Goal: Task Accomplishment & Management: Manage account settings

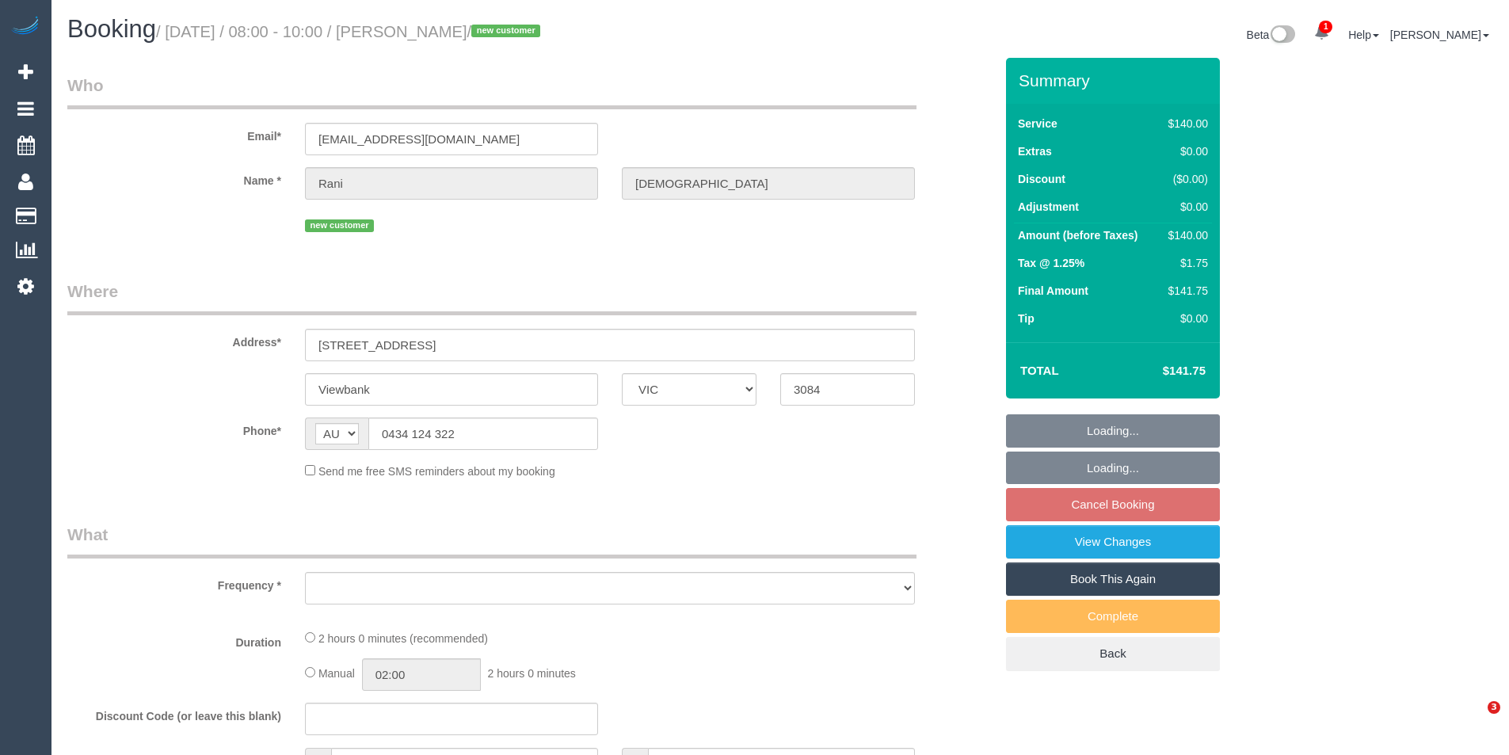
select select "VIC"
select select "object:704"
select select "string:stripe-pm_1RxO232GScqysDRVq8dbsrLx"
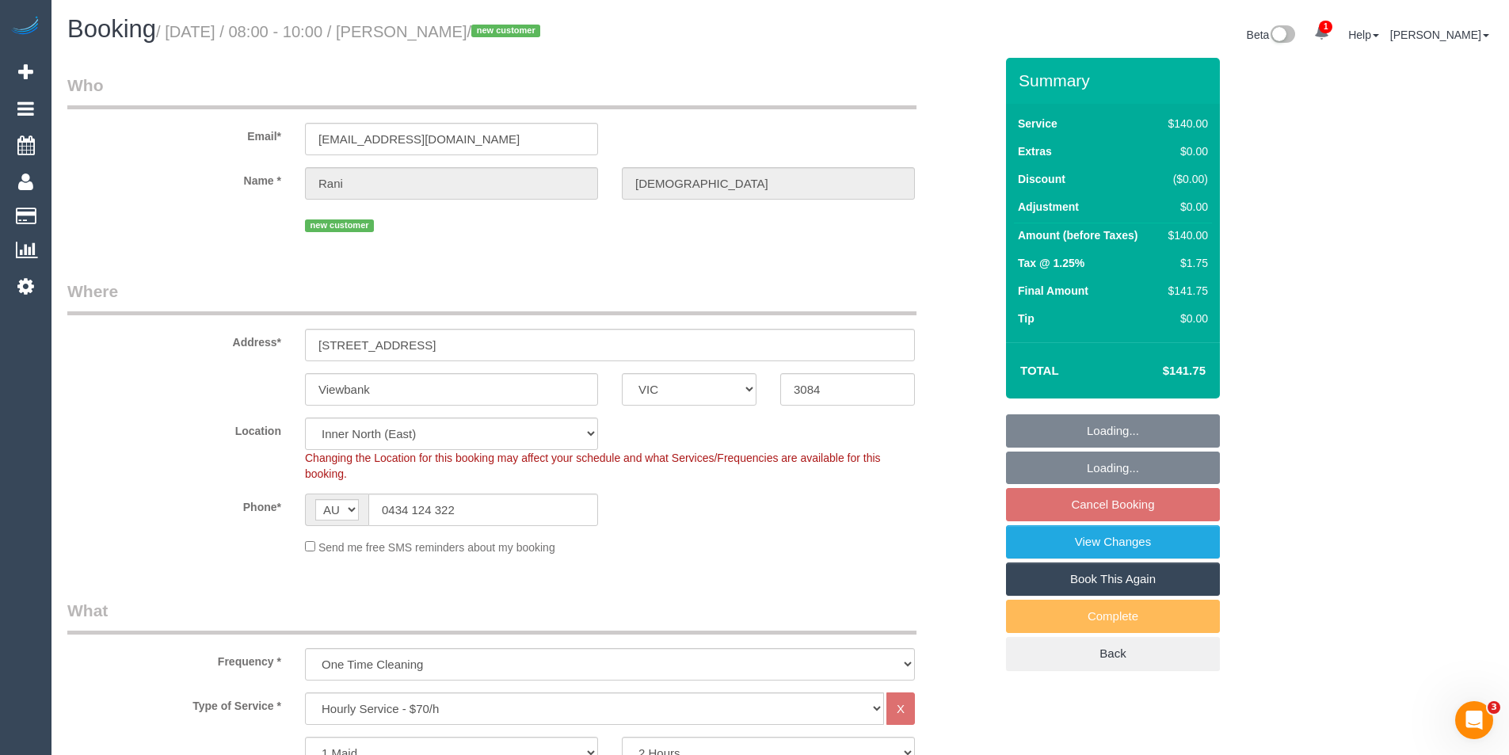
select select "number:28"
select select "number:14"
select select "number:18"
select select "number:24"
select select "number:12"
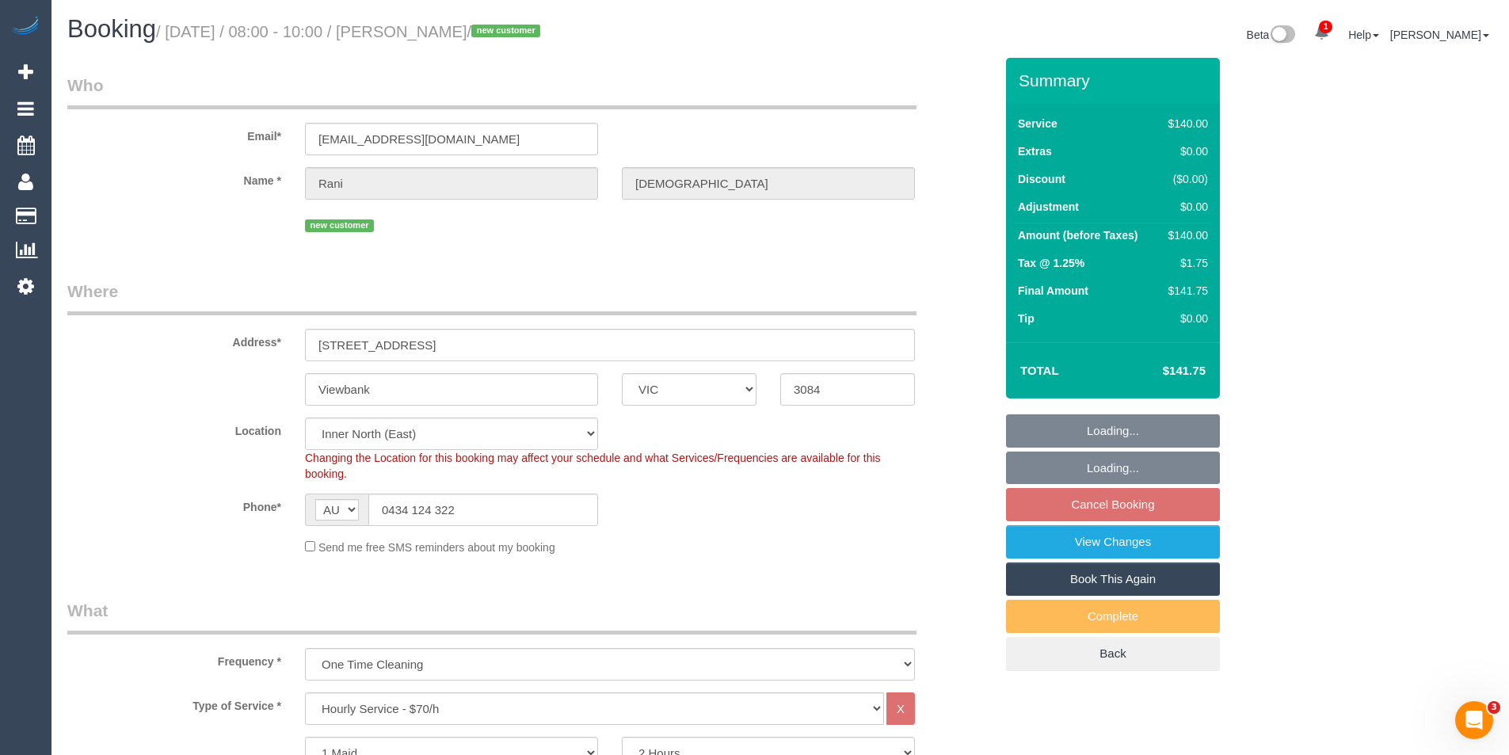
select select "object:1643"
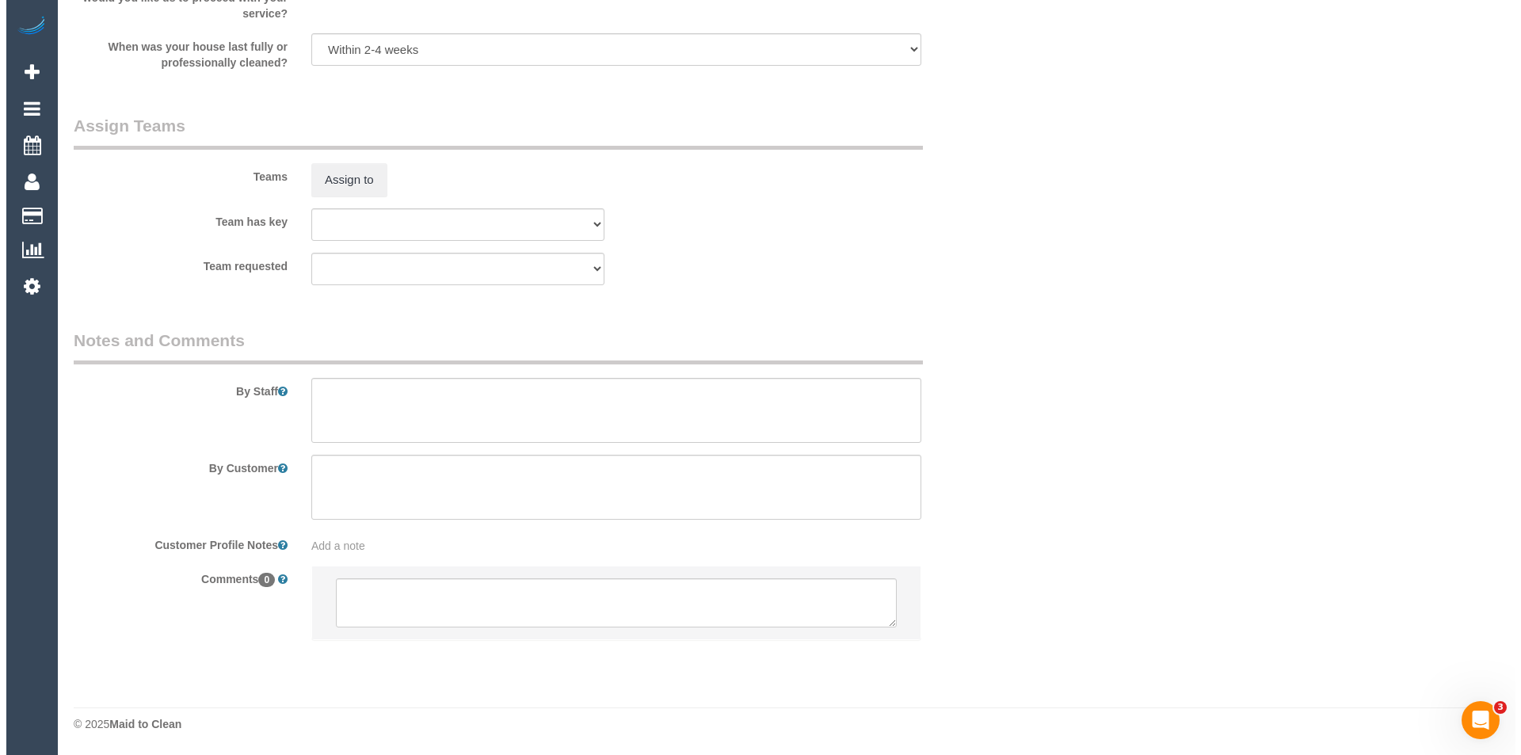
scroll to position [2036, 0]
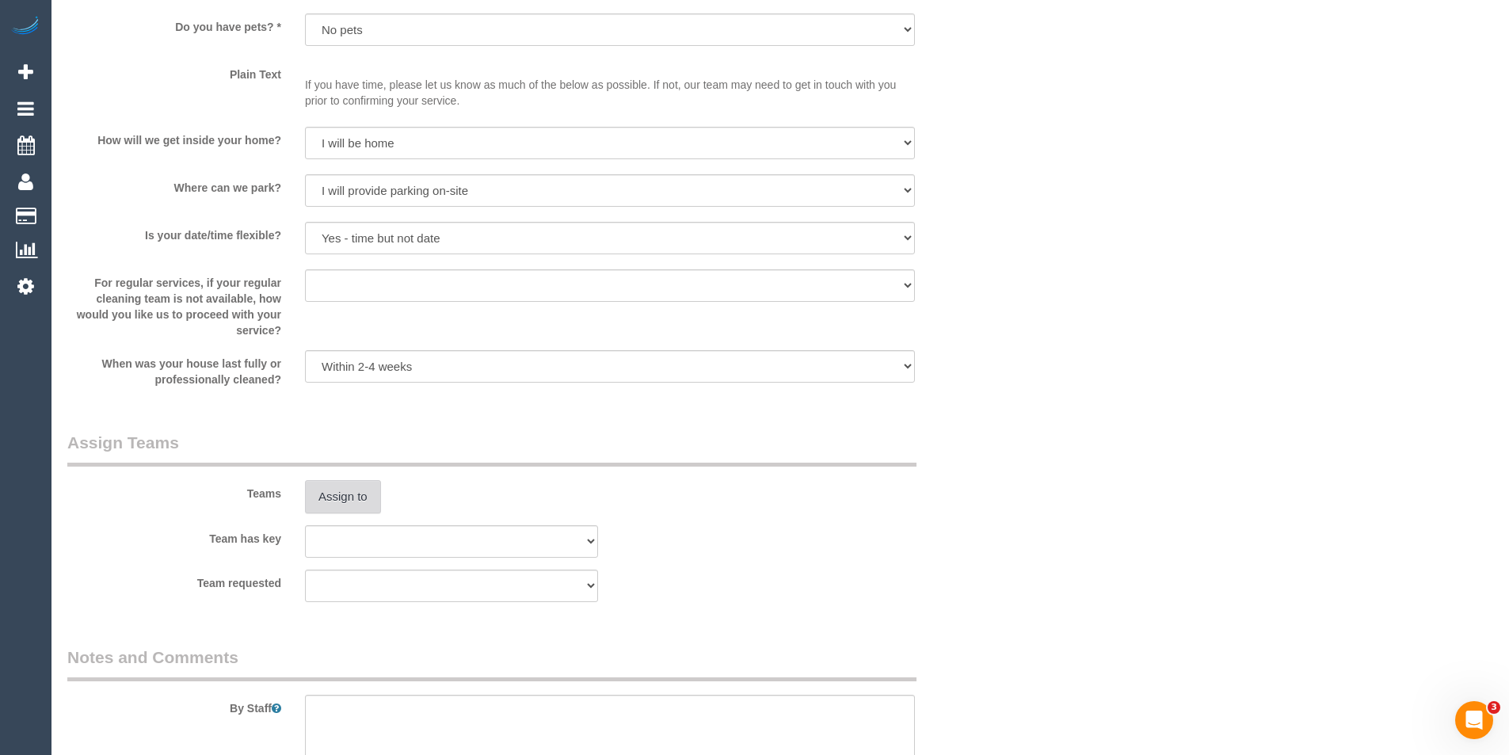
click at [360, 489] on button "Assign to" at bounding box center [343, 496] width 76 height 33
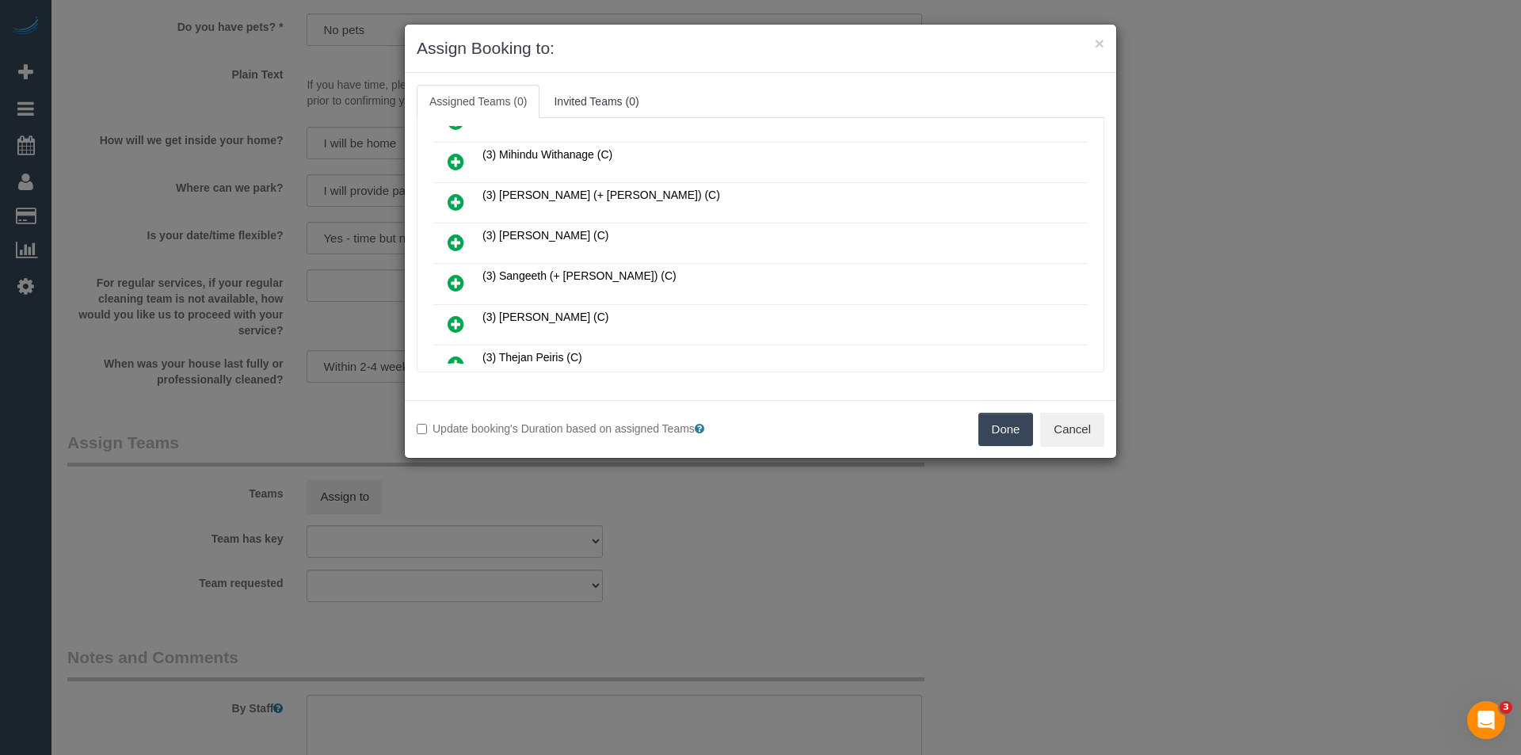
scroll to position [951, 0]
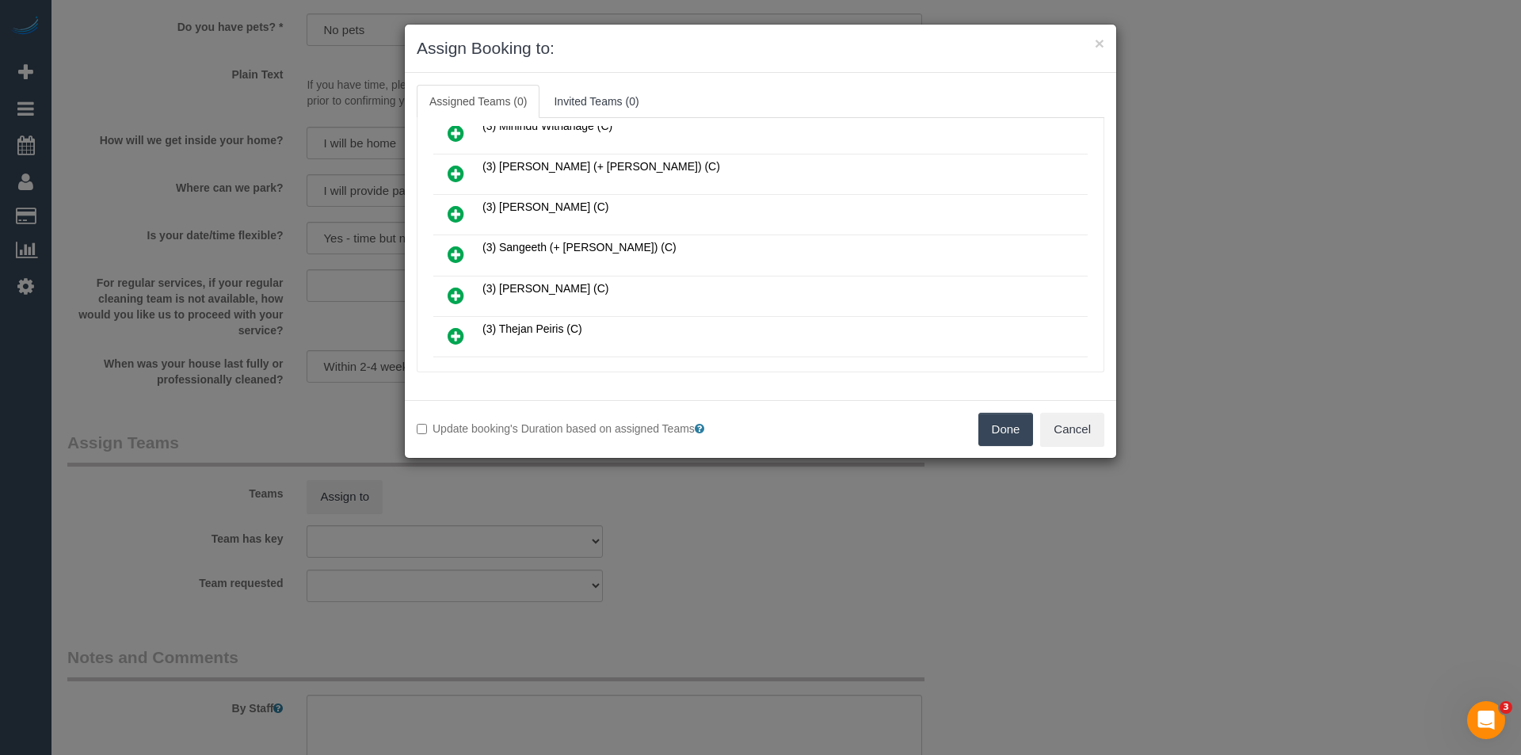
click at [459, 297] on icon at bounding box center [456, 295] width 17 height 19
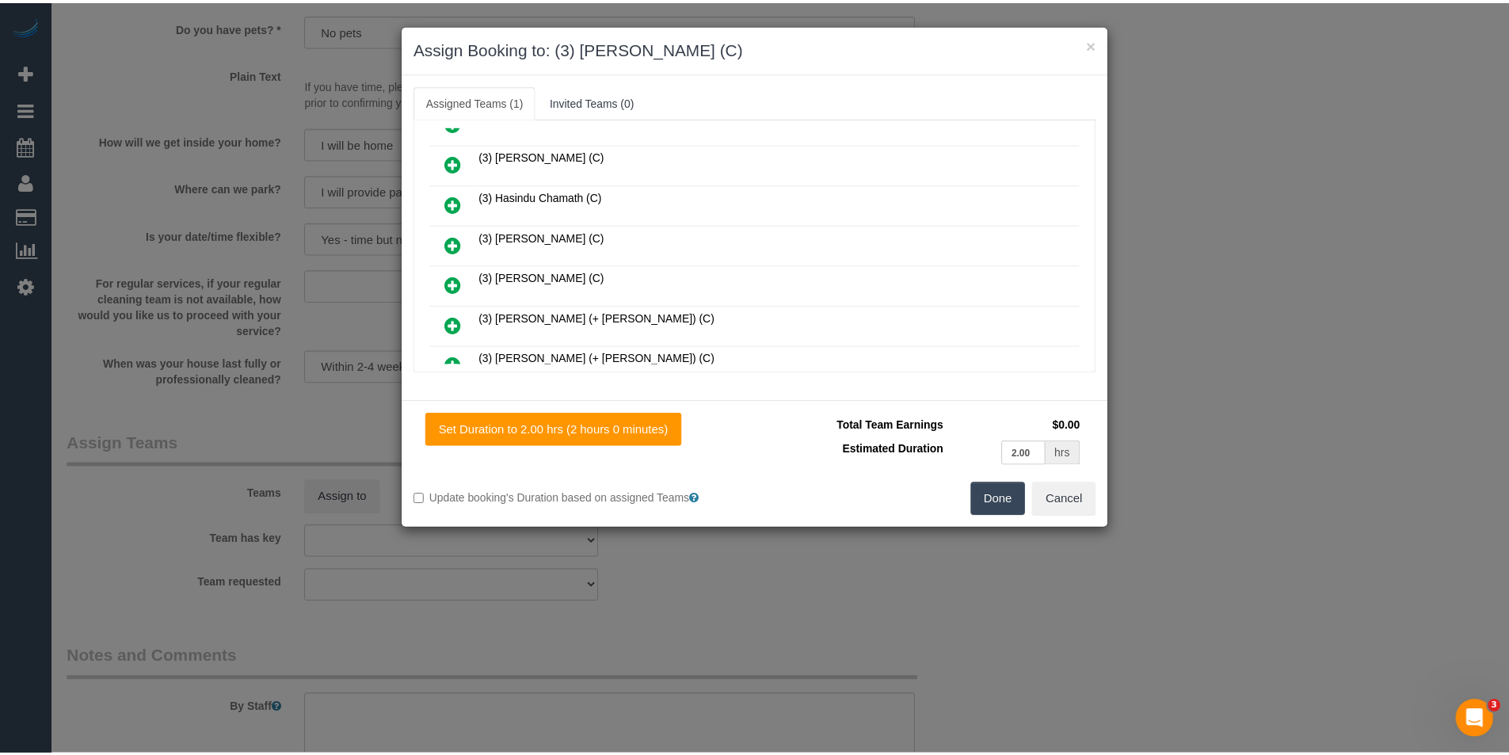
scroll to position [0, 0]
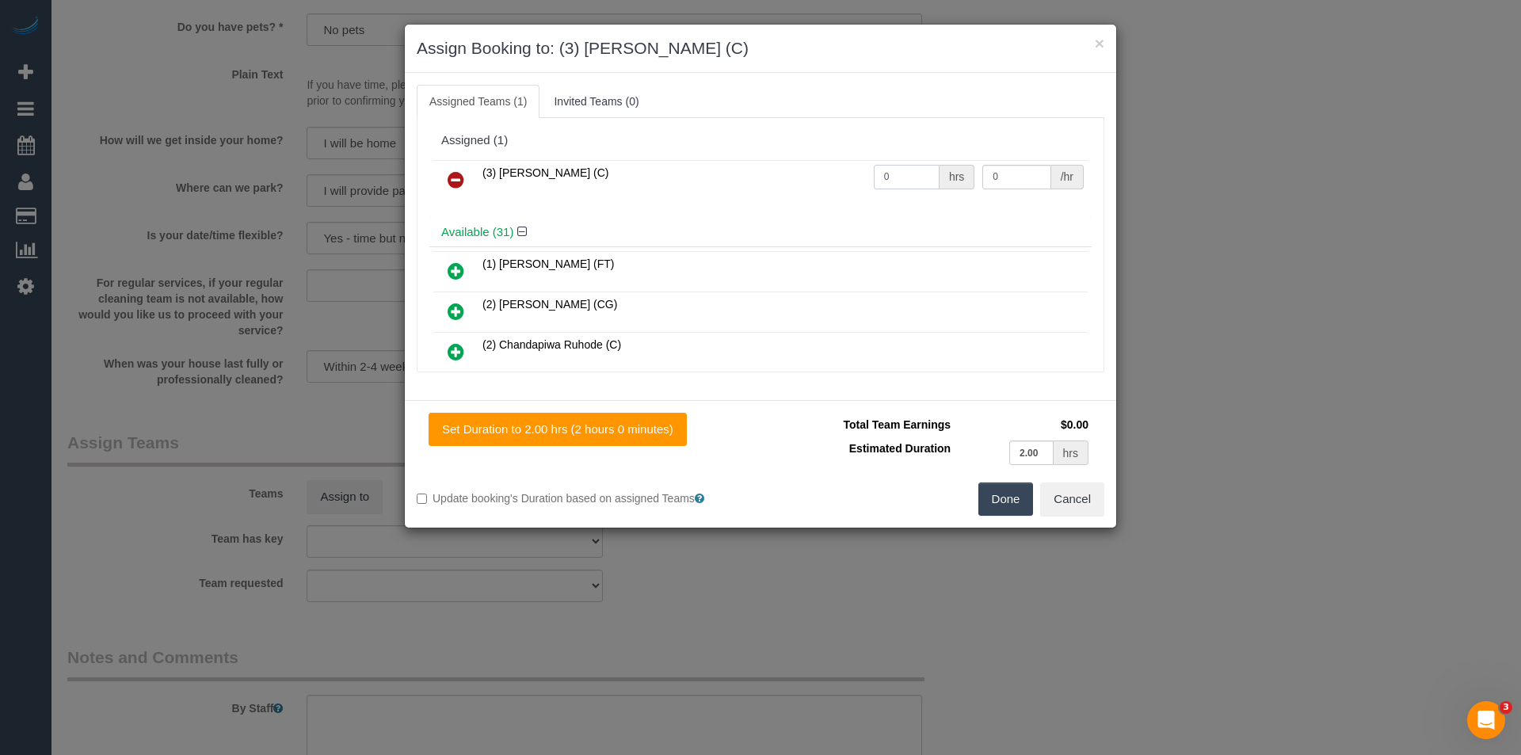
drag, startPoint x: 890, startPoint y: 182, endPoint x: 738, endPoint y: 175, distance: 151.5
click at [745, 180] on tr "(3) Sewmina De Silva (C) 0 hrs 0 /hr" at bounding box center [760, 180] width 654 height 40
type input "2"
type input "35"
click at [996, 498] on button "Done" at bounding box center [1005, 498] width 55 height 33
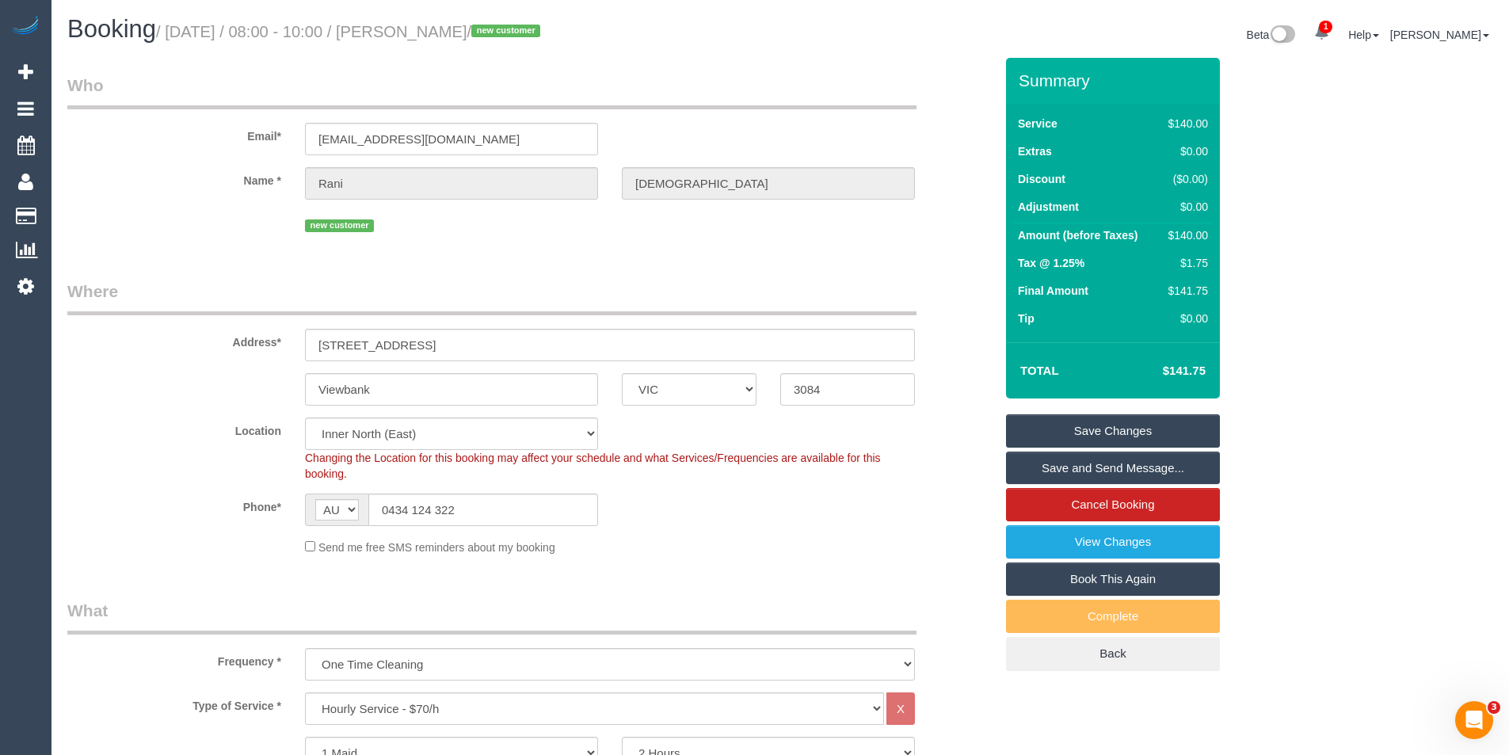
click at [1056, 470] on link "Save and Send Message..." at bounding box center [1113, 468] width 214 height 33
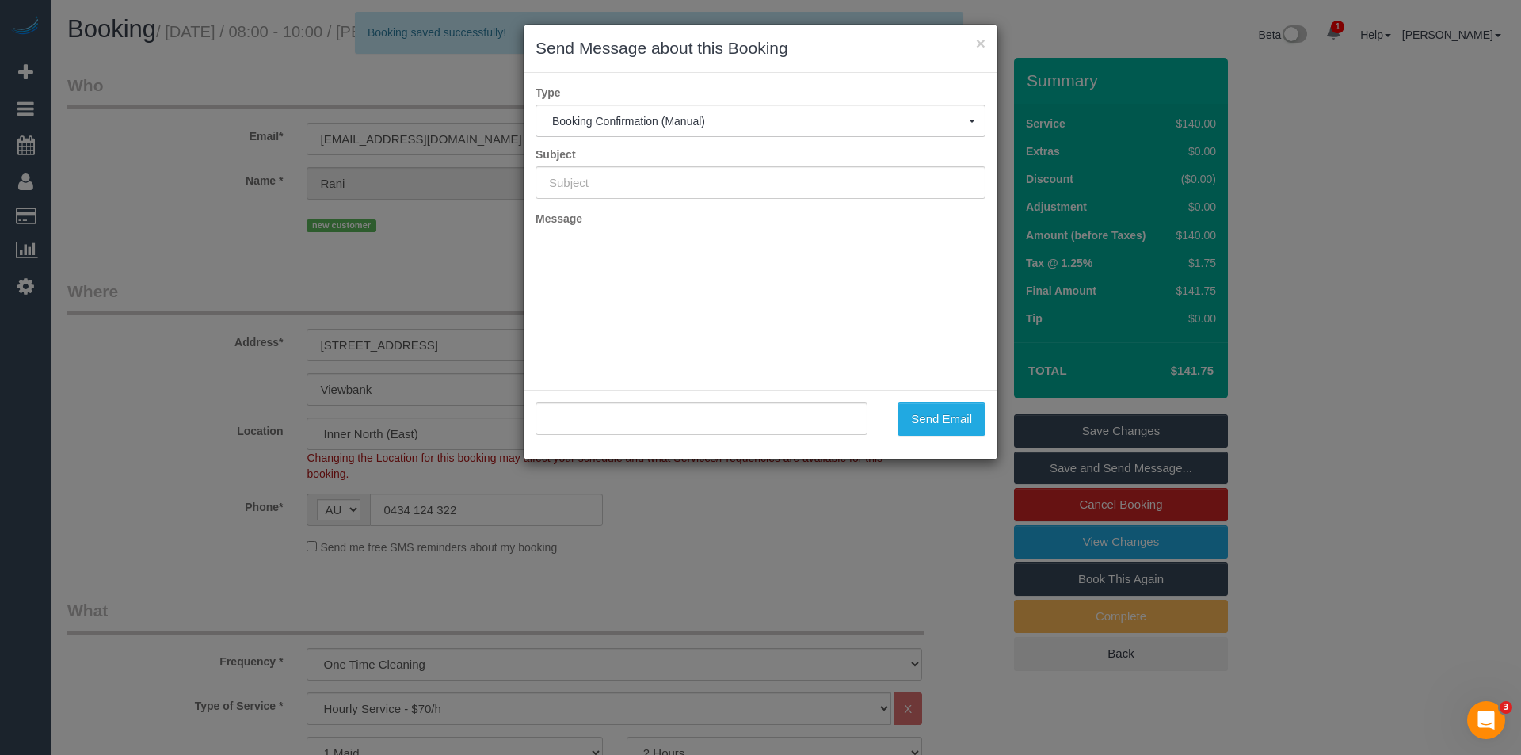
type input "Booking Confirmed"
type input ""Rani Krishna" <rkrishna83@gmail.com>"
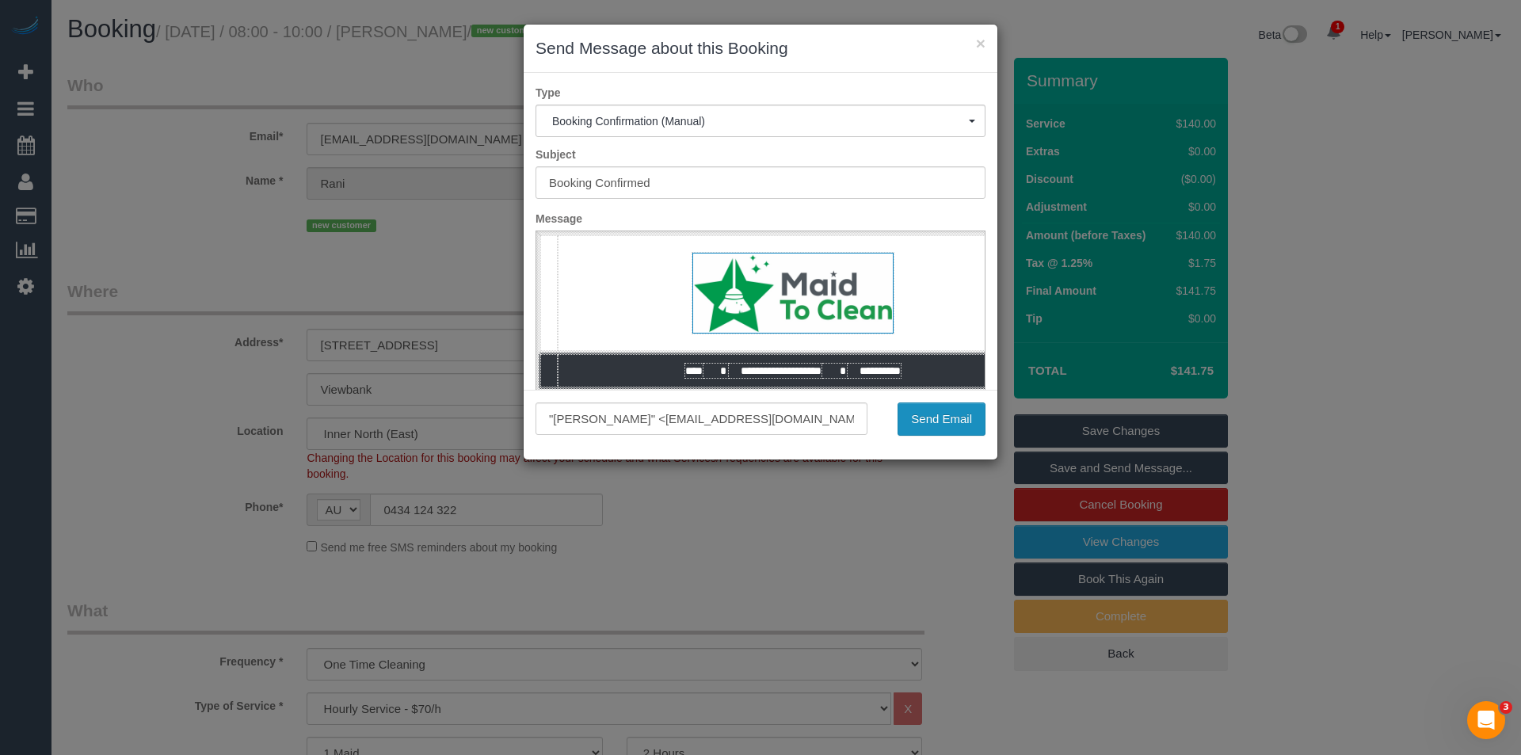
click at [941, 421] on button "Send Email" at bounding box center [942, 418] width 88 height 33
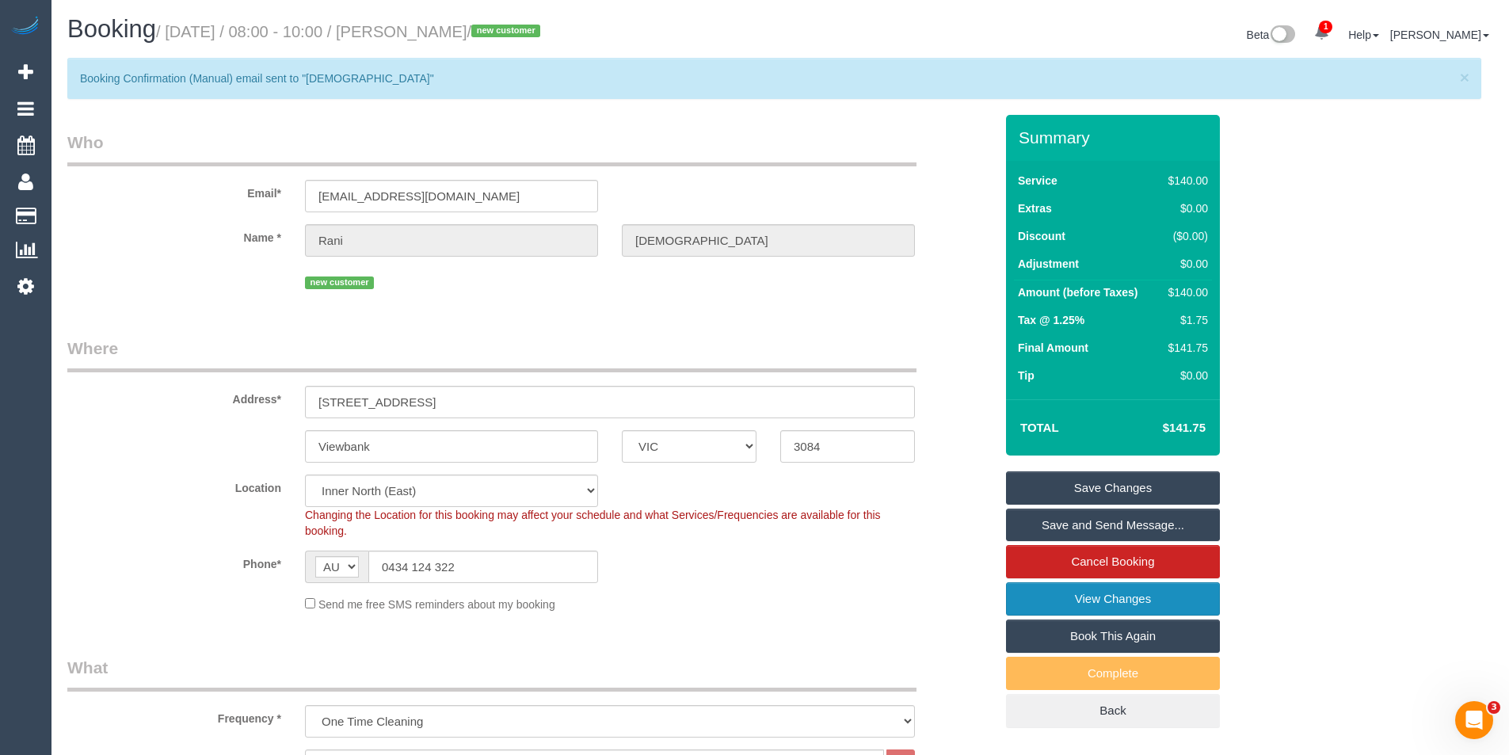
click at [1115, 593] on link "View Changes" at bounding box center [1113, 598] width 214 height 33
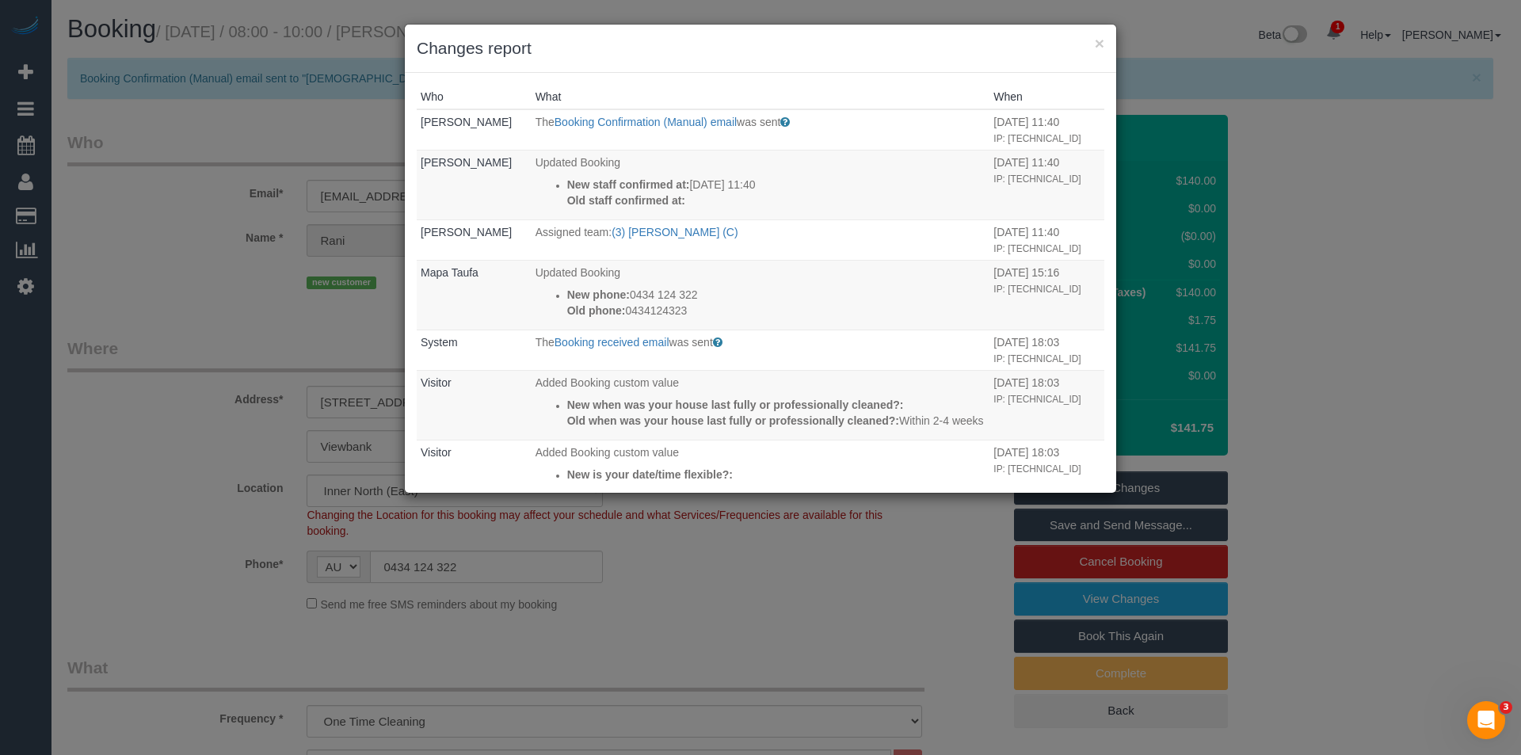
click at [337, 333] on div "× Changes report Who What When Bronie Bryant The Booking Confirmation (Manual) …" at bounding box center [760, 377] width 1521 height 755
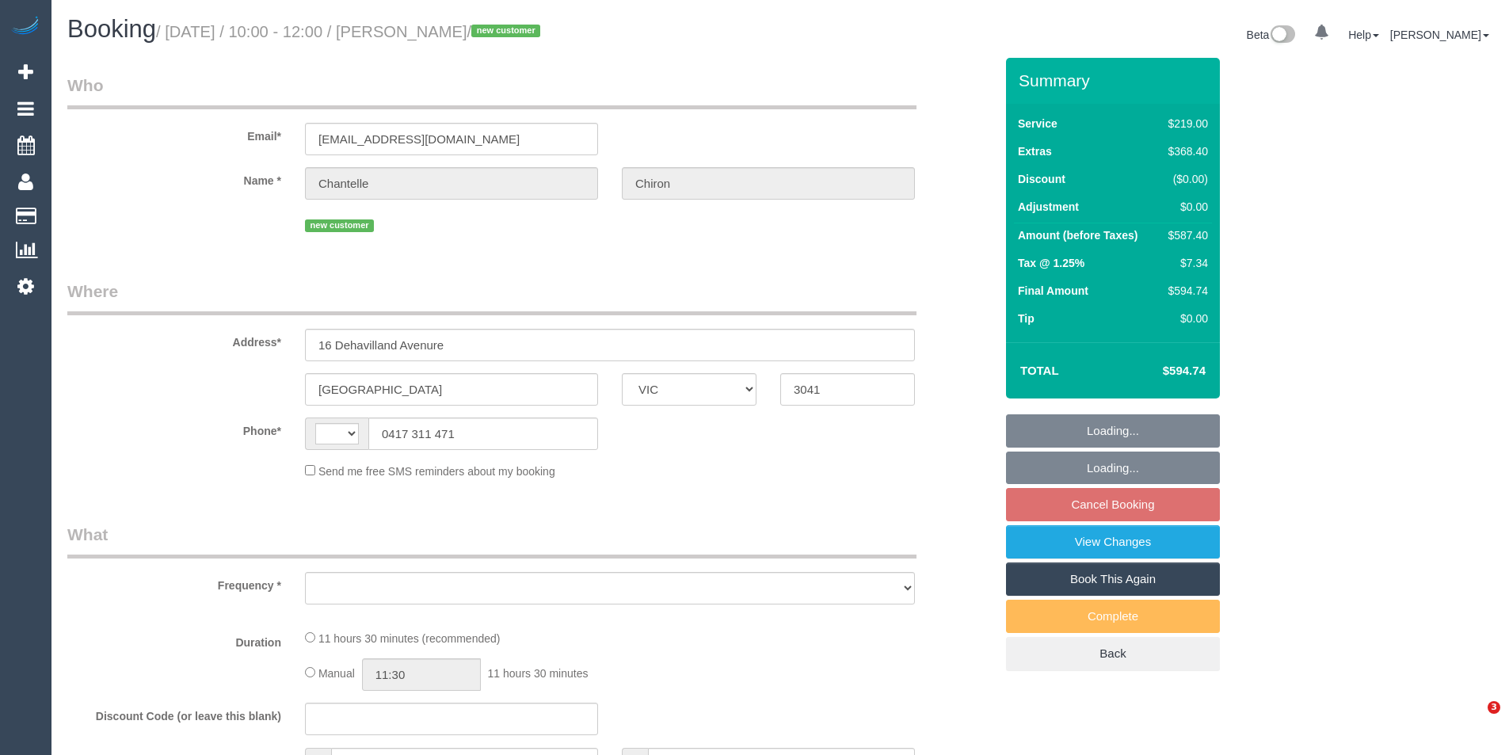
select select "VIC"
select select "string:AU"
select select "string:stripe-pm_1RvuKz2GScqysDRVWFNjlNEf"
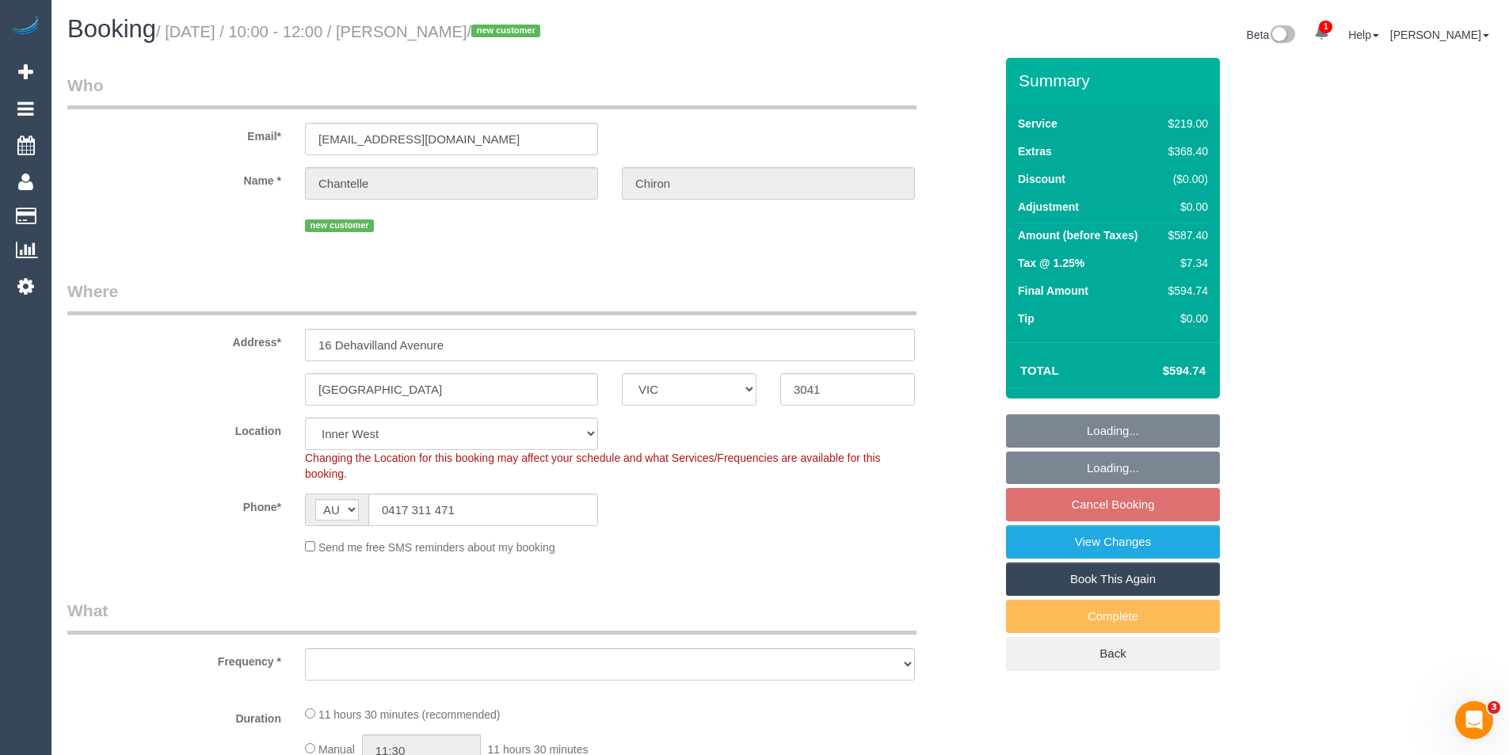
select select "number:28"
select select "number:14"
select select "number:18"
select select "number:24"
select select "number:35"
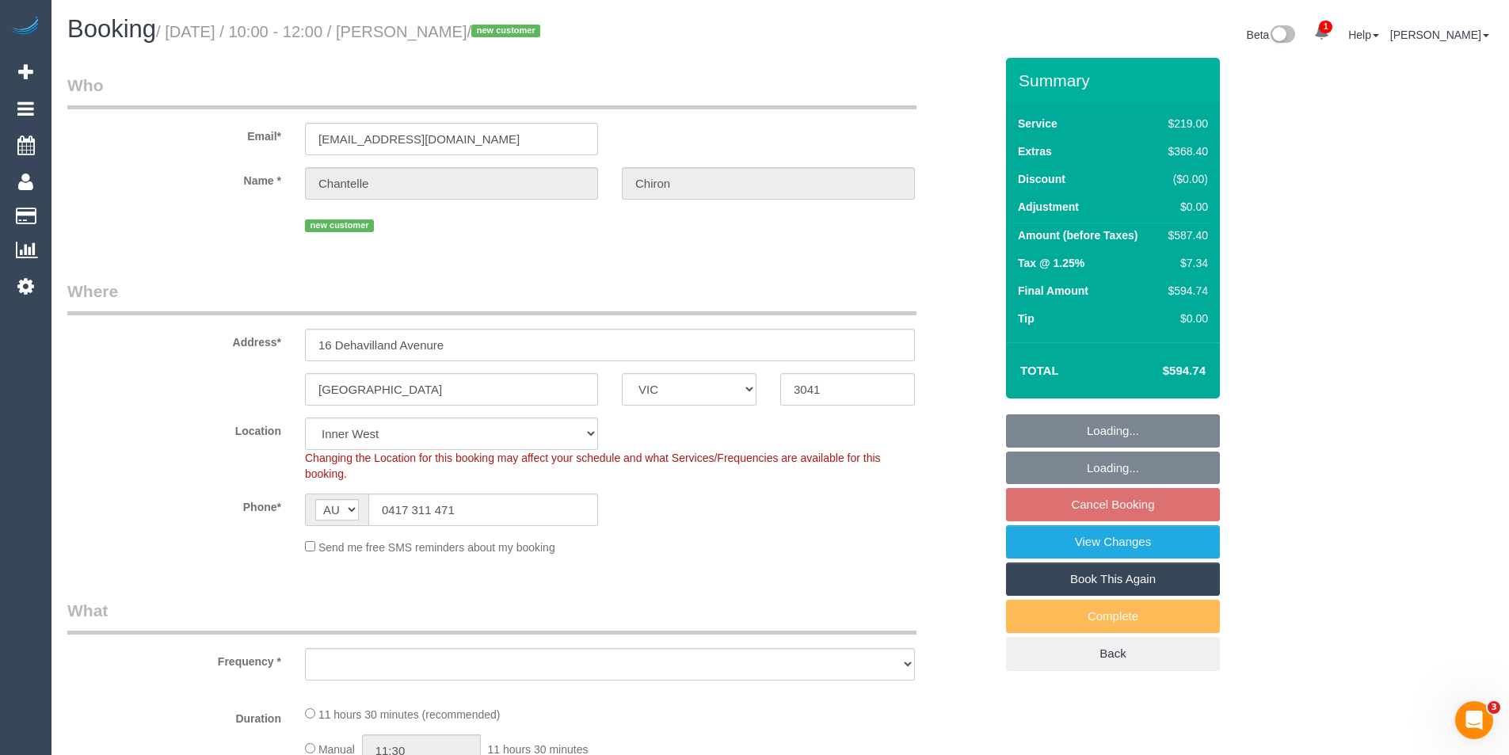
select select "number:13"
select select "object:1413"
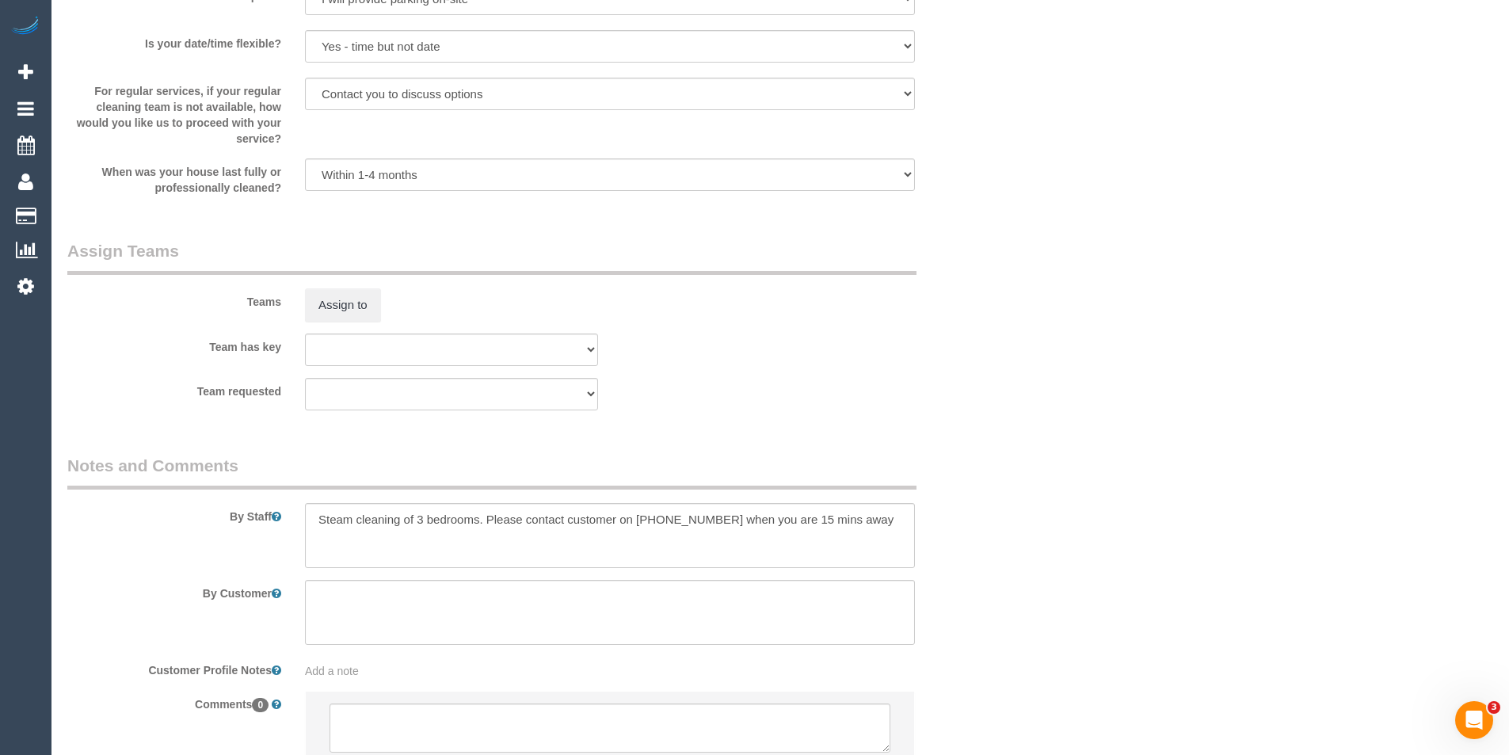
scroll to position [2396, 0]
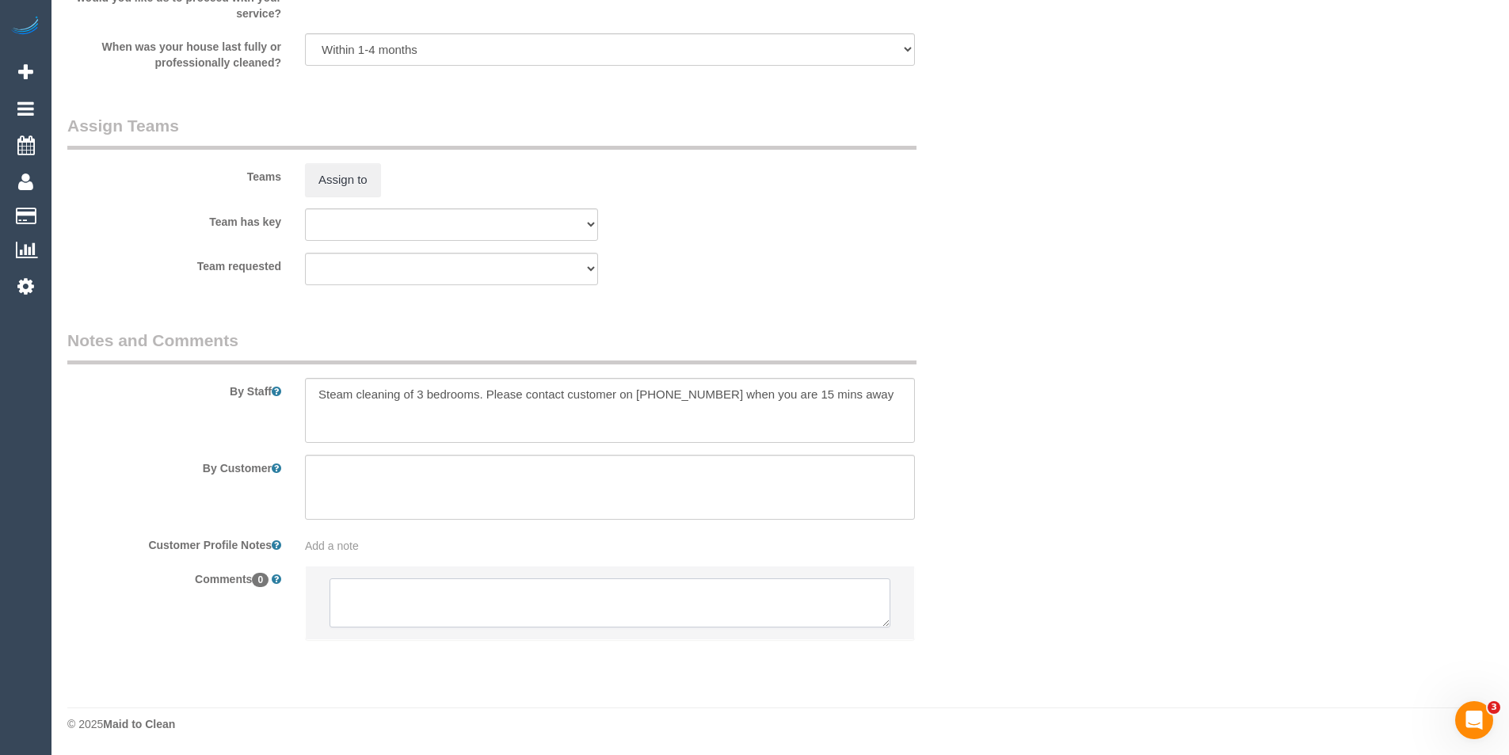
click at [475, 604] on textarea at bounding box center [610, 602] width 561 height 49
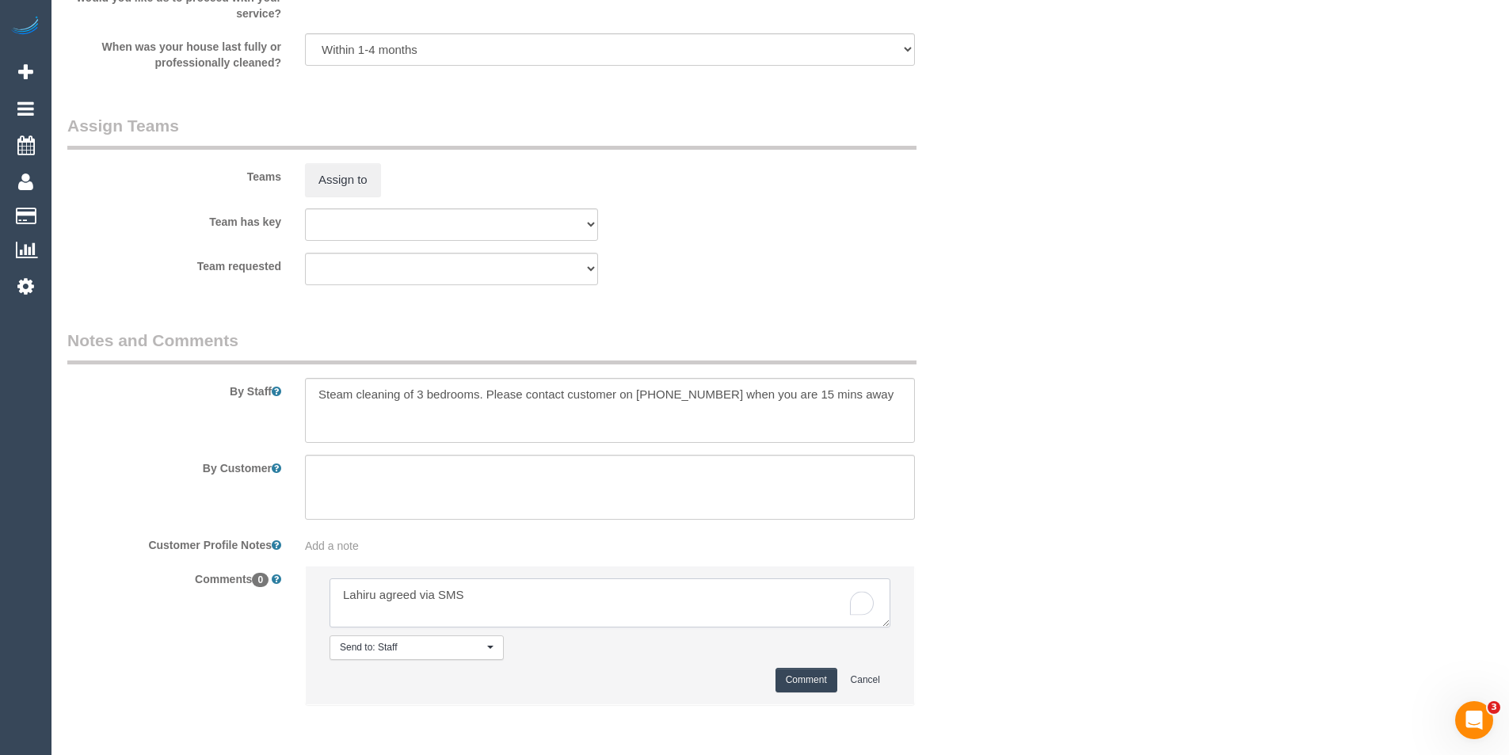
type textarea "Lahiru agreed via SMS"
click at [788, 683] on button "Comment" at bounding box center [807, 680] width 62 height 25
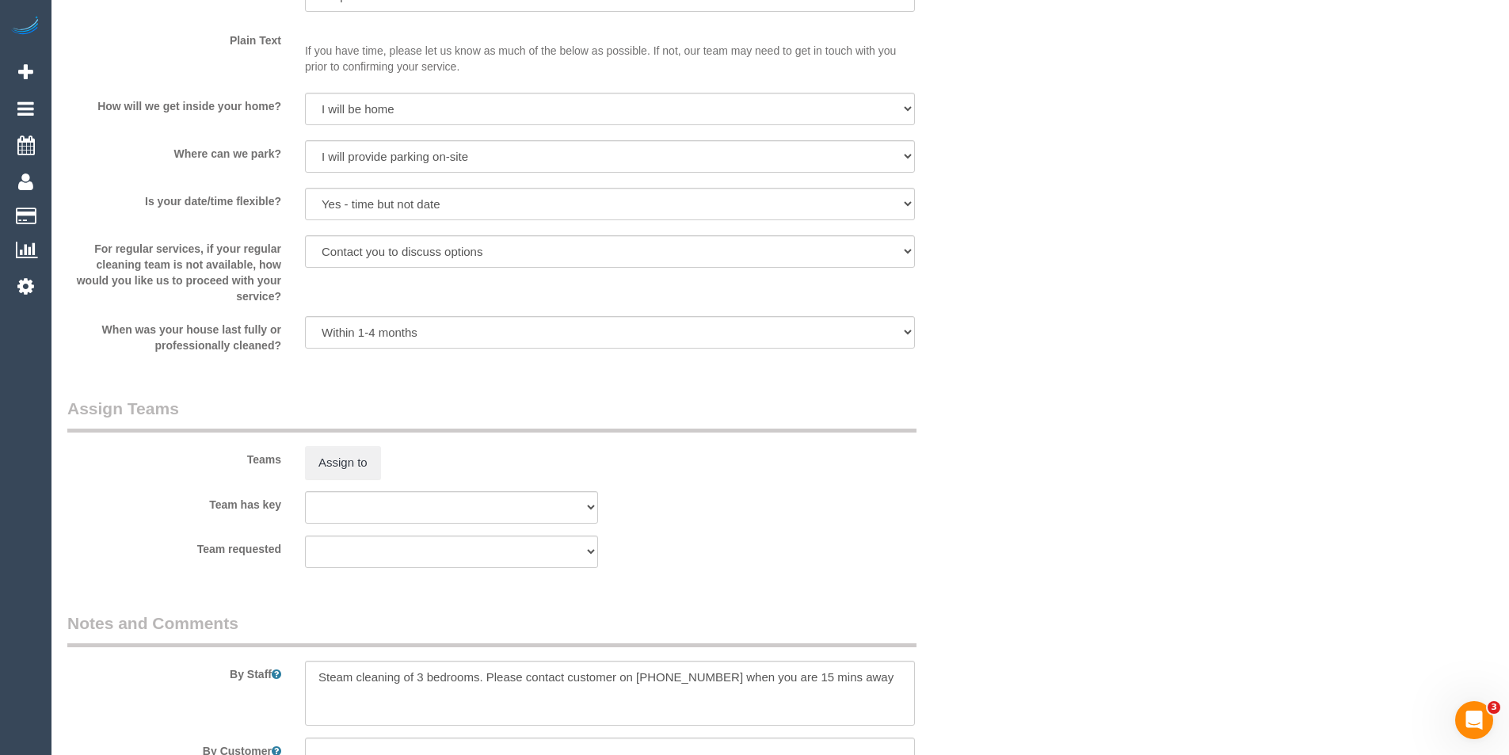
scroll to position [2118, 0]
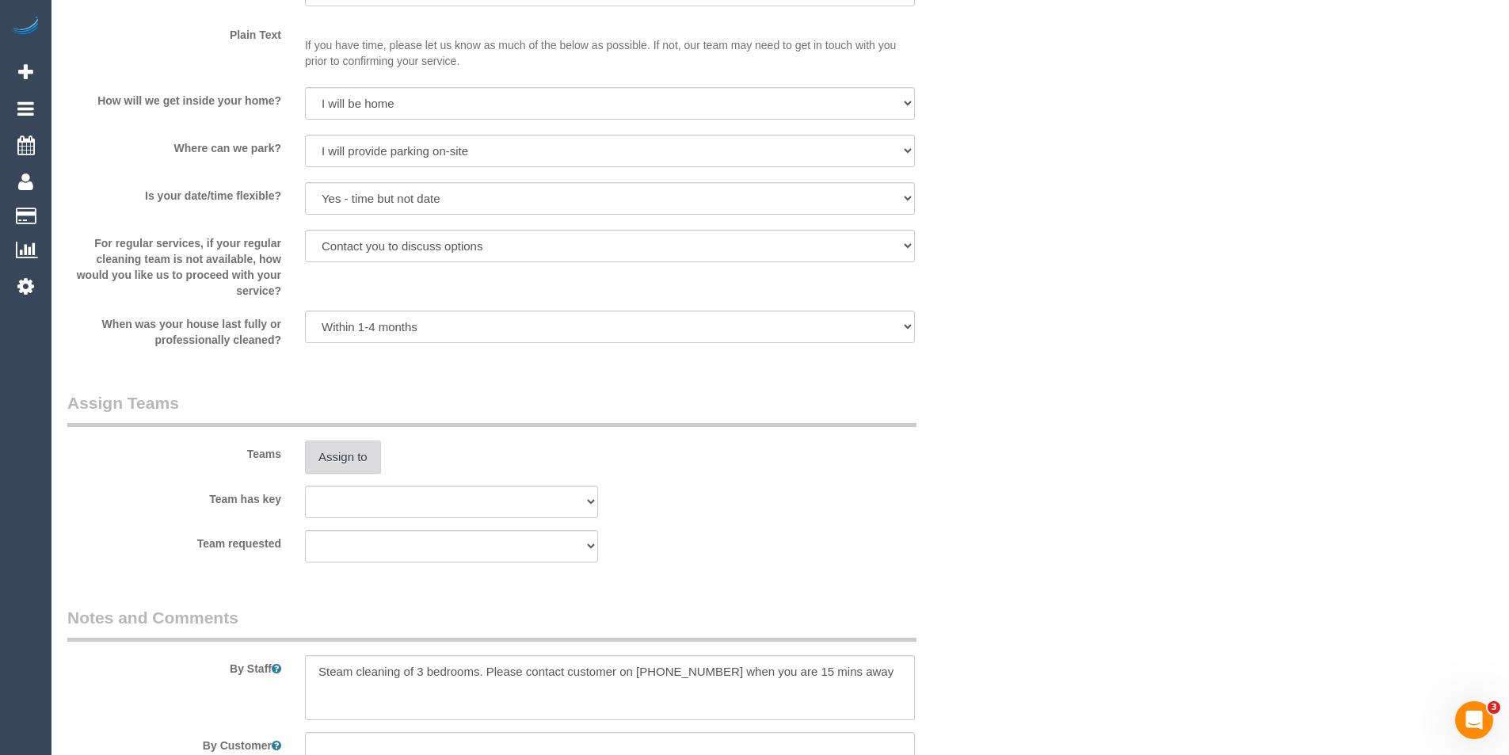
click at [363, 444] on button "Assign to" at bounding box center [343, 456] width 76 height 33
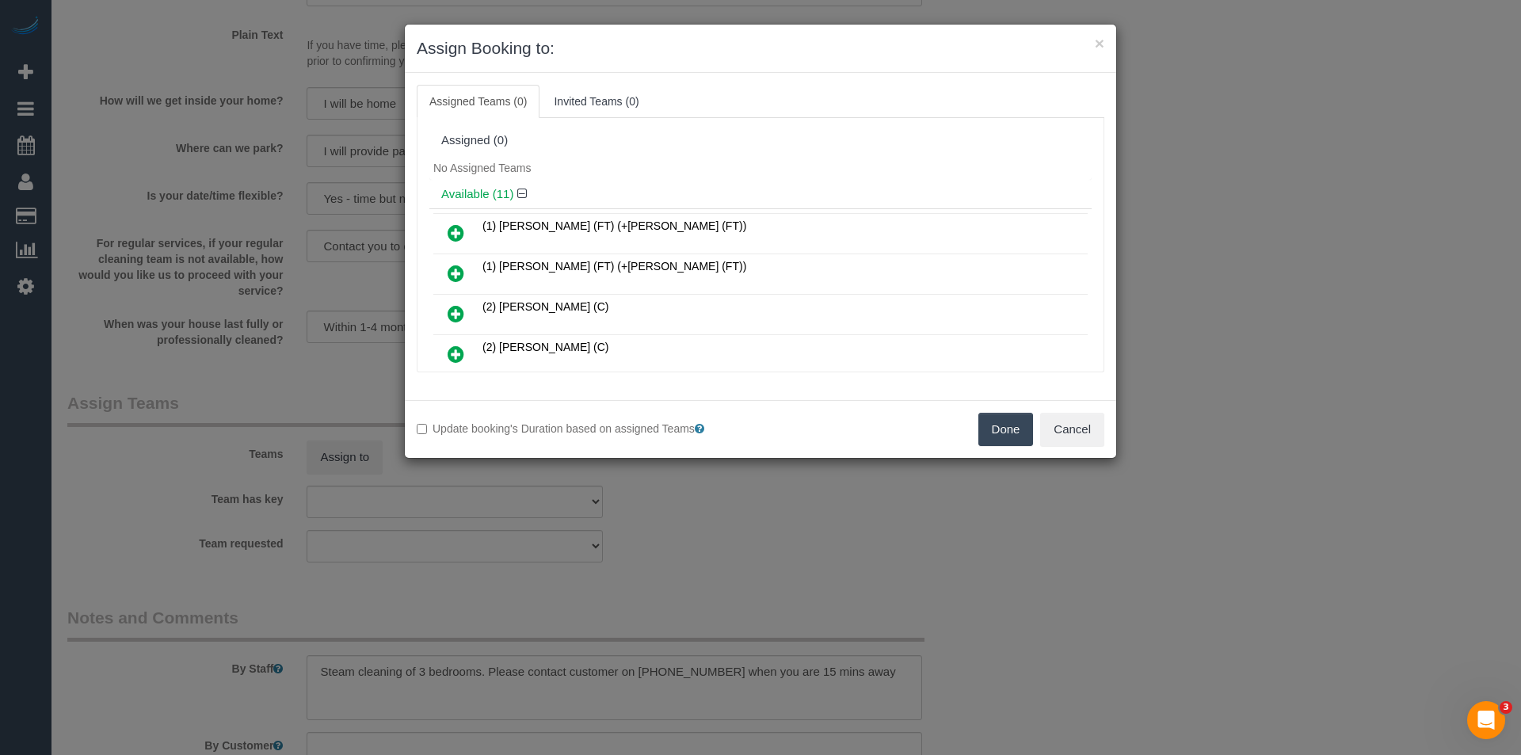
click at [558, 568] on div "× Assign Booking to: Assigned Teams (0) Invited Teams (0) Assigned (0) No Assig…" at bounding box center [760, 377] width 1521 height 755
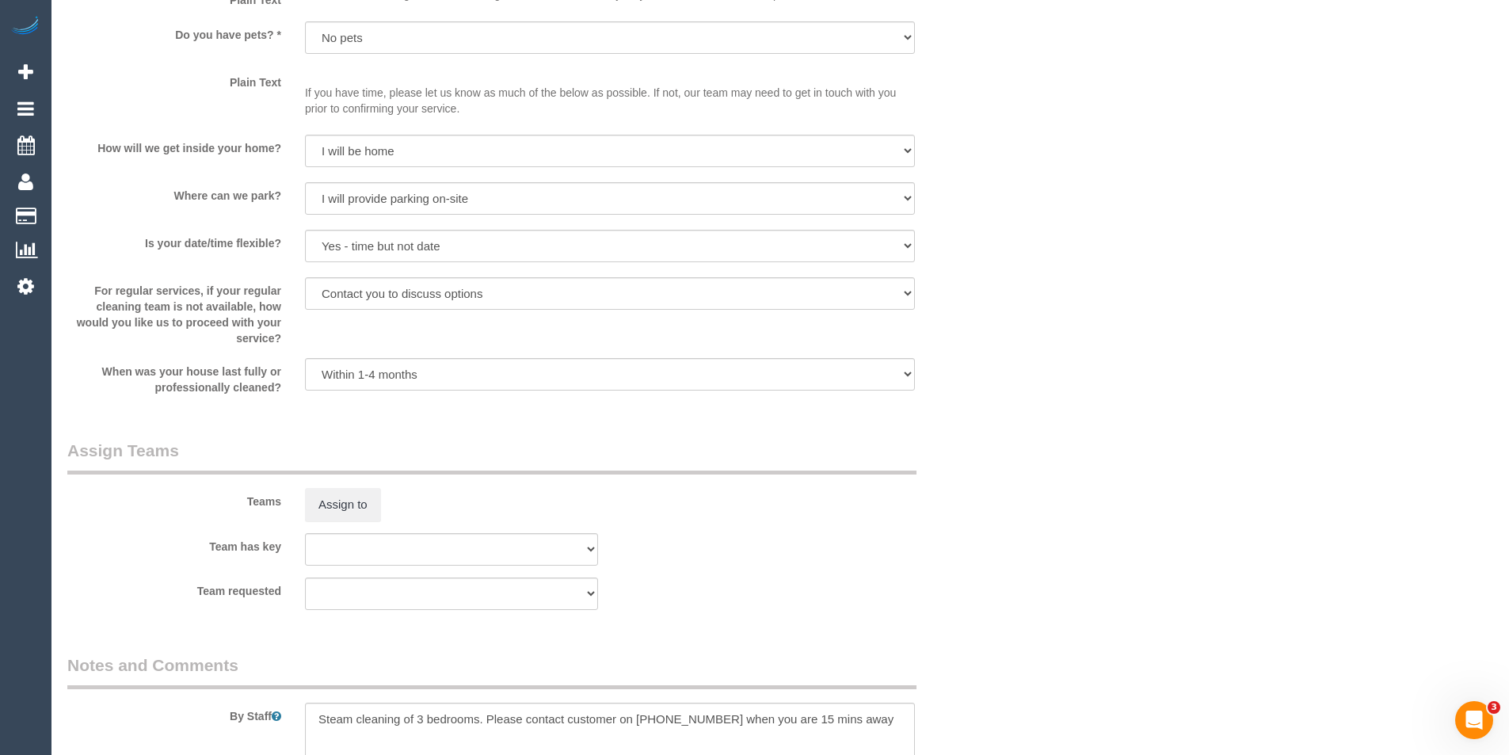
scroll to position [2139, 0]
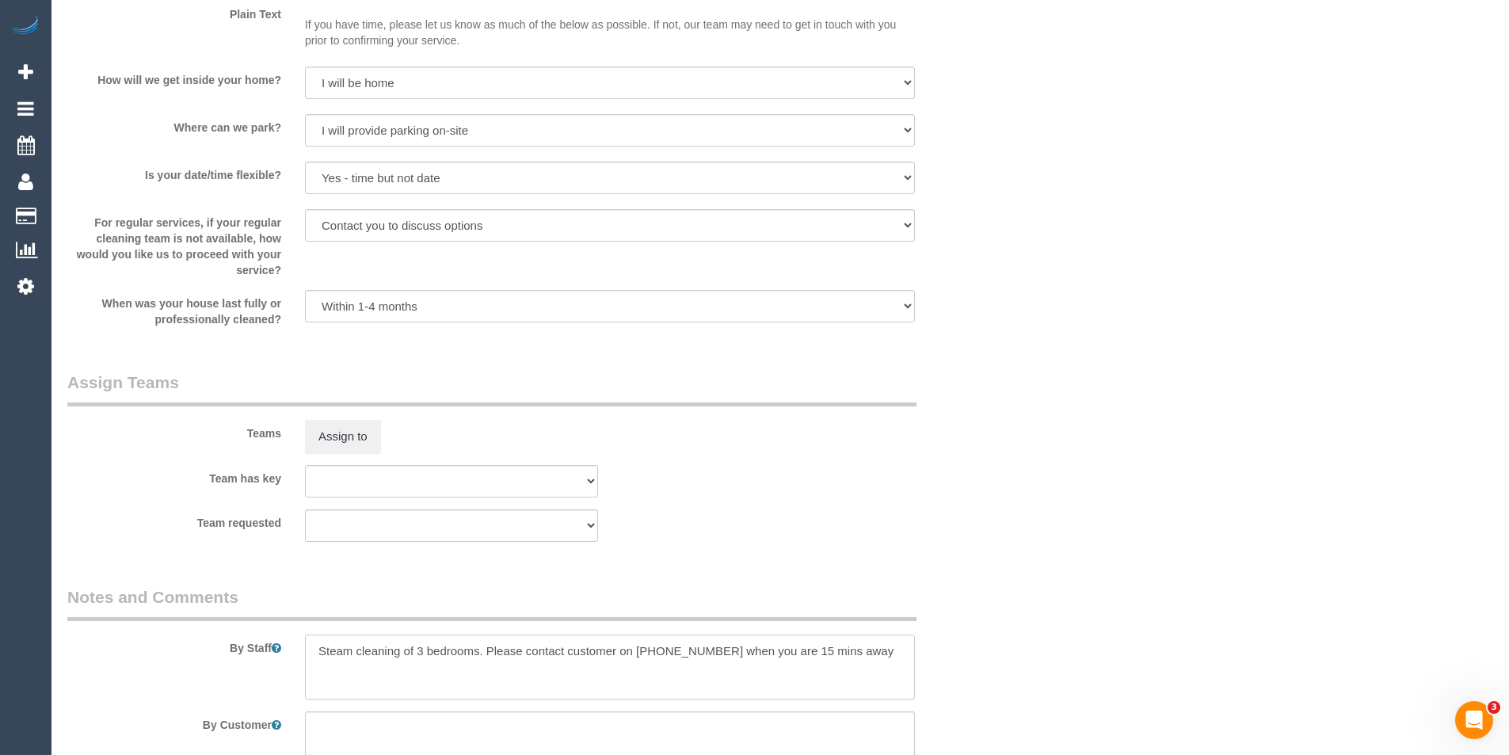
click at [315, 654] on textarea at bounding box center [610, 667] width 610 height 65
click at [348, 645] on textarea "To enrich screen reader interactions, please activate Accessibility in Grammarl…" at bounding box center [610, 667] width 610 height 65
click at [463, 674] on textarea "To enrich screen reader interactions, please activate Accessibility in Grammarl…" at bounding box center [610, 667] width 610 height 65
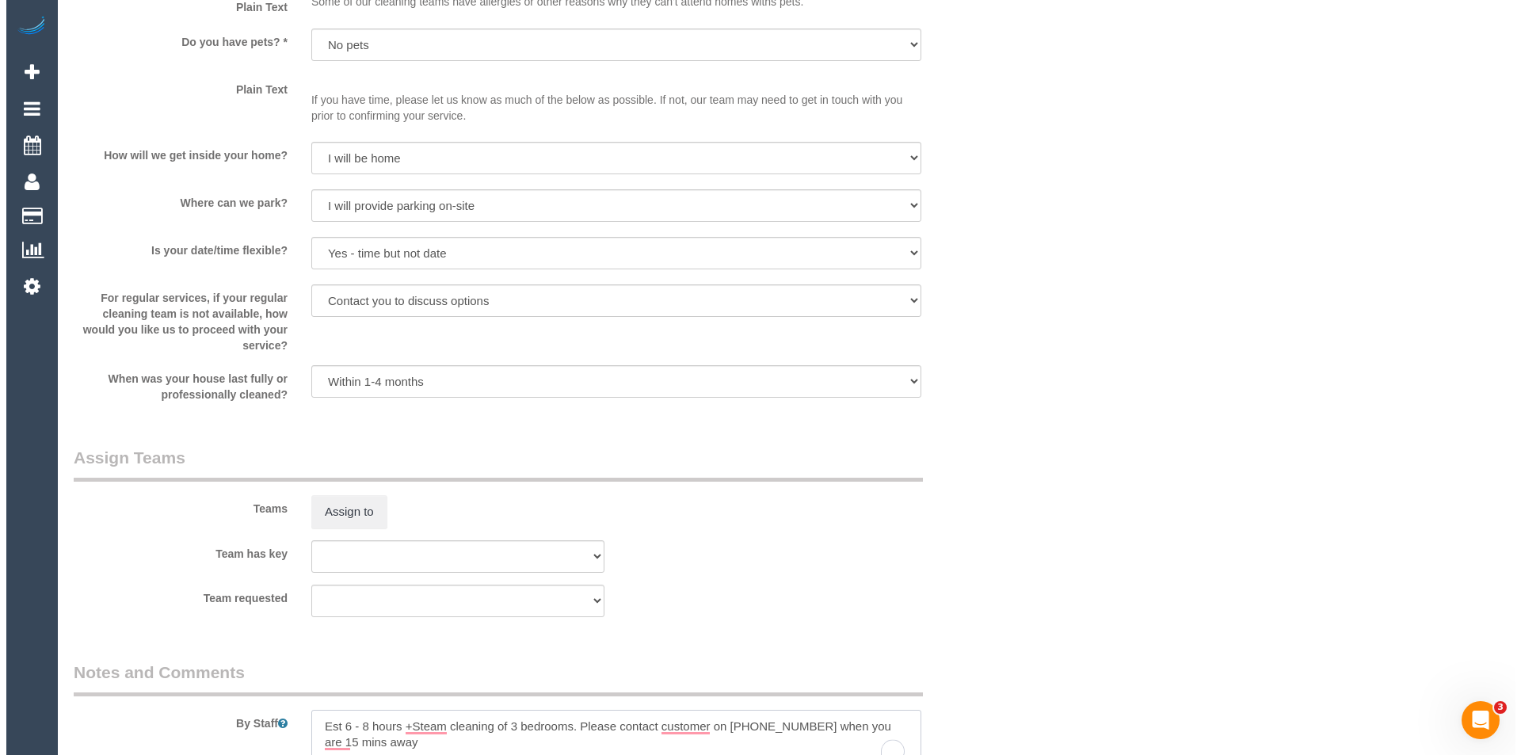
scroll to position [1981, 0]
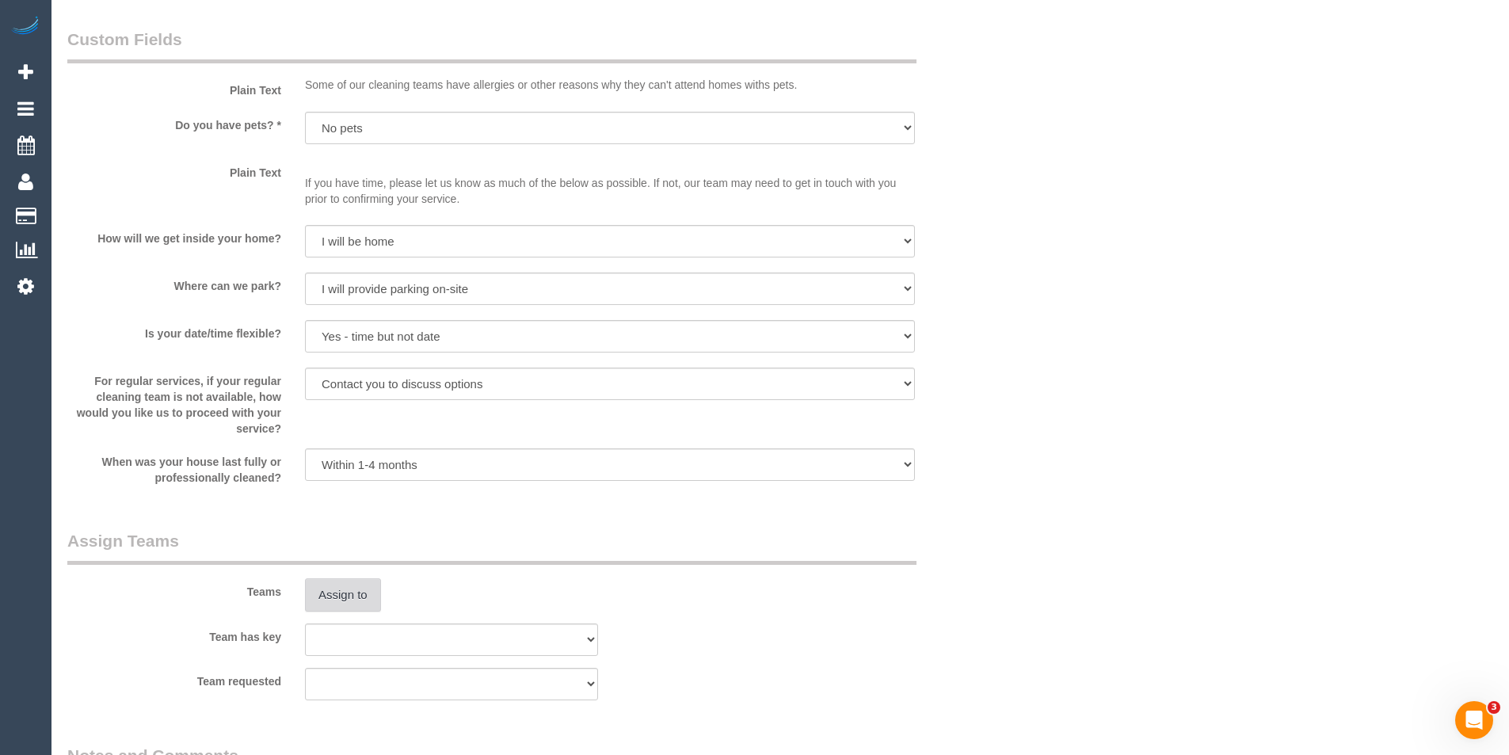
type textarea "Est 6 - 8 hours +Steam cleaning of 3 bedrooms. Please contact customer on 0417 …"
click at [349, 588] on button "Assign to" at bounding box center [343, 594] width 76 height 33
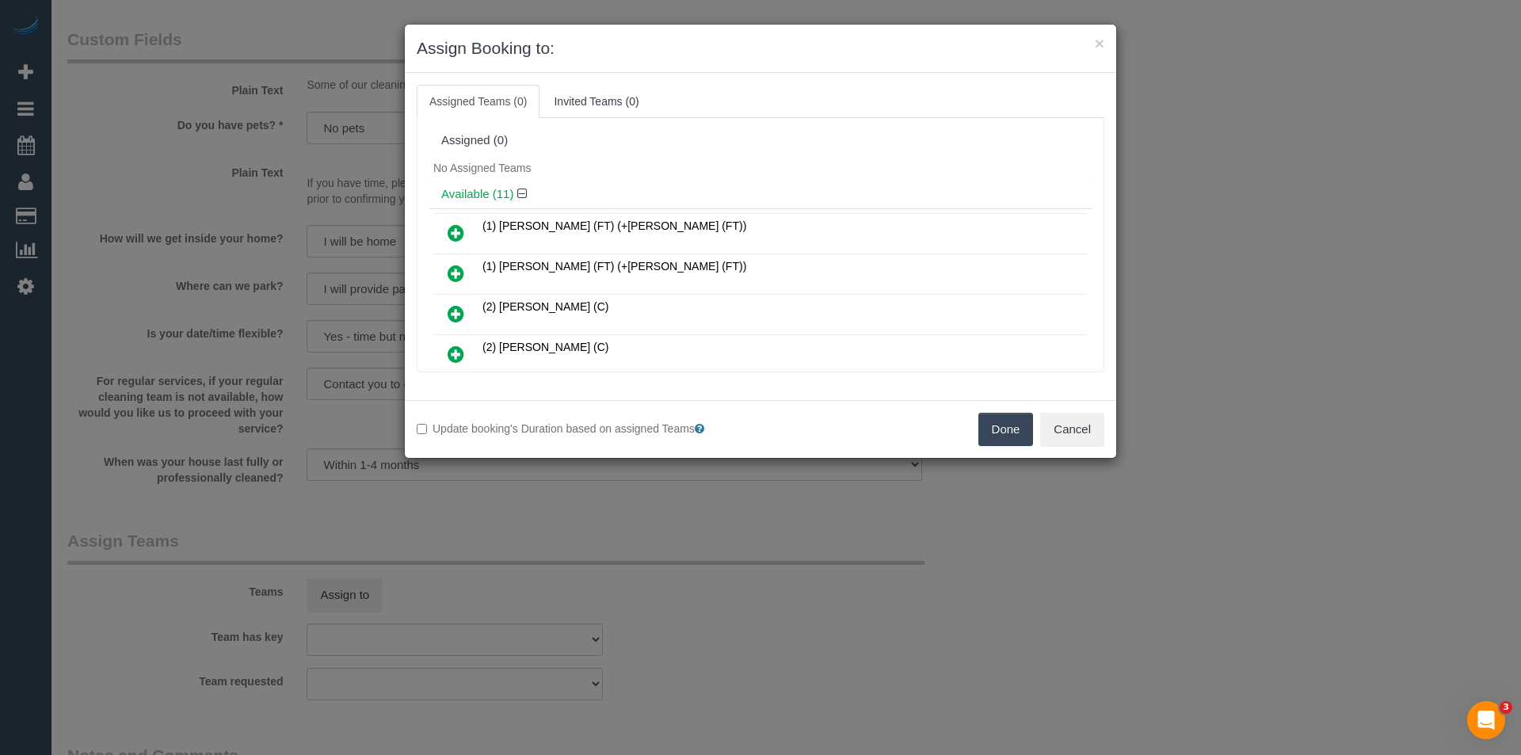
scroll to position [3460, 0]
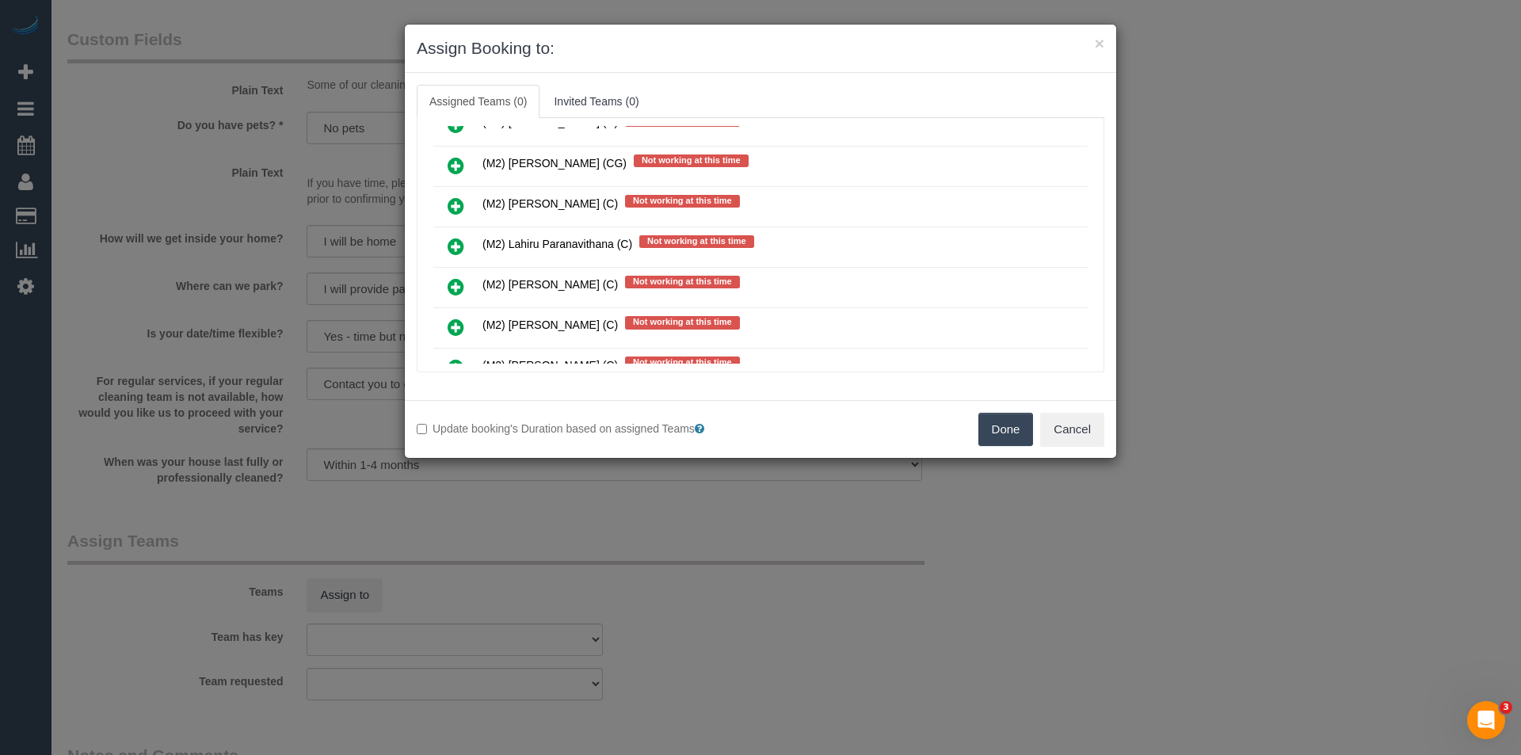
click at [455, 245] on icon at bounding box center [456, 246] width 17 height 19
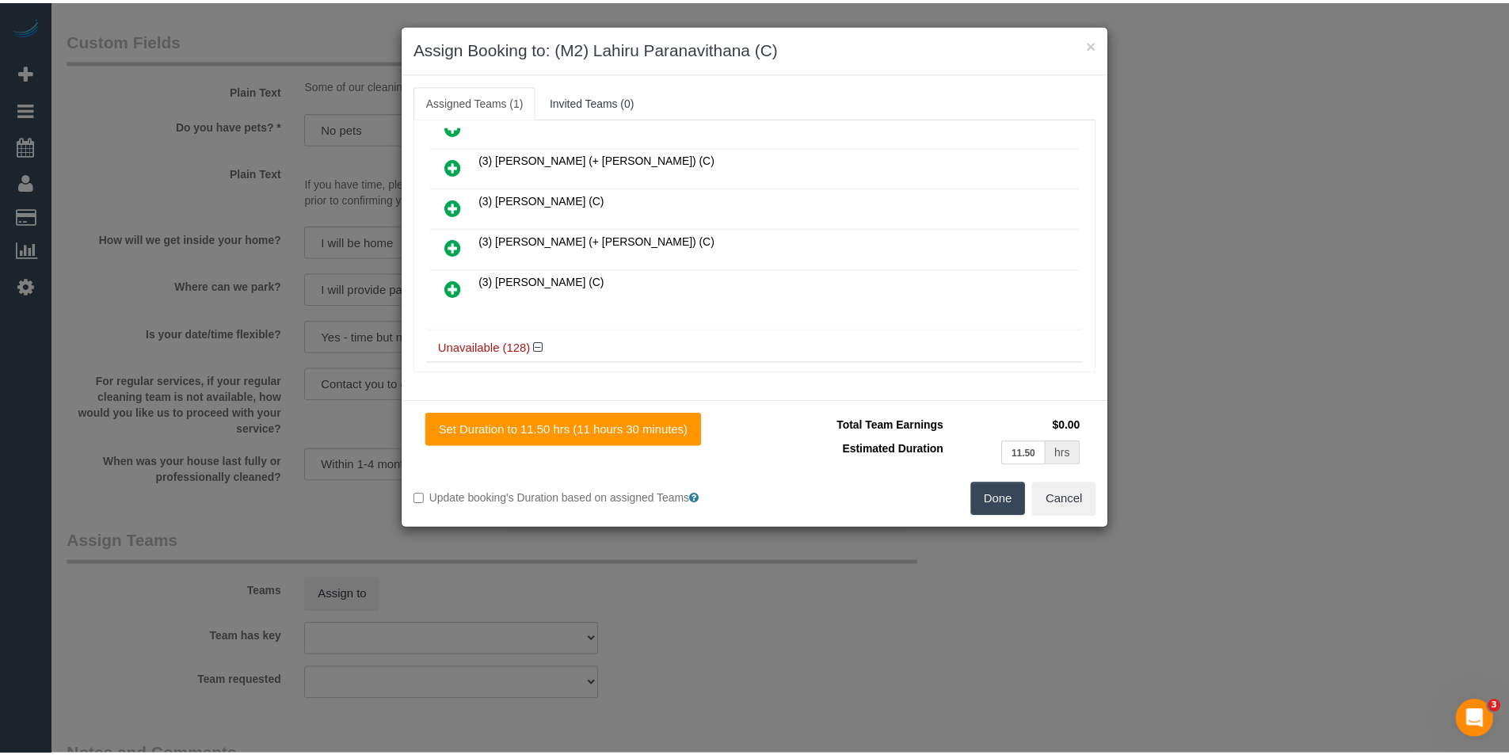
scroll to position [0, 0]
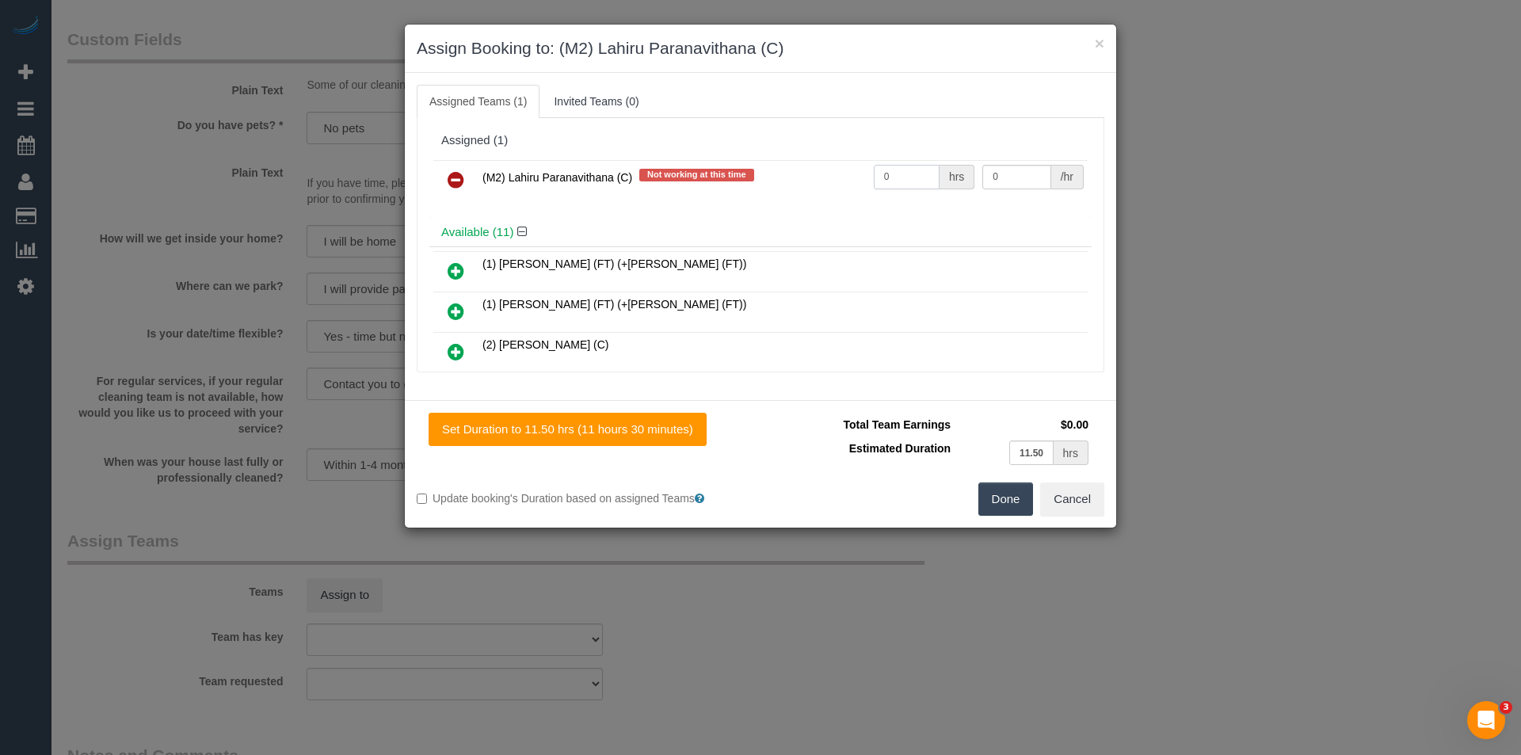
drag, startPoint x: 897, startPoint y: 181, endPoint x: 15, endPoint y: 398, distance: 908.3
click at [819, 182] on tr "(M2) Lahiru Paranavithana (C) Not working at this time 0 hrs 0 /hr" at bounding box center [760, 180] width 654 height 40
type input "1"
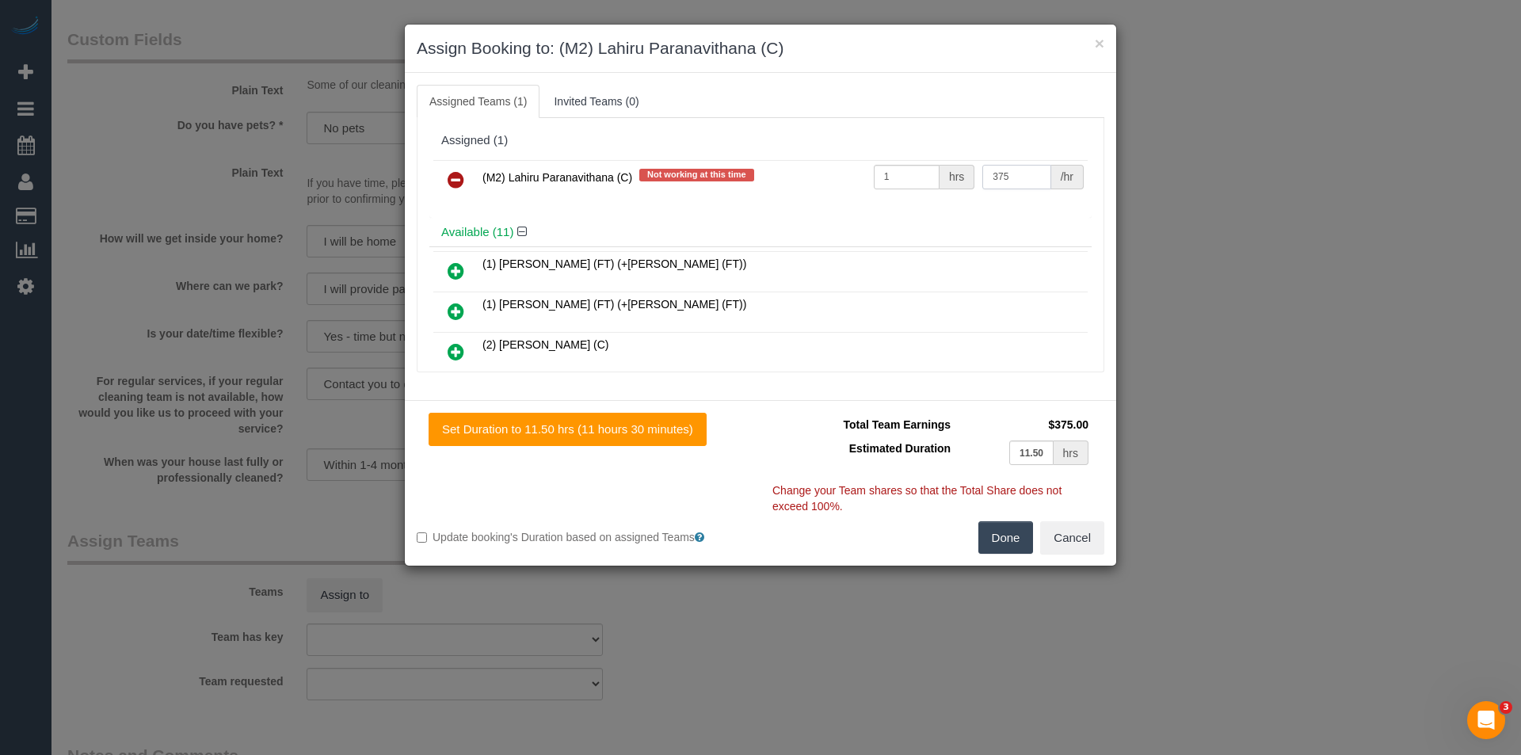
type input "375"
click at [1011, 531] on button "Done" at bounding box center [1005, 537] width 55 height 33
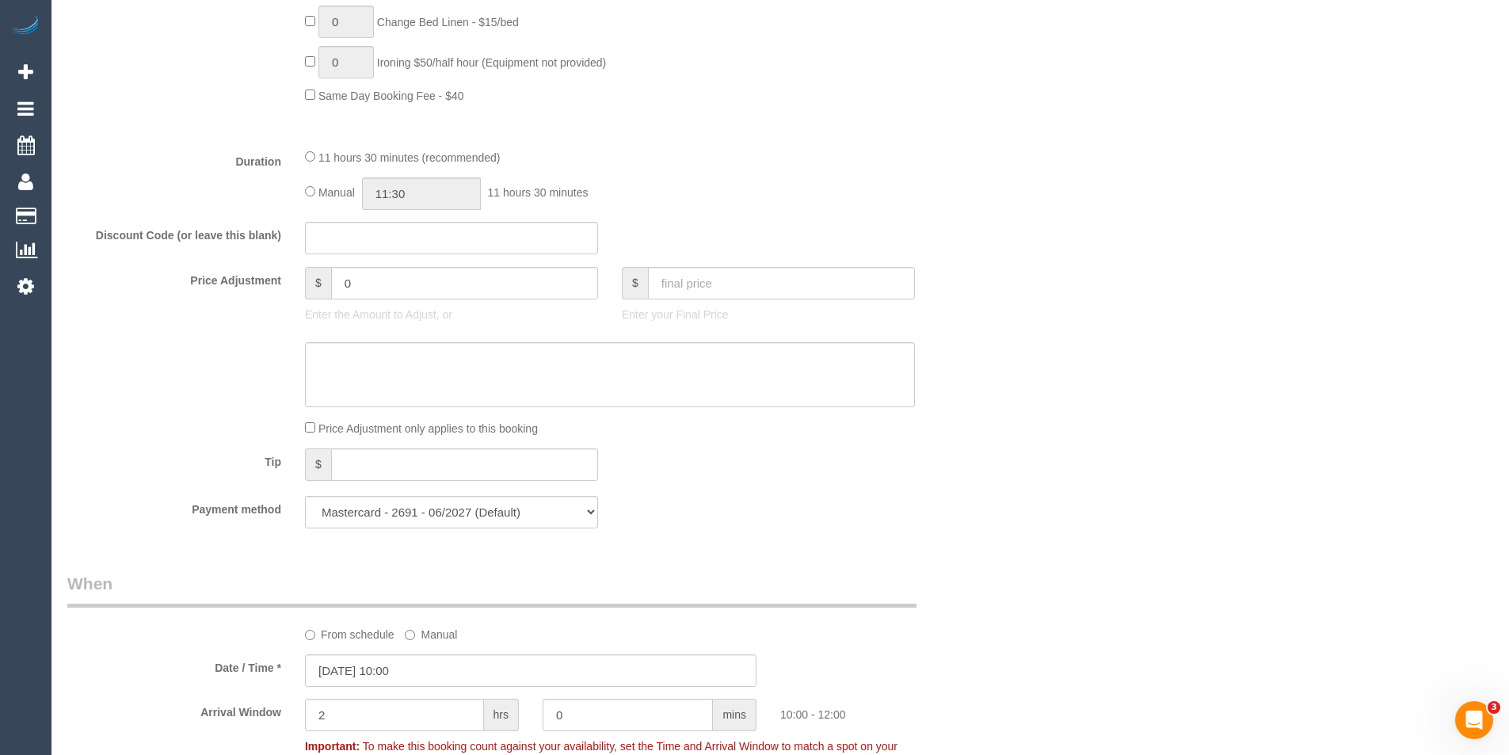
scroll to position [1109, 0]
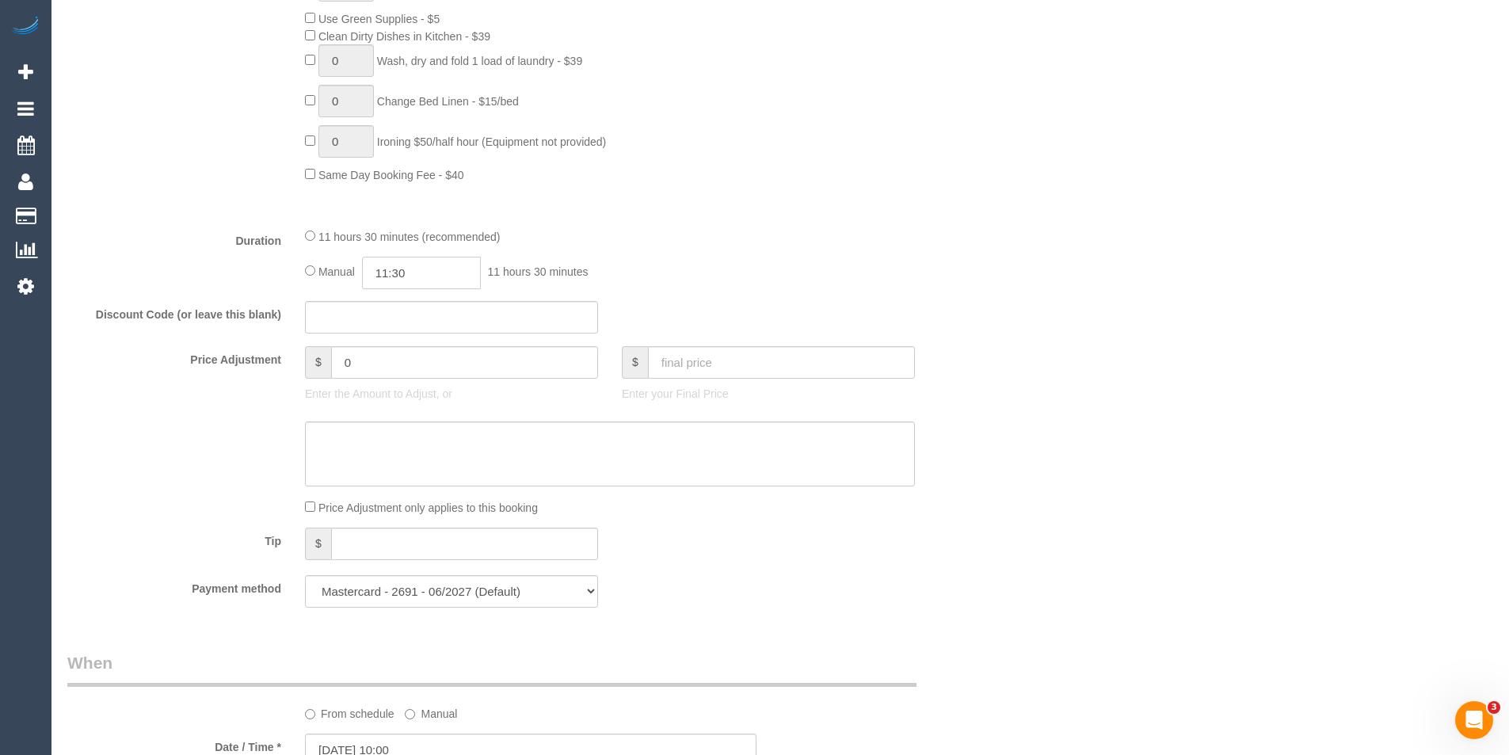
click at [426, 270] on input "11:30" at bounding box center [421, 273] width 119 height 32
type input "08:00"
click at [406, 303] on li "08:00" at bounding box center [403, 303] width 71 height 21
click at [778, 292] on fieldset "What Frequency * One Time Cleaning Weekly - 10% Off - 10.00% (0% for the First …" at bounding box center [530, 55] width 927 height 1130
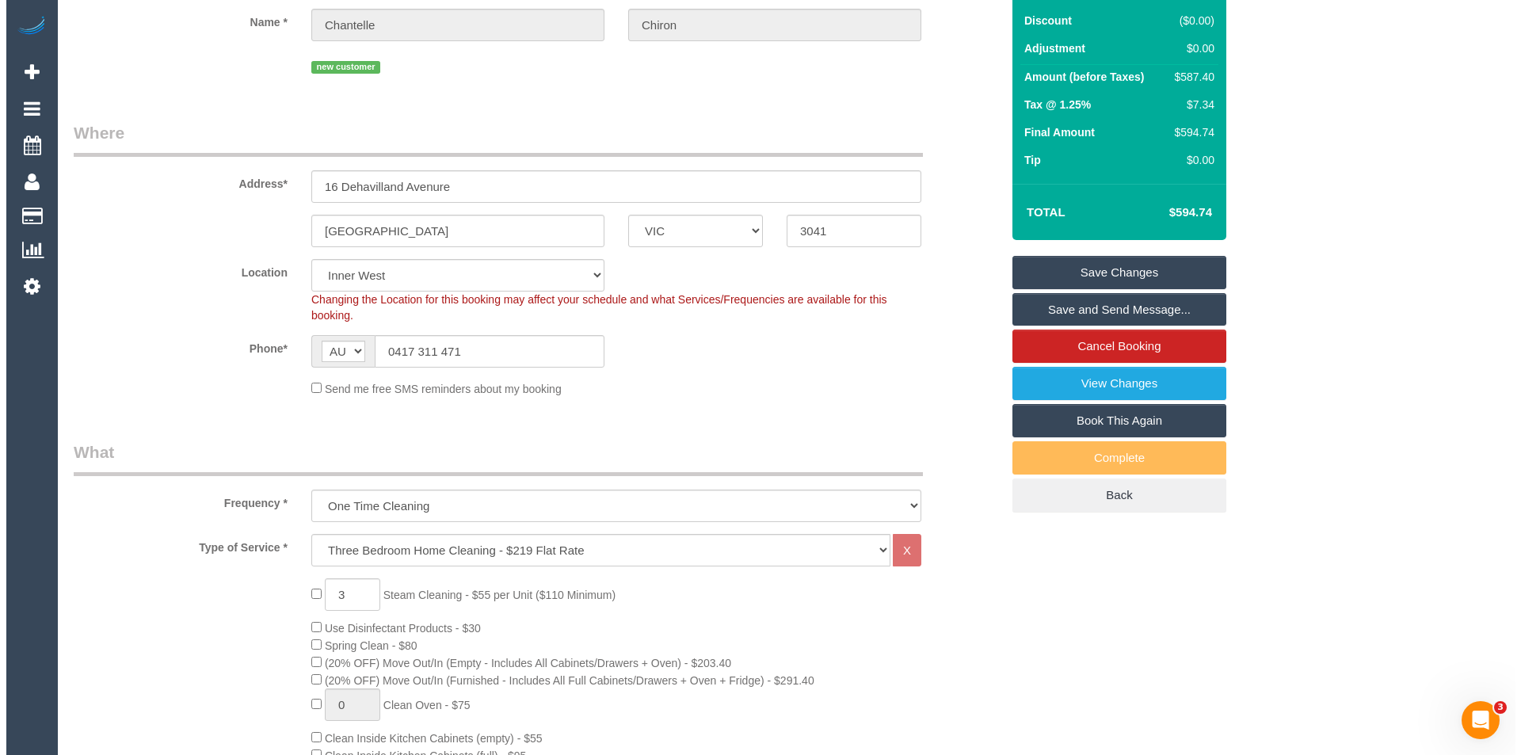
scroll to position [0, 0]
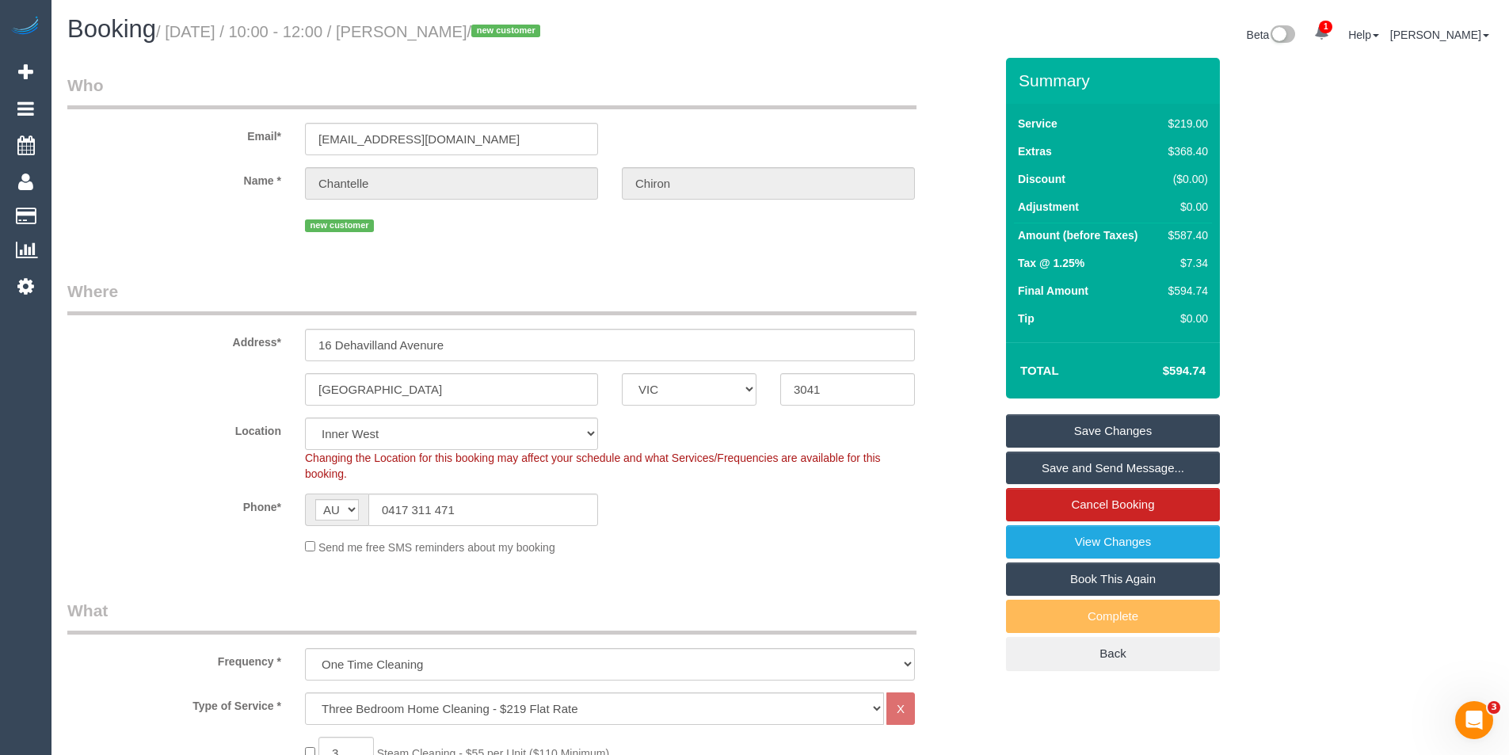
click at [1101, 470] on link "Save and Send Message..." at bounding box center [1113, 468] width 214 height 33
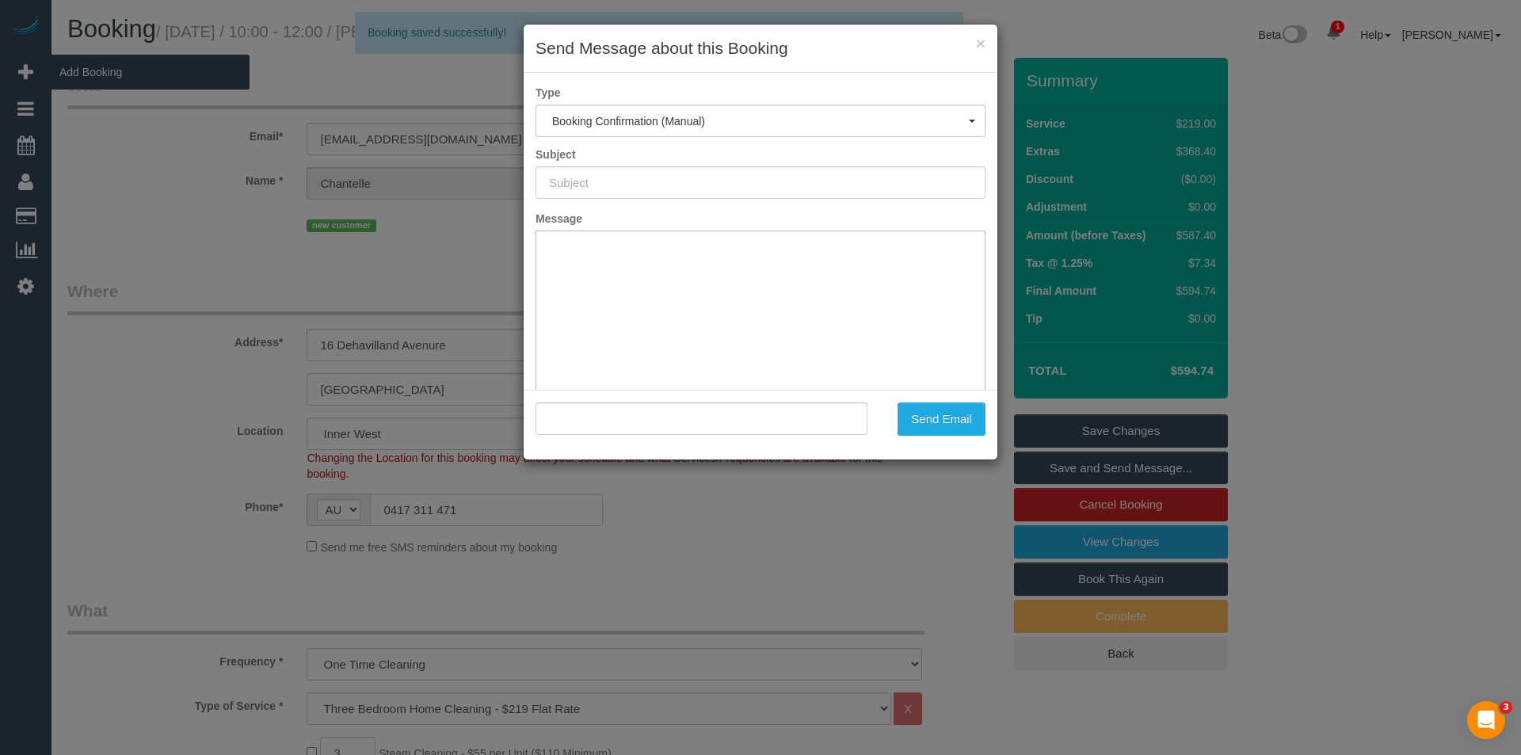
type input "Booking Confirmed"
type input ""Chantelle Chiron" <chantellechiron@gmail.com>"
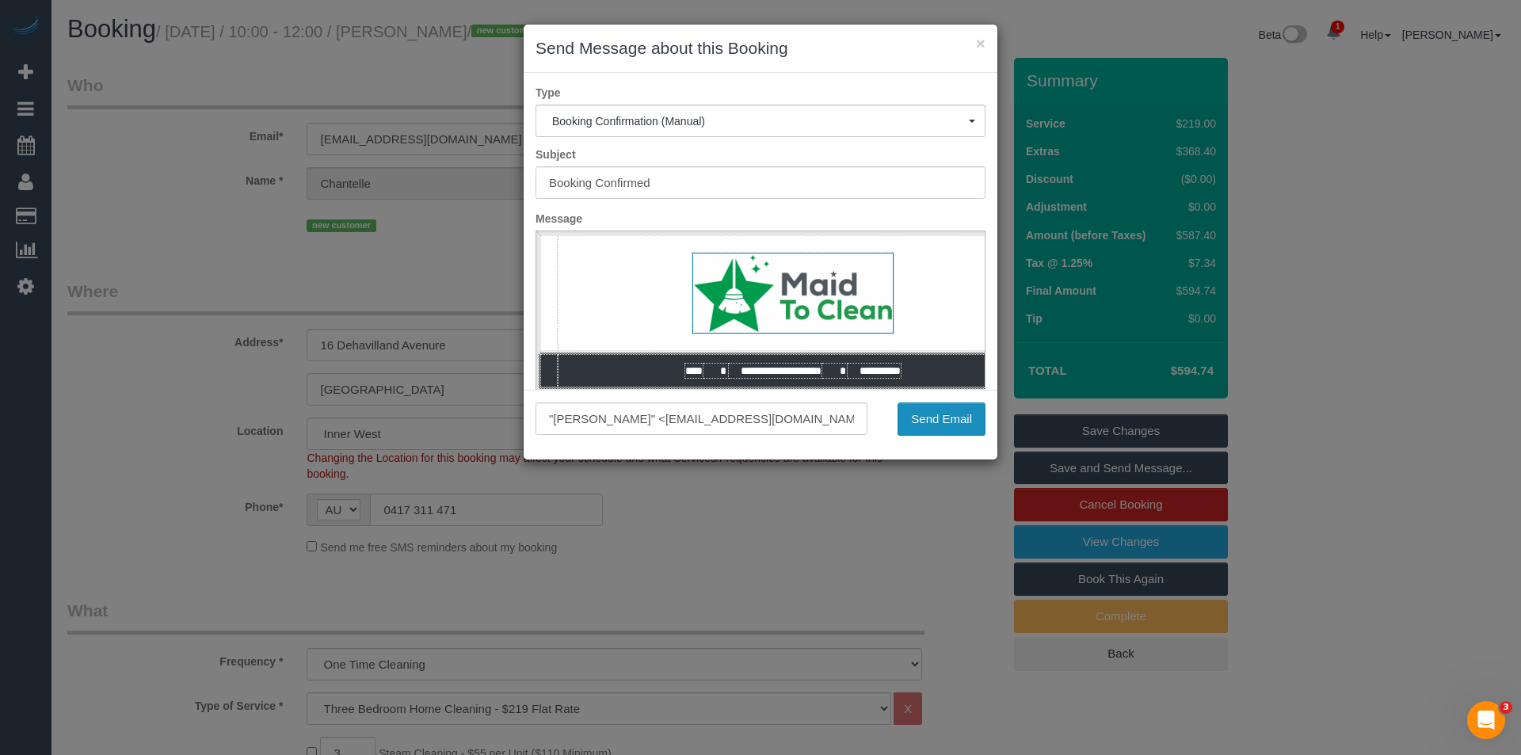
click at [916, 418] on button "Send Email" at bounding box center [942, 418] width 88 height 33
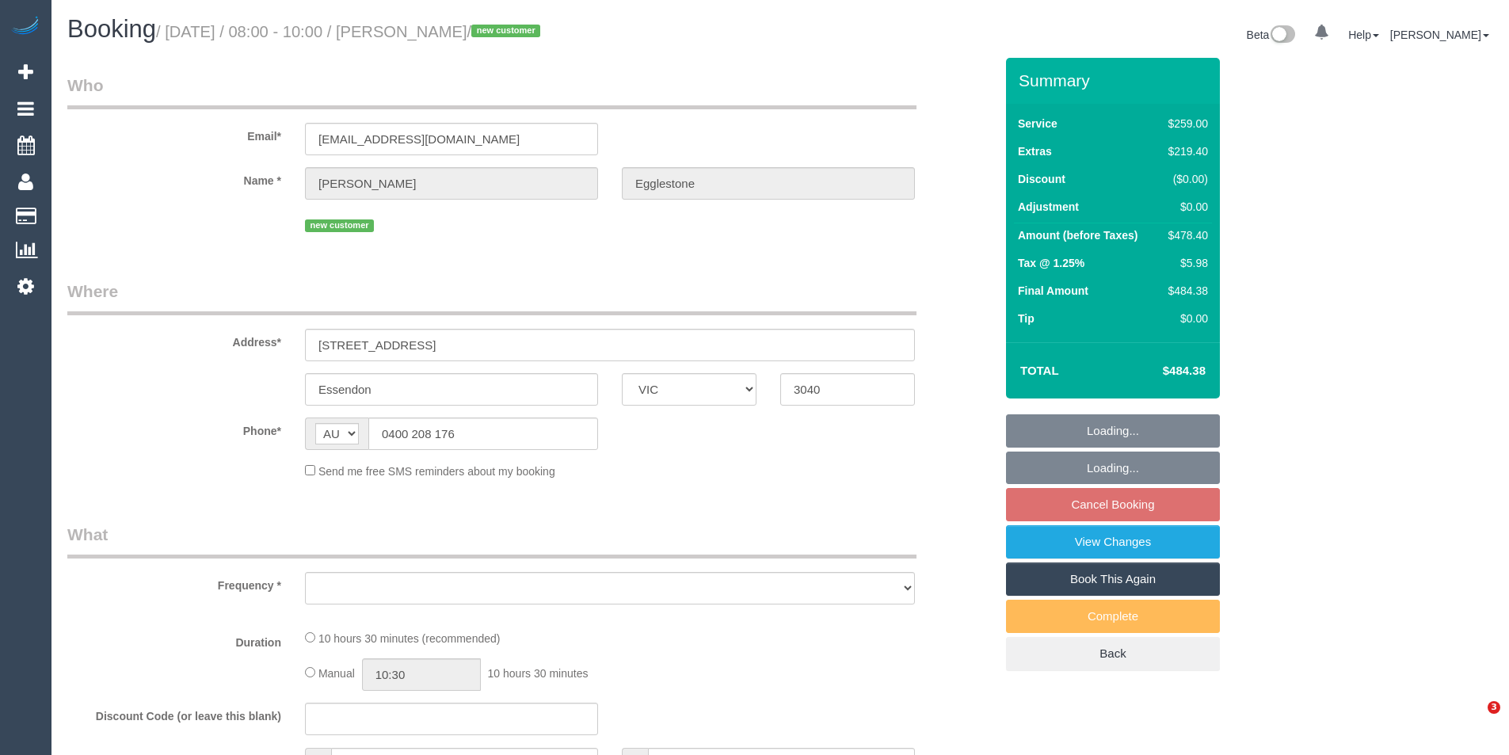
select select "VIC"
select select "object:540"
select select "string:stripe-pm_1Rvs8x2GScqysDRVR2qaTERS"
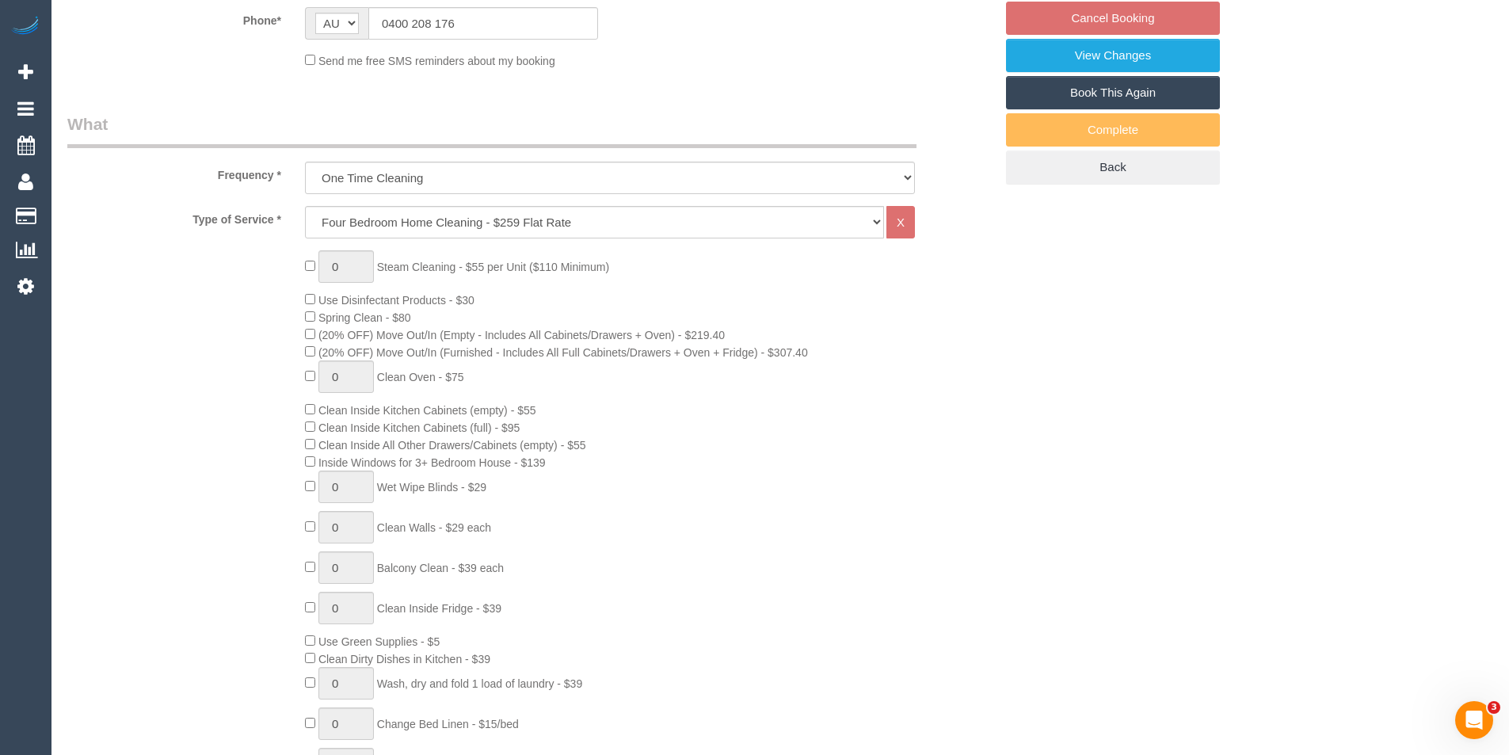
select select "number:28"
select select "number:16"
select select "number:18"
select select "number:25"
select select "number:11"
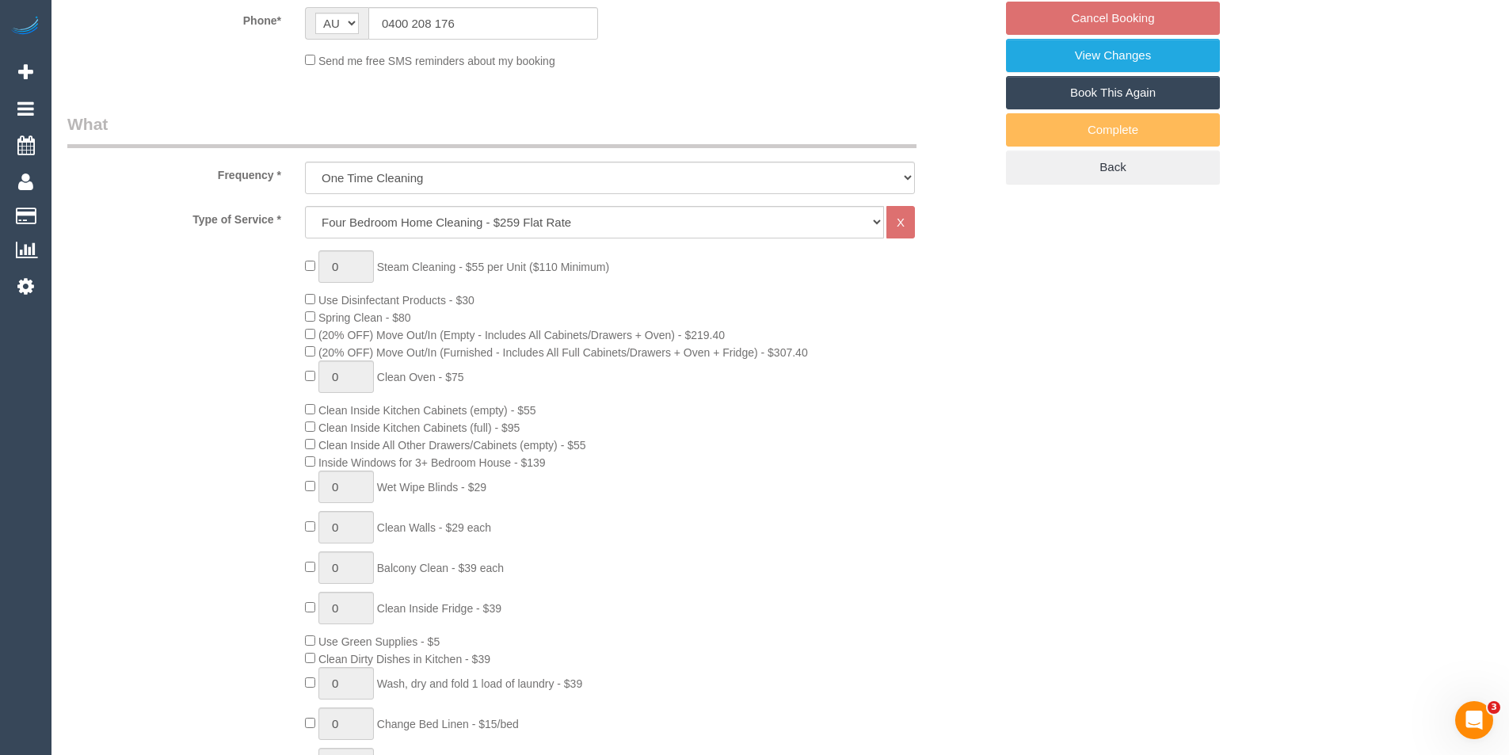
select select "object:789"
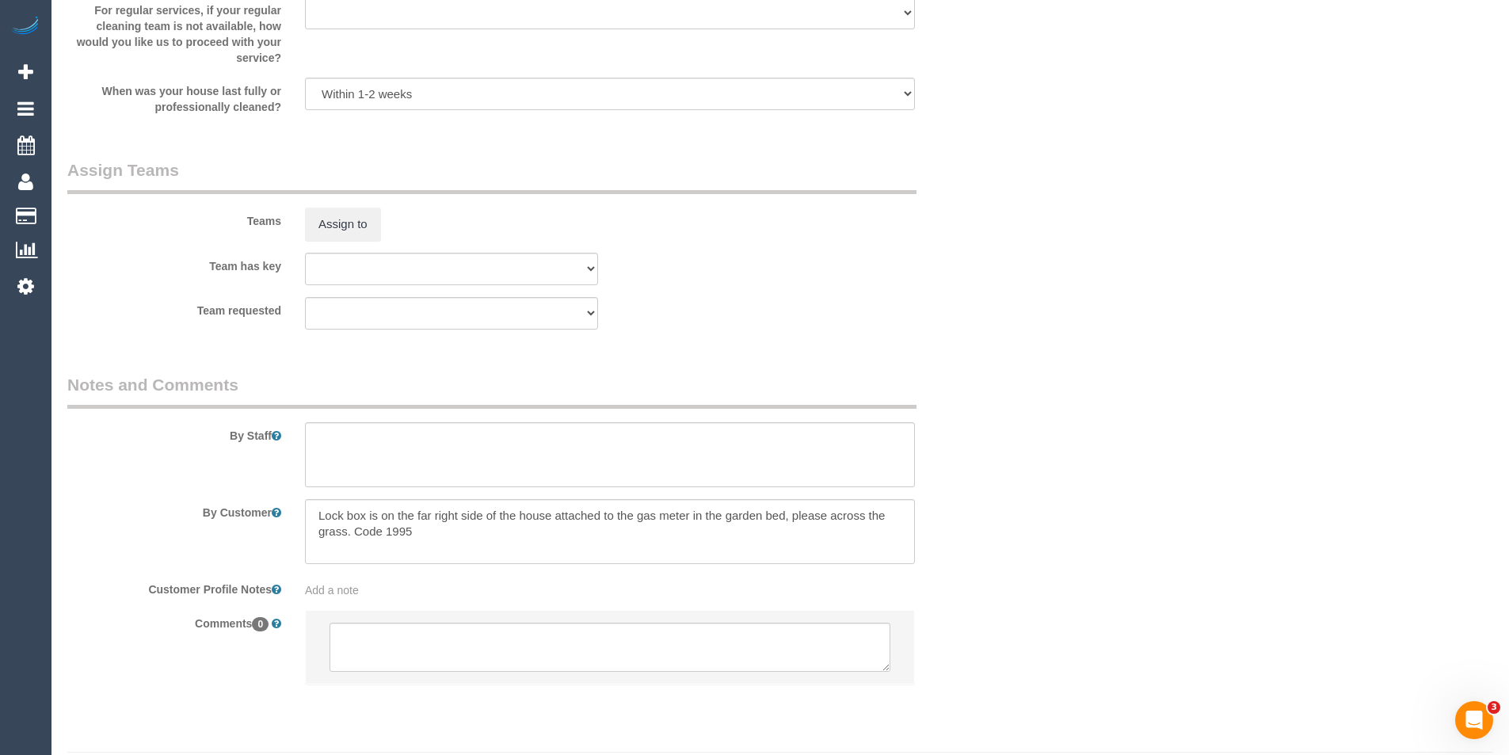
scroll to position [2396, 0]
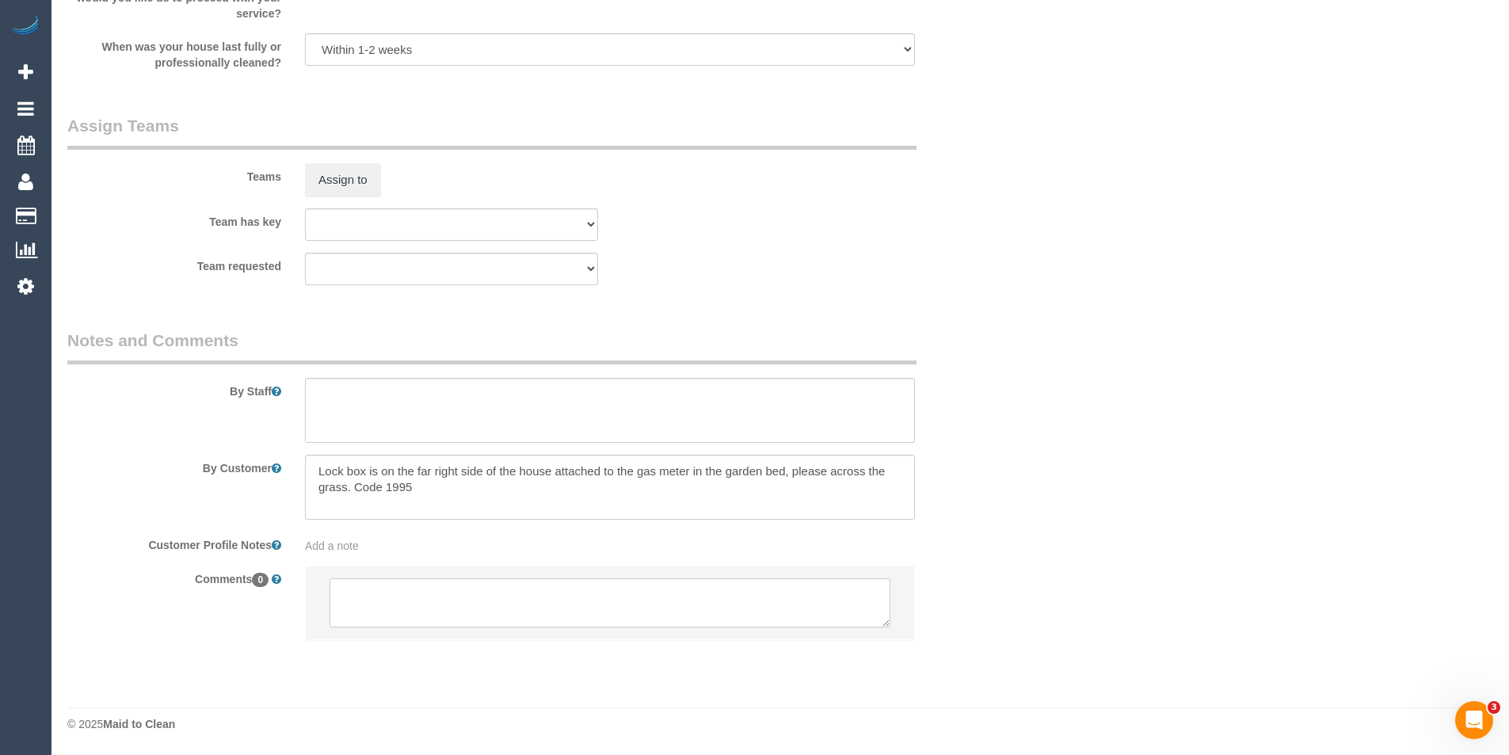
click at [440, 593] on textarea at bounding box center [610, 602] width 561 height 49
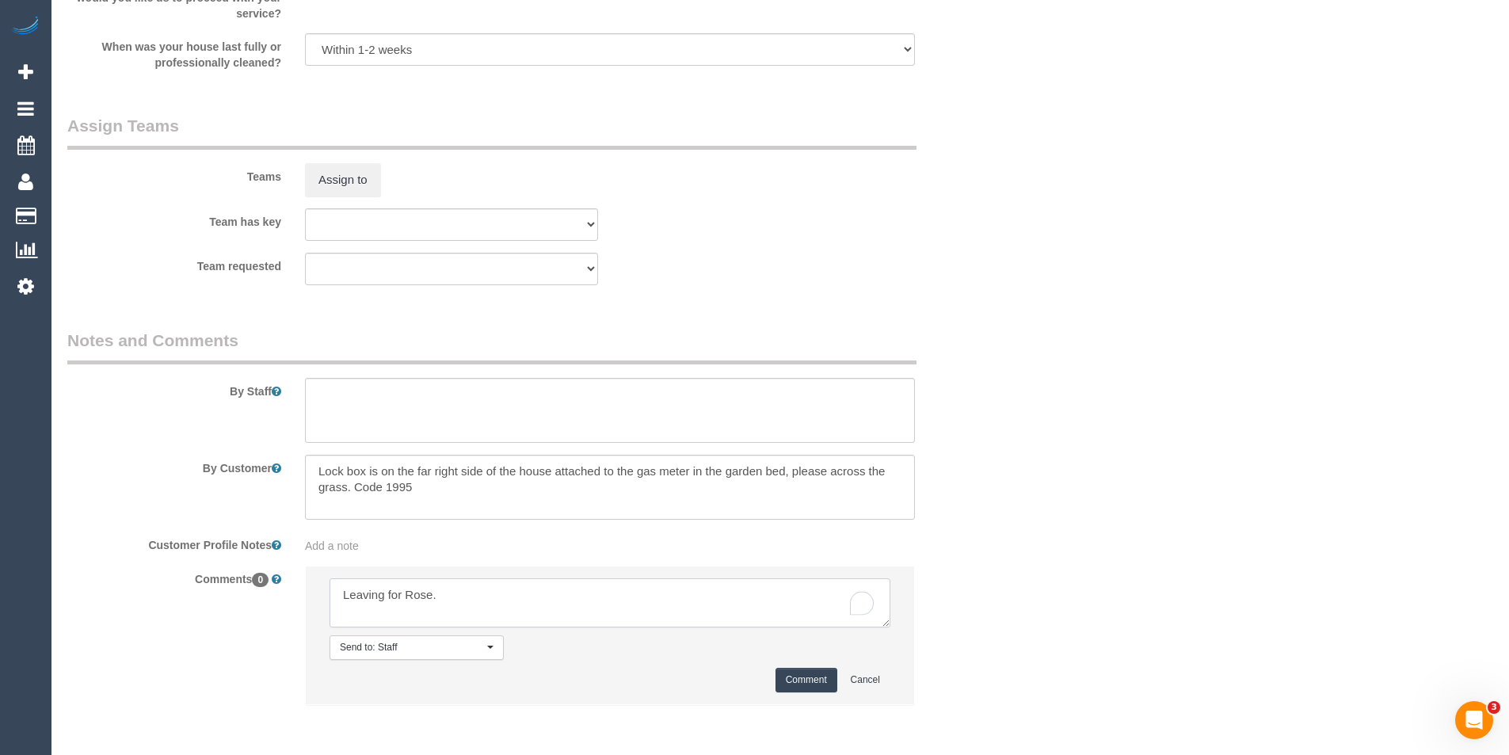
type textarea "Leaving for Rose."
click at [814, 672] on button "Comment" at bounding box center [807, 680] width 62 height 25
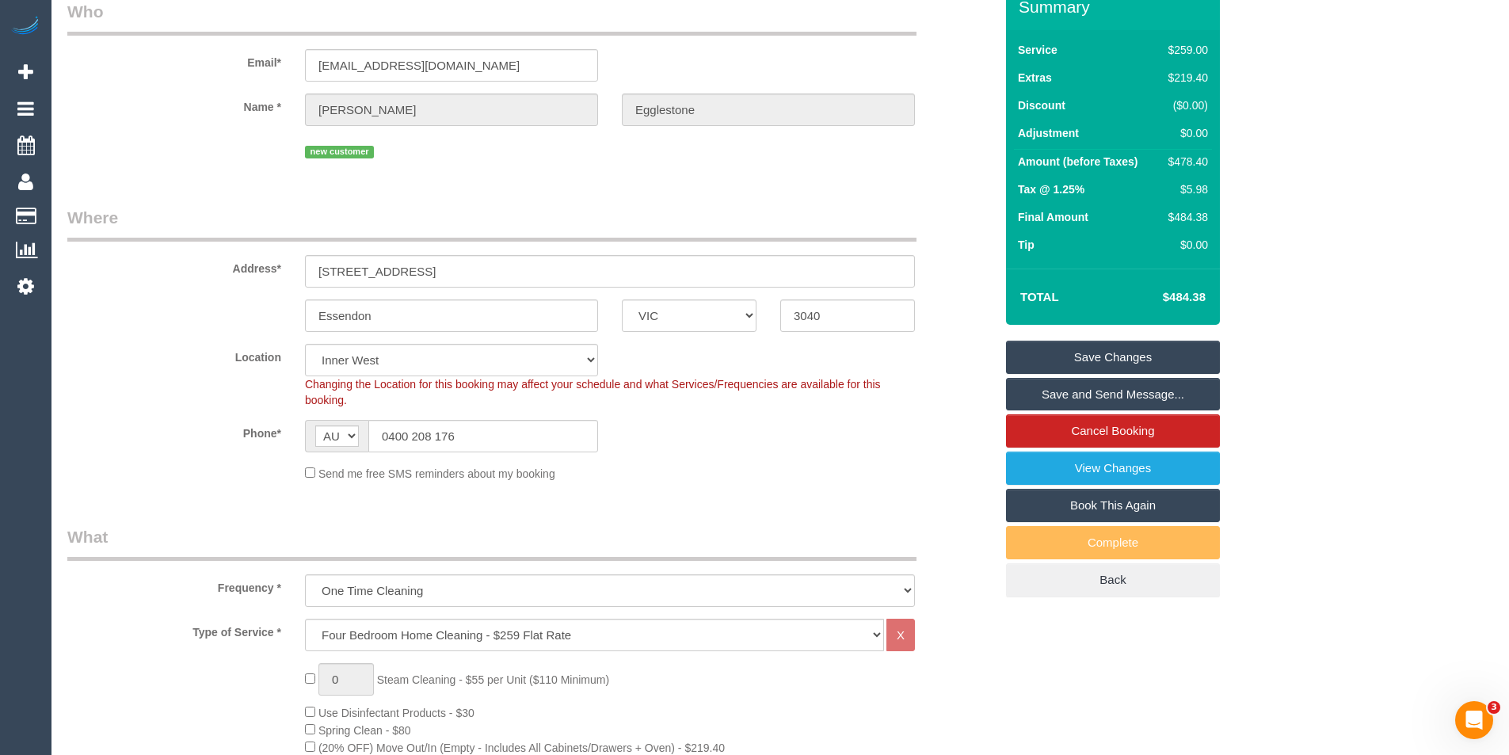
scroll to position [0, 0]
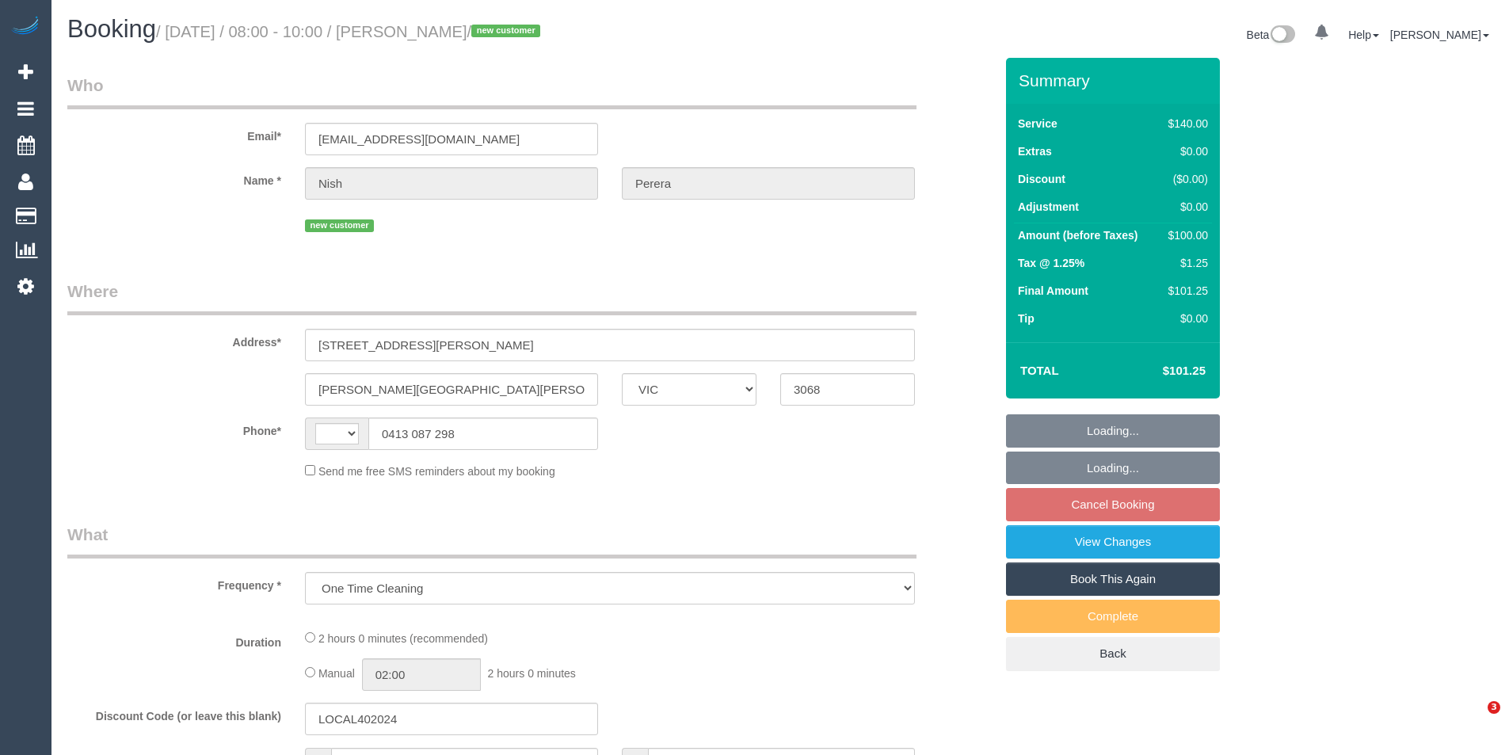
select select "VIC"
select select "string:AU"
select select "string:stripe-pm_1Rx7Vz2GScqysDRVBf70qQyO"
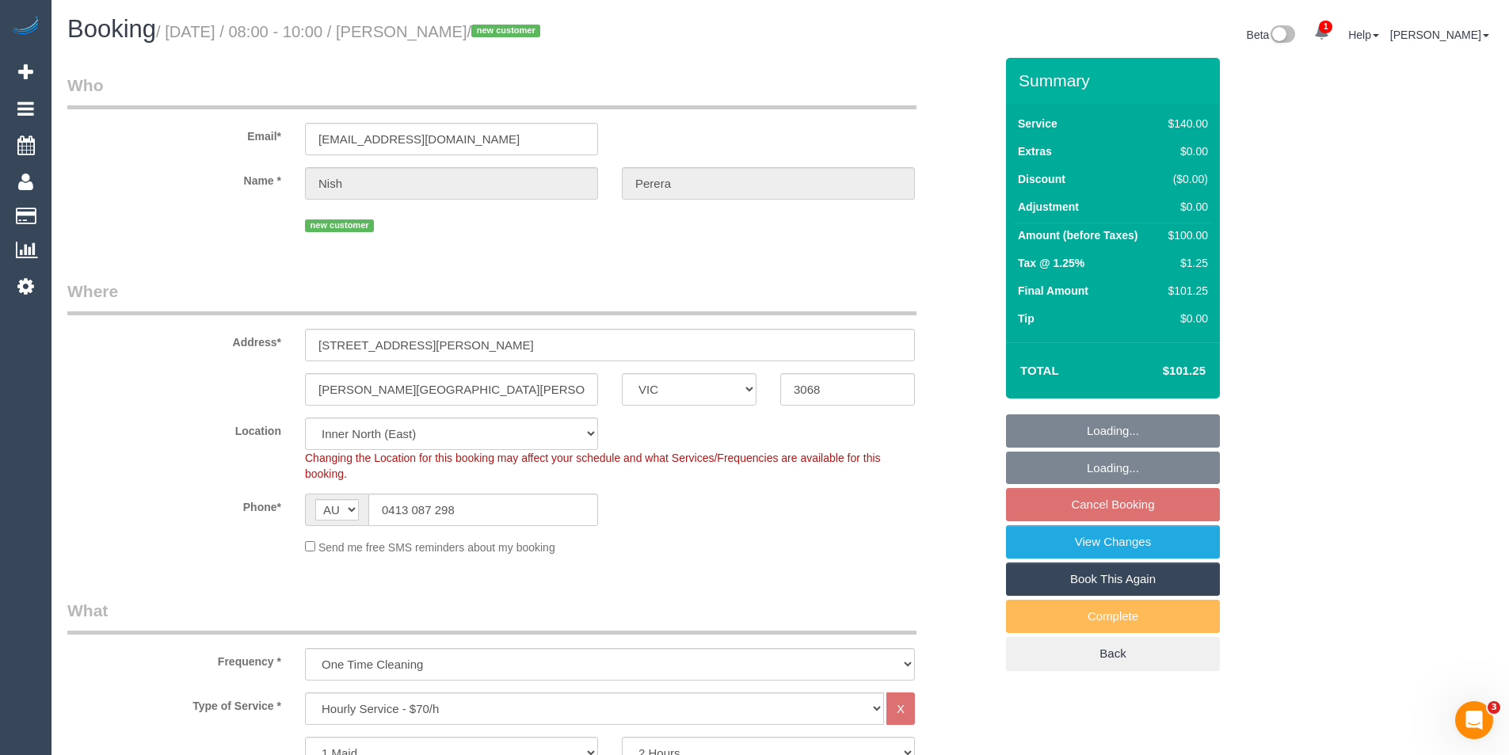
select select "number:28"
select select "number:14"
select select "number:19"
select select "number:25"
select select "number:35"
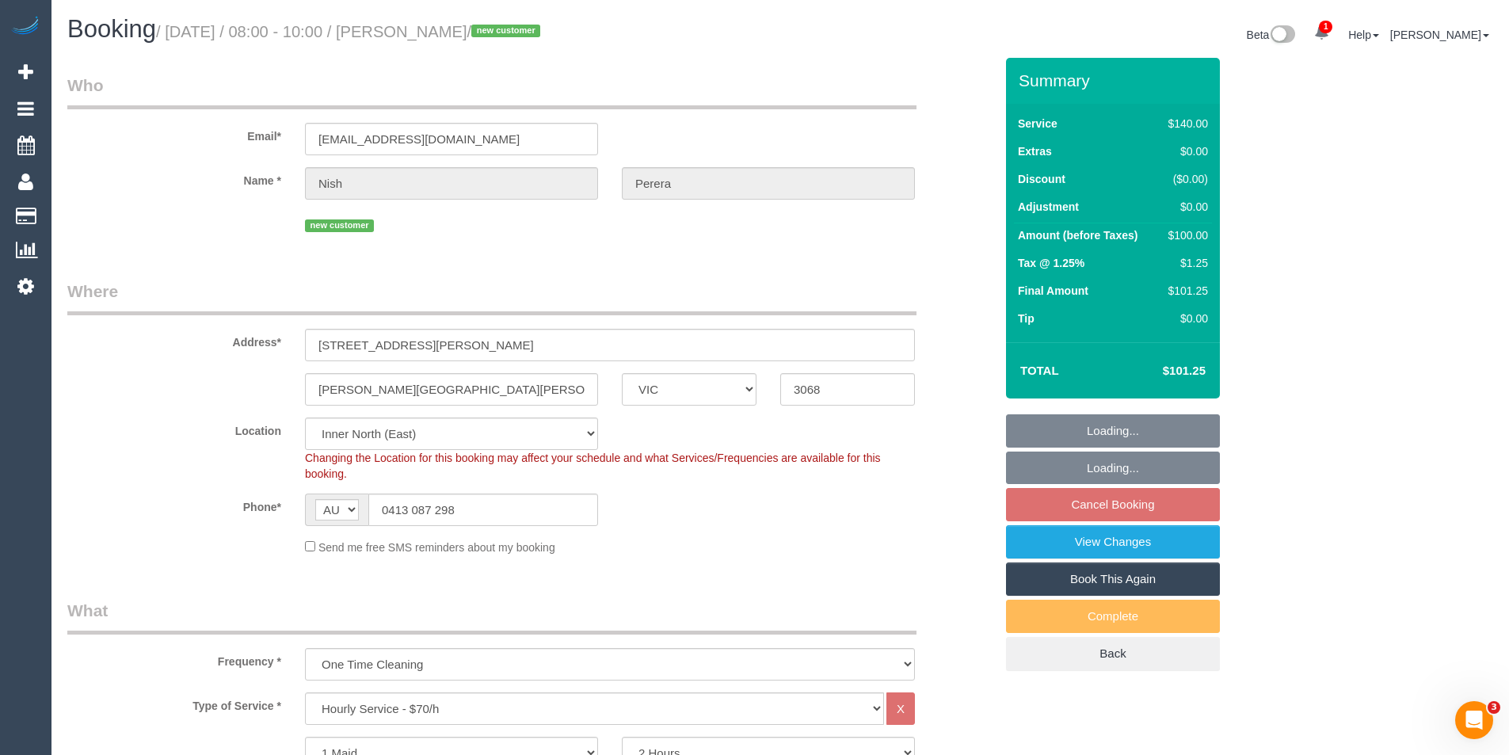
select select "number:11"
select select "object:1643"
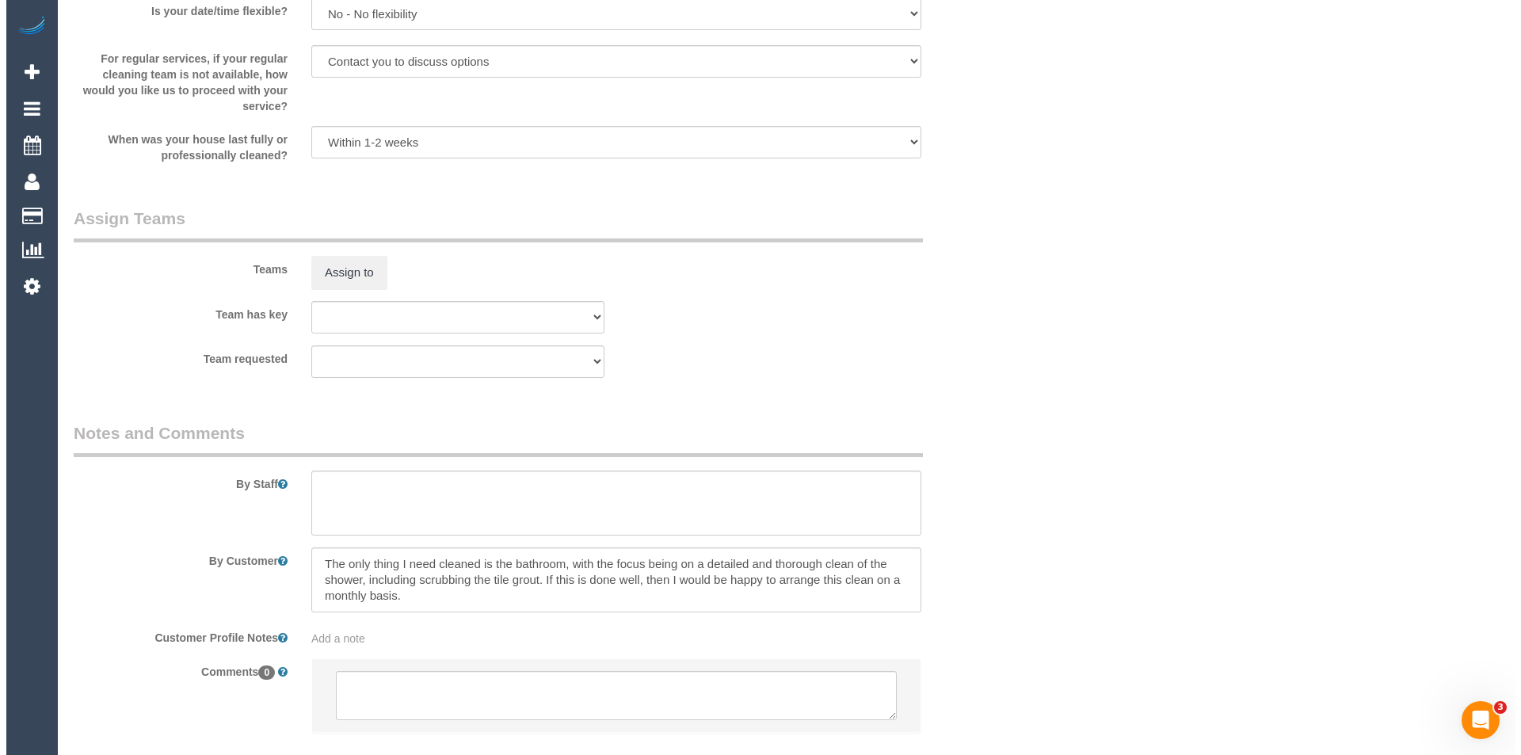
scroll to position [2353, 0]
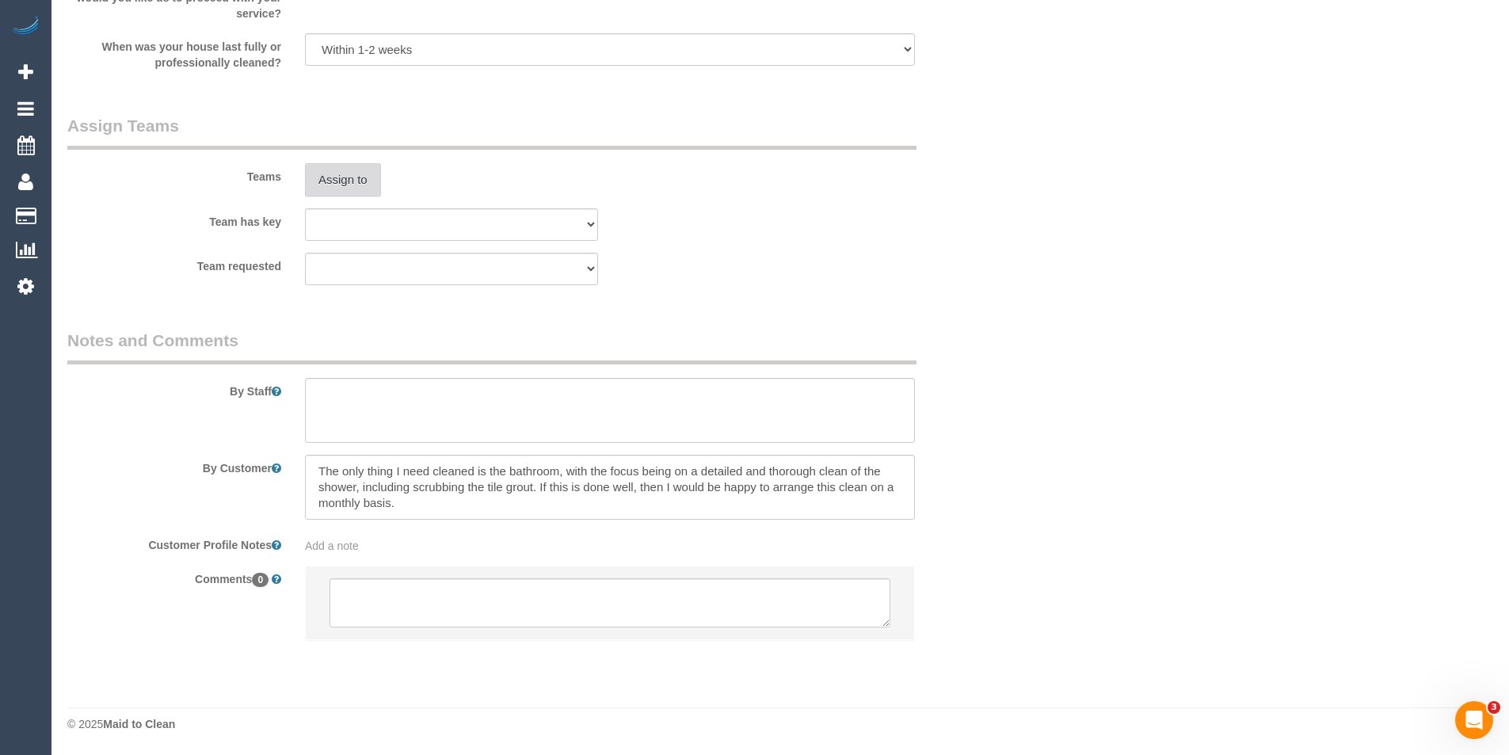
click at [325, 184] on button "Assign to" at bounding box center [343, 179] width 76 height 33
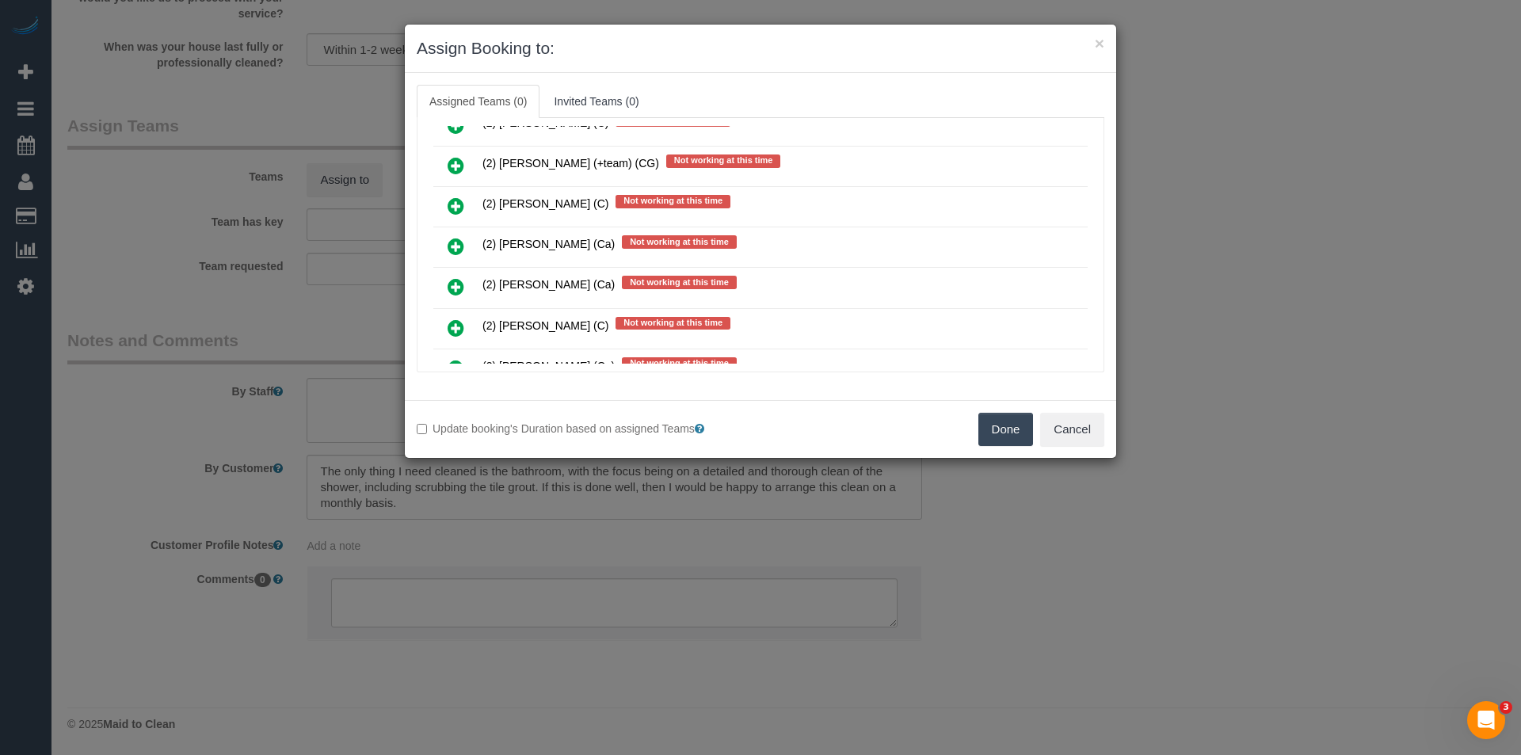
scroll to position [3420, 0]
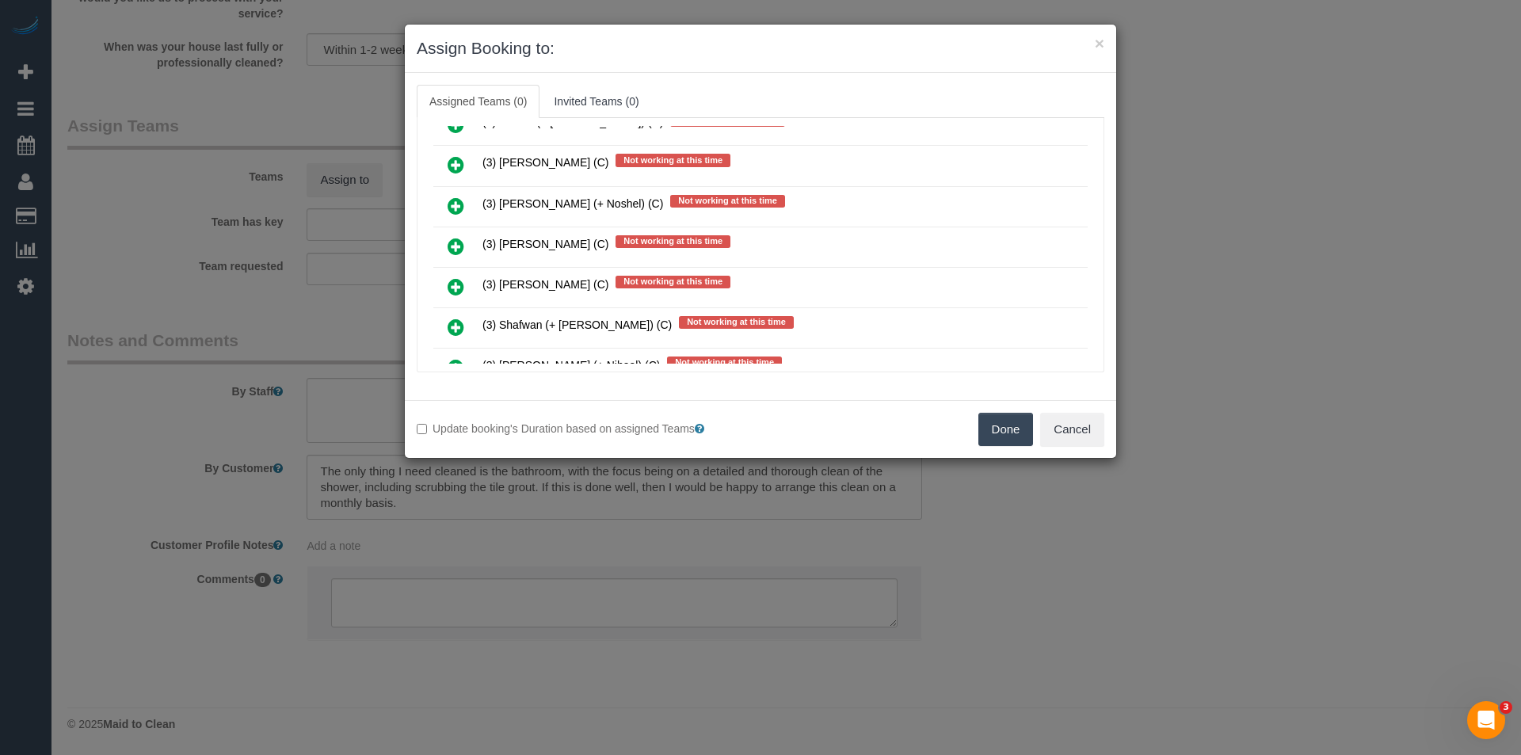
click at [452, 242] on icon at bounding box center [456, 246] width 17 height 19
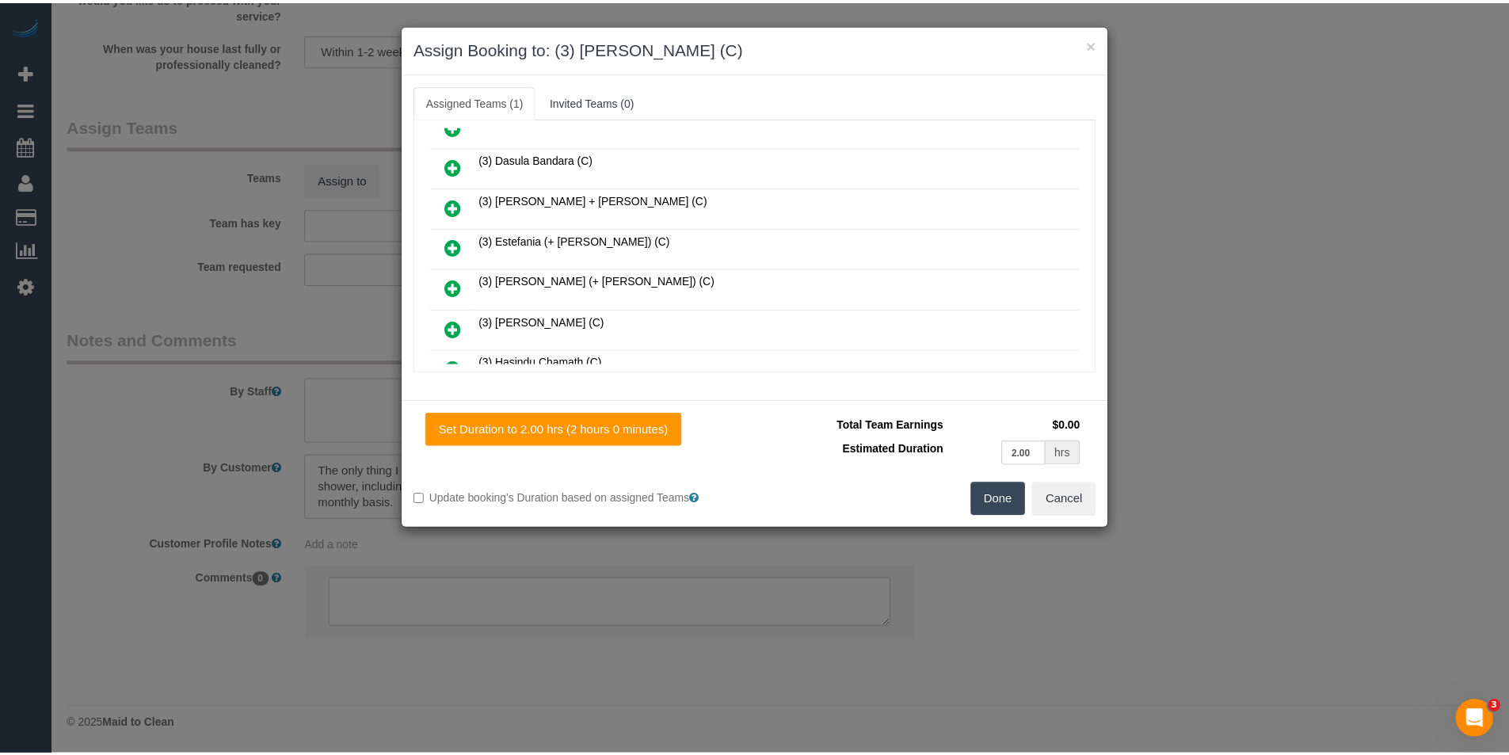
scroll to position [0, 0]
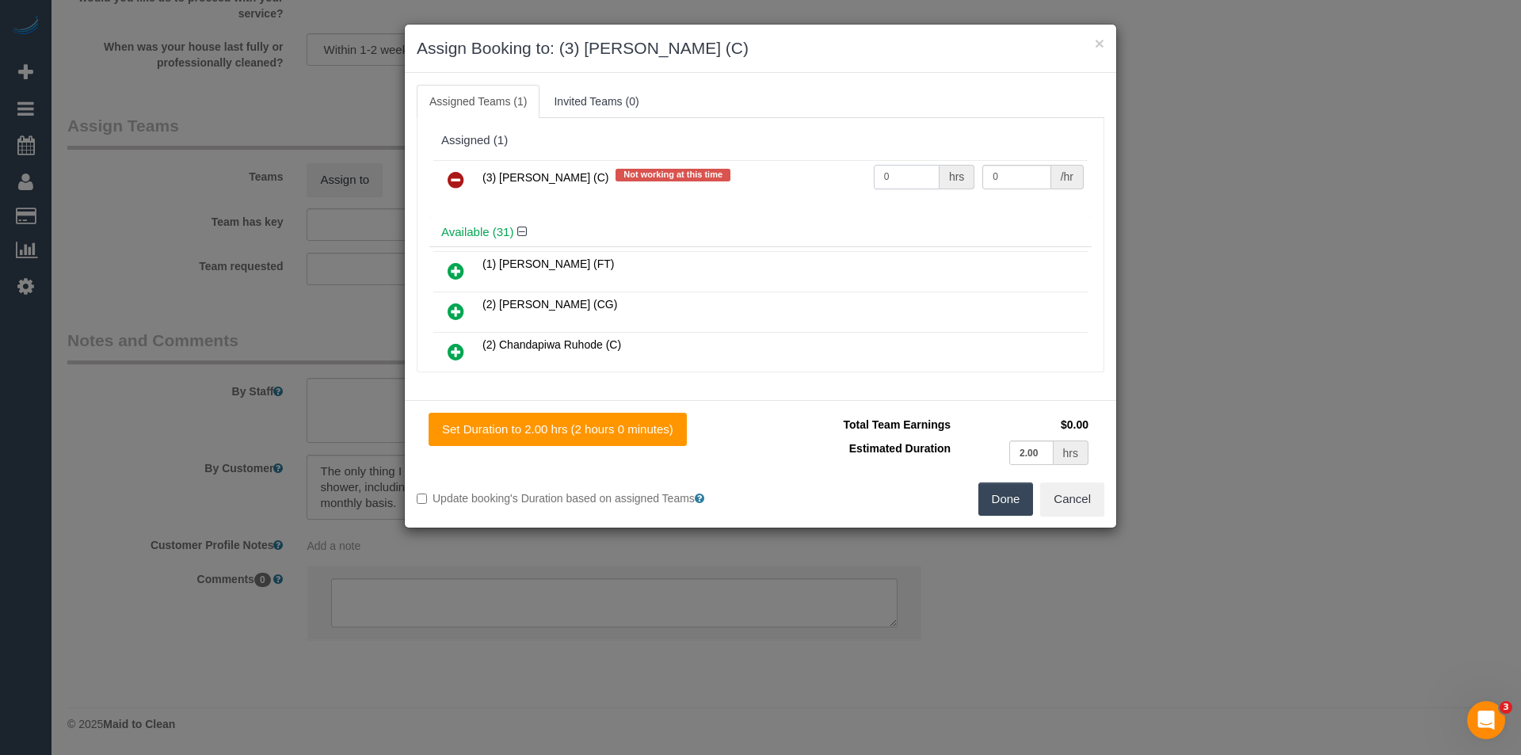
drag, startPoint x: 915, startPoint y: 182, endPoint x: 682, endPoint y: 159, distance: 234.0
click at [695, 169] on tr "(3) Sam Sango (C) Not working at this time 0 hrs 0 /hr" at bounding box center [760, 180] width 654 height 40
type input "2"
type input "35"
click at [1020, 496] on button "Done" at bounding box center [1005, 498] width 55 height 33
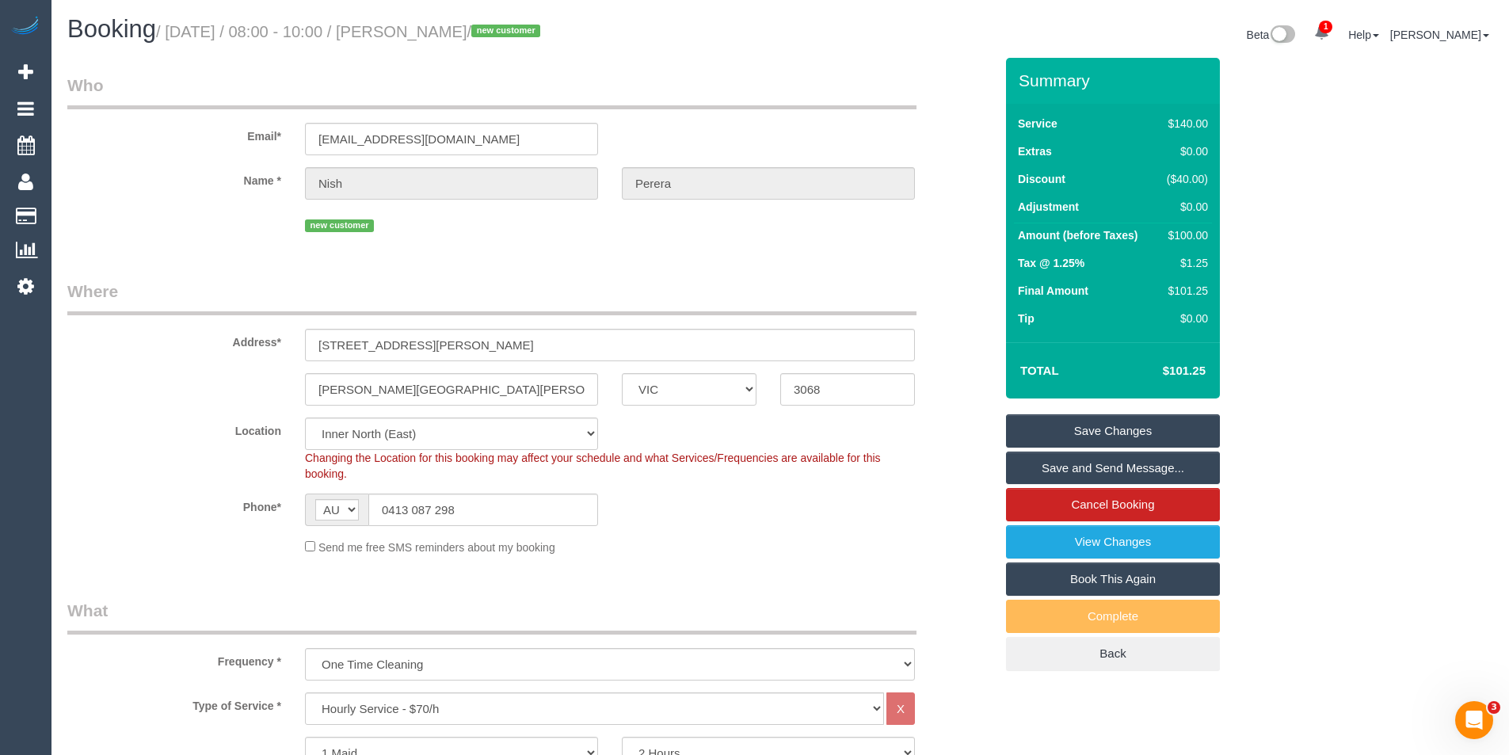
click at [1055, 464] on link "Save and Send Message..." at bounding box center [1113, 468] width 214 height 33
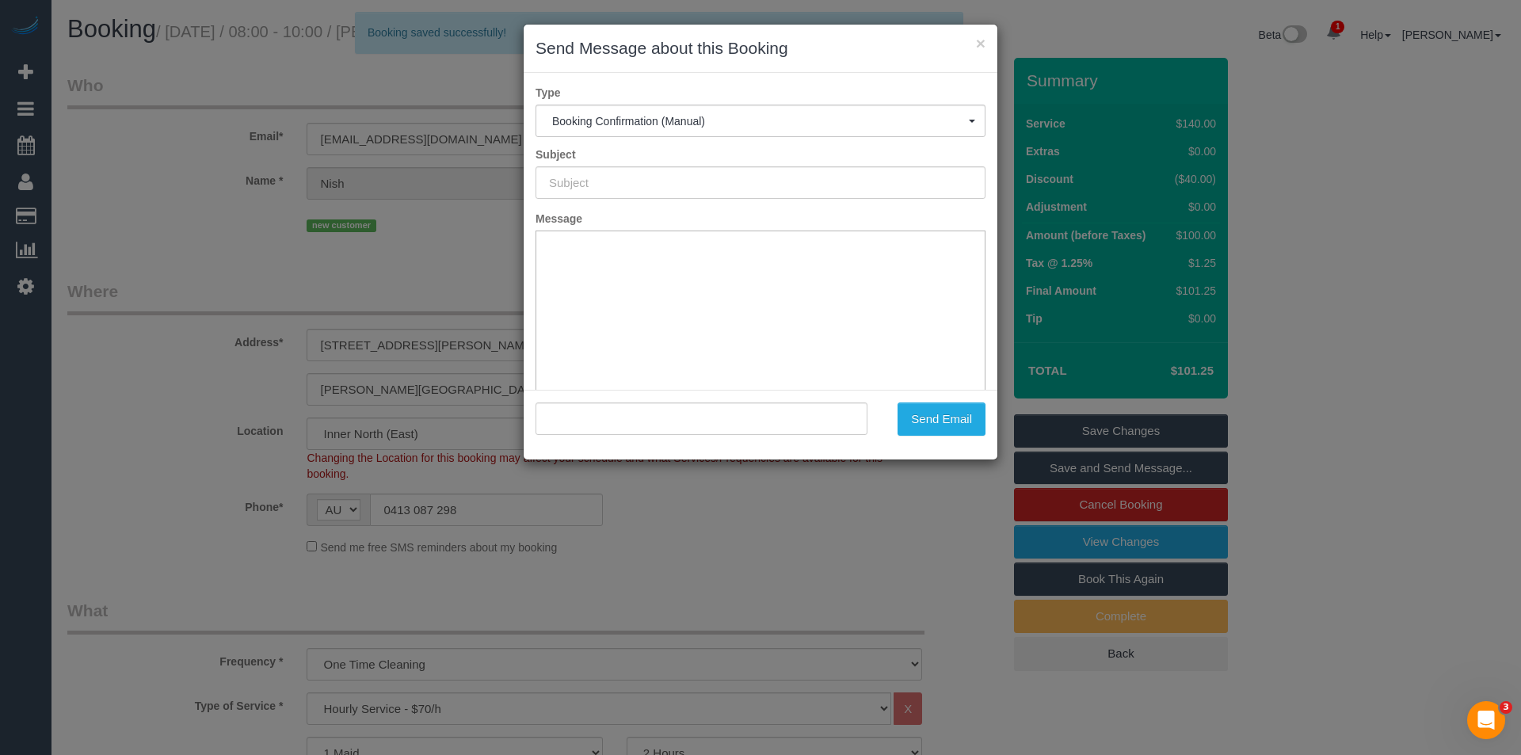
type input "Booking Confirmed"
type input ""Nish Perera" <nishanaperera@hotmail.com>"
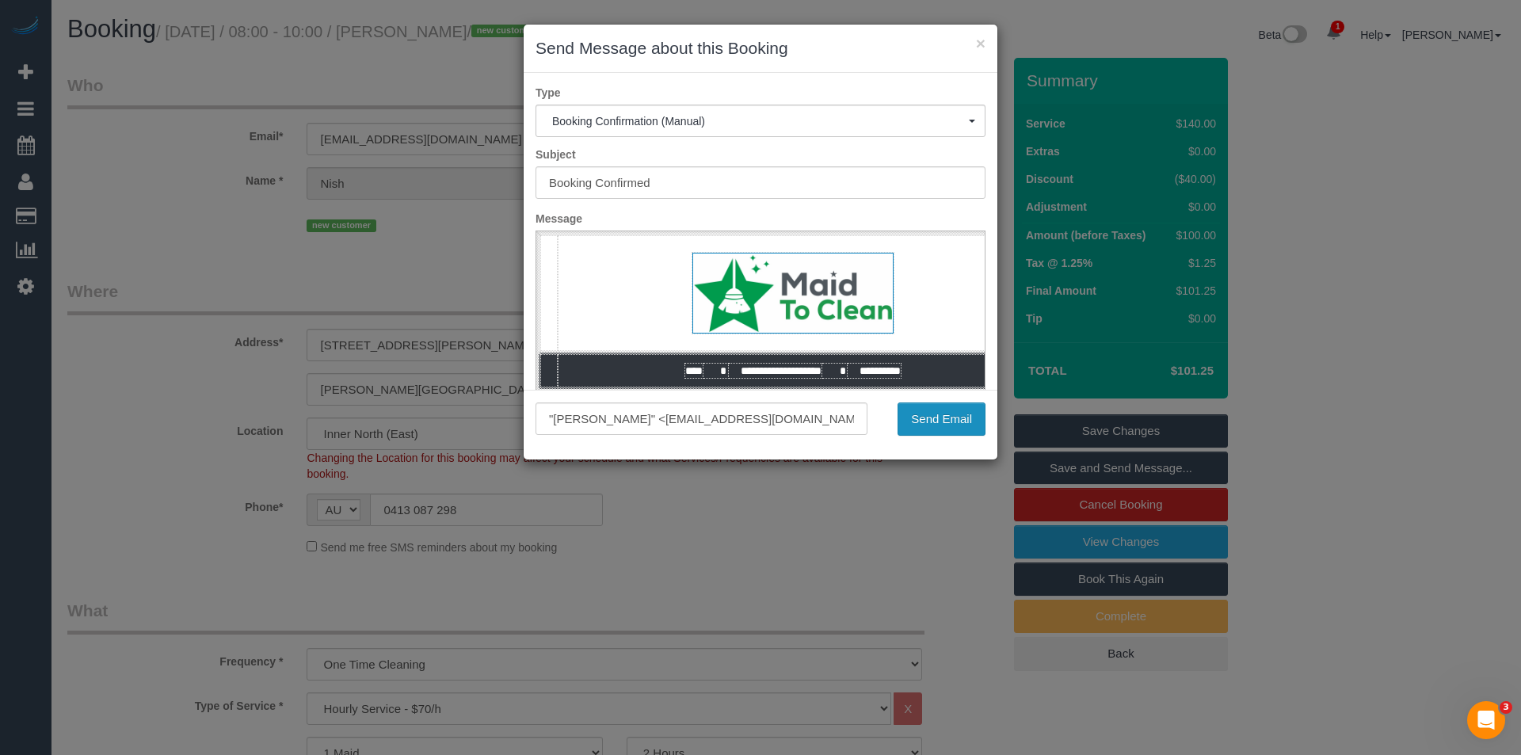
click at [947, 413] on button "Send Email" at bounding box center [942, 418] width 88 height 33
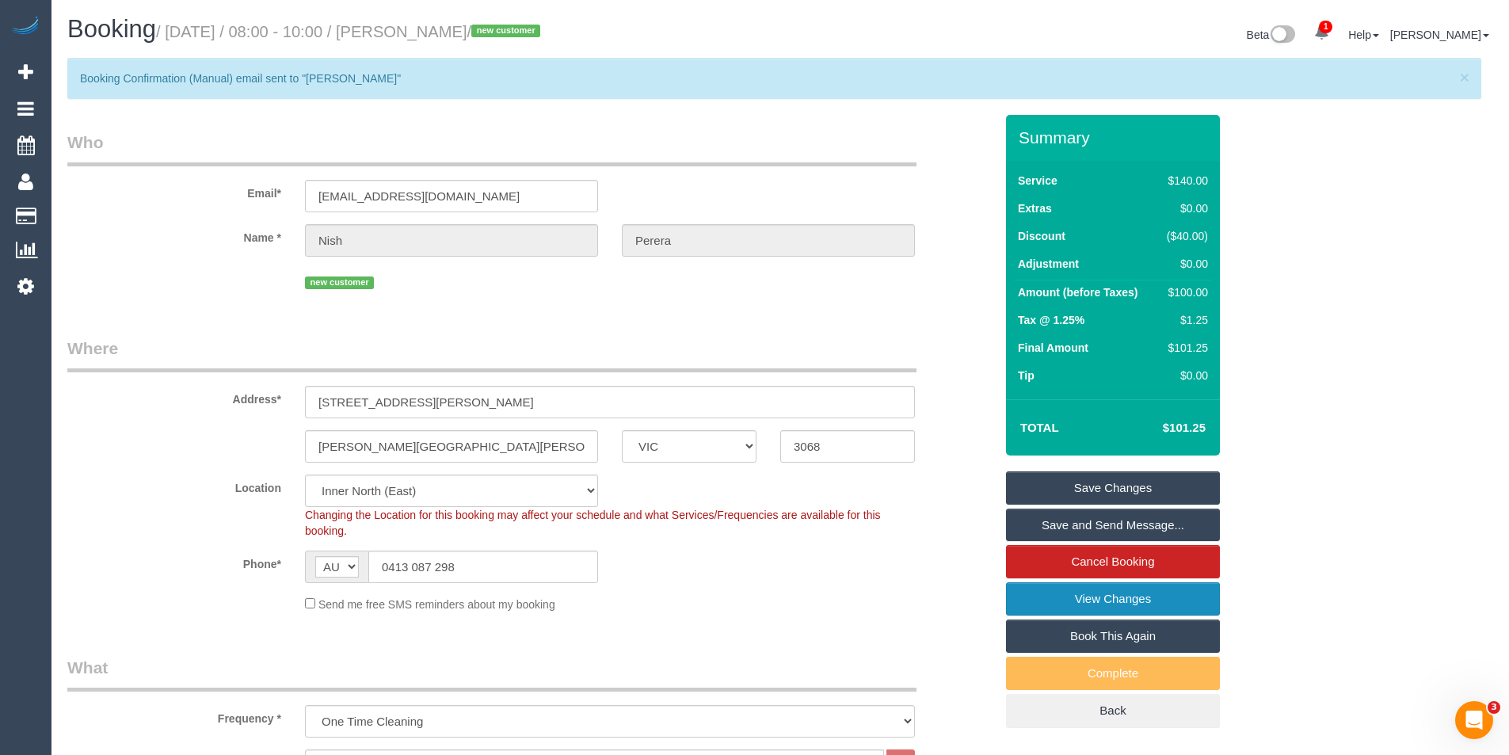
click at [1169, 597] on link "View Changes" at bounding box center [1113, 598] width 214 height 33
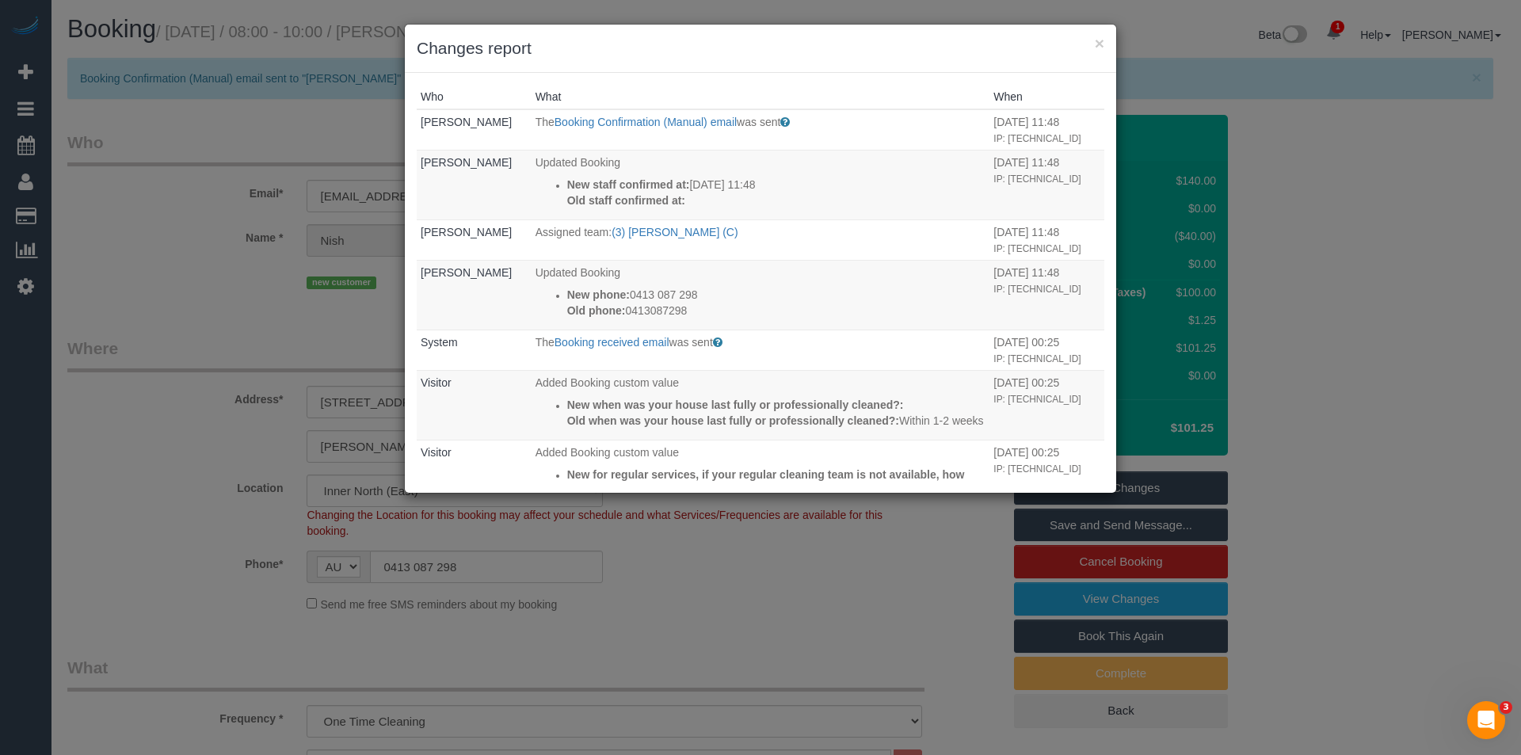
click at [710, 629] on div "× Changes report Who What When Bronie Bryant The Booking Confirmation (Manual) …" at bounding box center [760, 377] width 1521 height 755
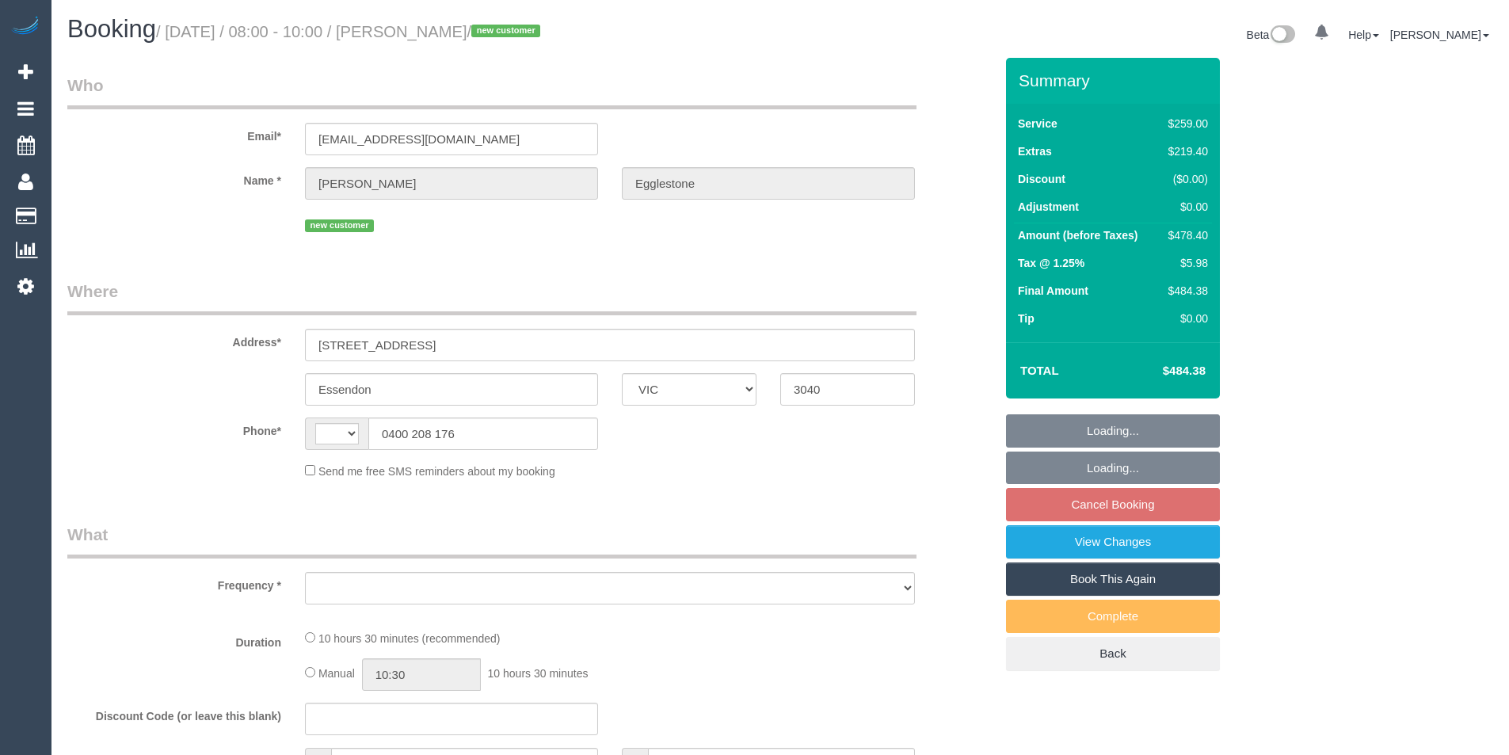
select select "VIC"
select select "string:AU"
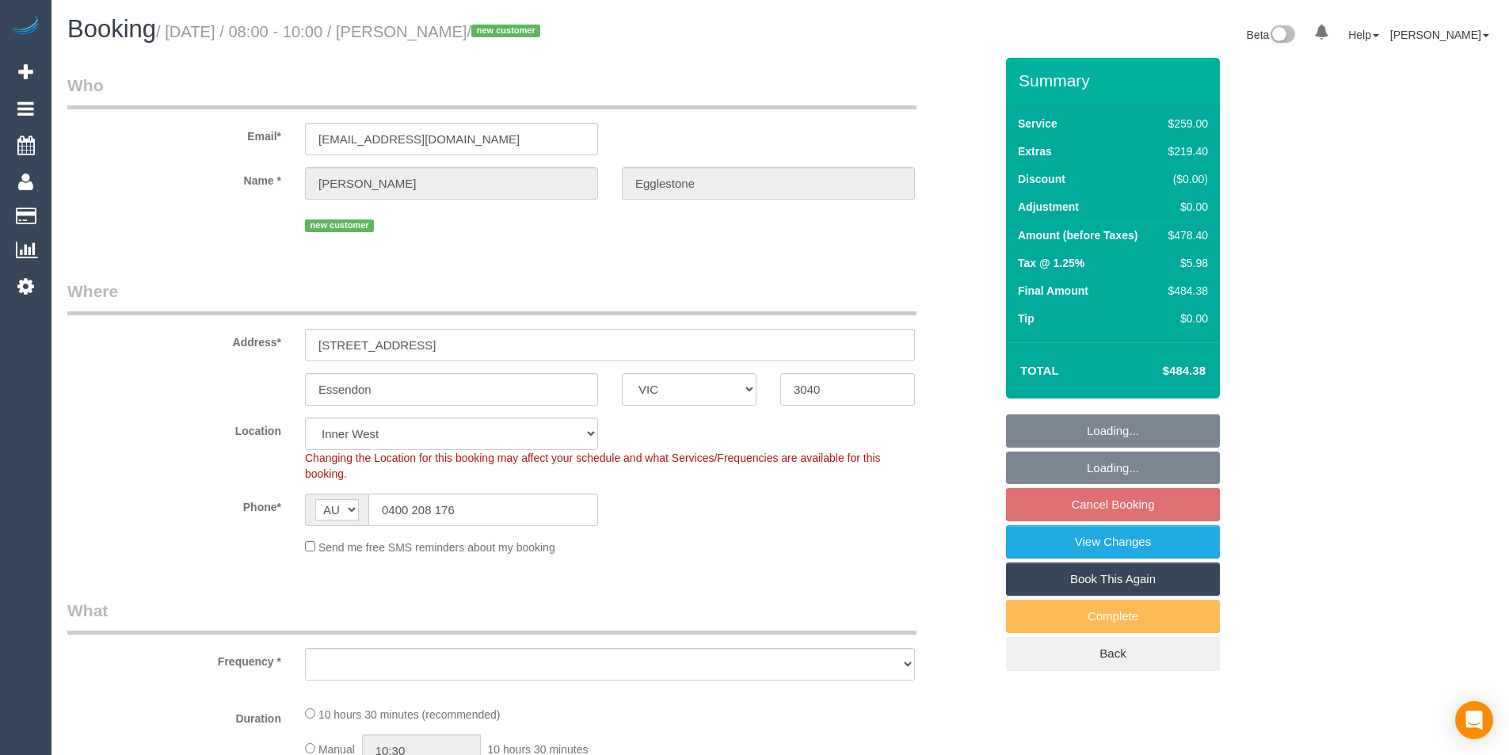
select select "object:1516"
select select "number:28"
select select "number:16"
select select "number:18"
select select "number:25"
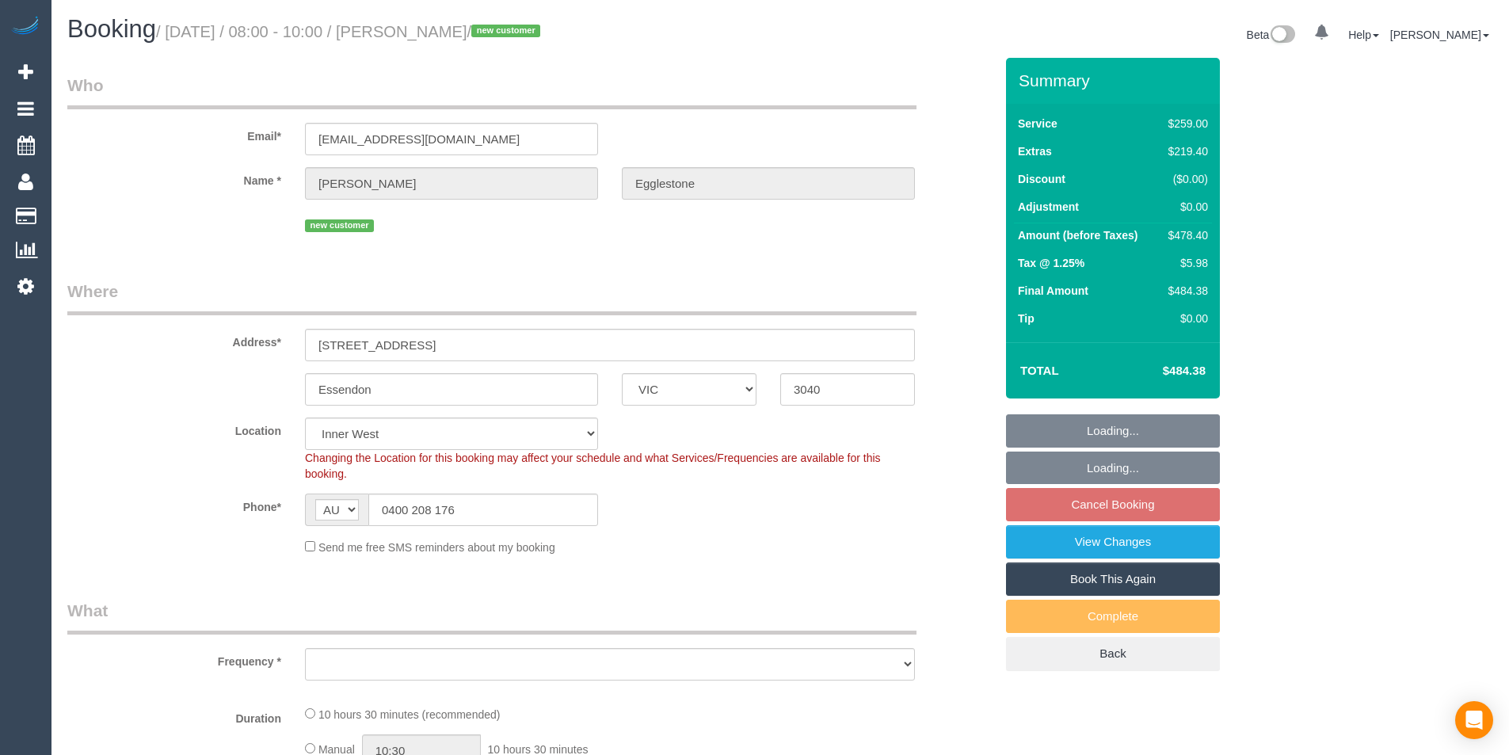
select select "number:11"
select select "string:stripe-pm_1Rvs8x2GScqysDRVR2qaTERS"
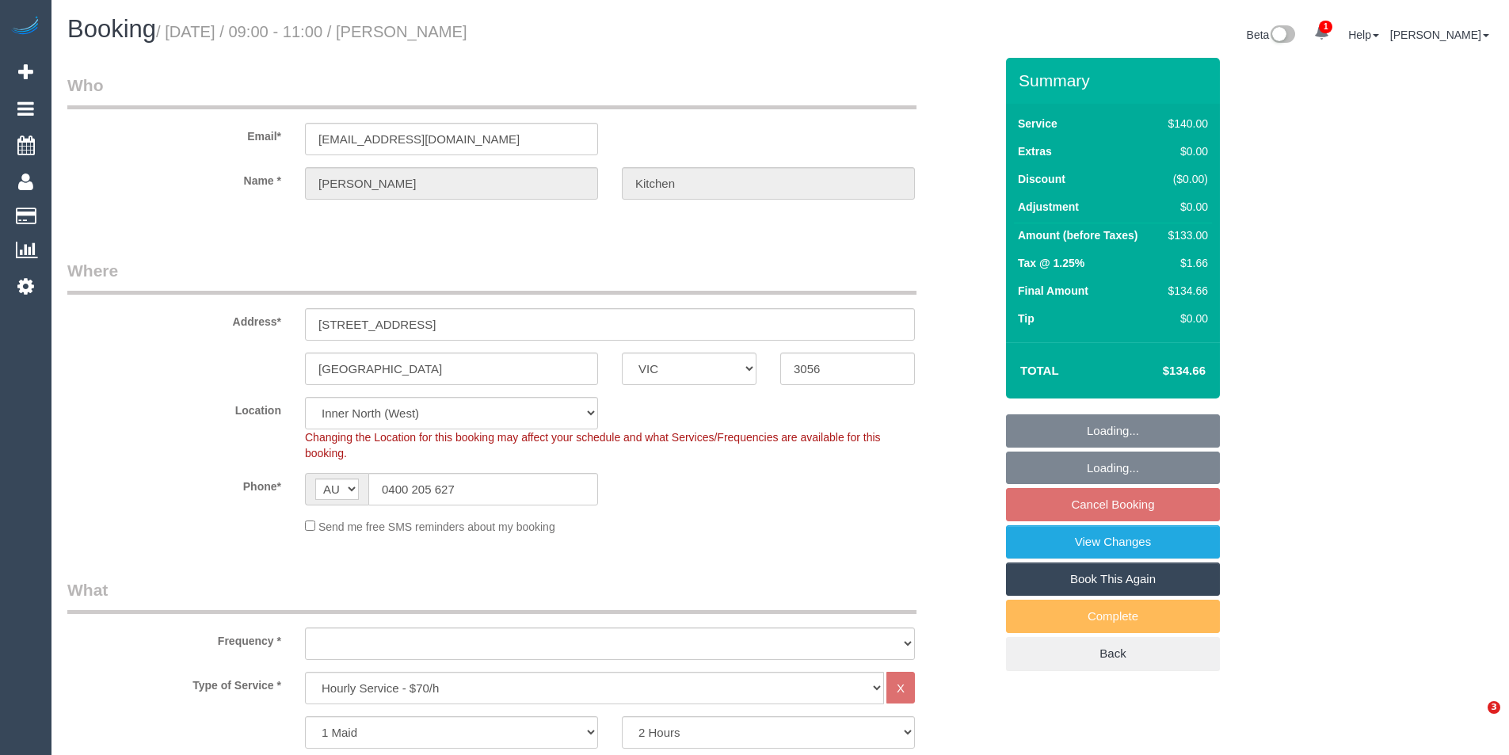
select select "VIC"
select select "object:864"
select select "string:stripe-pm_1KLhey2GScqysDRVcBb8UaTE"
select select "number:27"
select select "number:14"
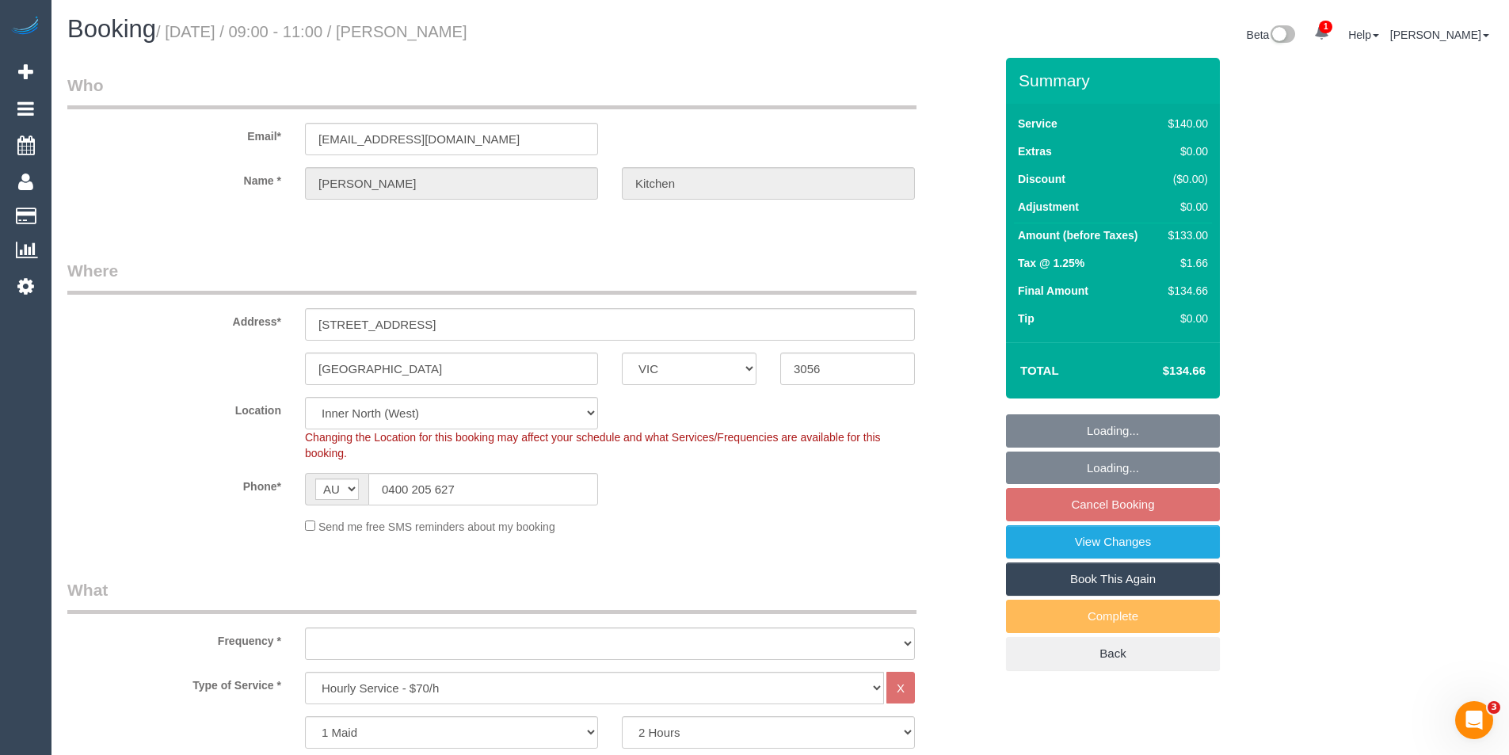
select select "number:19"
select select "number:22"
select select "number:13"
select select "object:1750"
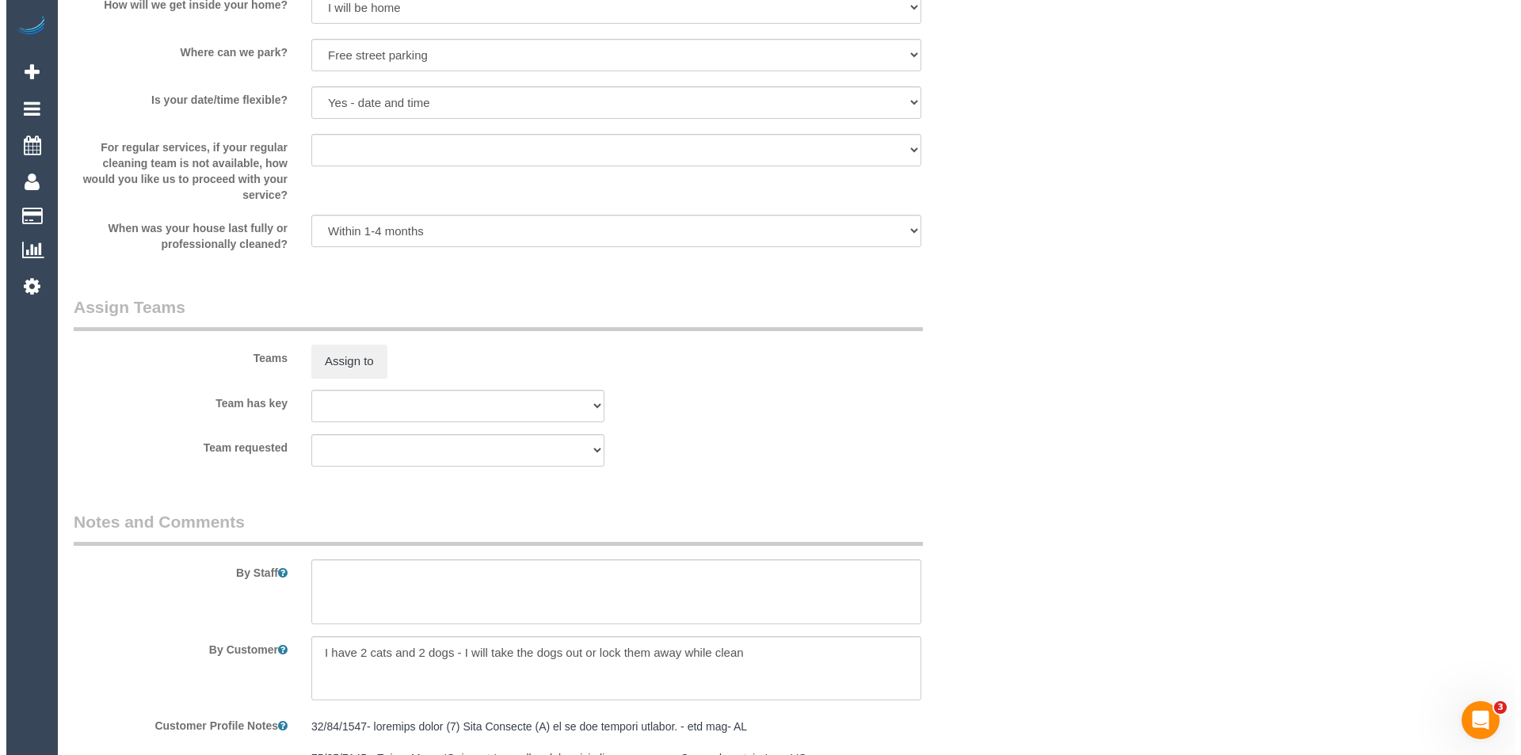
scroll to position [2218, 0]
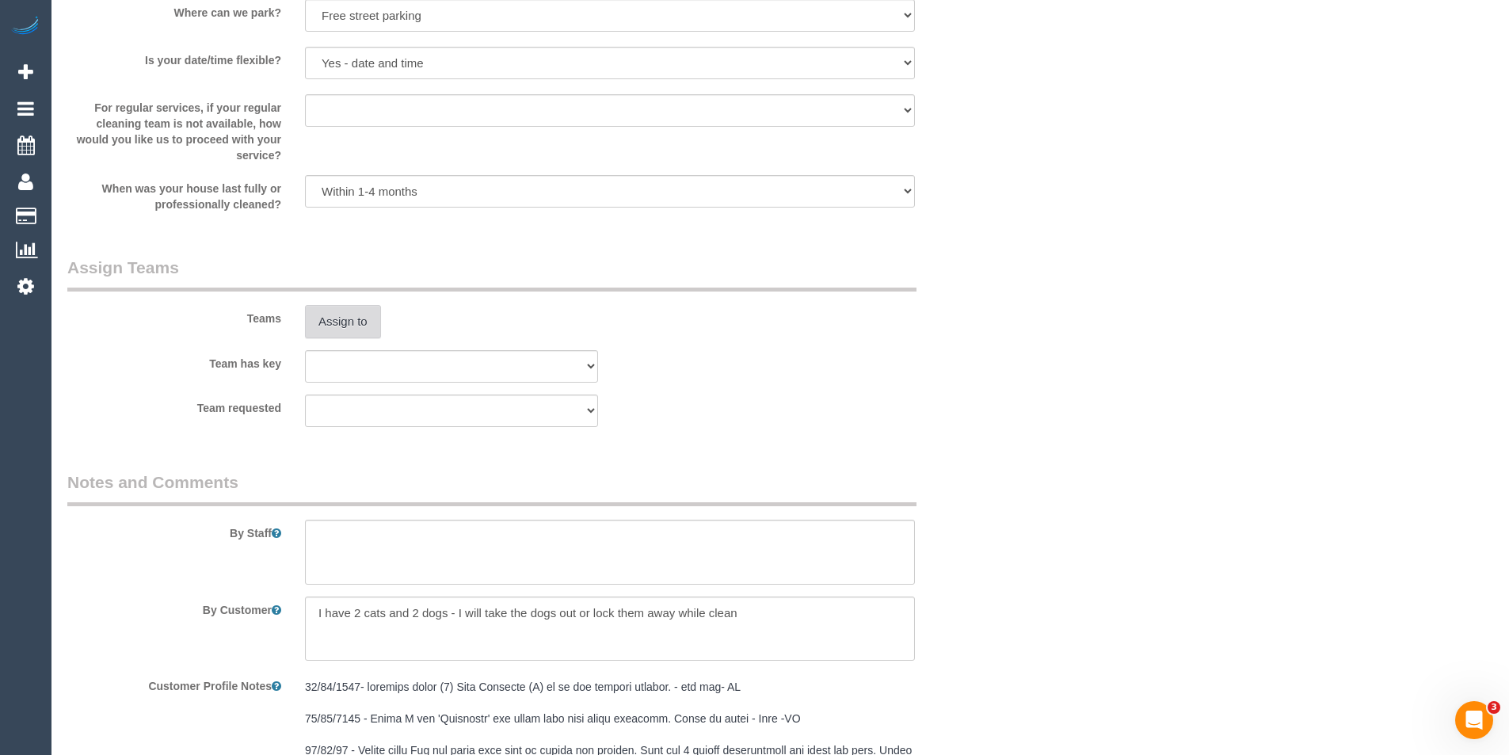
click at [355, 330] on button "Assign to" at bounding box center [343, 321] width 76 height 33
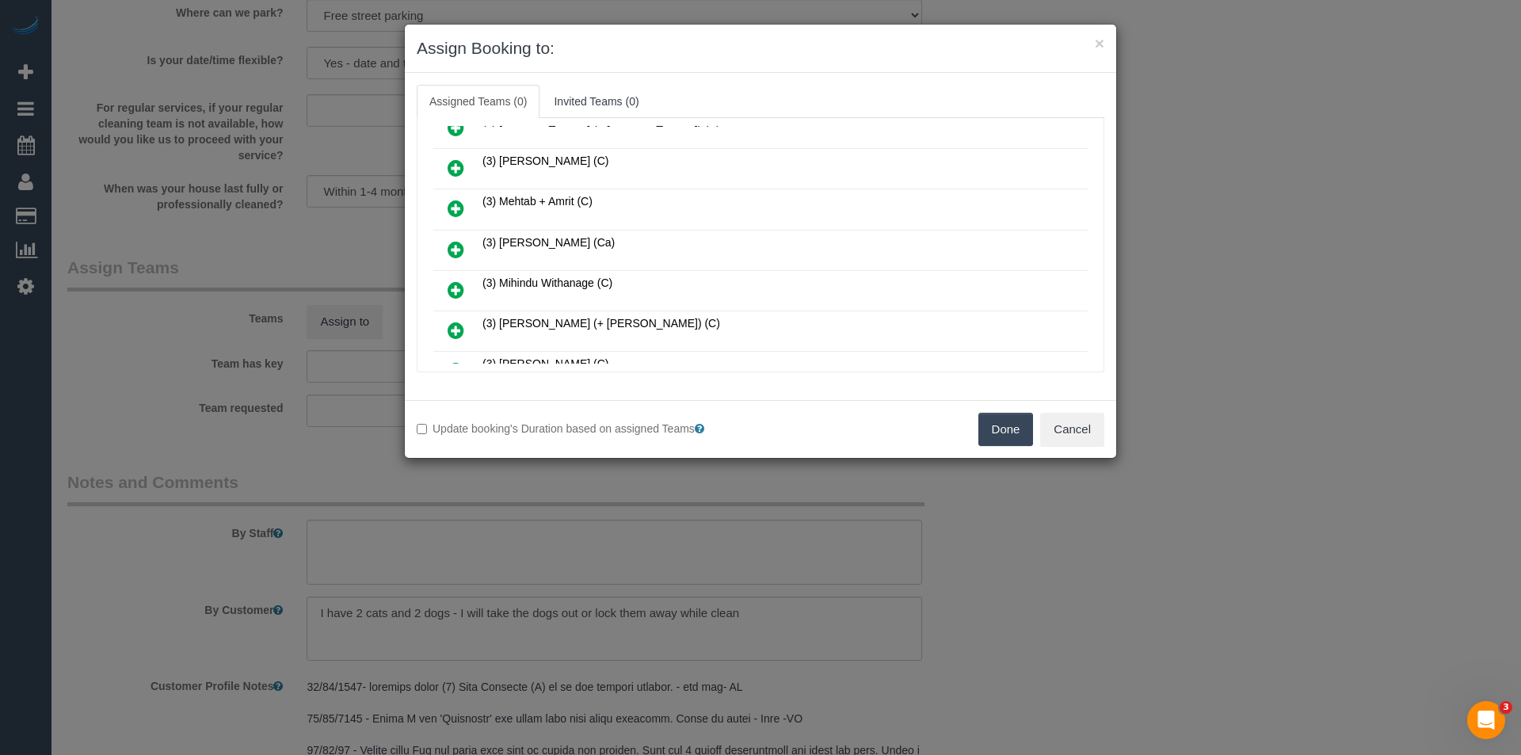
drag, startPoint x: 455, startPoint y: 288, endPoint x: 564, endPoint y: 308, distance: 111.1
click at [455, 288] on icon at bounding box center [456, 289] width 17 height 19
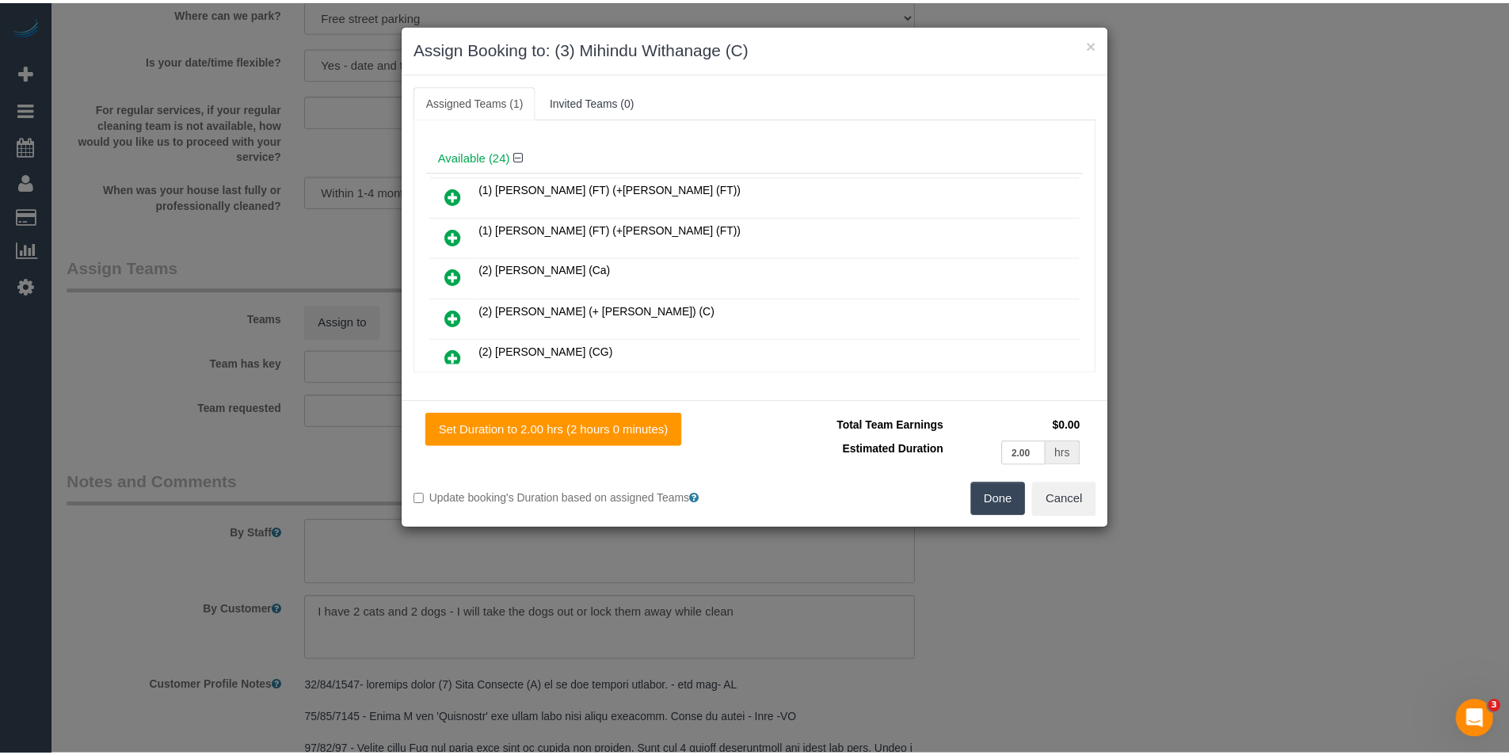
scroll to position [0, 0]
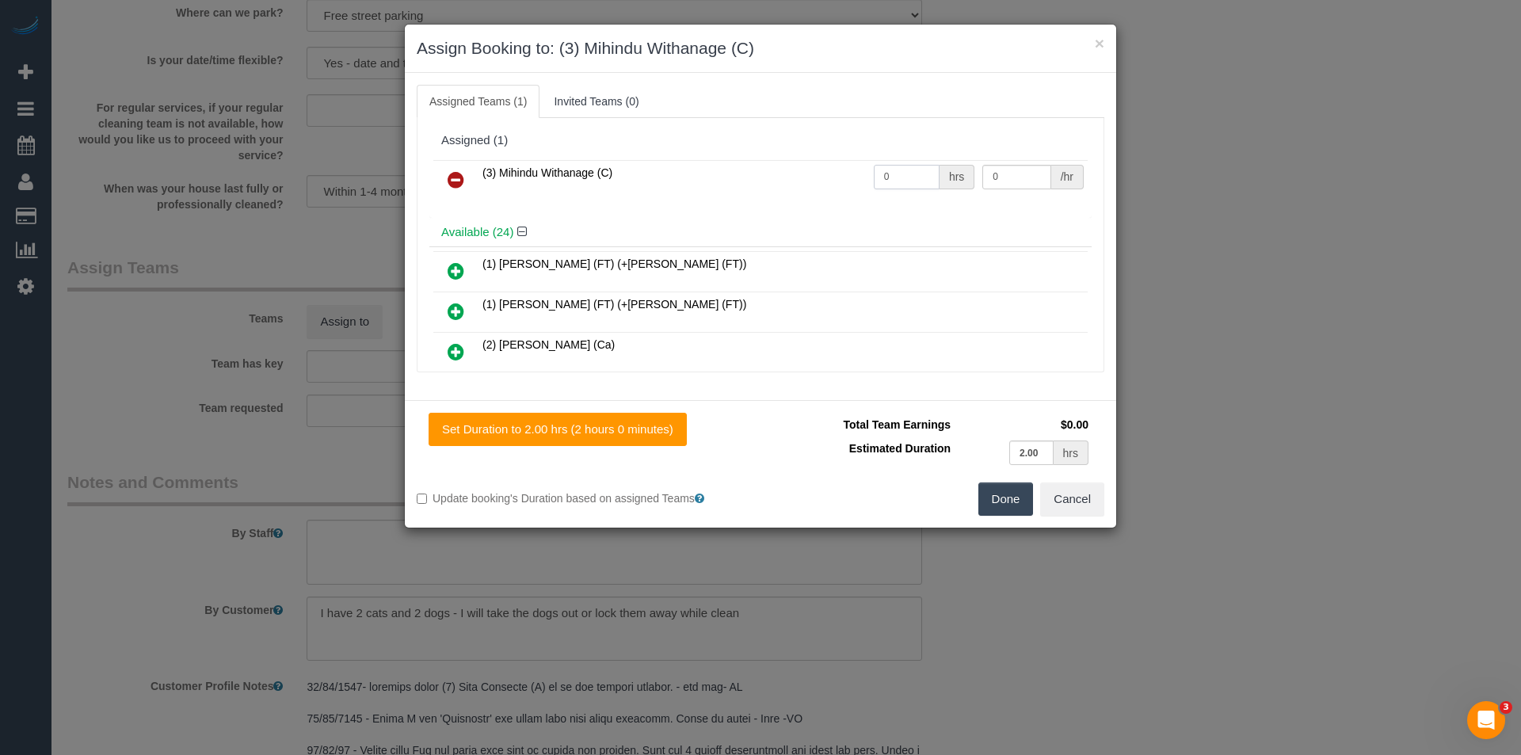
drag, startPoint x: 895, startPoint y: 176, endPoint x: 781, endPoint y: 167, distance: 114.4
click at [781, 169] on tr "(3) Mihindu Withanage (C) 0 hrs 0 /hr" at bounding box center [760, 180] width 654 height 40
type input "2"
type input "35"
click at [1006, 500] on button "Done" at bounding box center [1005, 498] width 55 height 33
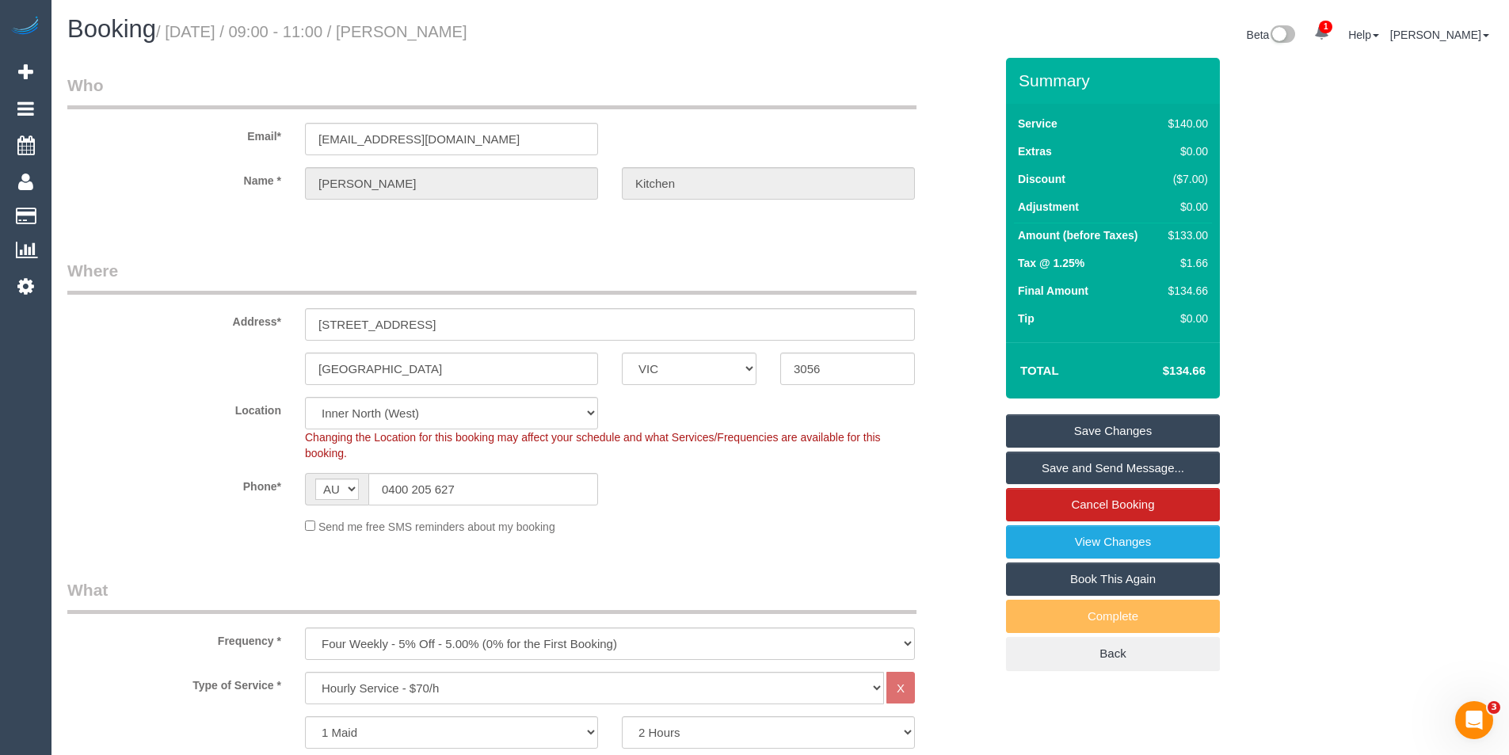
click at [1060, 458] on link "Save and Send Message..." at bounding box center [1113, 468] width 214 height 33
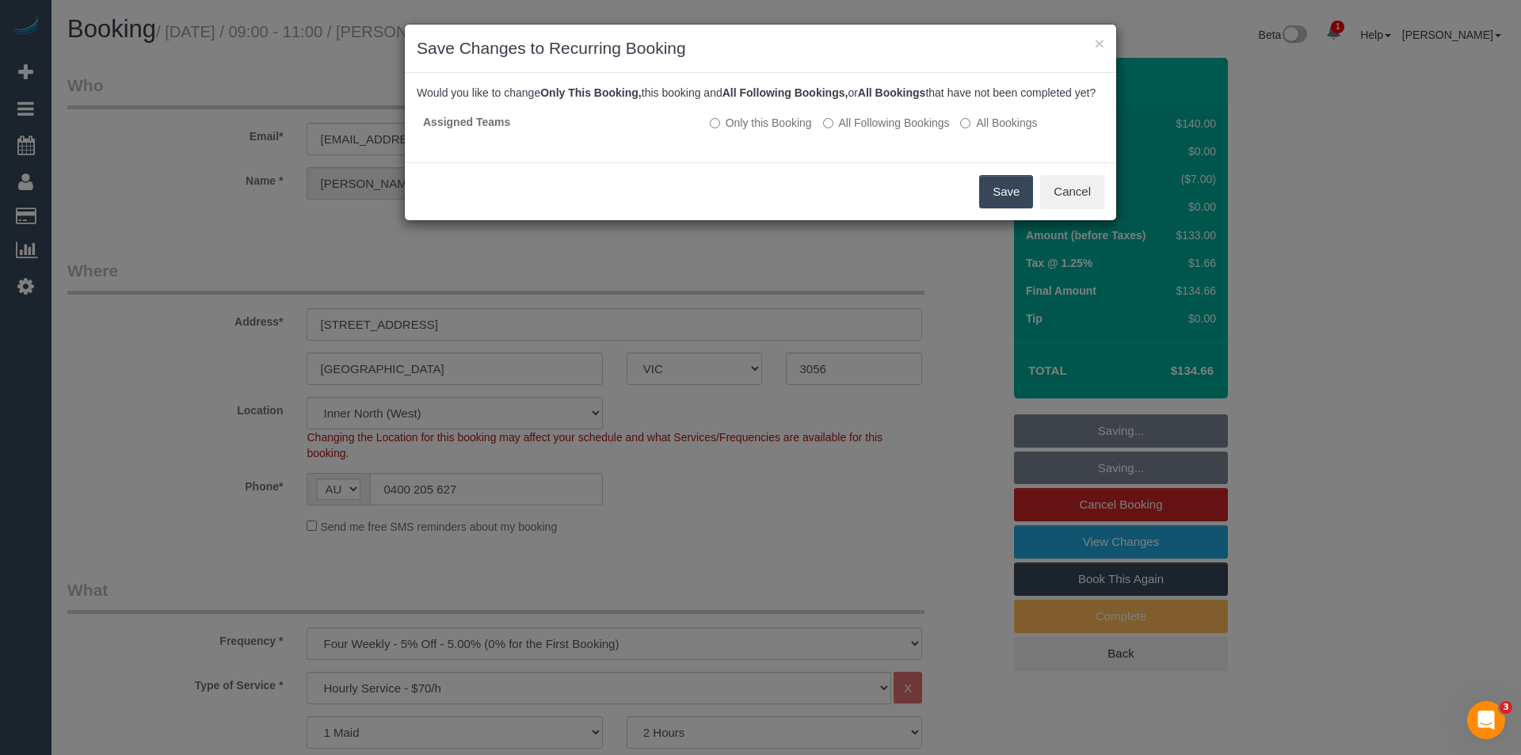
click at [1006, 200] on button "Save" at bounding box center [1006, 191] width 54 height 33
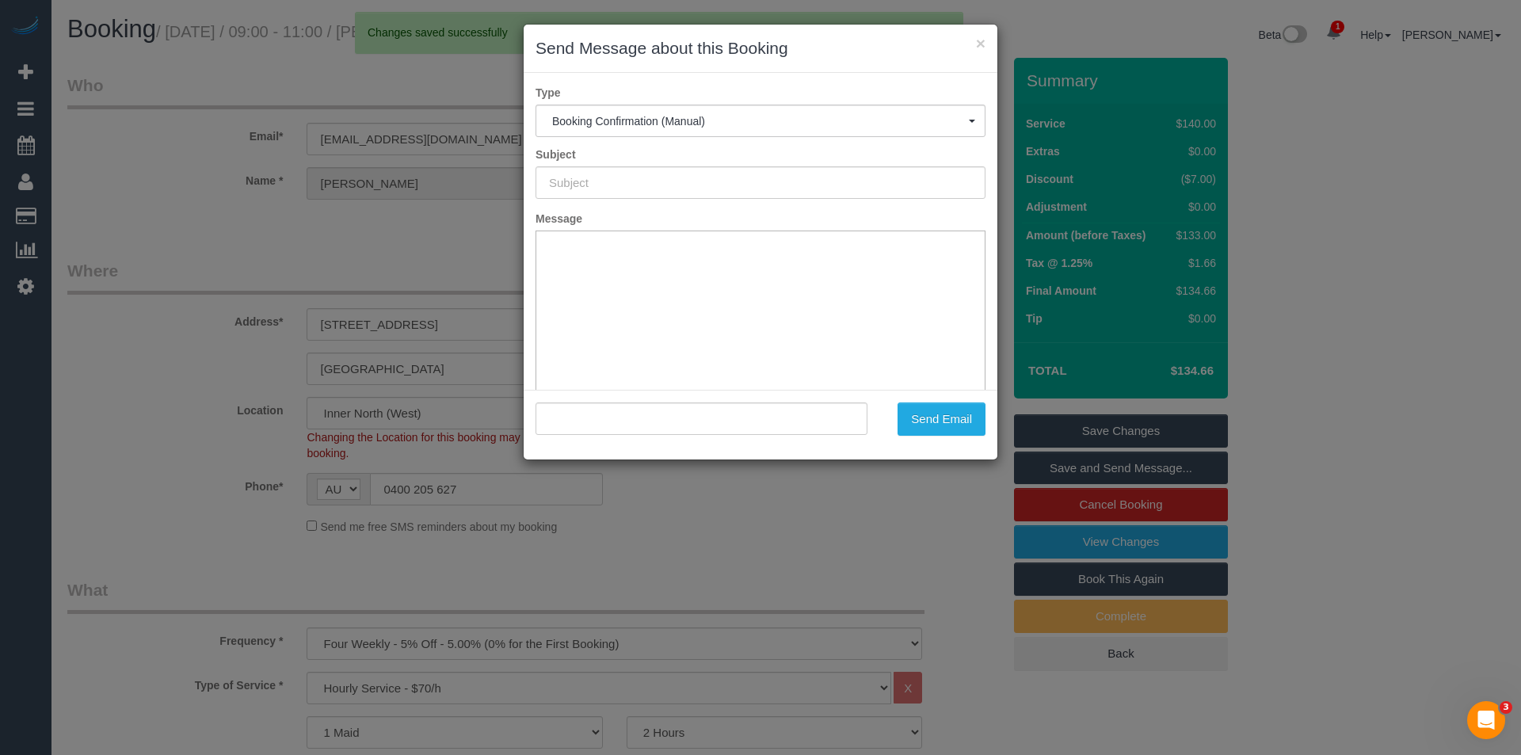
type input "Booking Confirmed"
type input ""Alexandra Kitchen" <alex.kitchen91@gmail.com>"
click at [937, 418] on button "Send Email" at bounding box center [942, 418] width 88 height 33
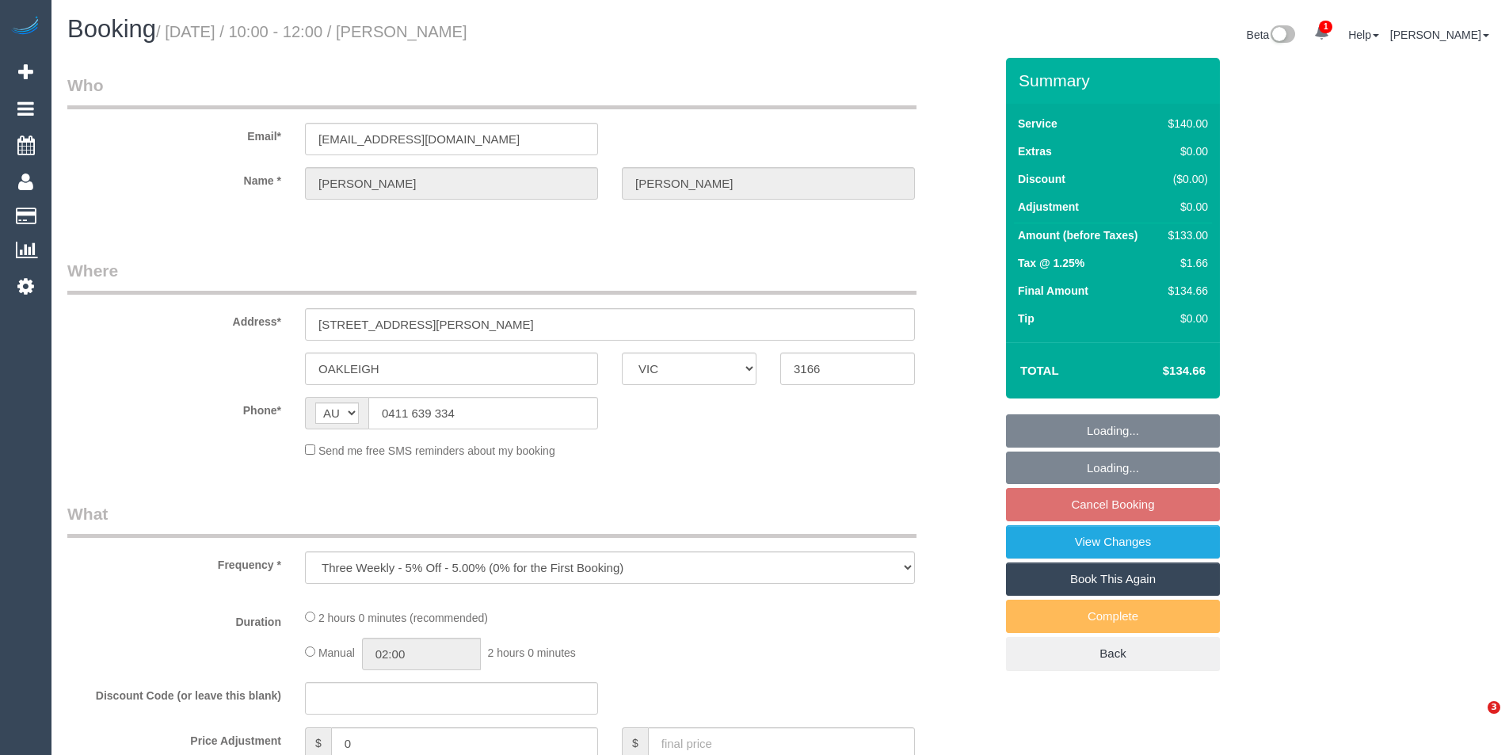
select select "VIC"
select select "string:stripe-pm_1NLEDv2GScqysDRVOlLXiYlA"
select select "number:29"
select select "number:14"
select select "number:18"
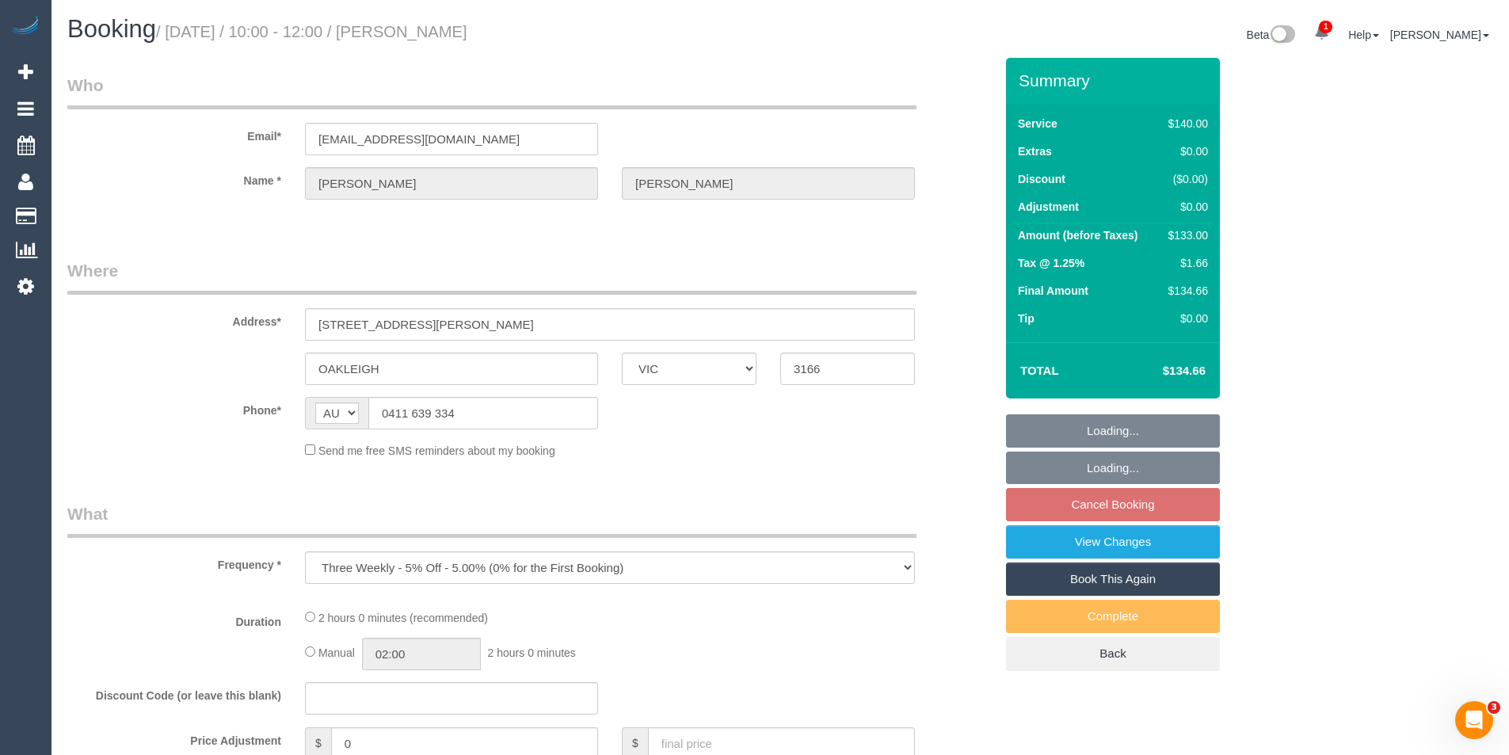
select select "number:24"
select select "number:34"
select select "number:26"
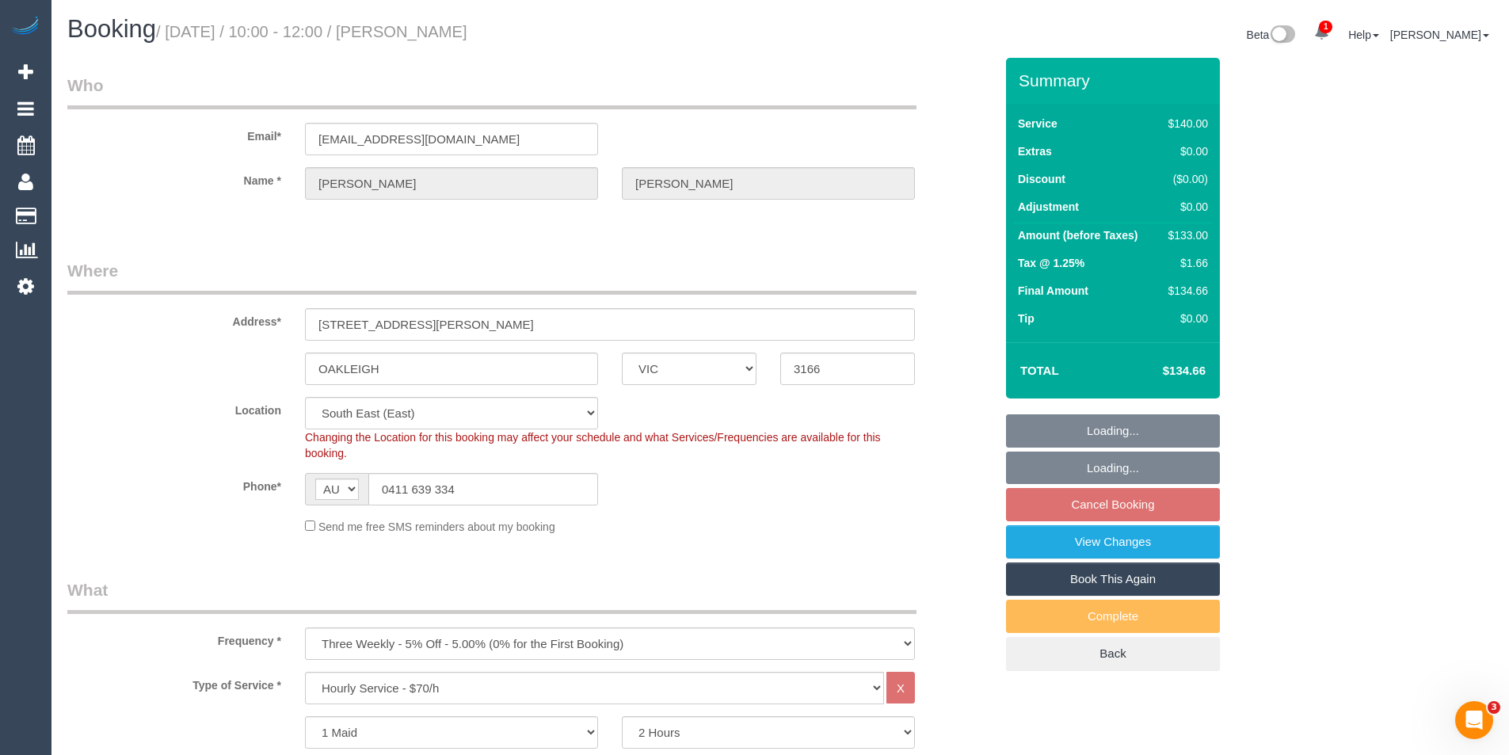
select select "object:848"
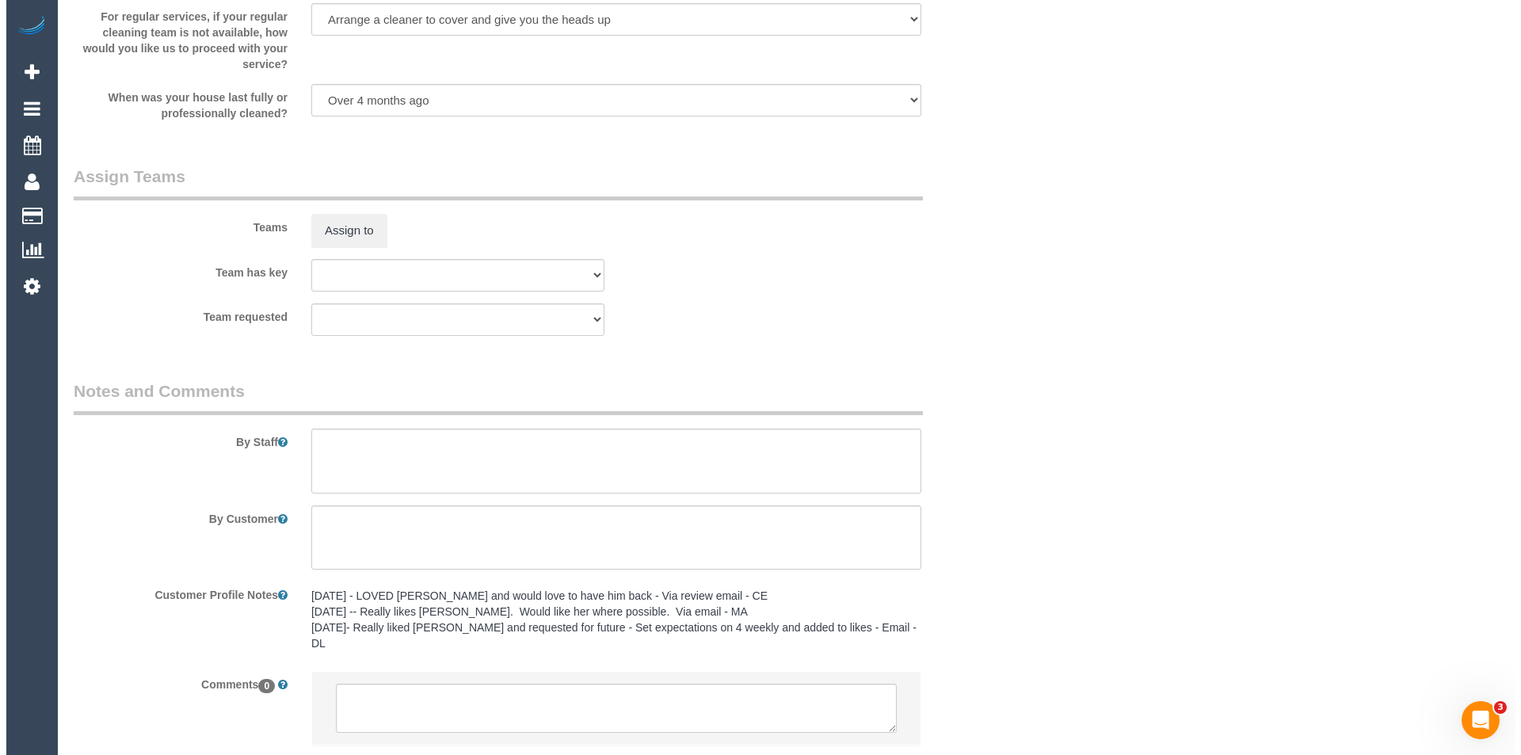
scroll to position [2133, 0]
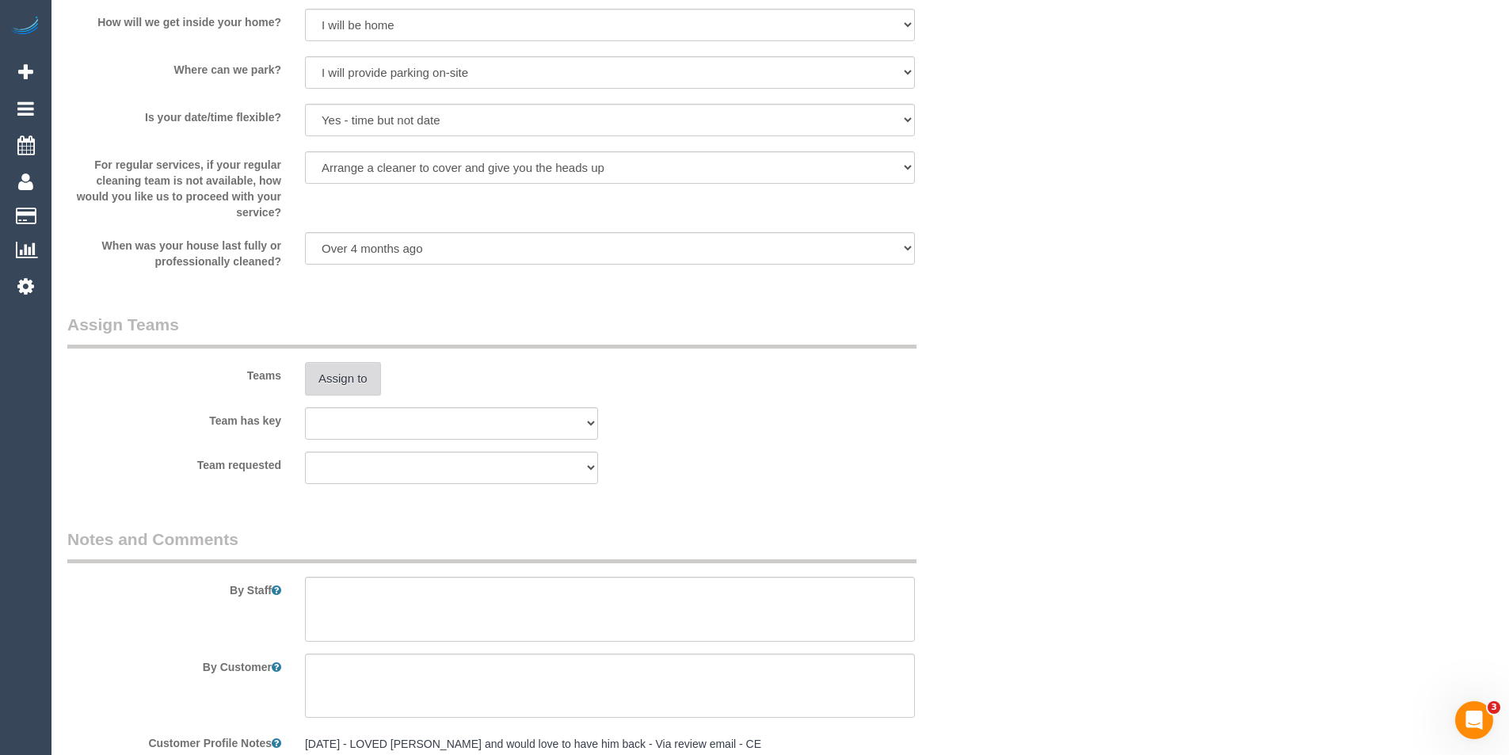
click at [347, 374] on button "Assign to" at bounding box center [343, 378] width 76 height 33
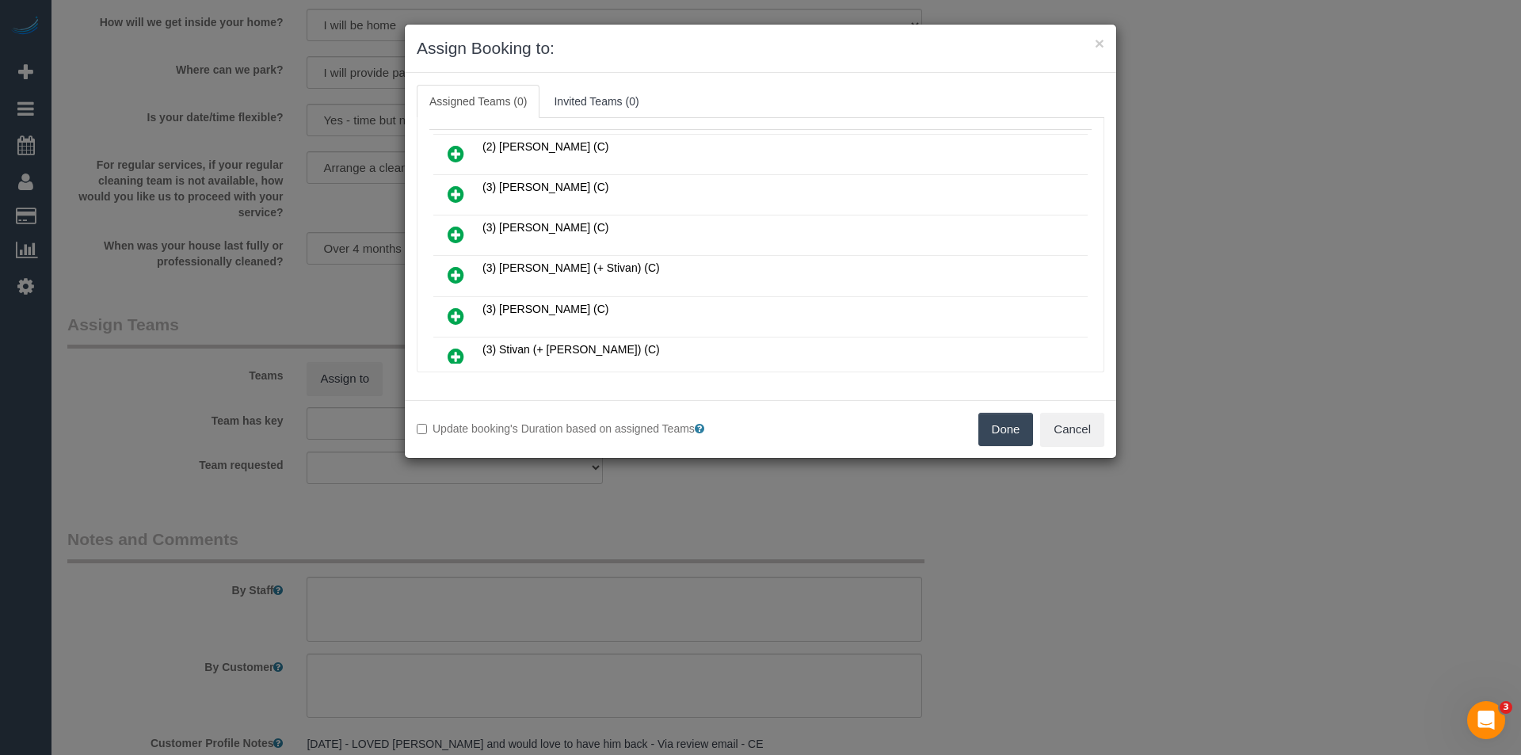
click at [453, 231] on icon at bounding box center [456, 234] width 17 height 19
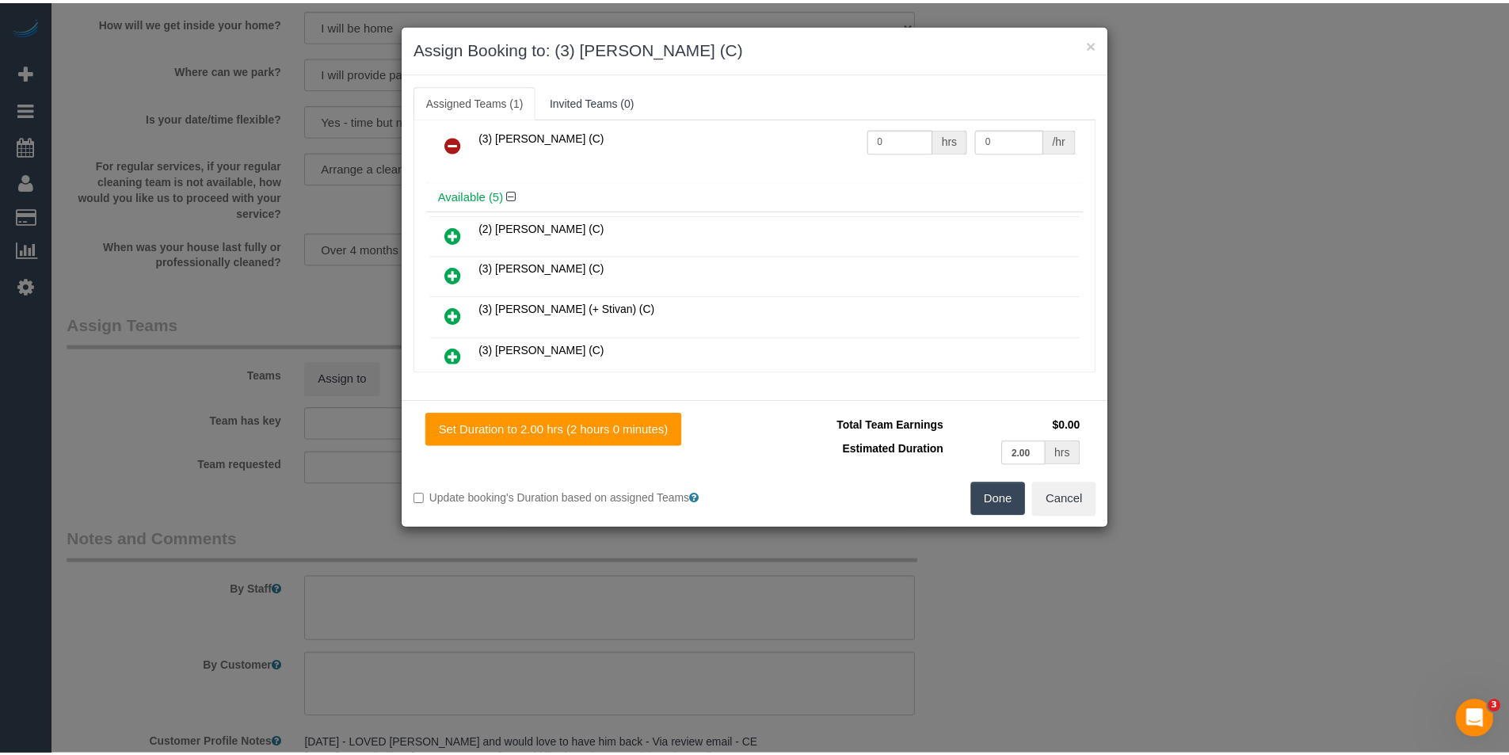
scroll to position [0, 0]
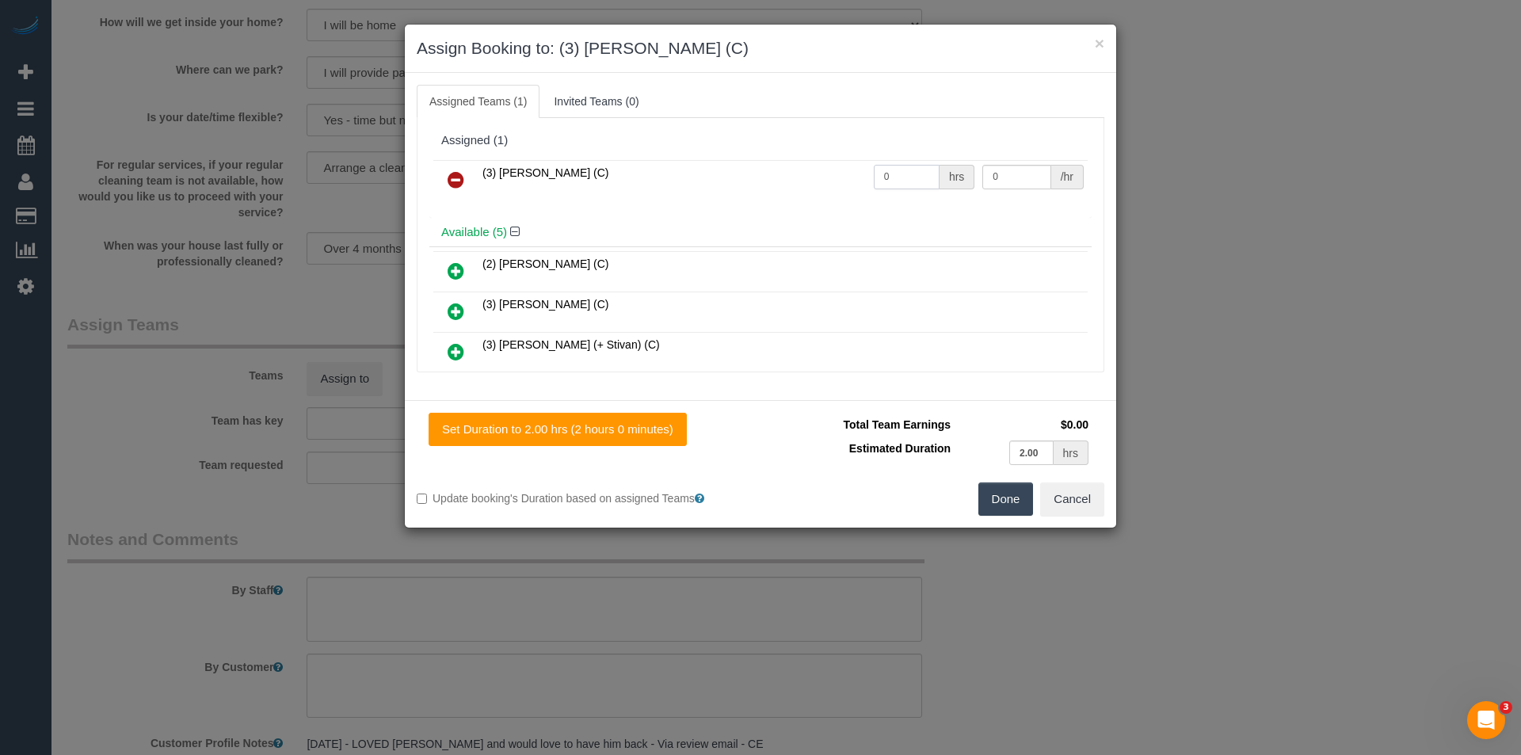
drag, startPoint x: 900, startPoint y: 177, endPoint x: 716, endPoint y: 178, distance: 183.8
click at [717, 178] on tr "(3) [PERSON_NAME] (C) 0 hrs 0 /hr" at bounding box center [760, 180] width 654 height 40
type input "2"
type input "35"
click at [1013, 509] on button "Done" at bounding box center [1005, 498] width 55 height 33
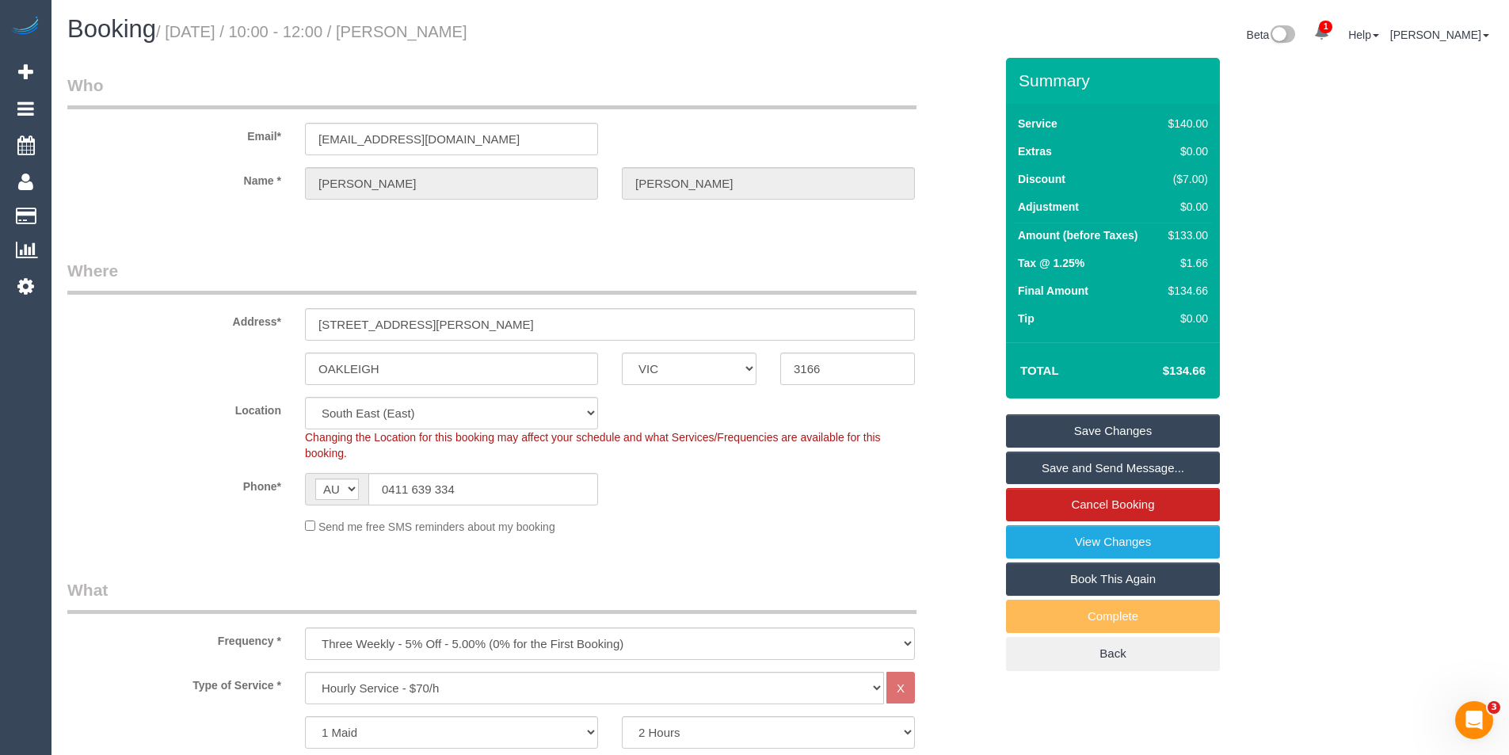
click at [1104, 467] on link "Save and Send Message..." at bounding box center [1113, 468] width 214 height 33
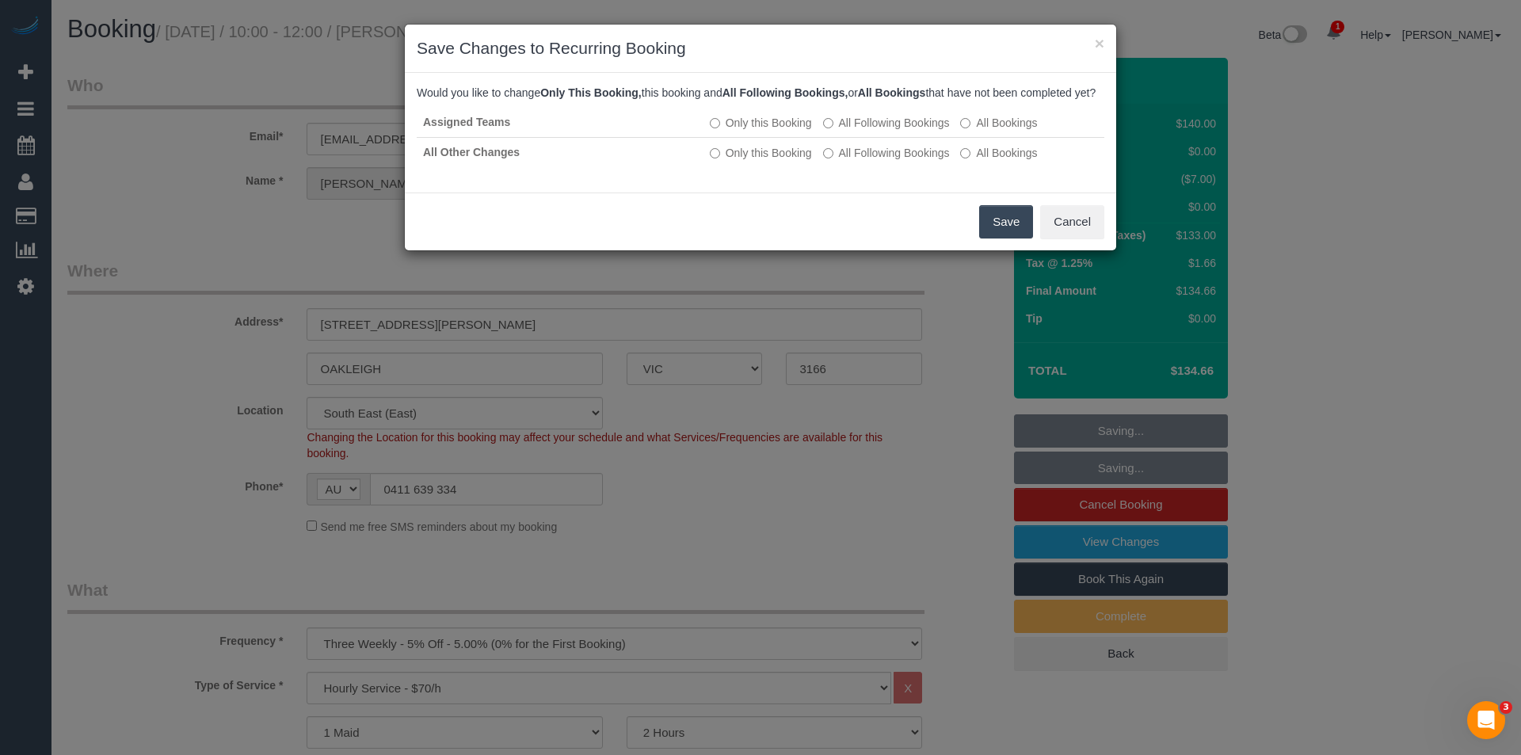
drag, startPoint x: 1019, startPoint y: 244, endPoint x: 991, endPoint y: 231, distance: 30.5
click at [1019, 238] on button "Save" at bounding box center [1006, 221] width 54 height 33
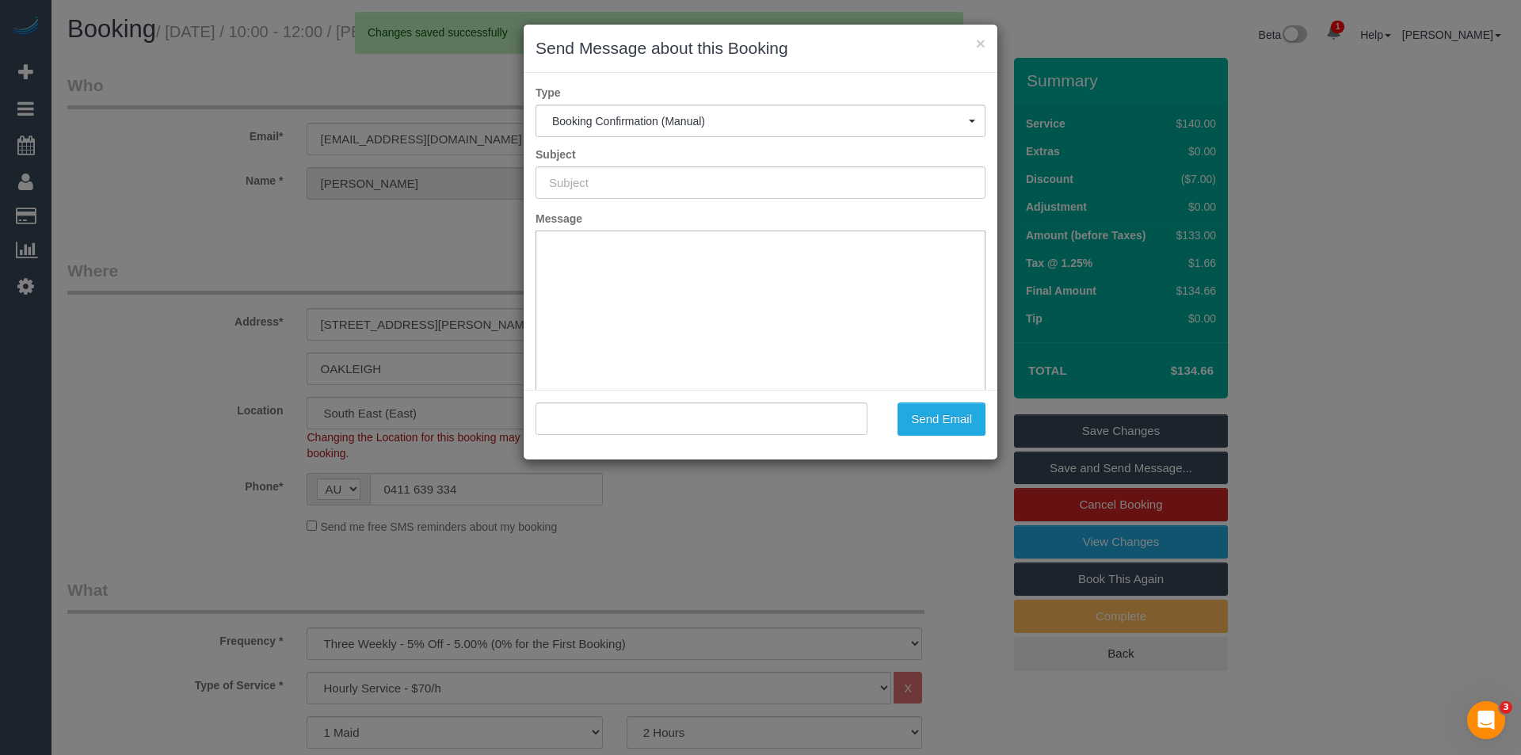
type input "Booking Confirmed"
type input ""[PERSON_NAME]" <[EMAIL_ADDRESS][DOMAIN_NAME]>"
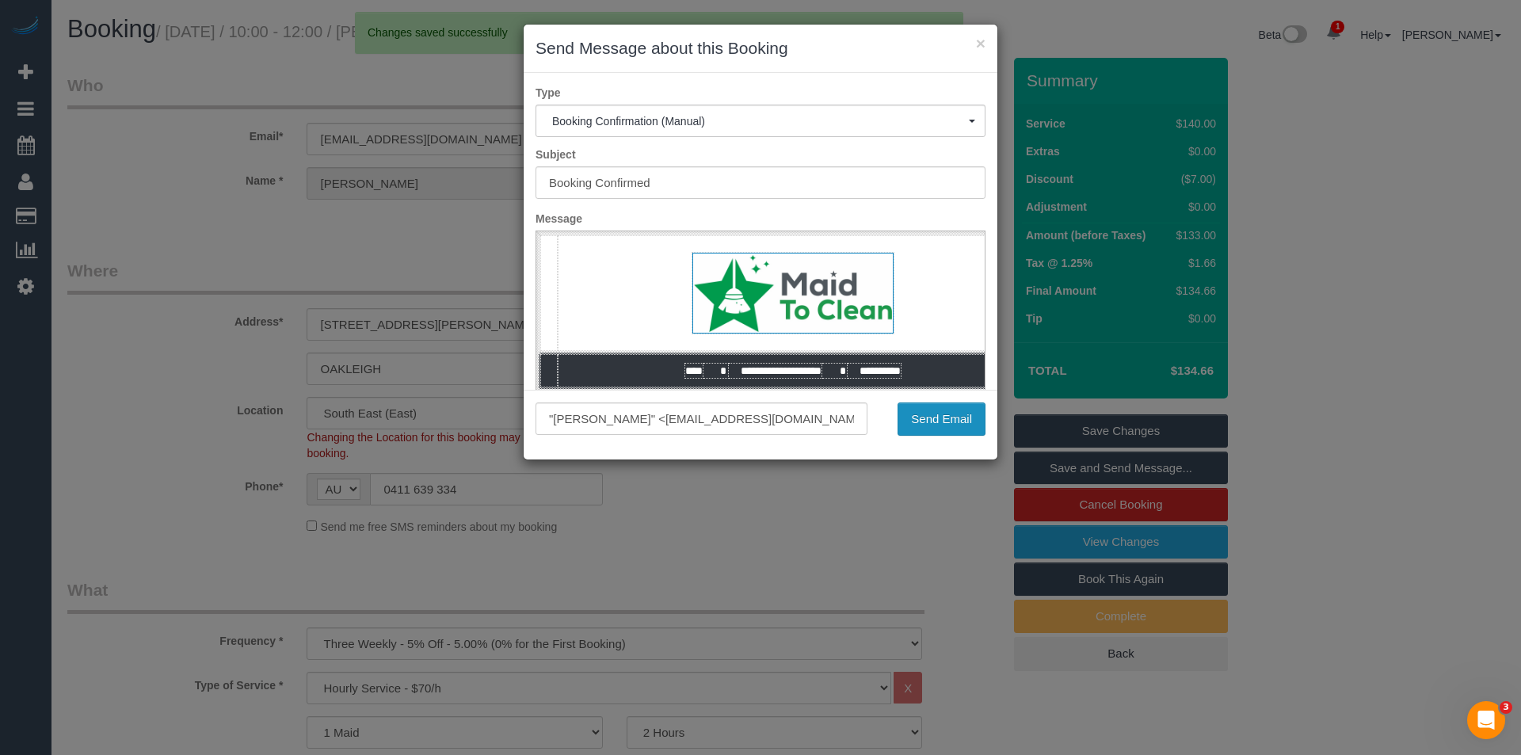
click at [949, 421] on button "Send Email" at bounding box center [942, 418] width 88 height 33
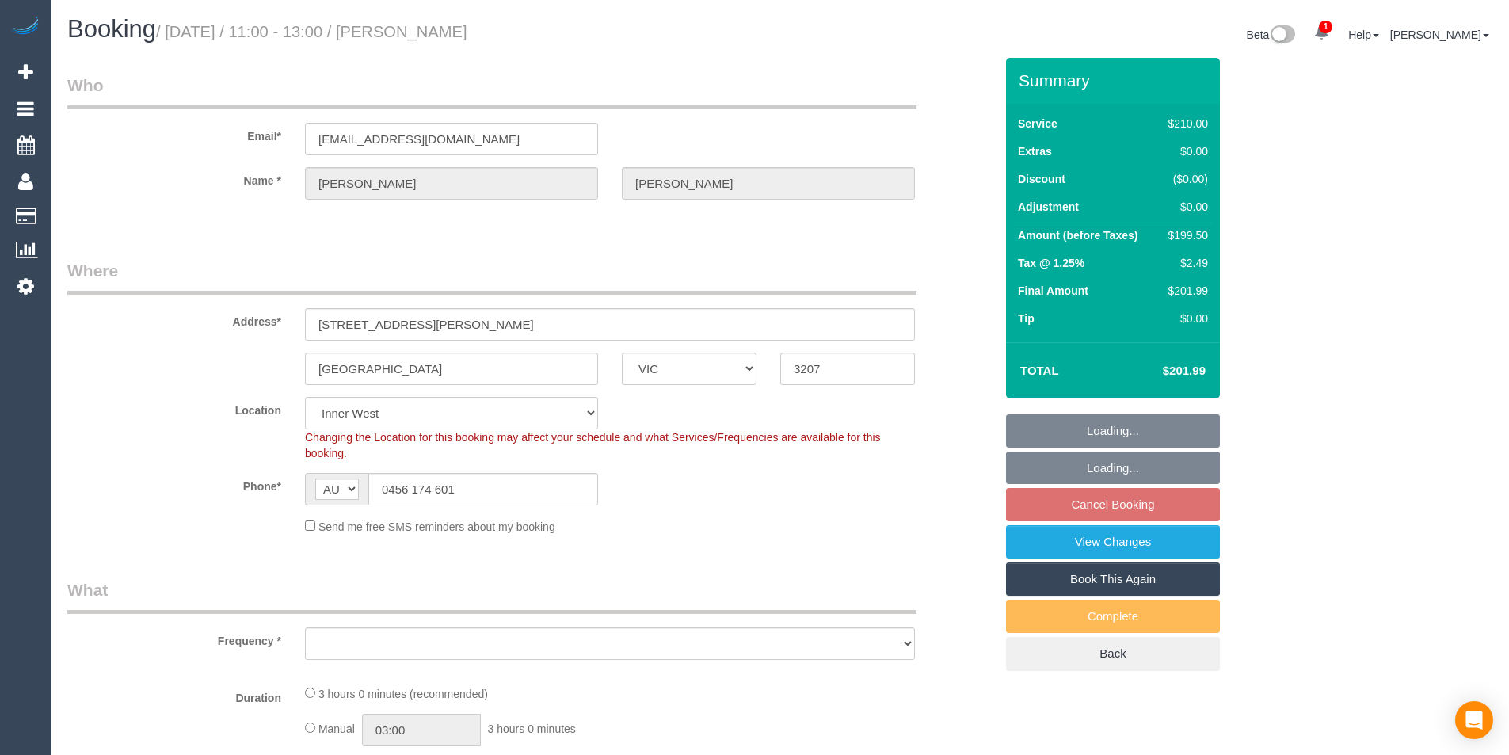
select select "VIC"
select select "string:stripe-pm_1MypSg2GScqysDRVqmHMNROm"
select select "object:1628"
select select "180"
select select "number:28"
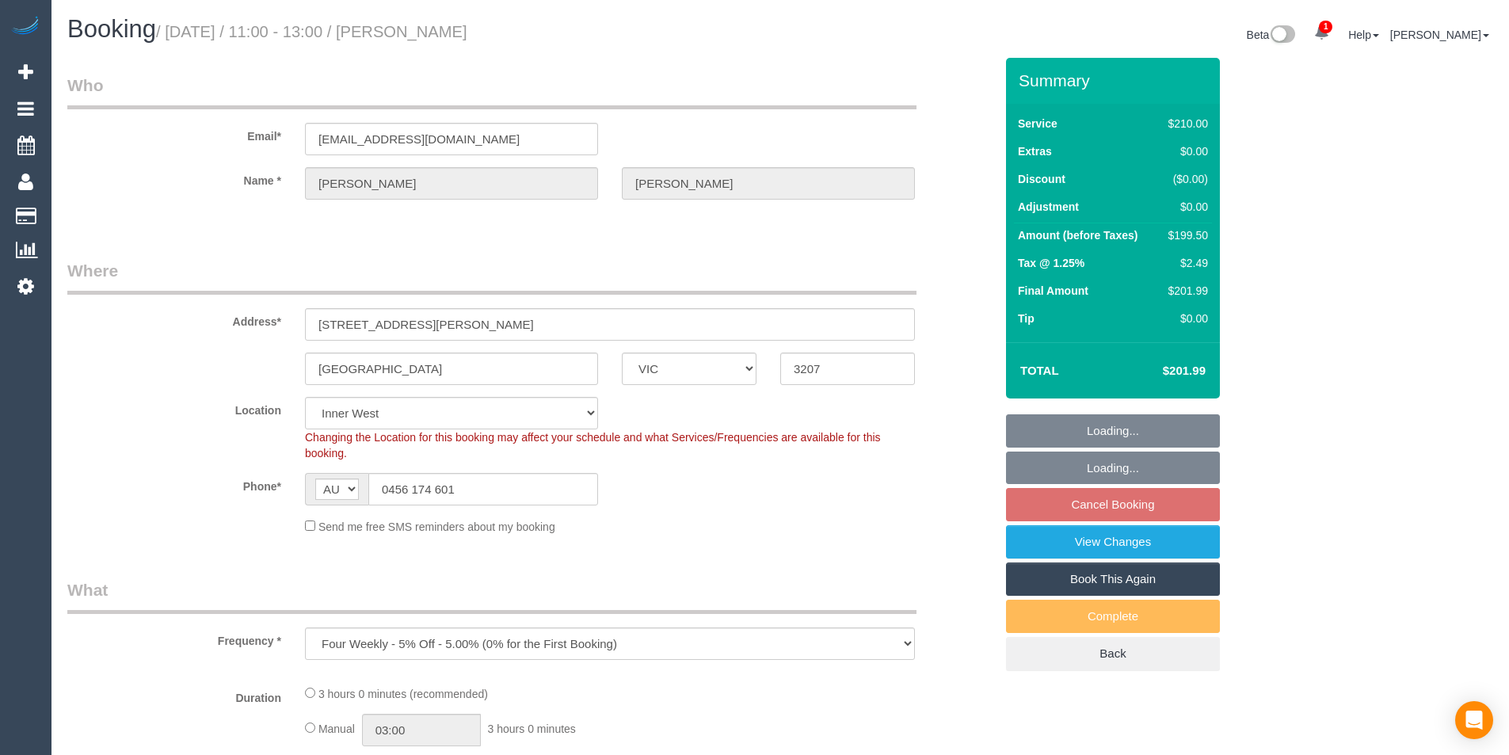
select select "number:14"
select select "number:19"
select select "number:22"
select select "number:34"
select select "number:26"
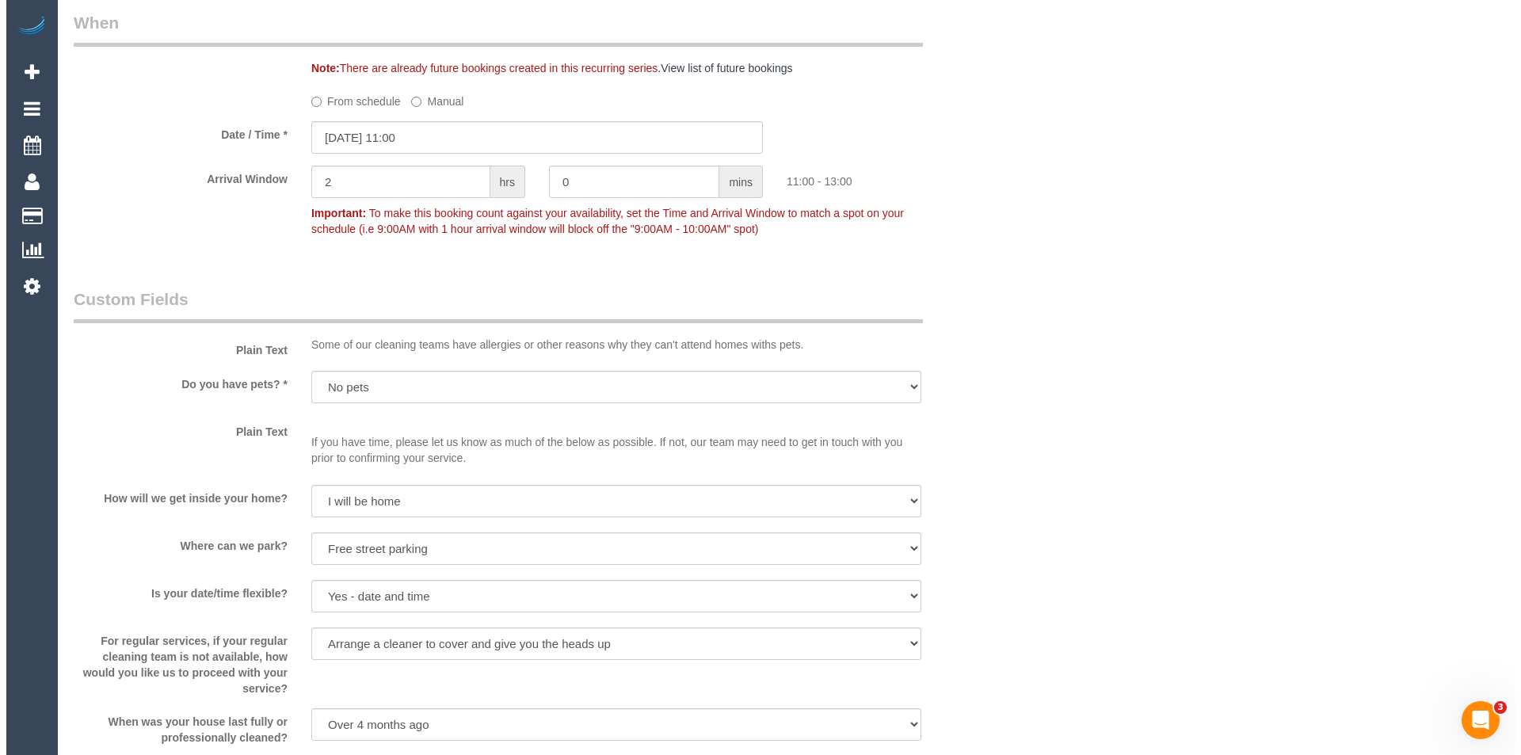
scroll to position [2139, 0]
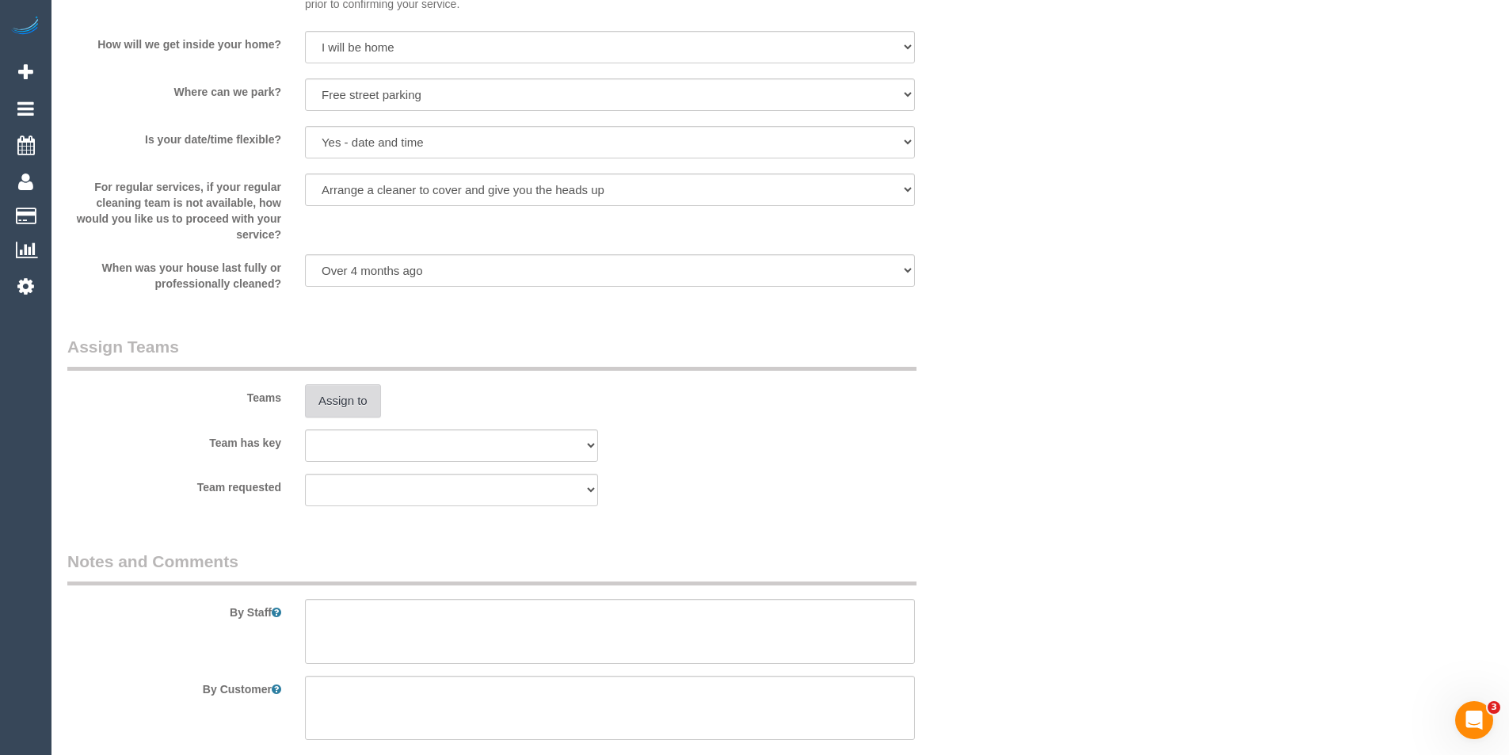
click at [353, 406] on button "Assign to" at bounding box center [343, 400] width 76 height 33
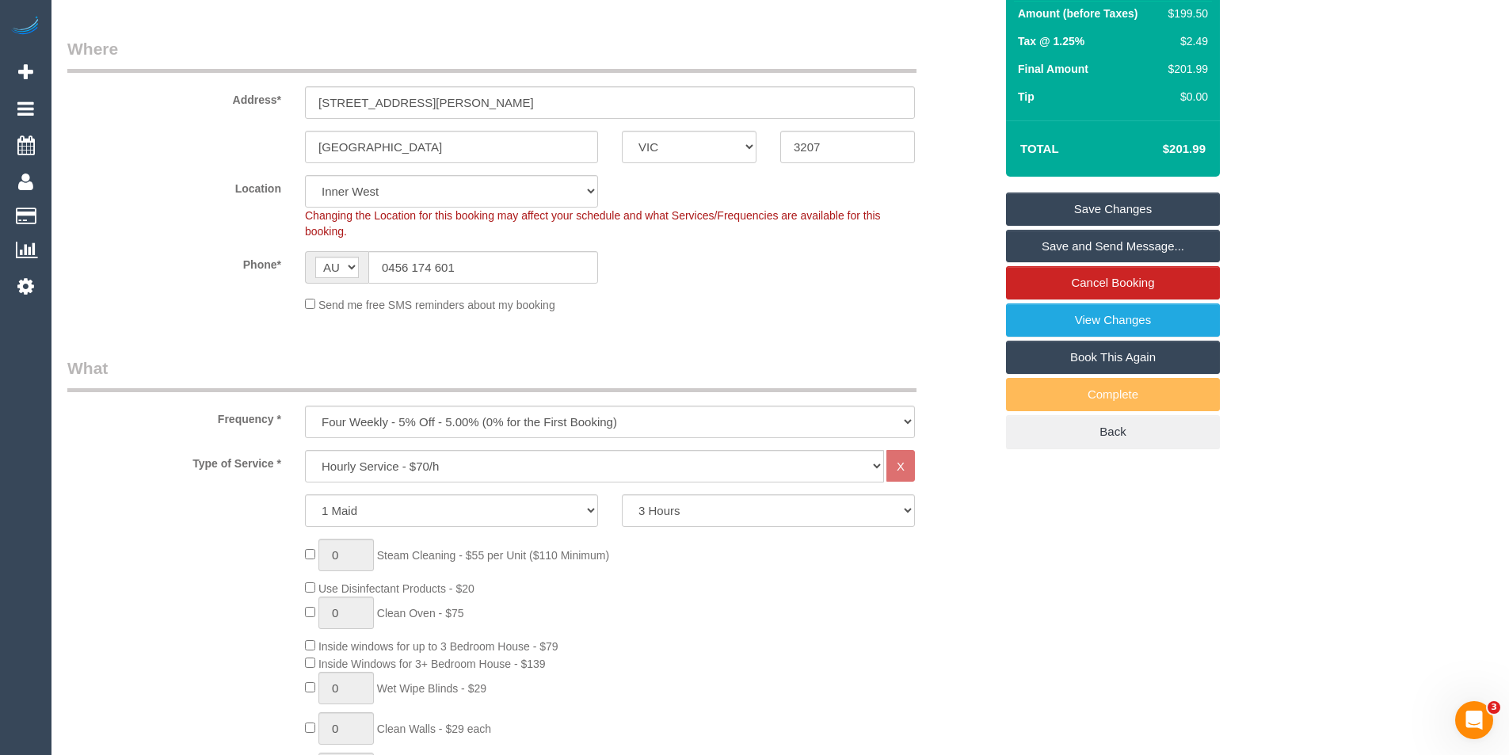
scroll to position [0, 0]
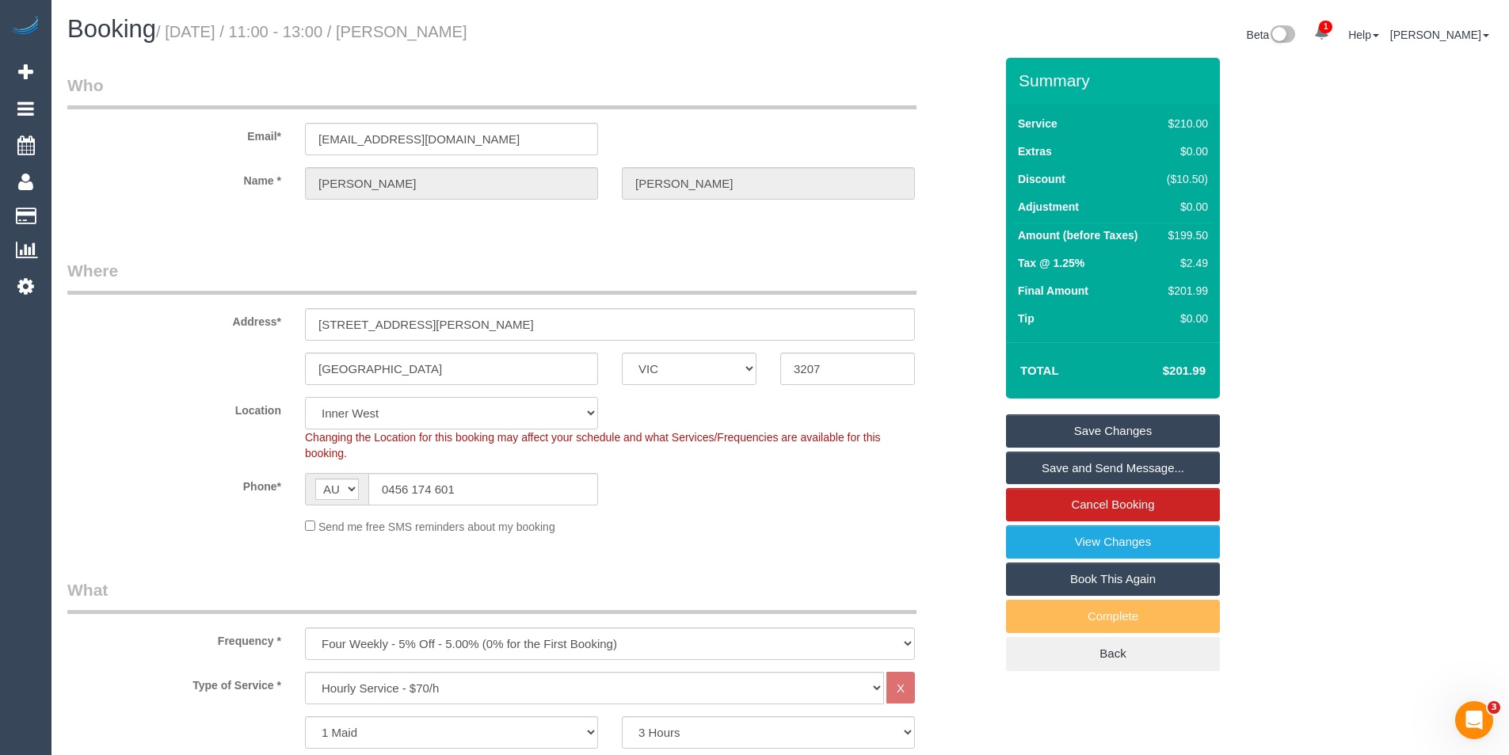
click at [434, 424] on select "Office [GEOGRAPHIC_DATA] (North) East (South) [GEOGRAPHIC_DATA] (East) [GEOGRAP…" at bounding box center [451, 413] width 293 height 32
select select "54"
click at [305, 397] on select "Office City East (North) East (South) Inner East Inner North (East) Inner North…" at bounding box center [451, 413] width 293 height 32
select select "object:4838"
click at [404, 410] on select "Office City East (North) East (South) Inner East Inner North (East) Inner North…" at bounding box center [451, 413] width 293 height 32
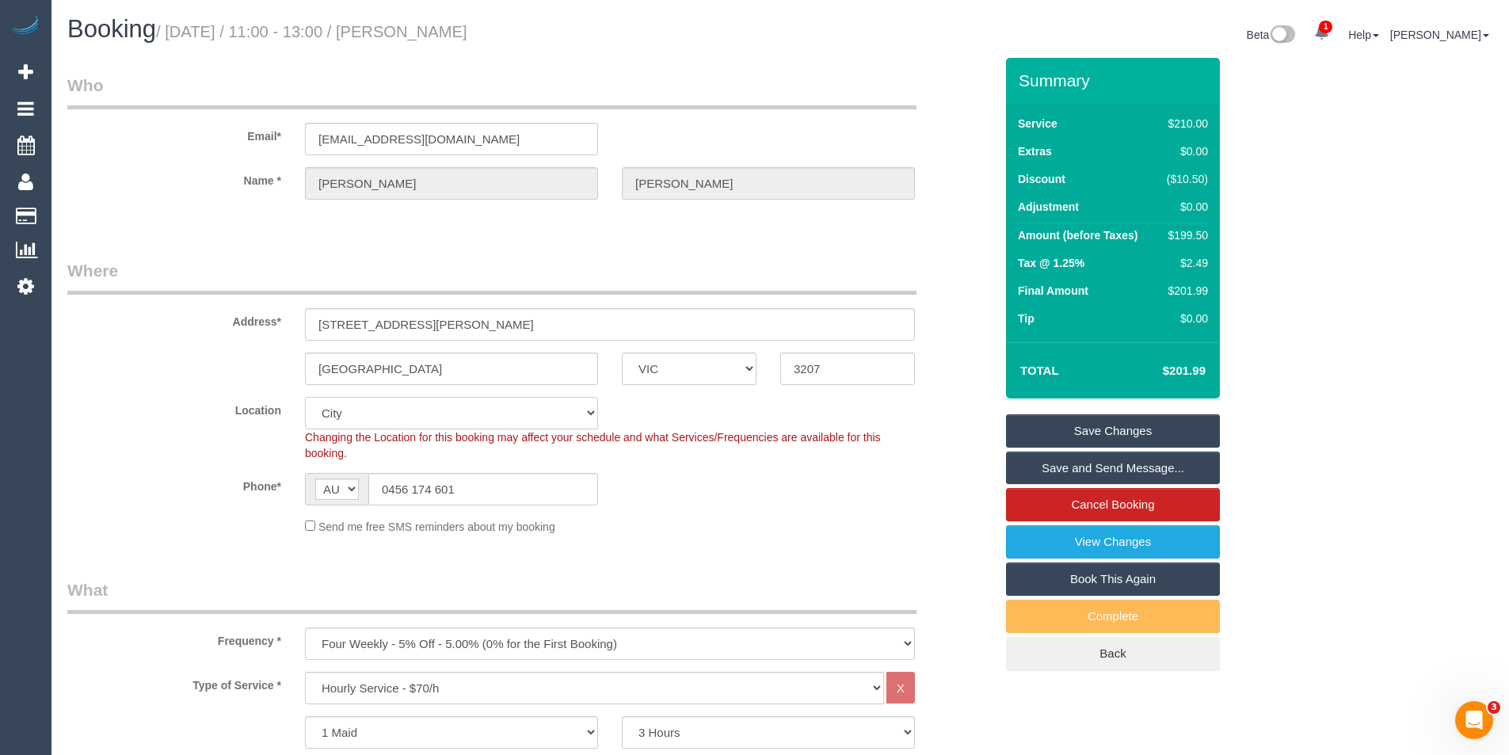
click at [305, 397] on select "Office City East (North) East (South) Inner East Inner North (East) Inner North…" at bounding box center [451, 413] width 293 height 32
click at [430, 413] on select "Office City East (North) East (South) Inner East Inner North (East) Inner North…" at bounding box center [451, 413] width 293 height 32
select select "50"
click at [305, 397] on select "Office City East (North) East (South) Inner East Inner North (East) Inner North…" at bounding box center [451, 413] width 293 height 32
select select "object:5233"
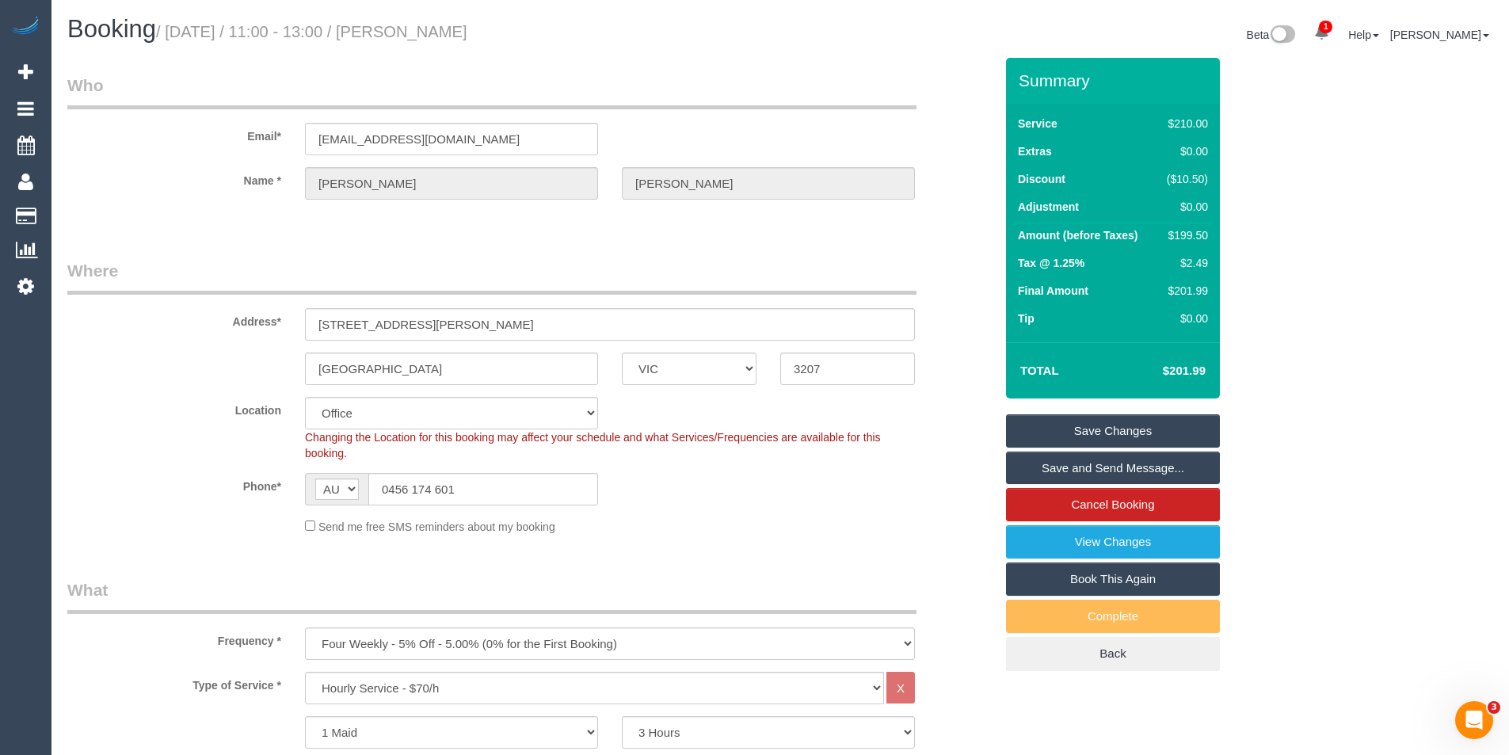
click at [693, 524] on div "Send me free SMS reminders about my booking" at bounding box center [610, 525] width 634 height 17
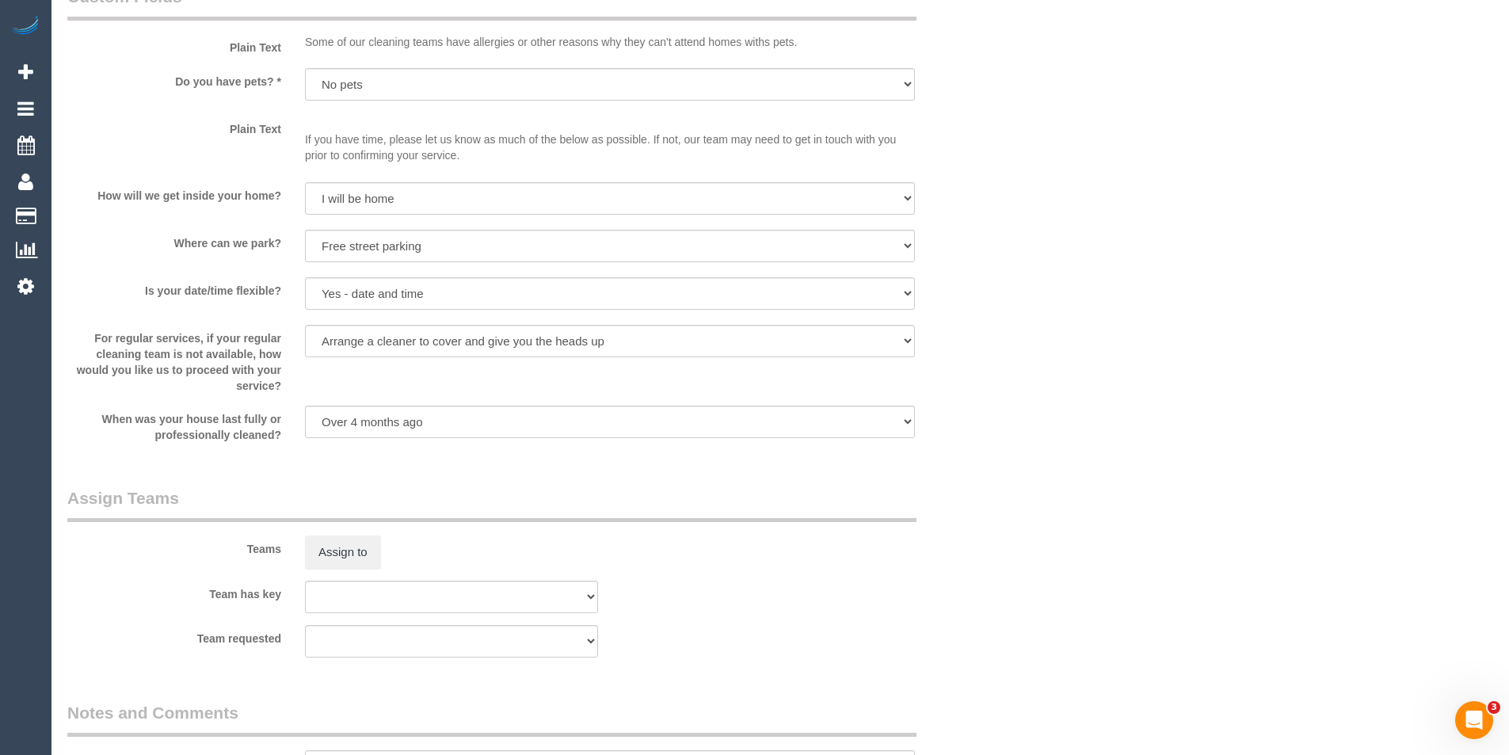
click at [353, 486] on div "Teams Assign to" at bounding box center [530, 527] width 951 height 82
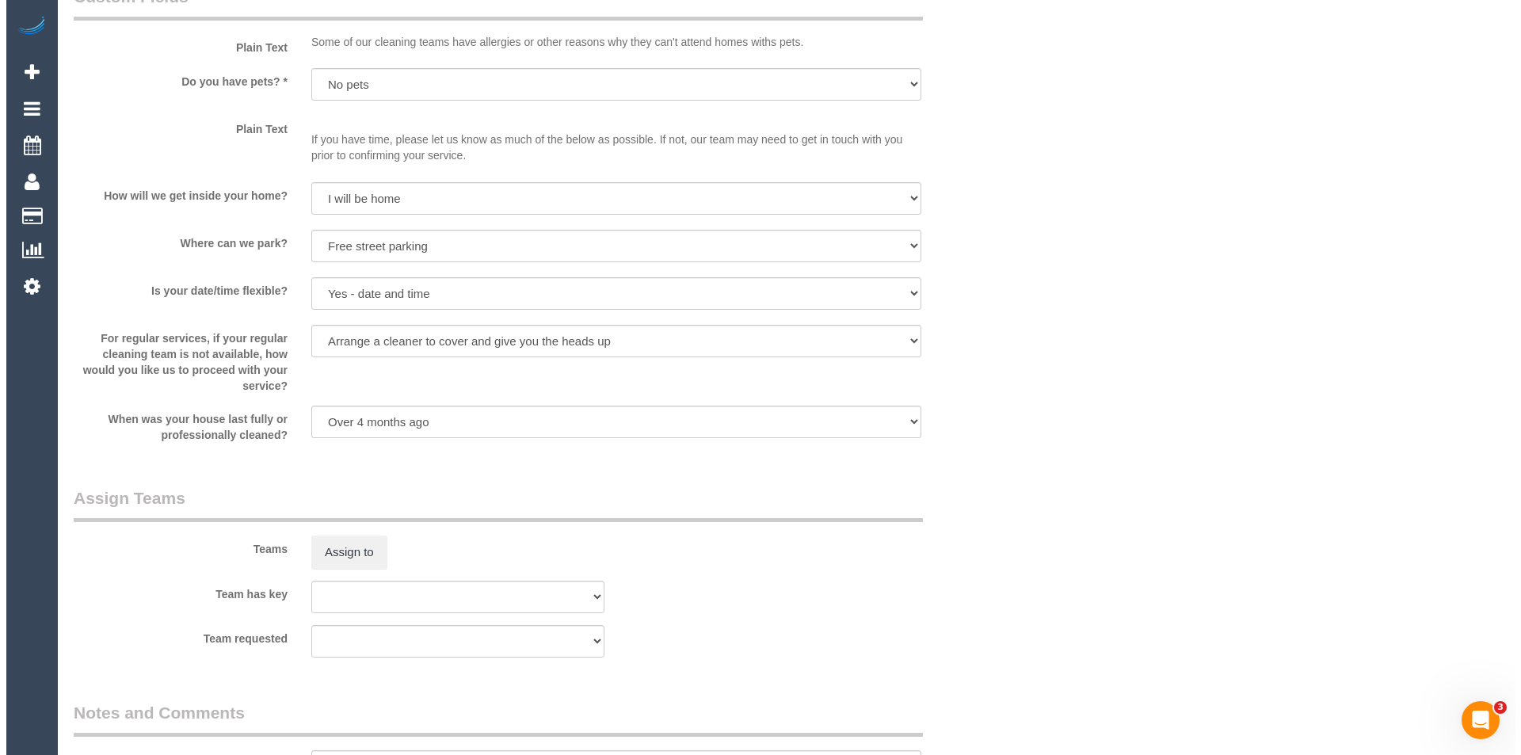
scroll to position [2139, 0]
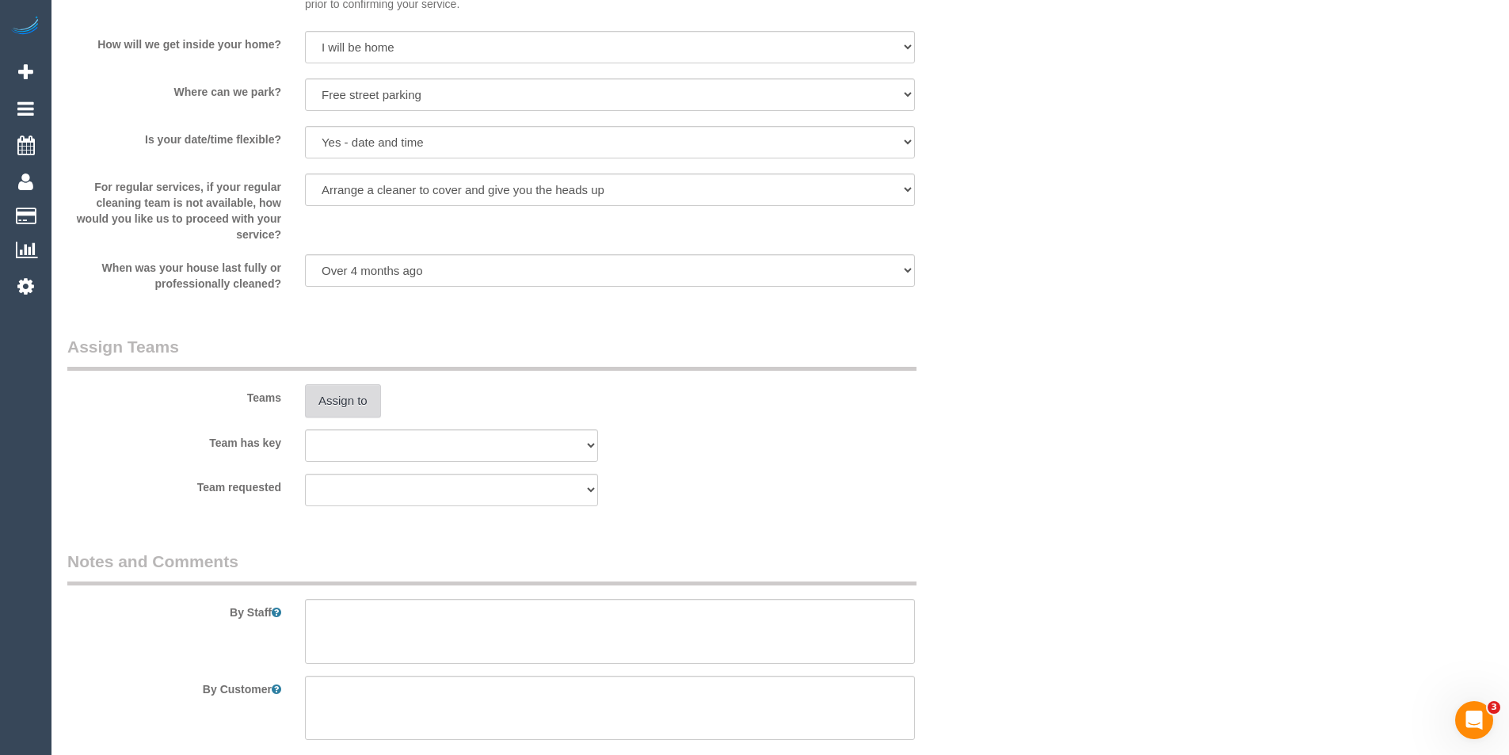
click at [348, 406] on button "Assign to" at bounding box center [343, 400] width 76 height 33
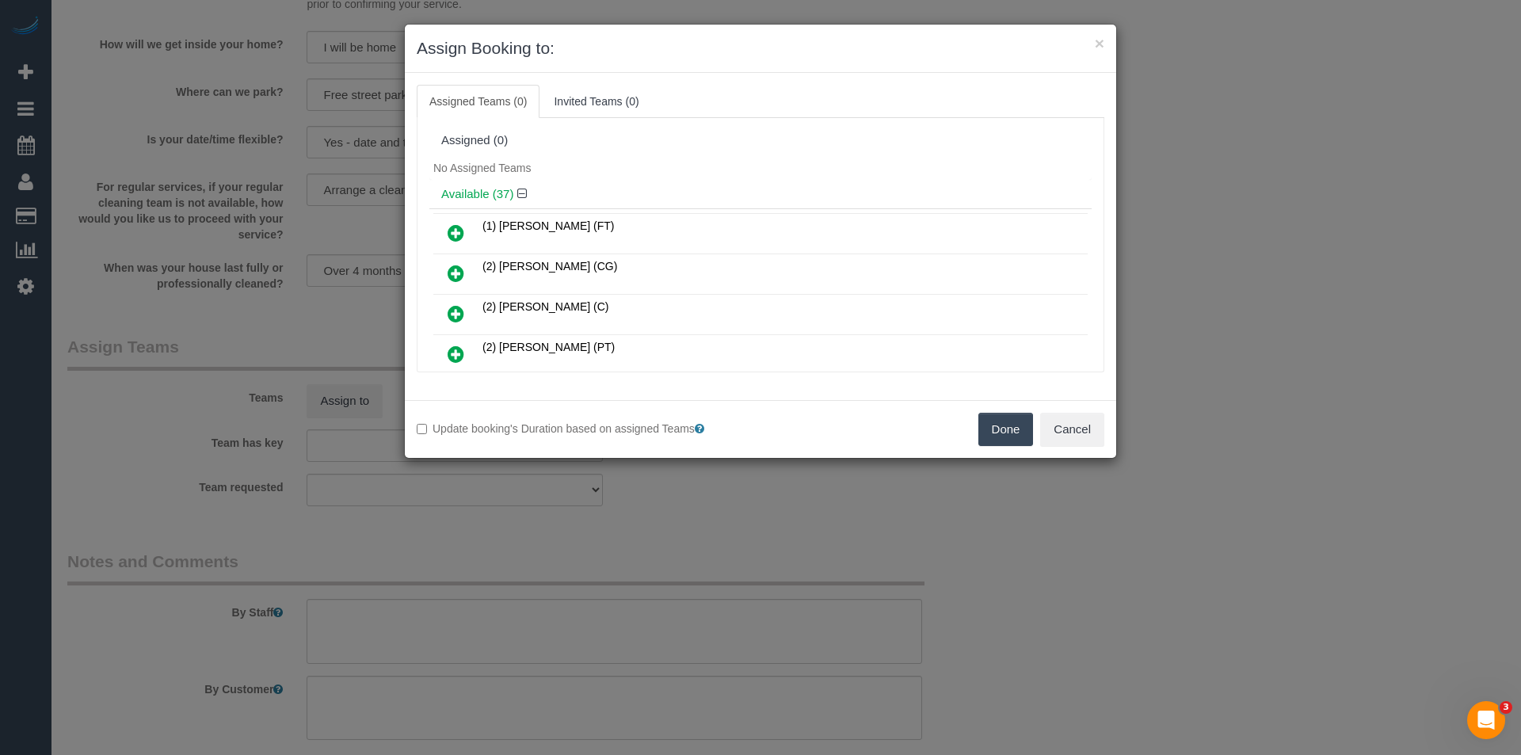
scroll to position [9889, 0]
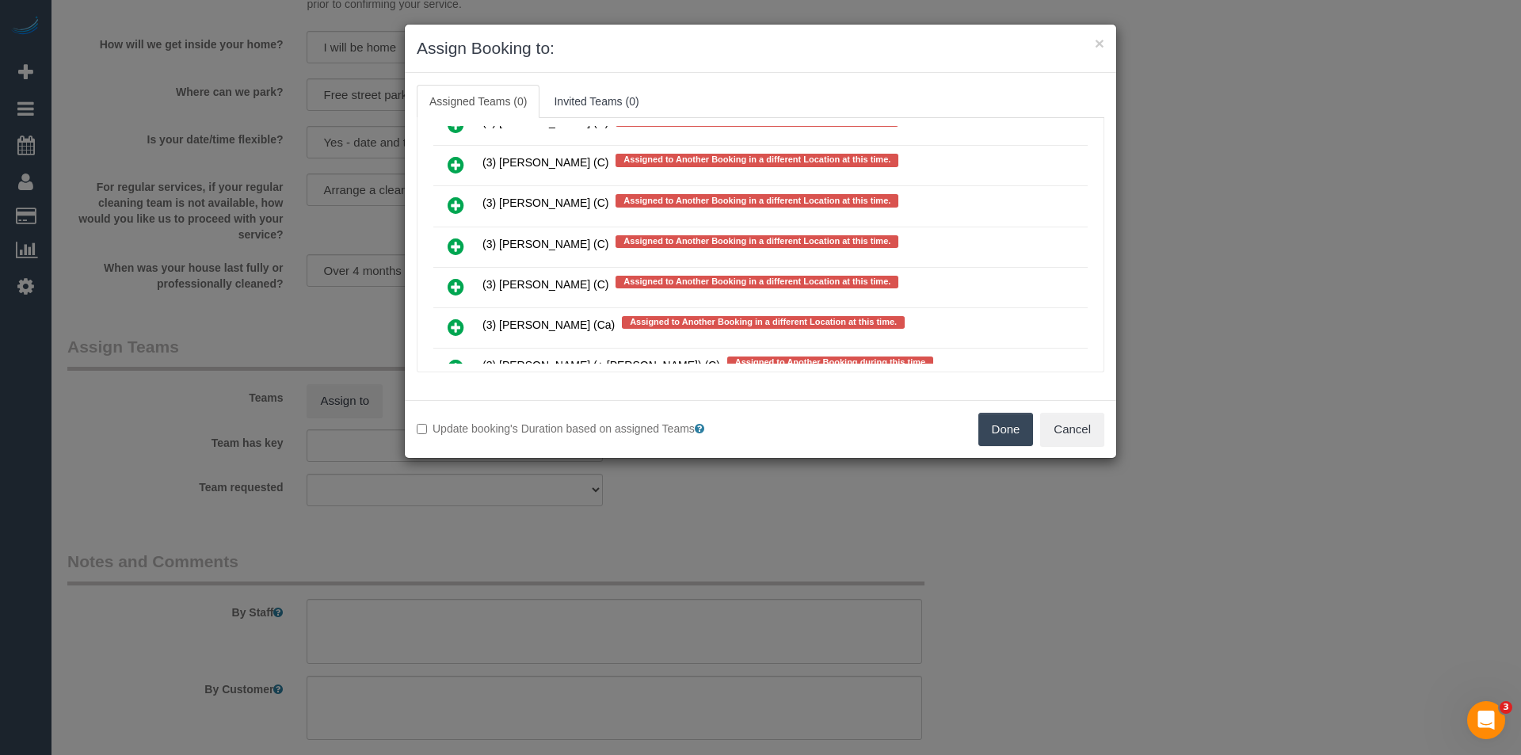
click at [457, 252] on icon at bounding box center [456, 246] width 17 height 19
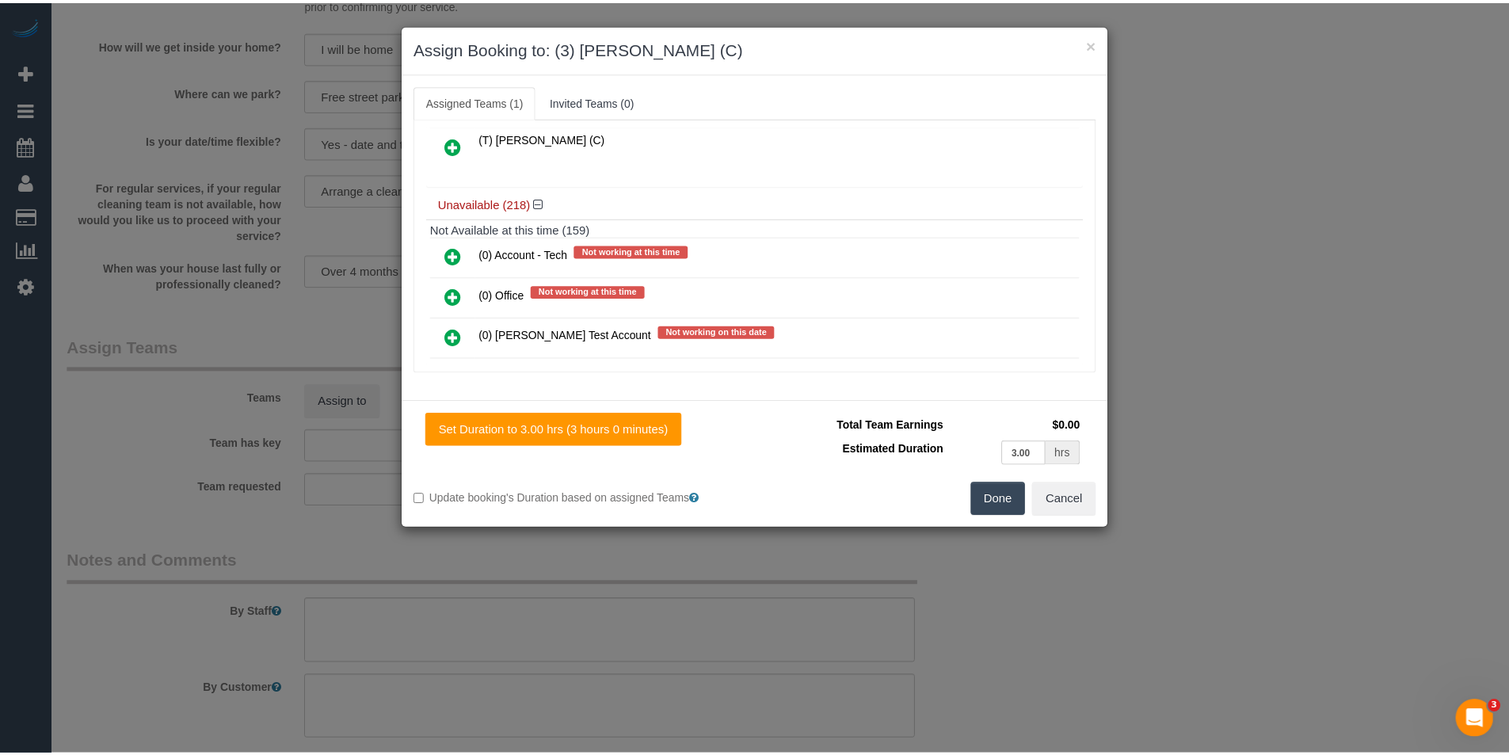
scroll to position [0, 0]
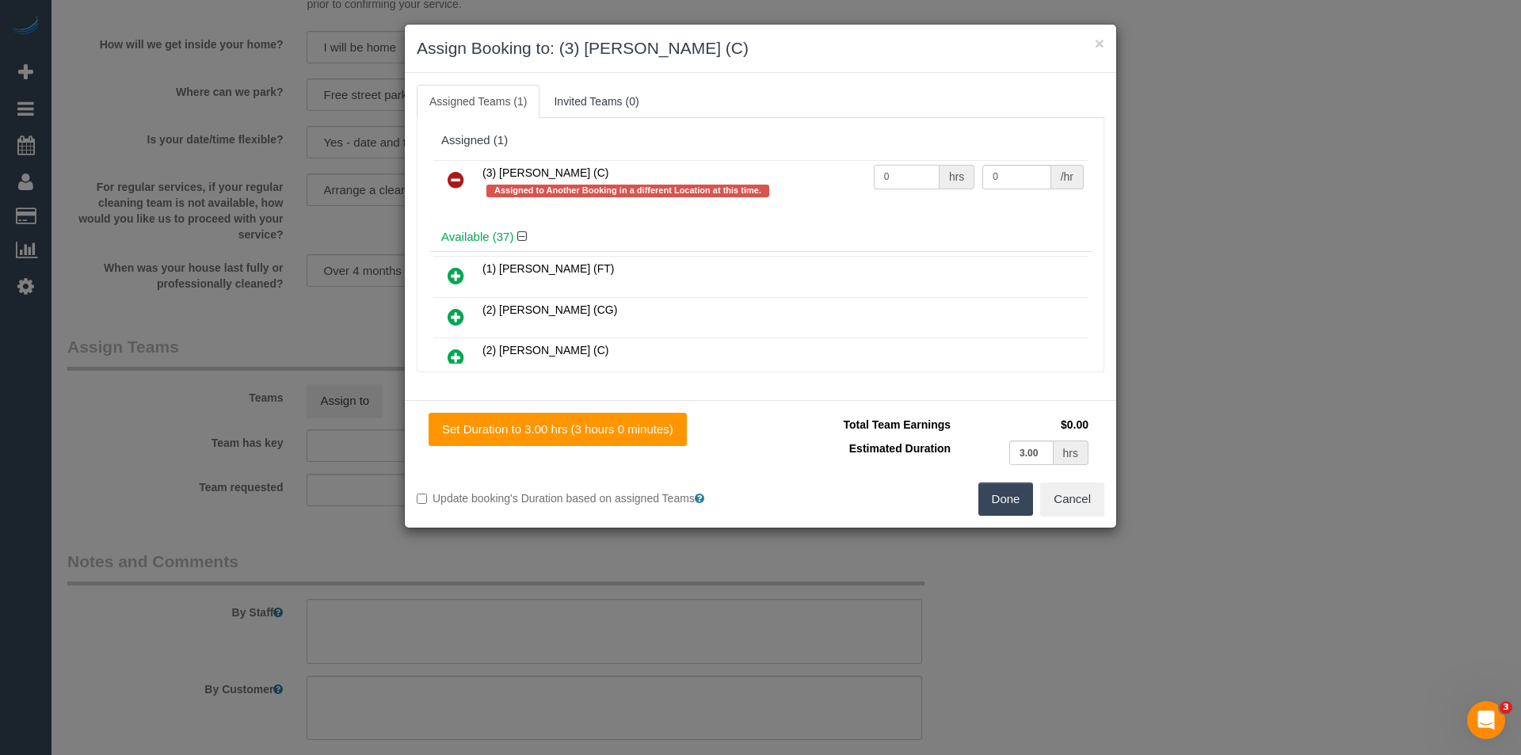
drag, startPoint x: 852, startPoint y: 175, endPoint x: 682, endPoint y: 203, distance: 172.6
click at [798, 175] on tr "(3) Imanuil Afiuo (C) Assigned to Another Booking in a different Location at th…" at bounding box center [760, 182] width 654 height 45
type input "3"
type input "35"
click at [1013, 494] on button "Done" at bounding box center [1005, 498] width 55 height 33
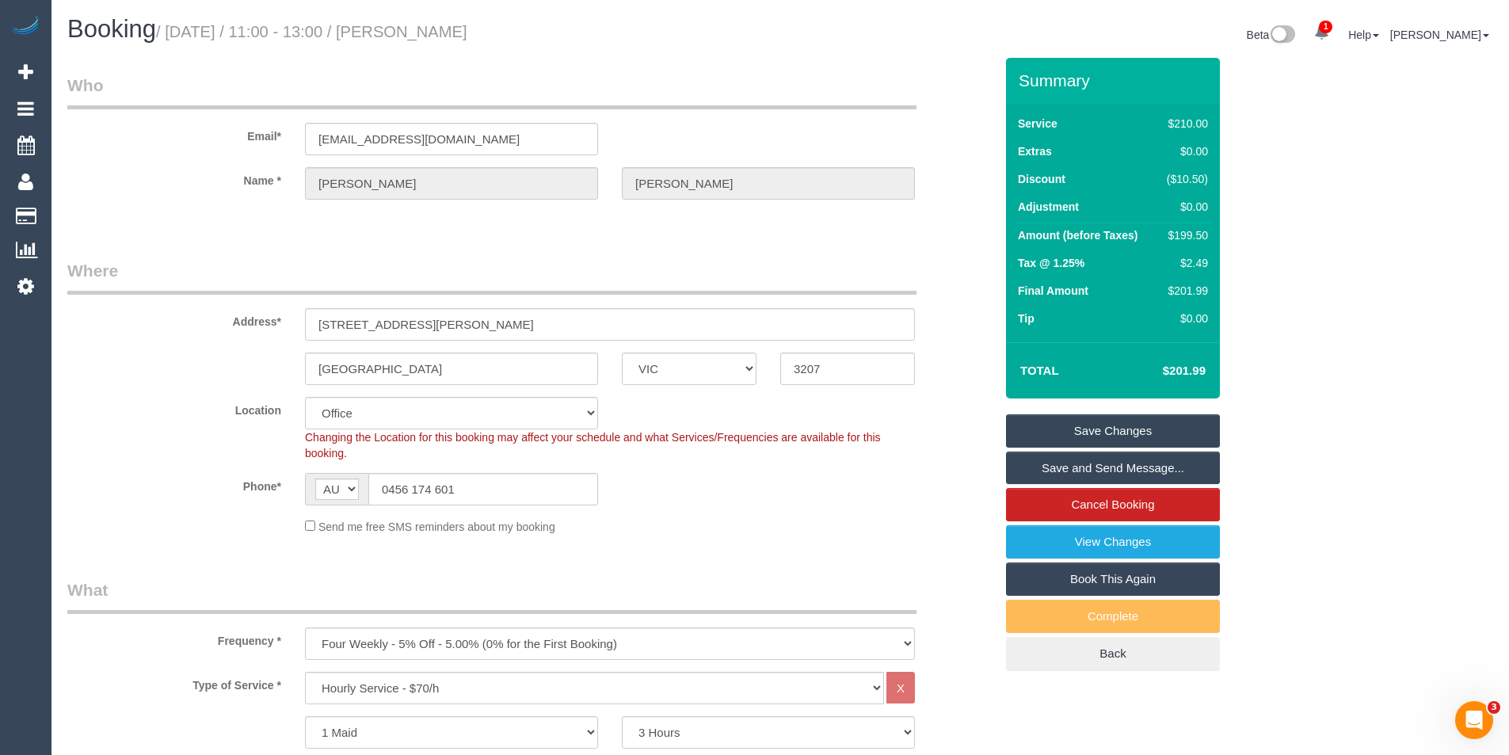
click at [1073, 474] on link "Save and Send Message..." at bounding box center [1113, 468] width 214 height 33
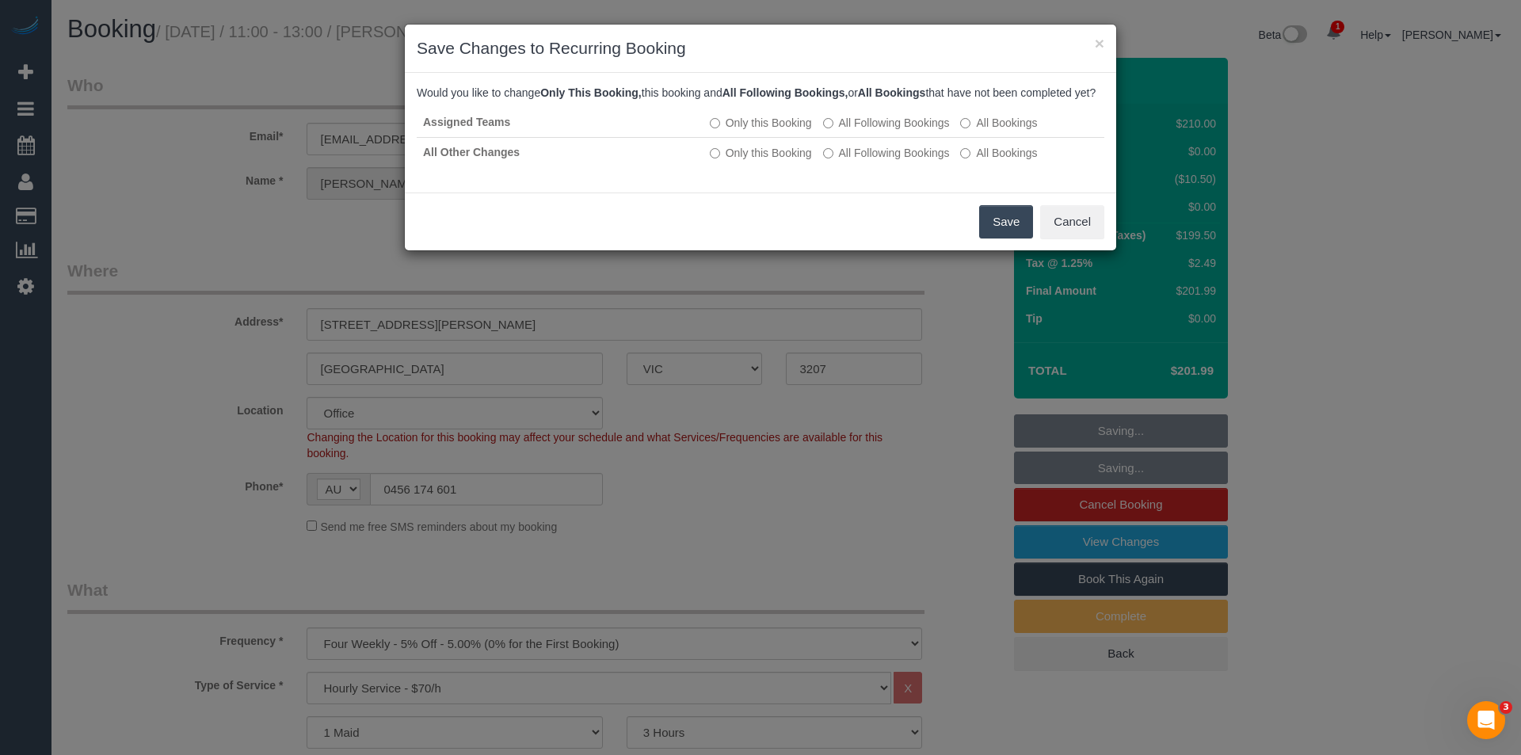
drag, startPoint x: 1003, startPoint y: 218, endPoint x: 1002, endPoint y: 231, distance: 12.7
click at [1003, 218] on div "Save Cancel" at bounding box center [760, 222] width 711 height 58
click at [1001, 236] on button "Save" at bounding box center [1006, 221] width 54 height 33
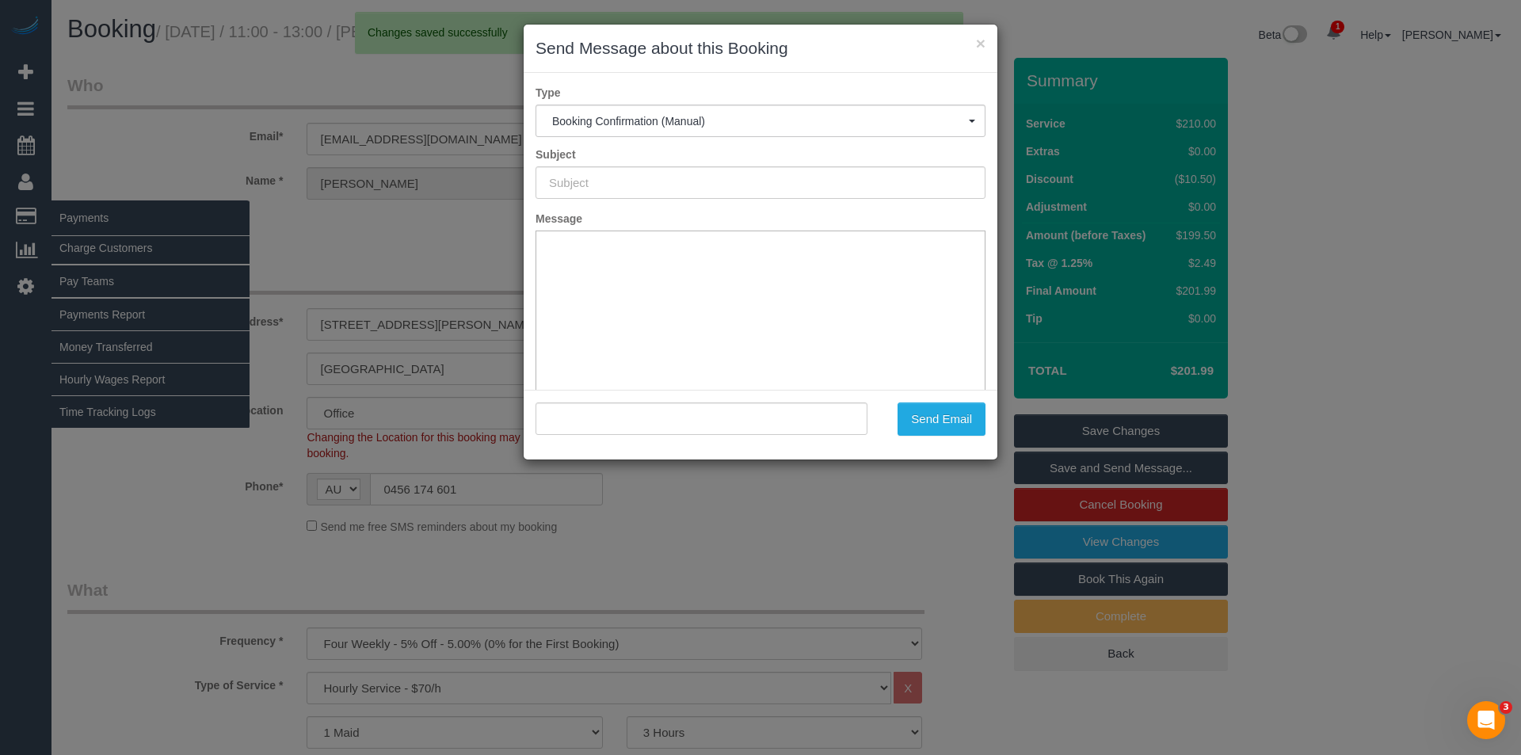
type input "Booking Confirmed"
type input ""Janet Dobson" <dobsonj@outlook.com>"
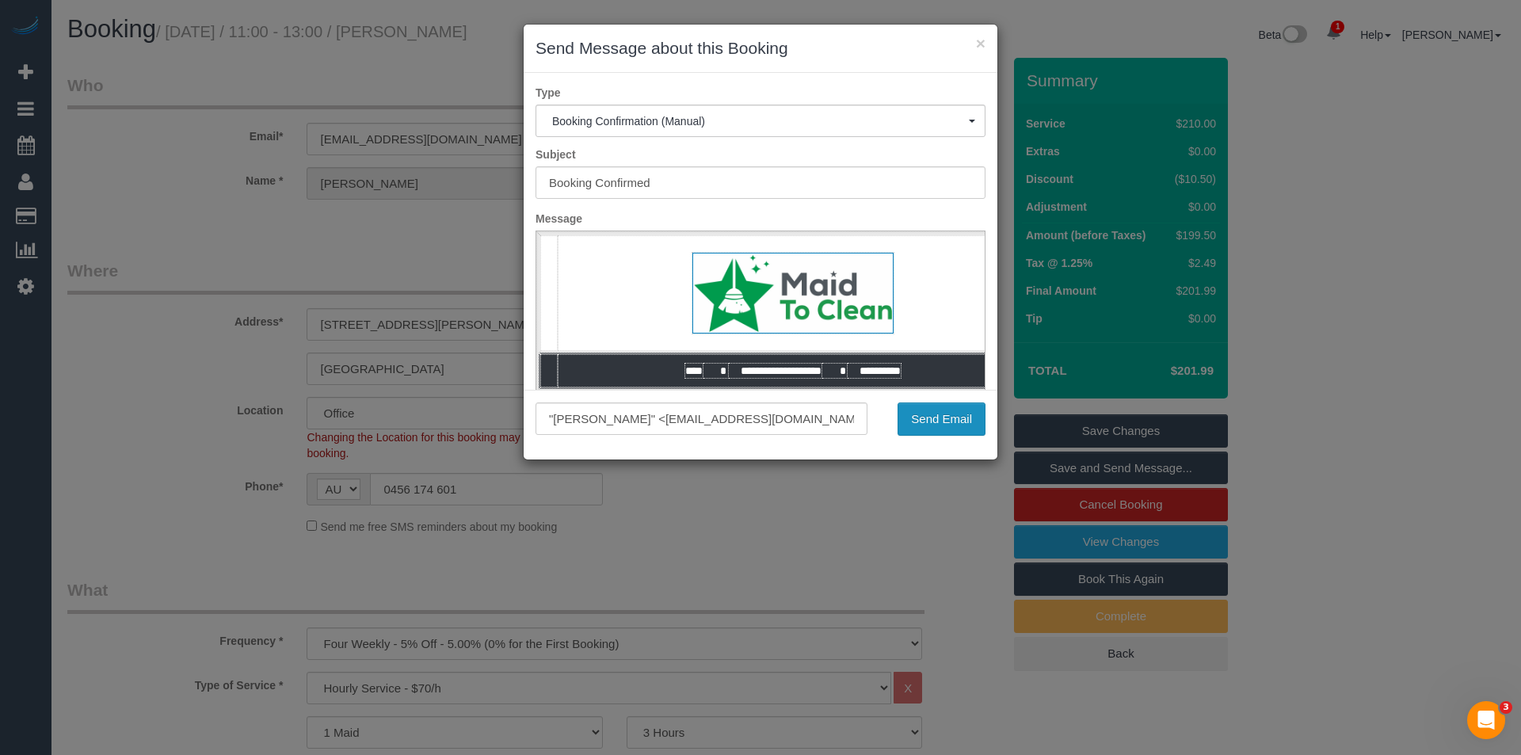
click at [926, 408] on button "Send Email" at bounding box center [942, 418] width 88 height 33
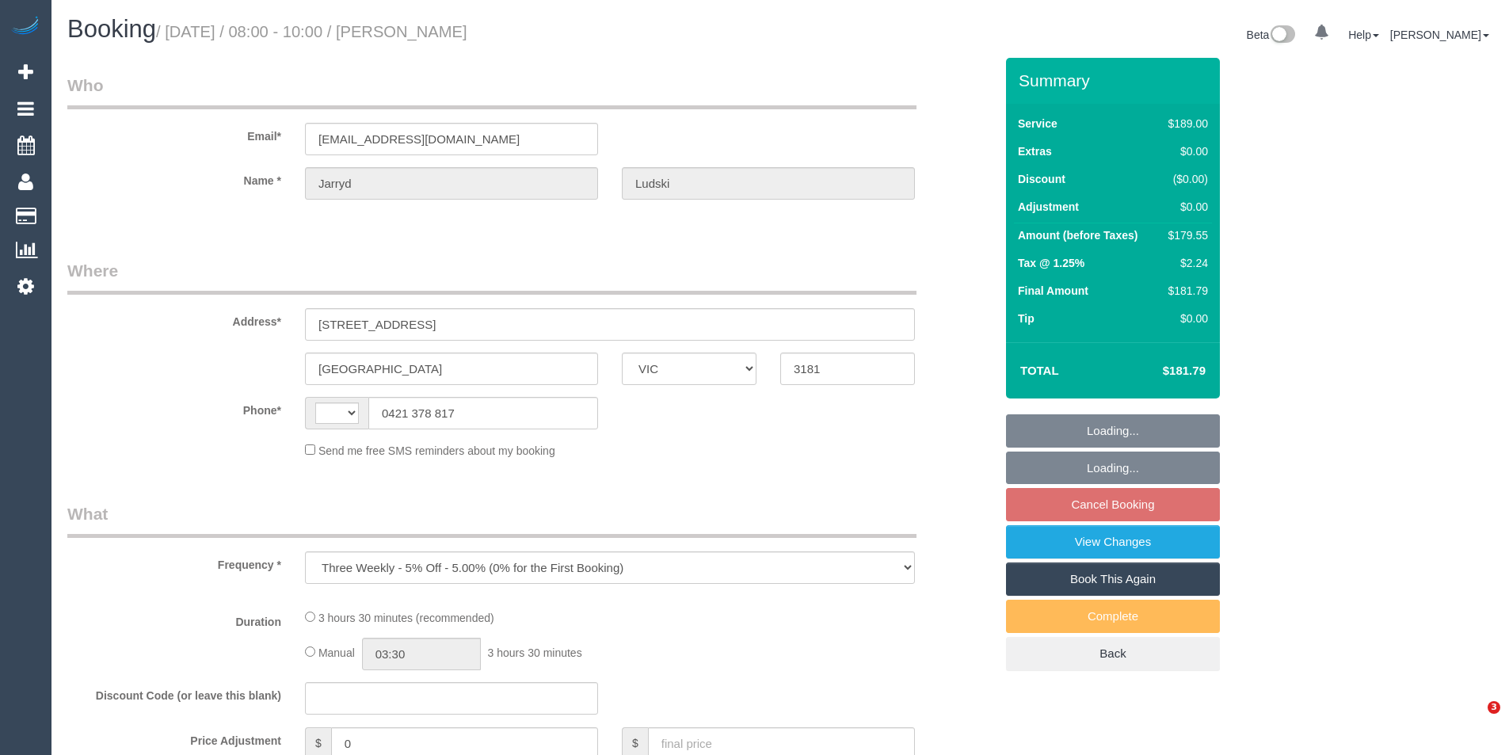
select select "VIC"
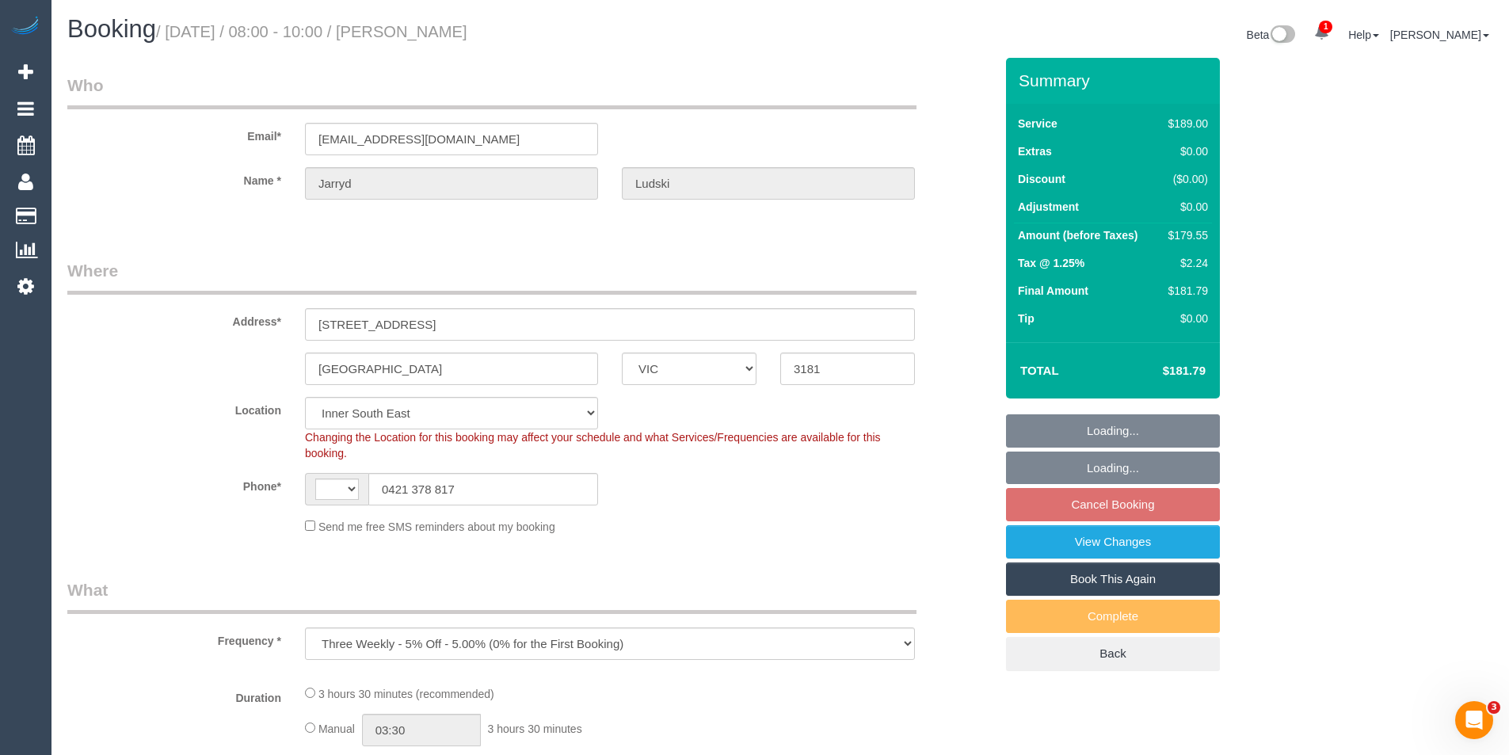
select select "object:348"
select select "string:AU"
select select "string:stripe-pm_1R8XPG2GScqysDRVopSOPdRH"
select select "number:27"
select select "number:14"
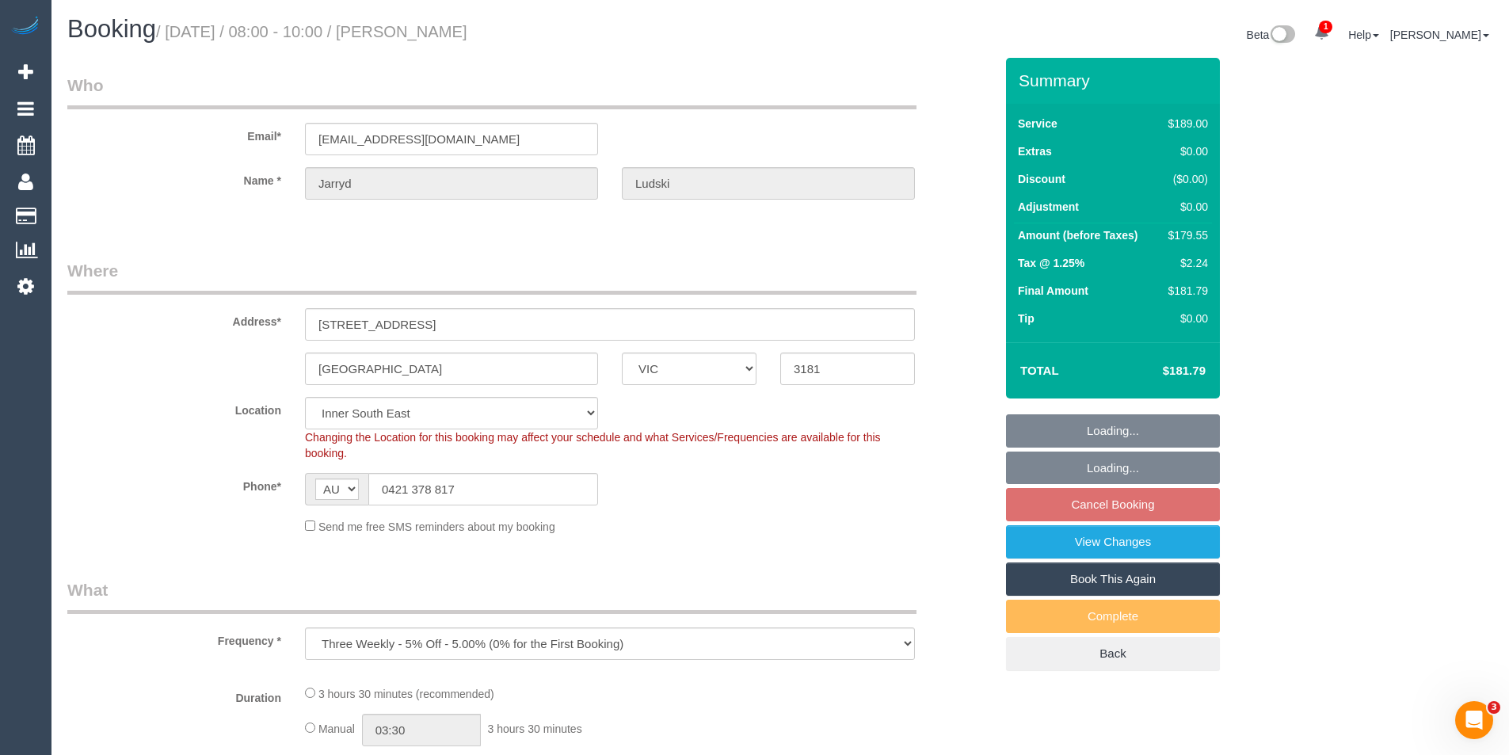
select select "number:19"
select select "number:24"
select select "number:35"
select select "number:11"
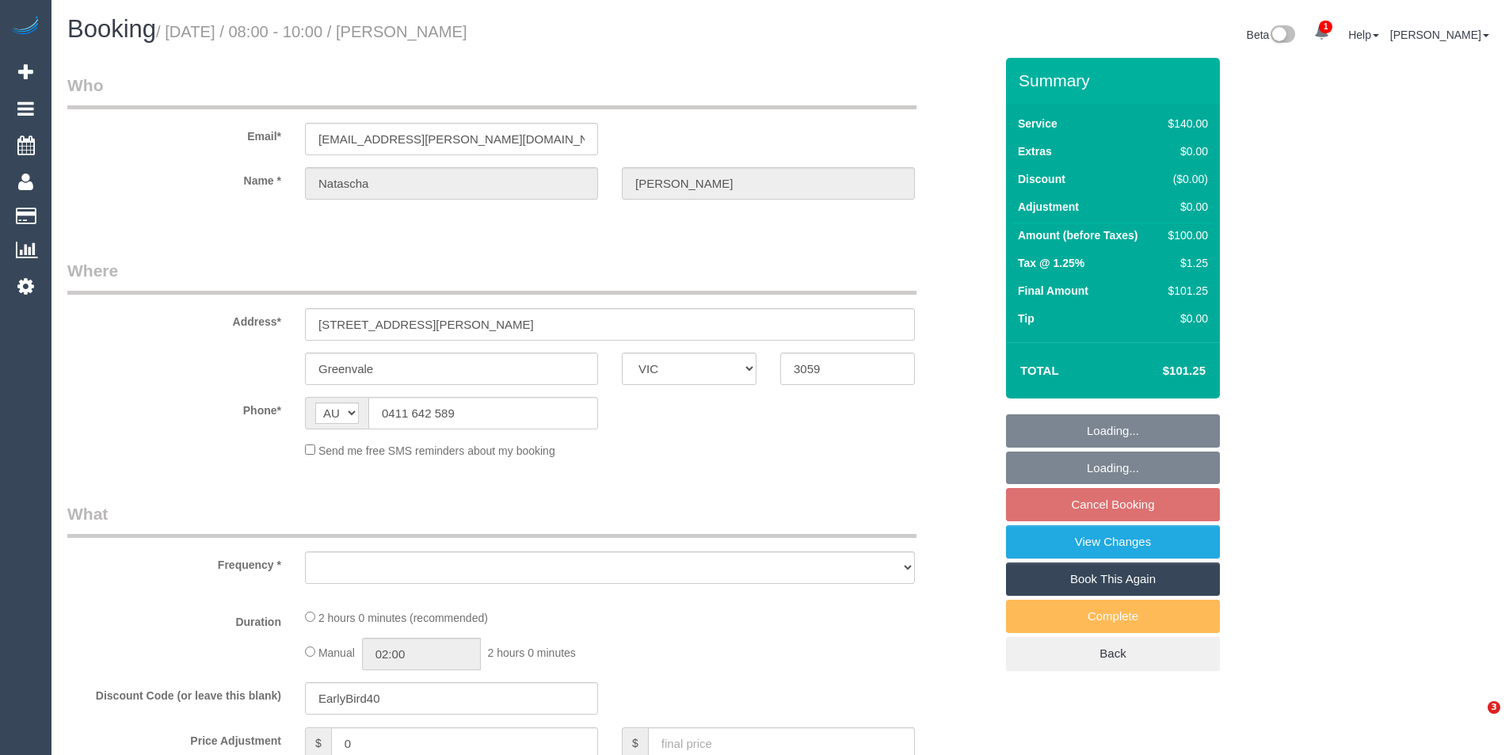
select select "VIC"
select select "number:28"
select select "number:14"
select select "number:19"
select select "number:24"
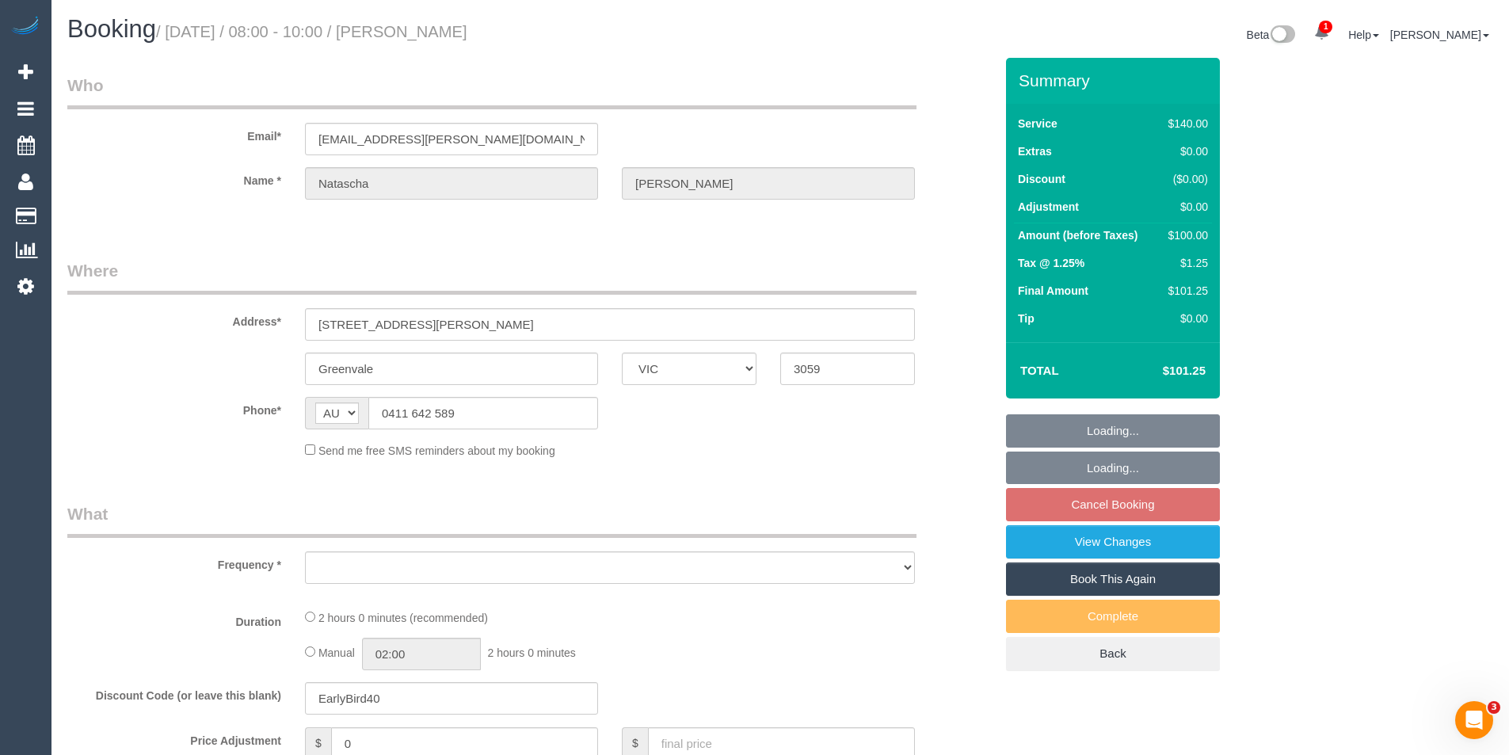
select select "number:11"
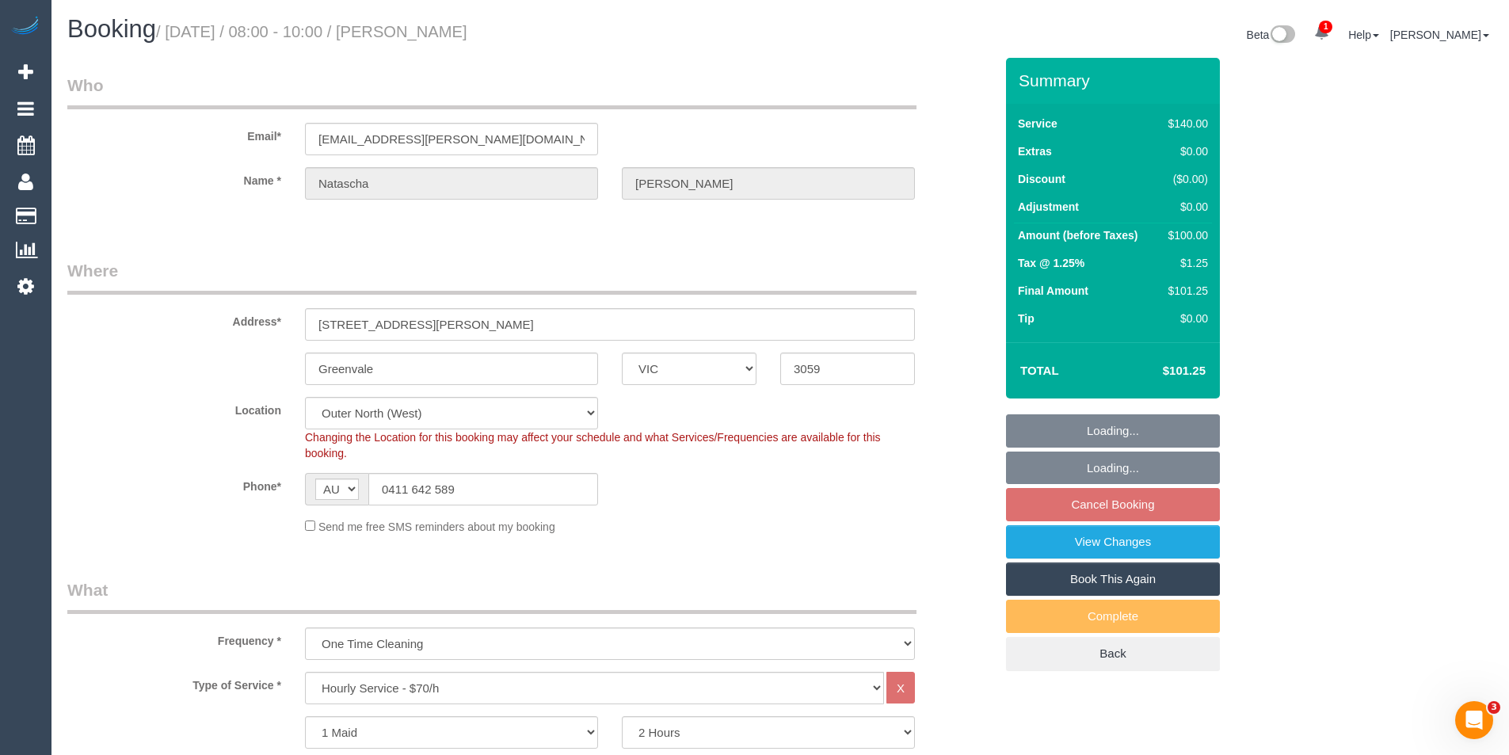
select select "object:1233"
select select "string:stripe-pm_1RpGI52GScqysDRVxrIePXBC"
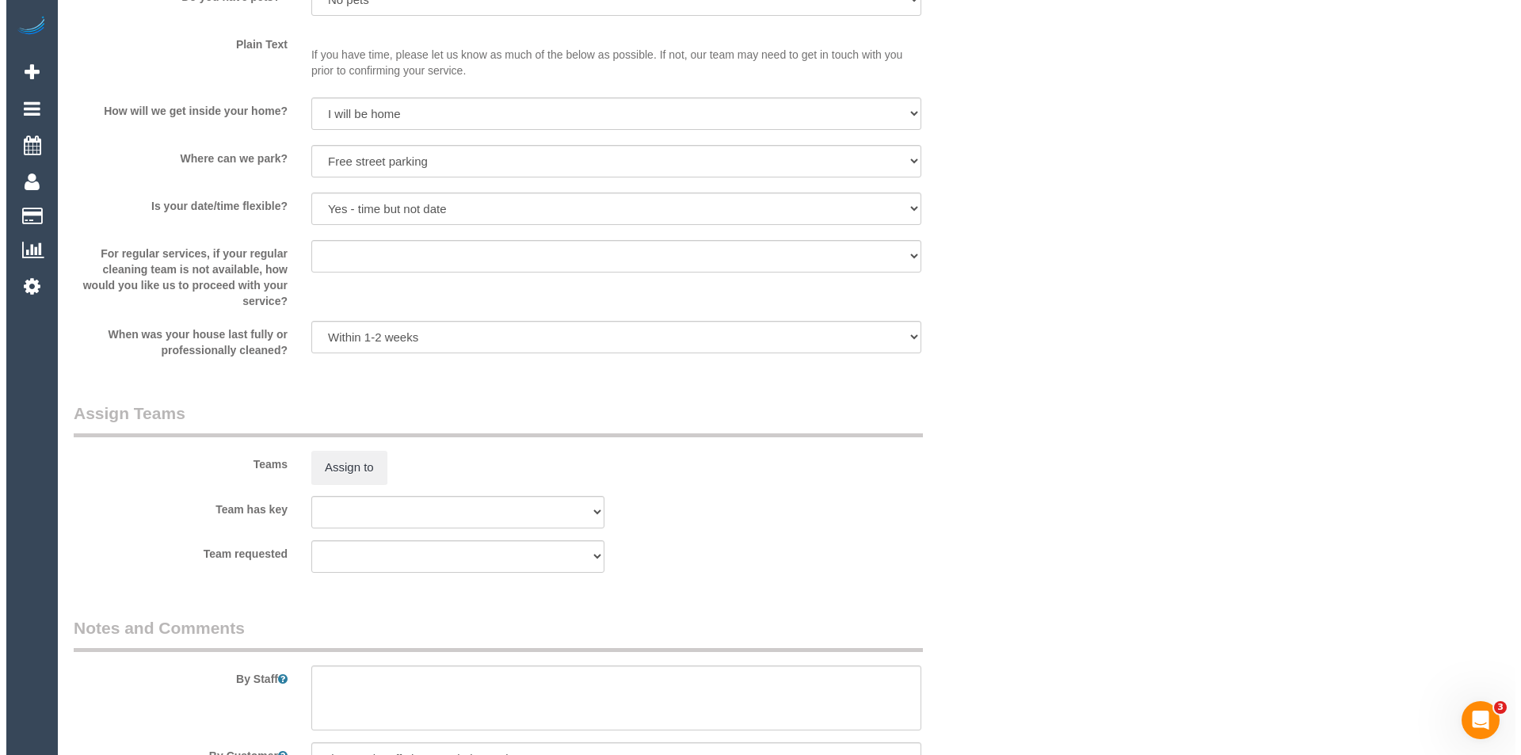
scroll to position [2060, 0]
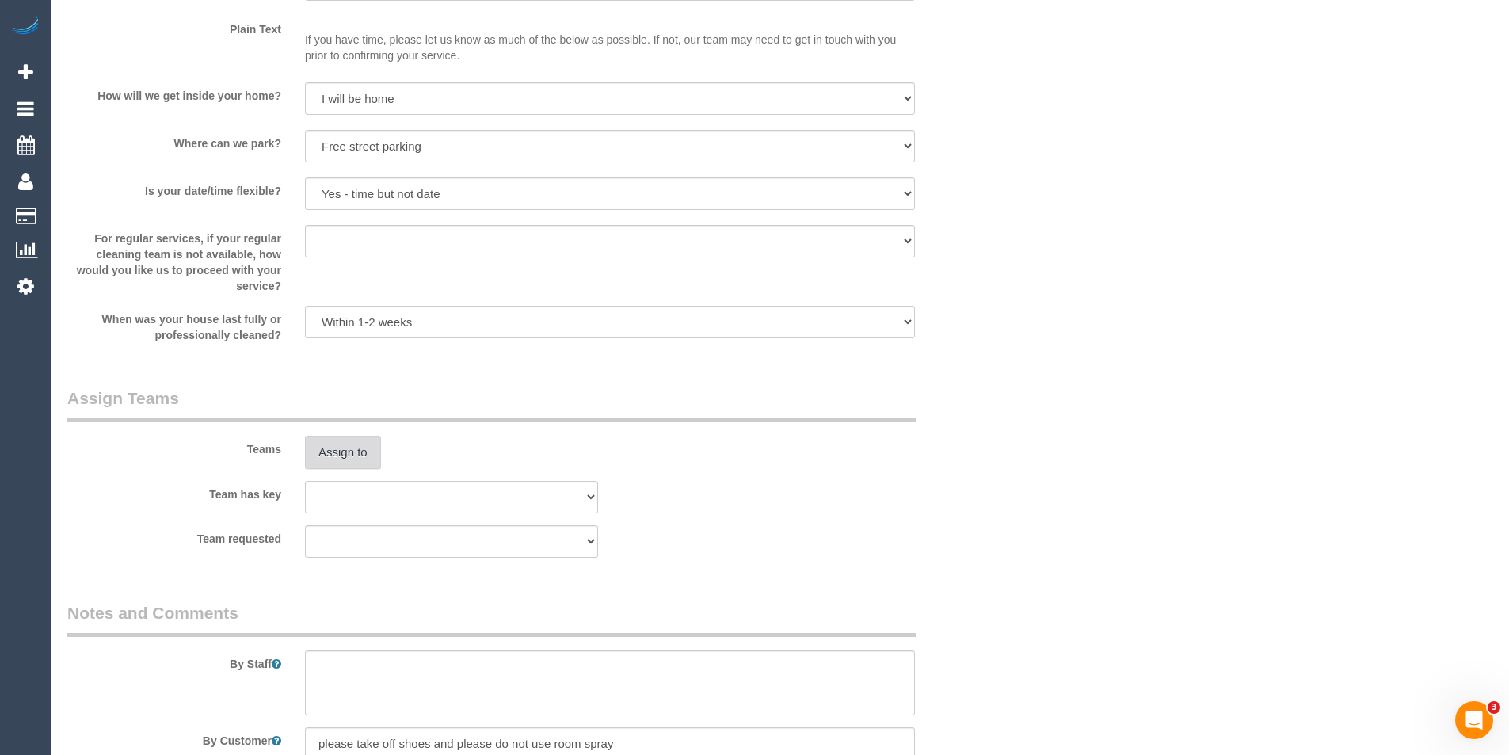
click at [348, 450] on button "Assign to" at bounding box center [343, 452] width 76 height 33
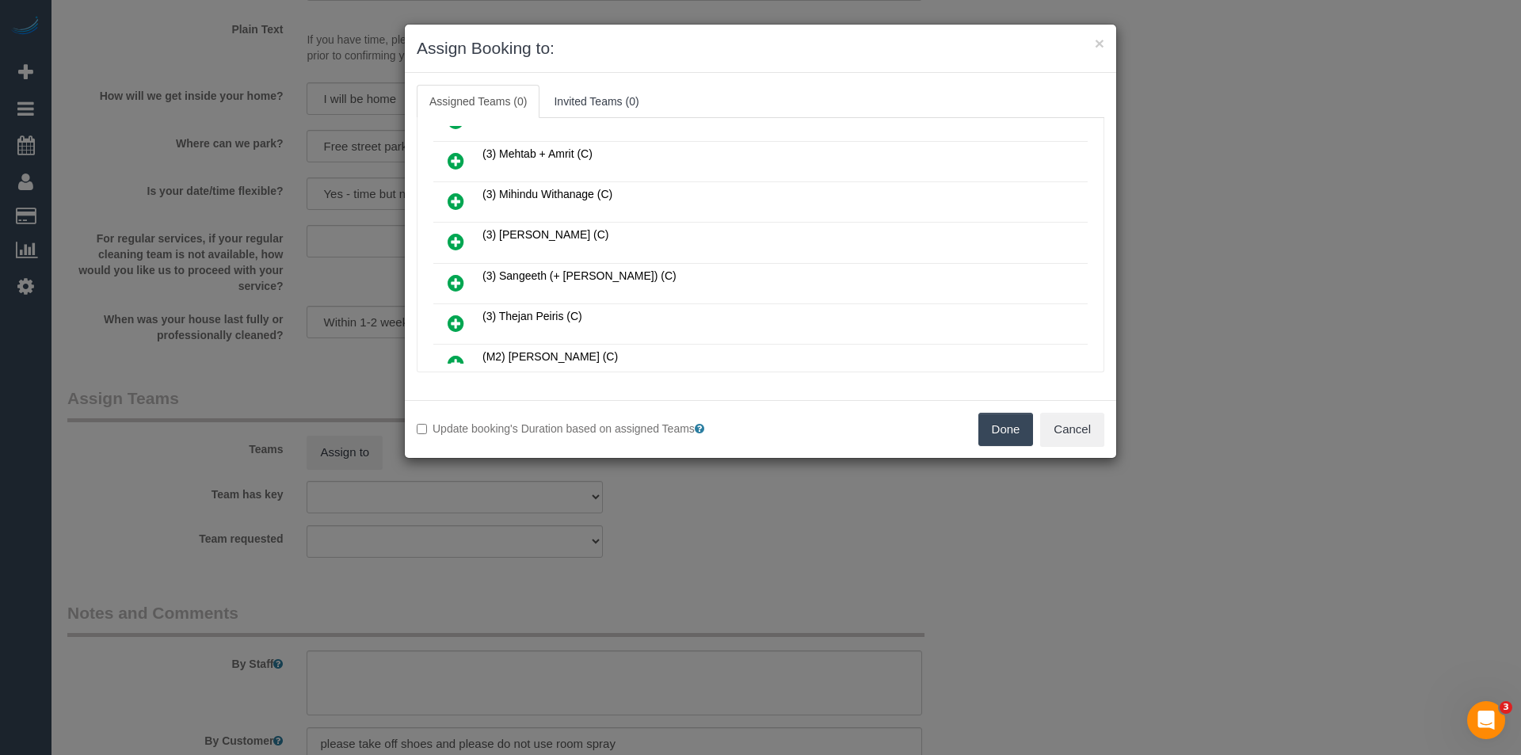
click at [450, 236] on icon at bounding box center [456, 241] width 17 height 19
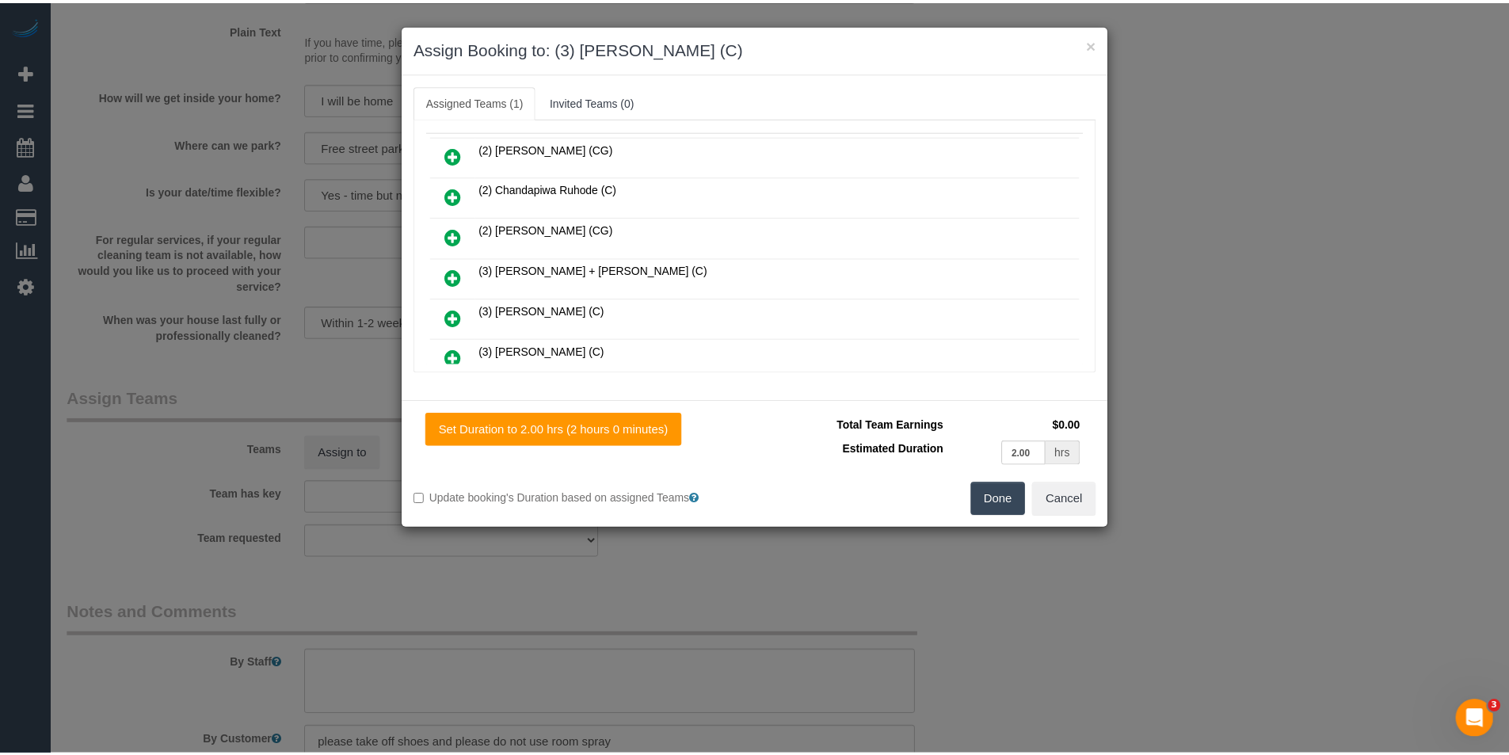
scroll to position [0, 0]
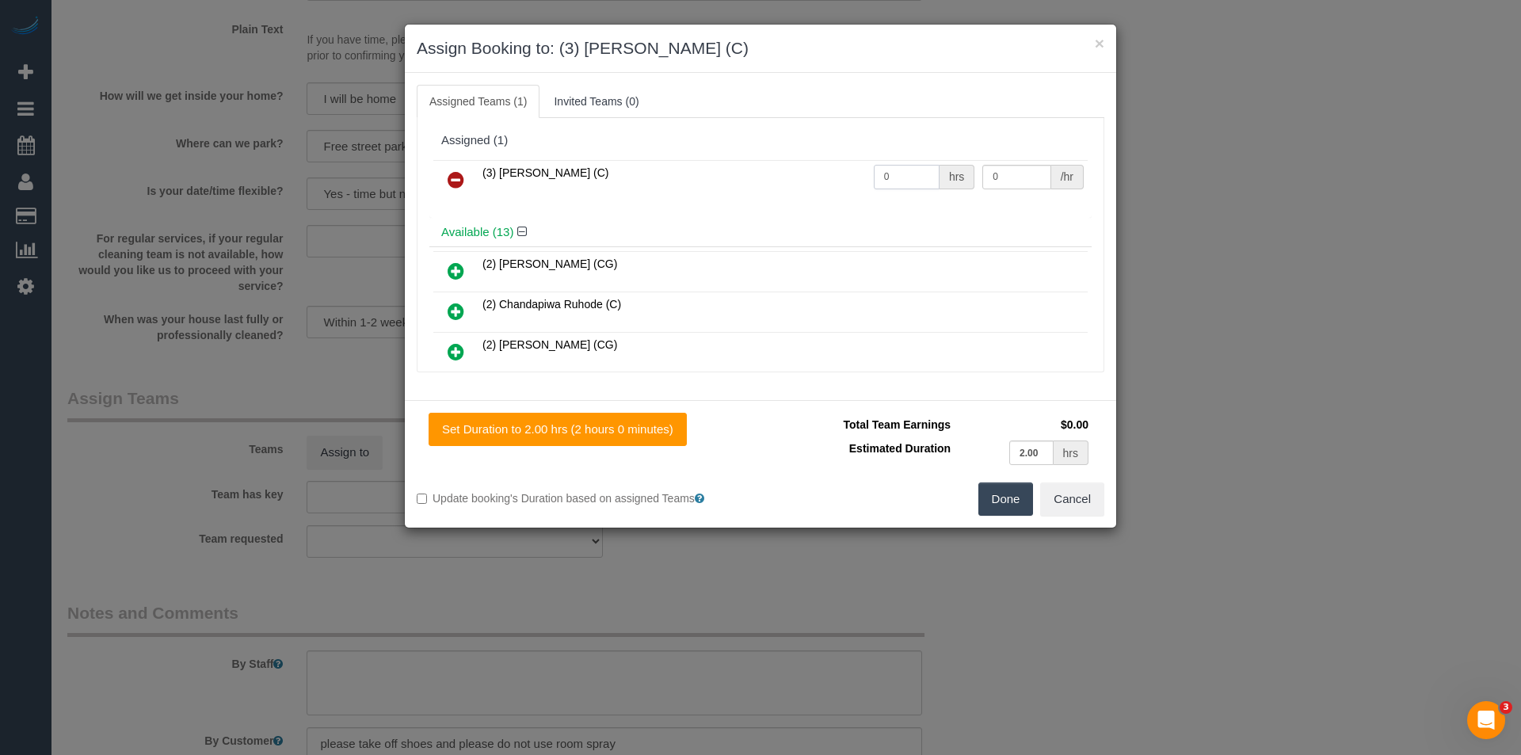
drag, startPoint x: 905, startPoint y: 176, endPoint x: 641, endPoint y: 192, distance: 264.3
click at [642, 192] on tr "(3) Pratham Bagga (C) 0 hrs 0 /hr" at bounding box center [760, 180] width 654 height 40
type input "2"
type input "35"
click at [1016, 500] on button "Done" at bounding box center [1005, 498] width 55 height 33
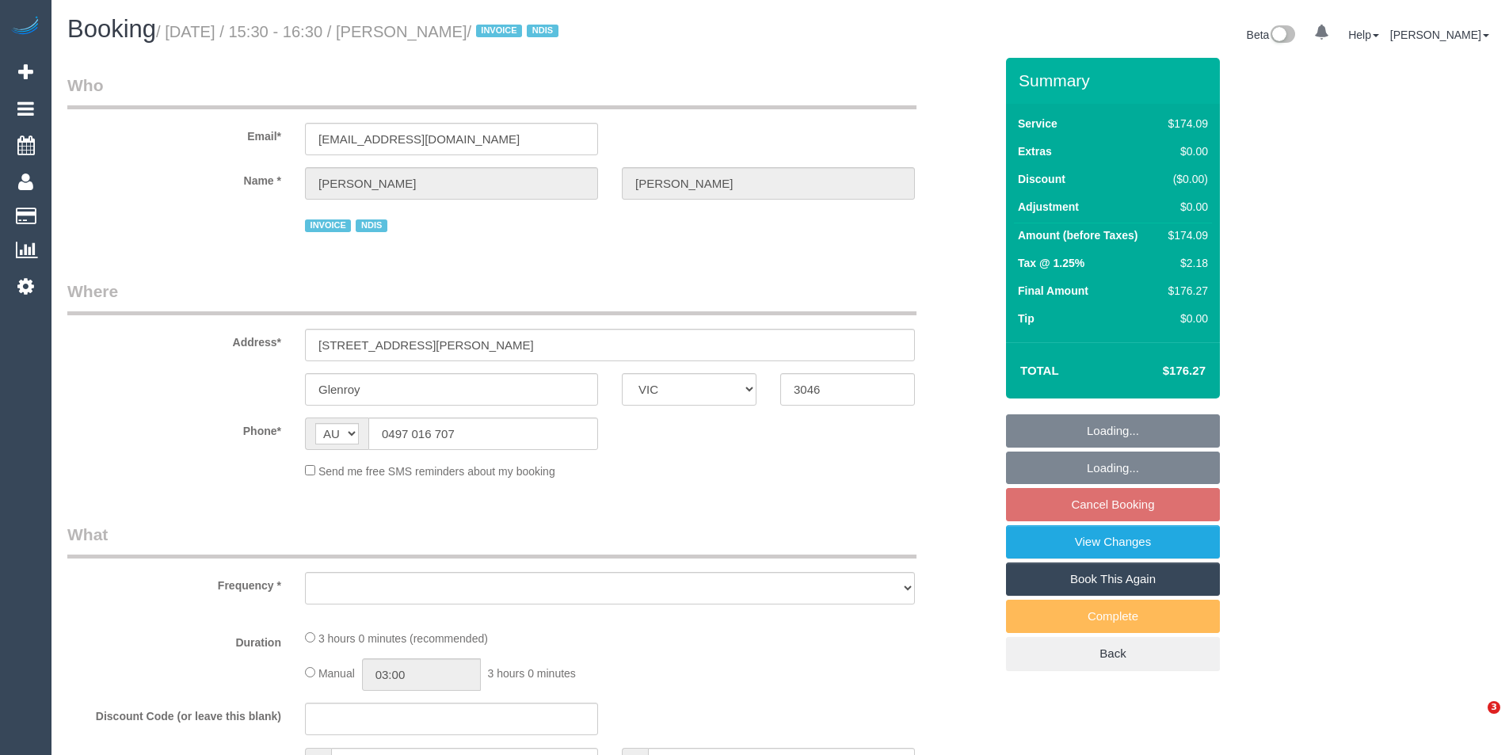
select select "VIC"
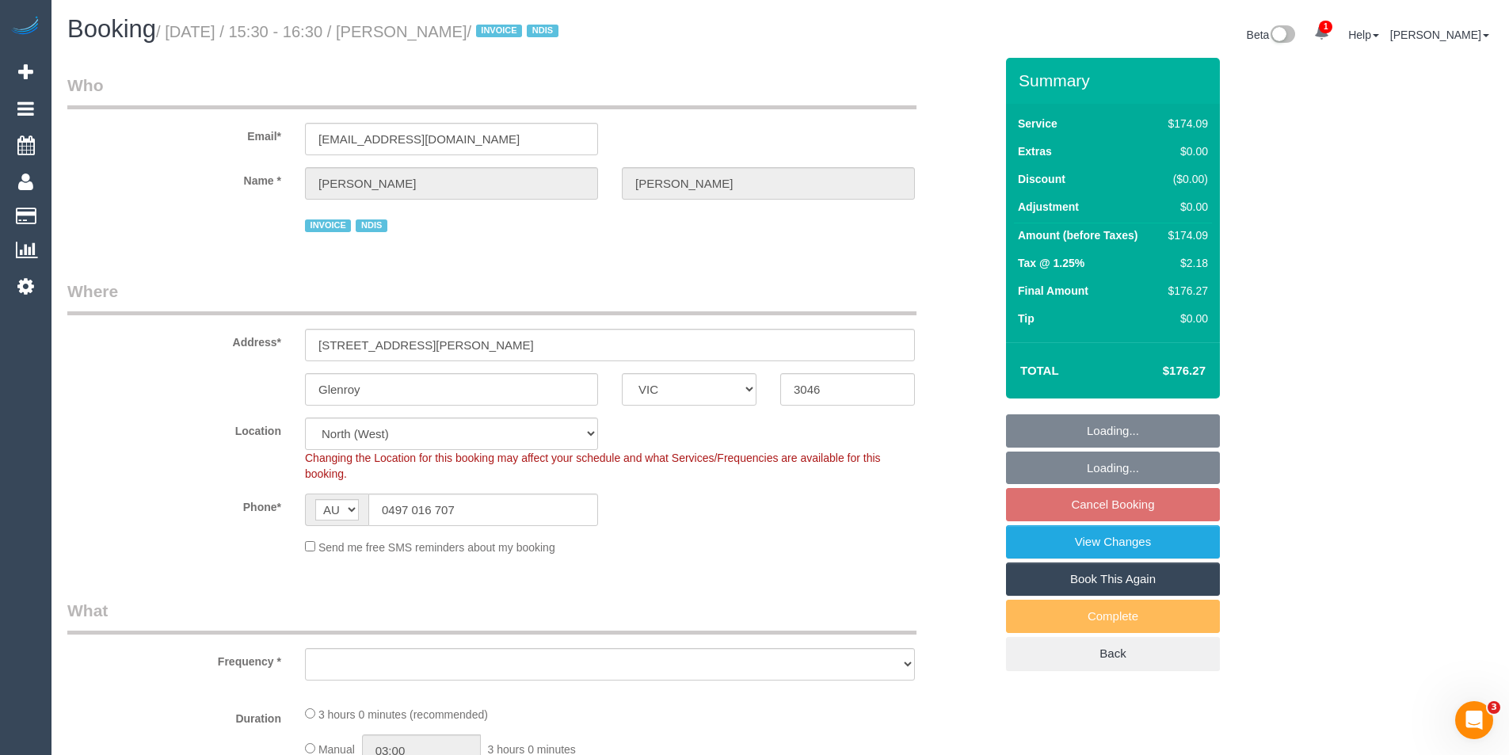
select select "object:697"
select select "number:29"
select select "number:14"
select select "number:19"
select select "number:24"
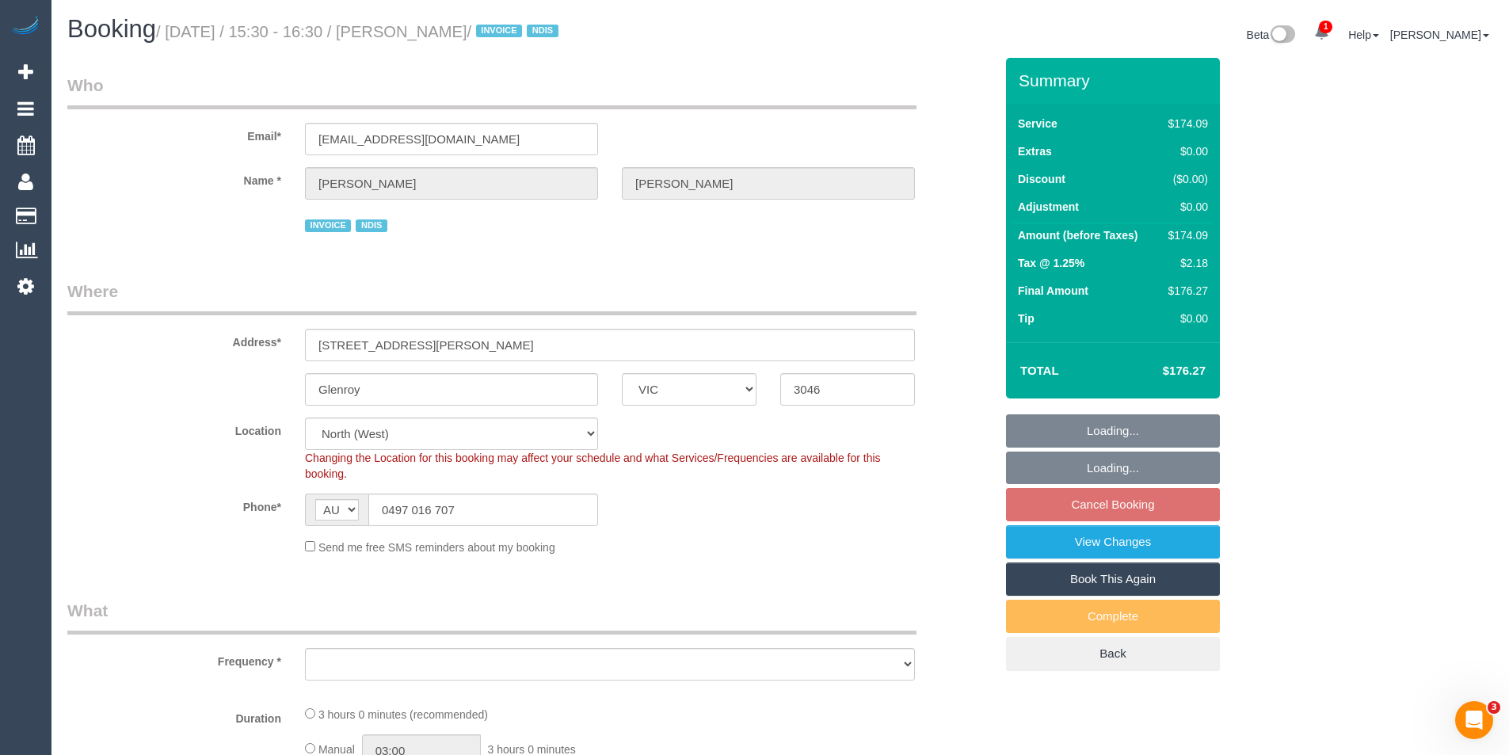
select select "number:35"
select select "number:11"
select select "180"
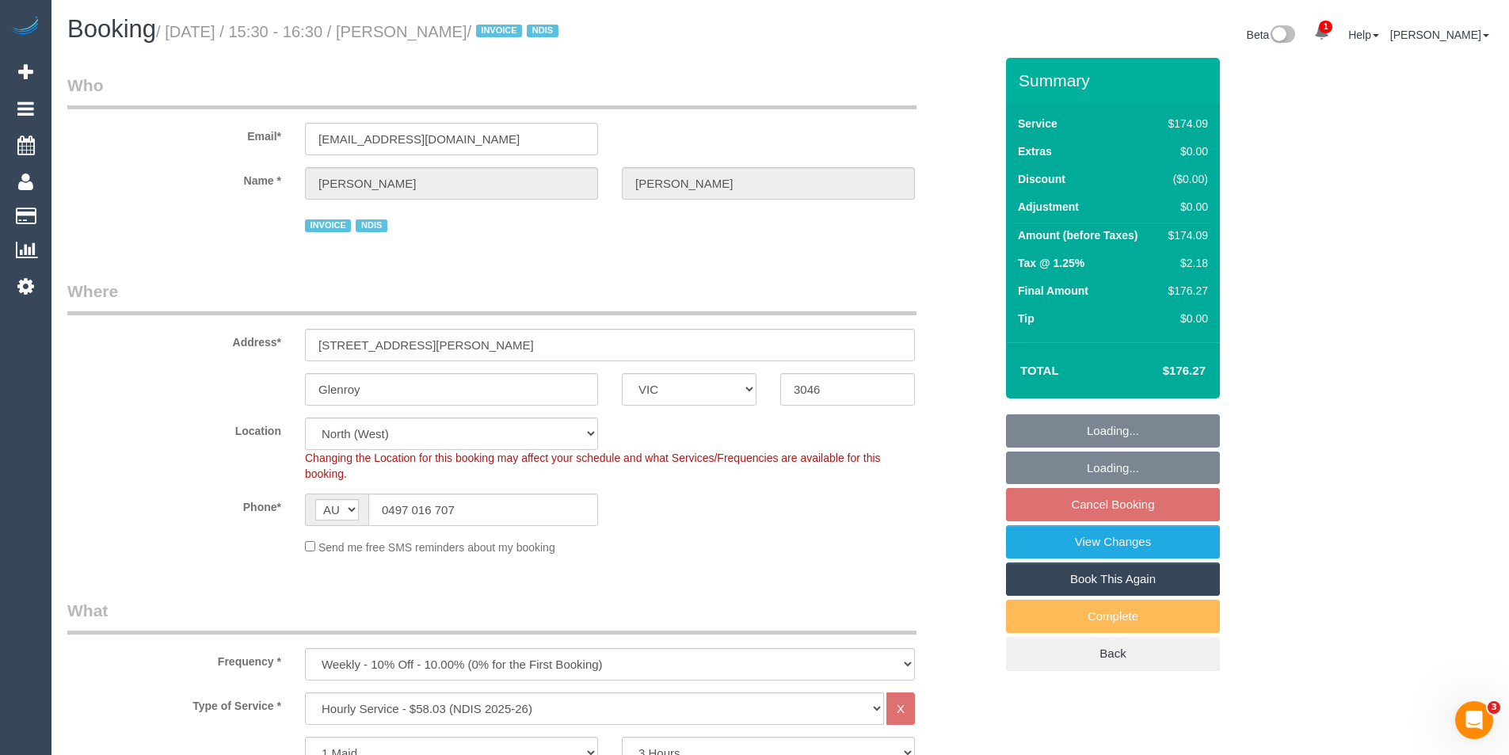
select select "object:1516"
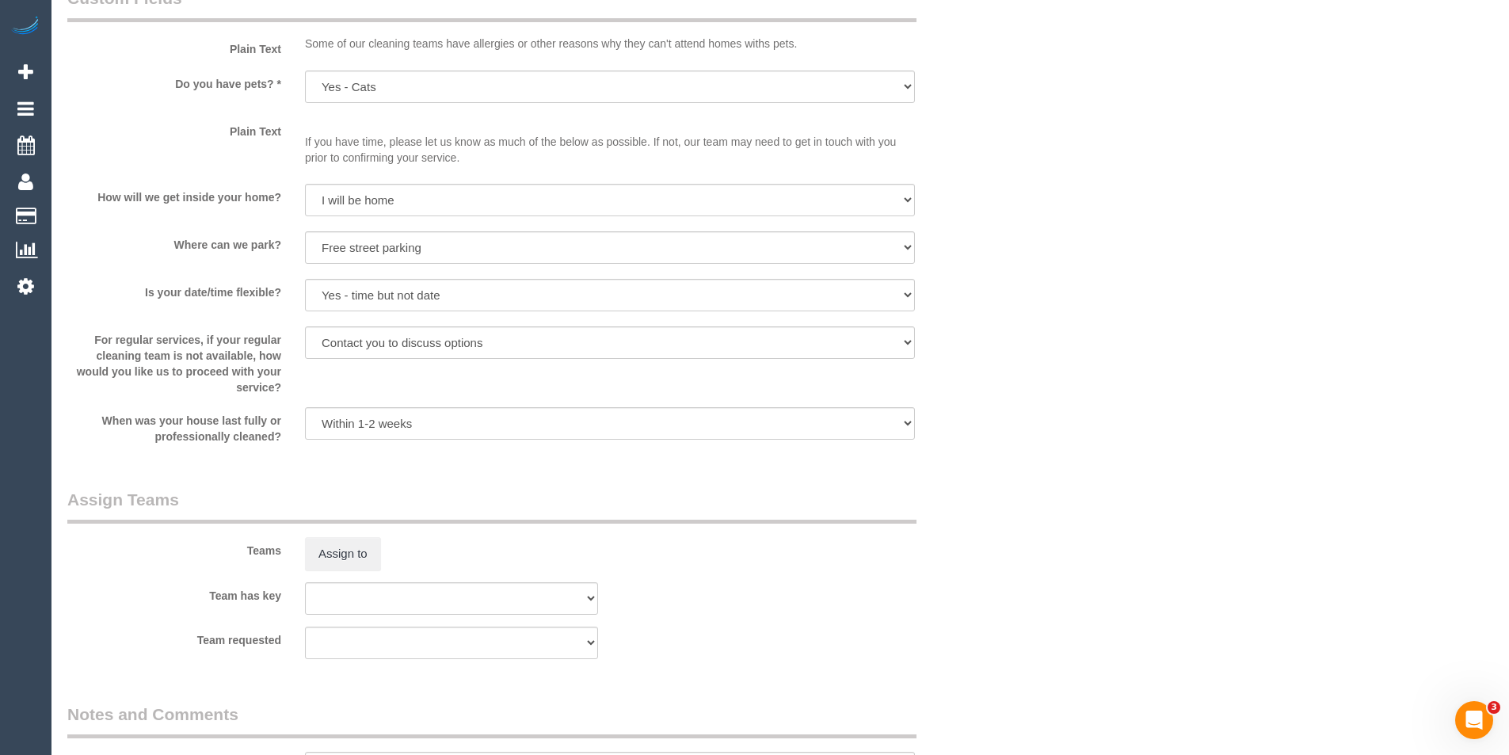
scroll to position [1981, 0]
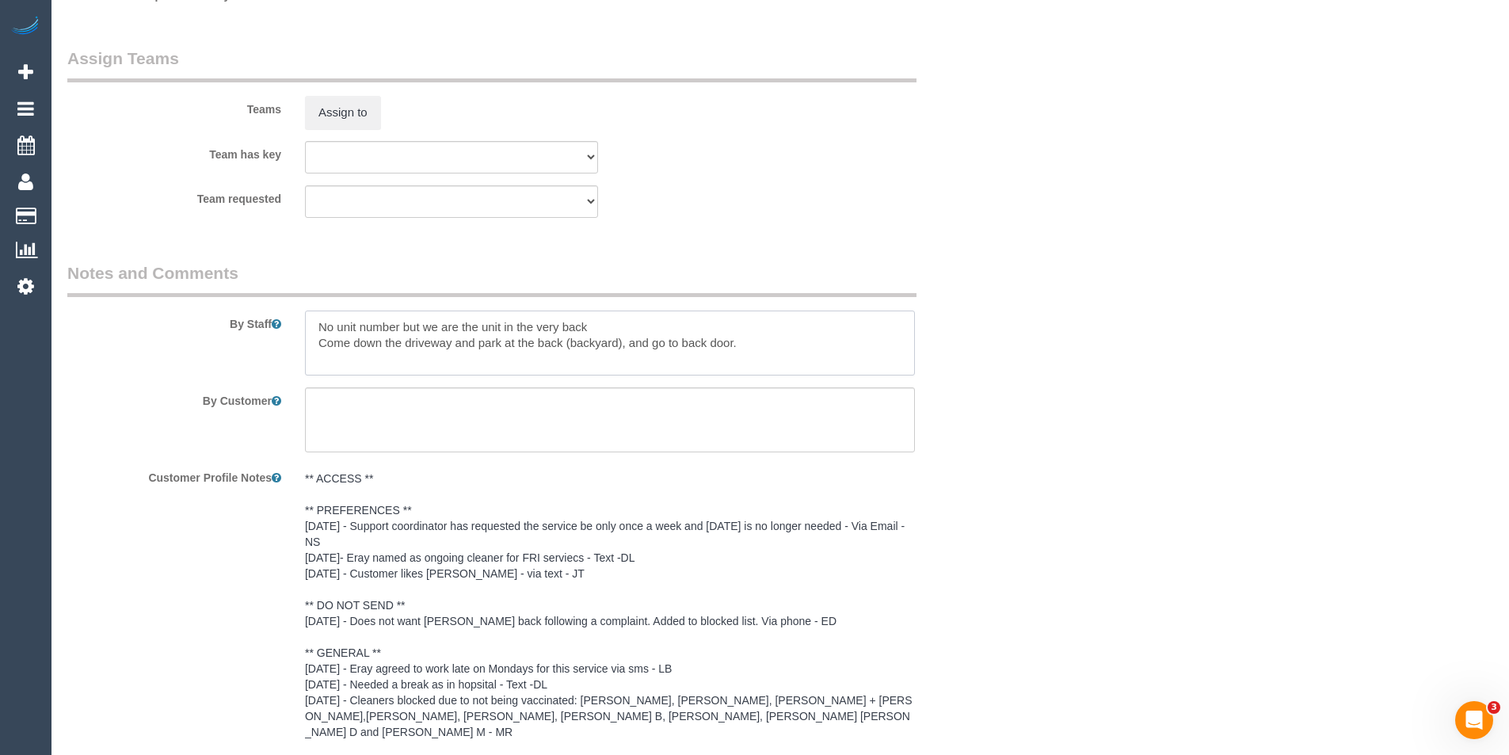
click at [320, 331] on textarea at bounding box center [610, 343] width 610 height 65
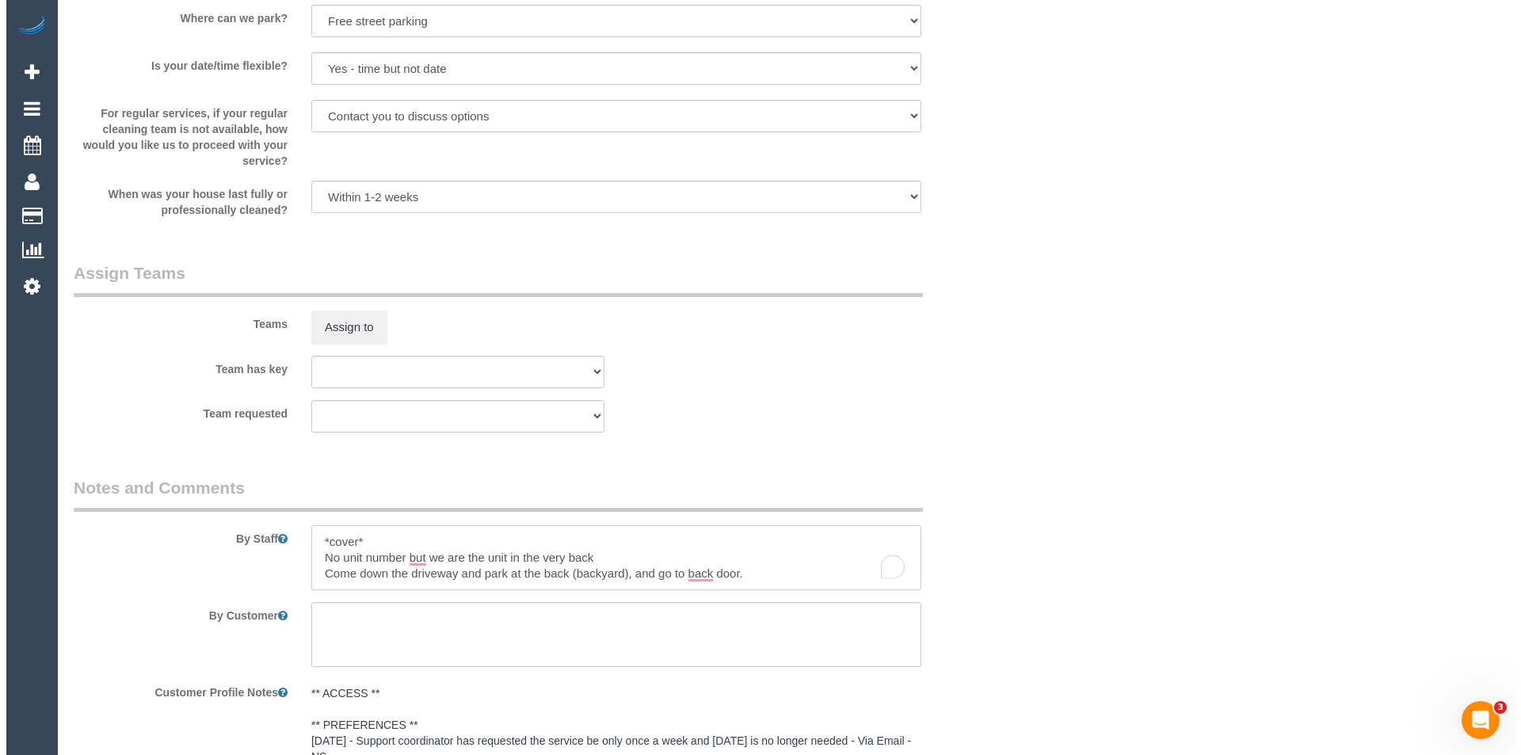
scroll to position [1743, 0]
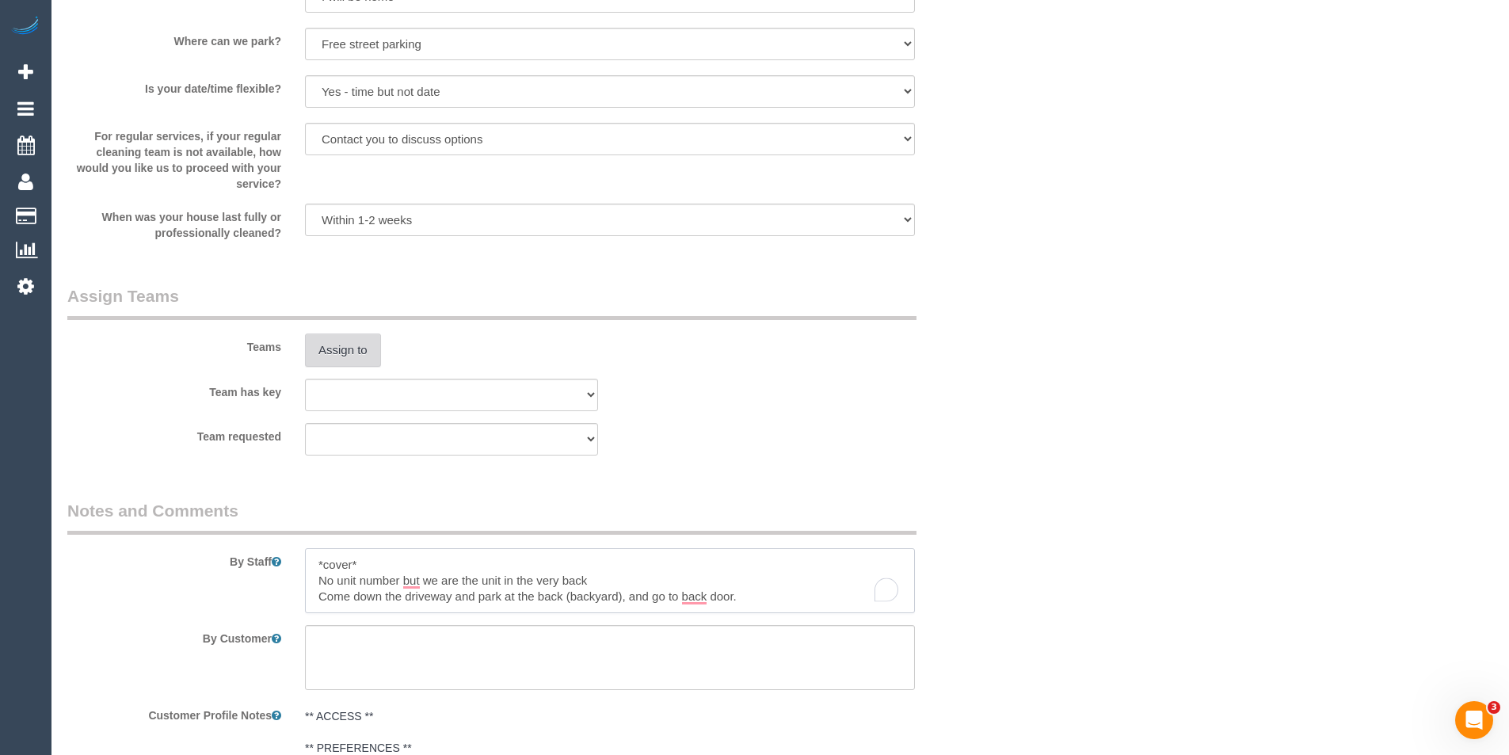
type textarea "*cover* No unit number but we are the unit in the very back Come down the drive…"
click at [360, 346] on button "Assign to" at bounding box center [343, 350] width 76 height 33
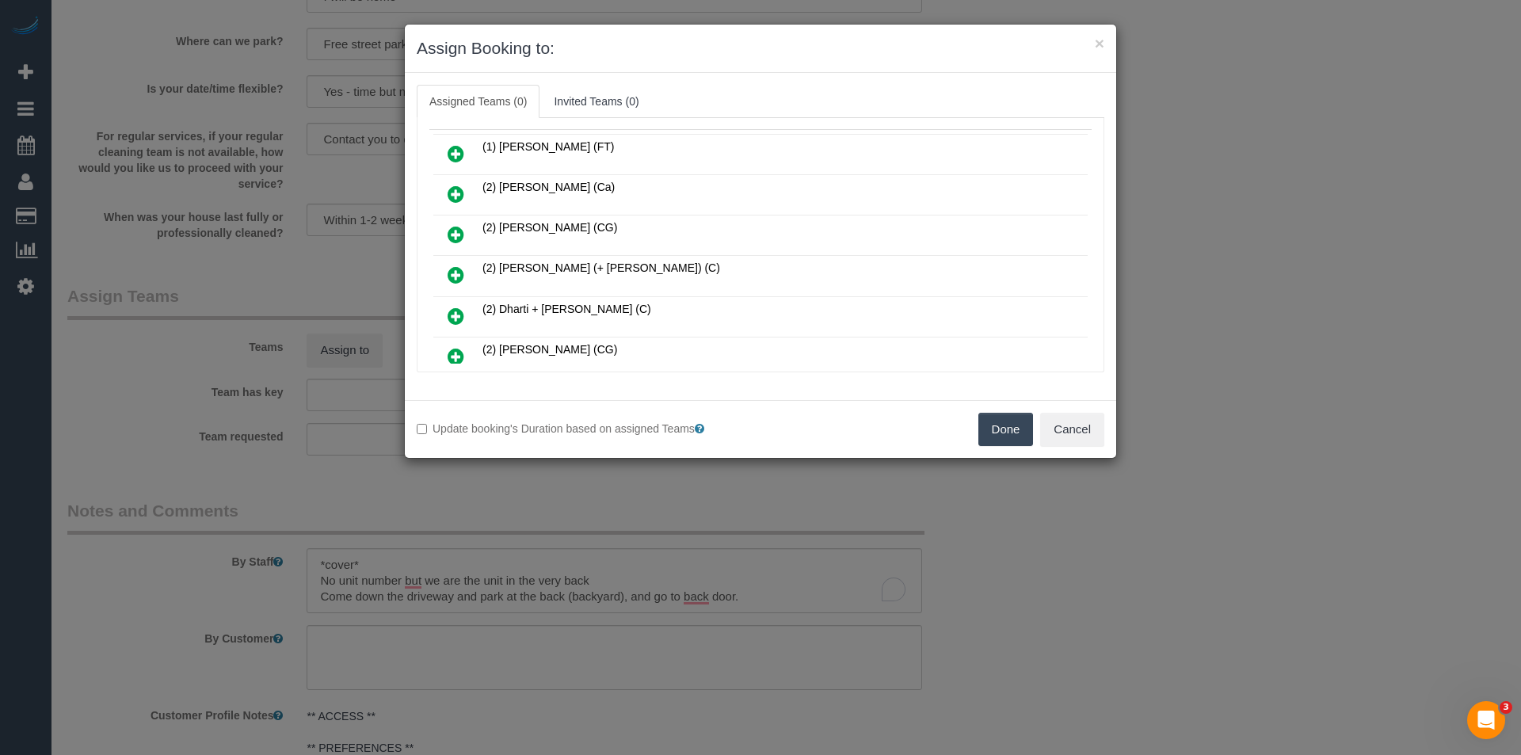
click at [458, 311] on icon at bounding box center [456, 316] width 17 height 19
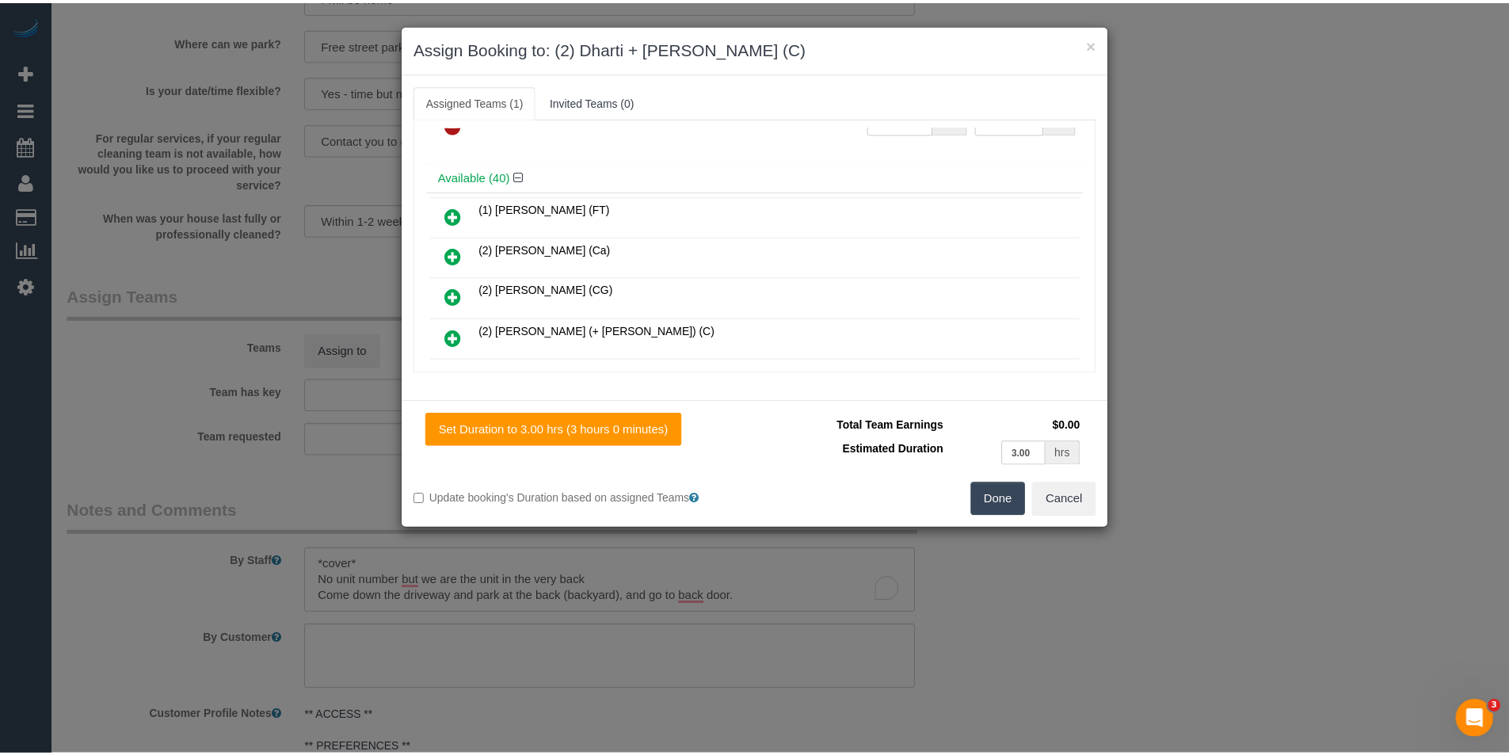
scroll to position [0, 0]
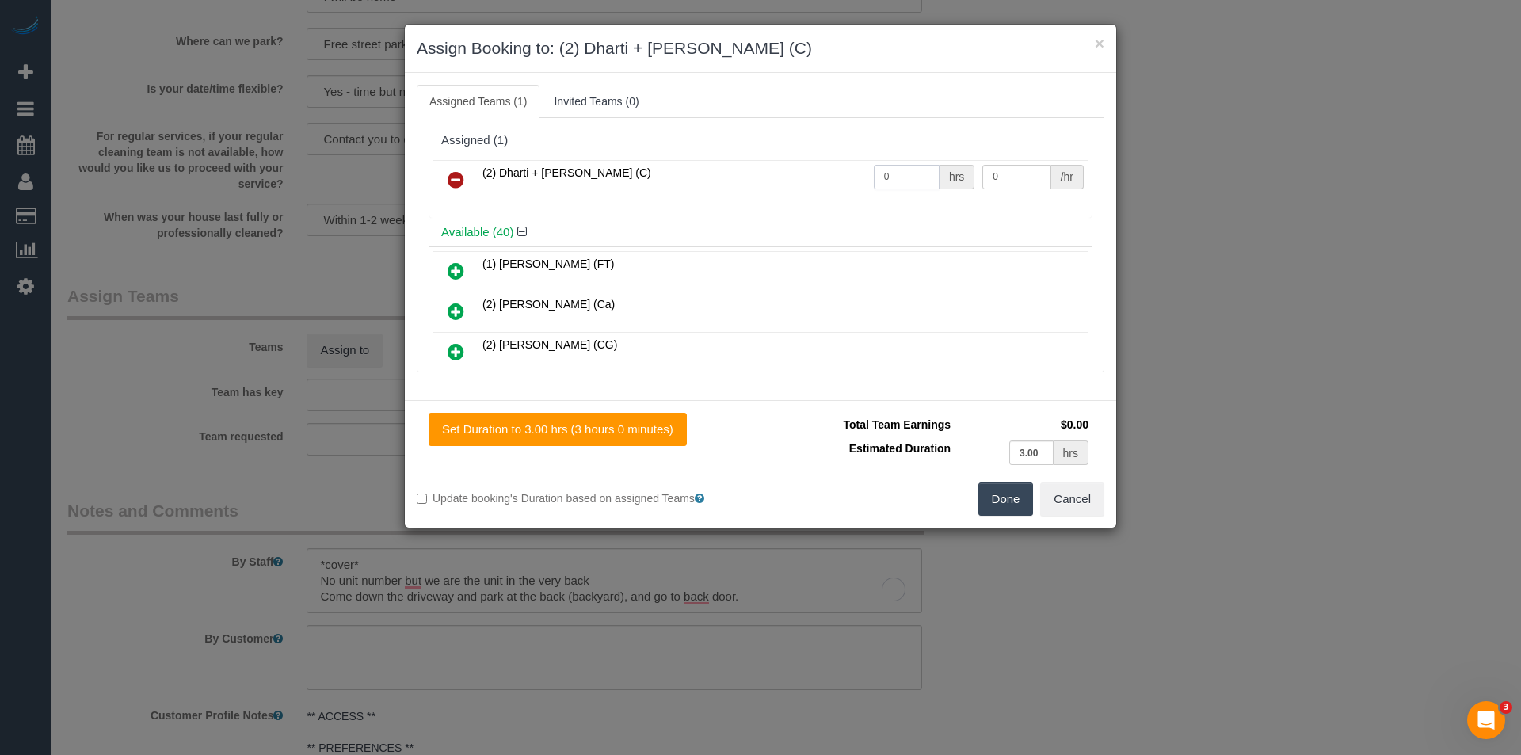
drag, startPoint x: 895, startPoint y: 174, endPoint x: 804, endPoint y: 176, distance: 91.1
click at [804, 176] on tr "(2) Dharti + Kishan (C) 0 hrs 0 /hr" at bounding box center [760, 180] width 654 height 40
type input "3"
type input "37.5"
click at [997, 498] on button "Done" at bounding box center [1005, 498] width 55 height 33
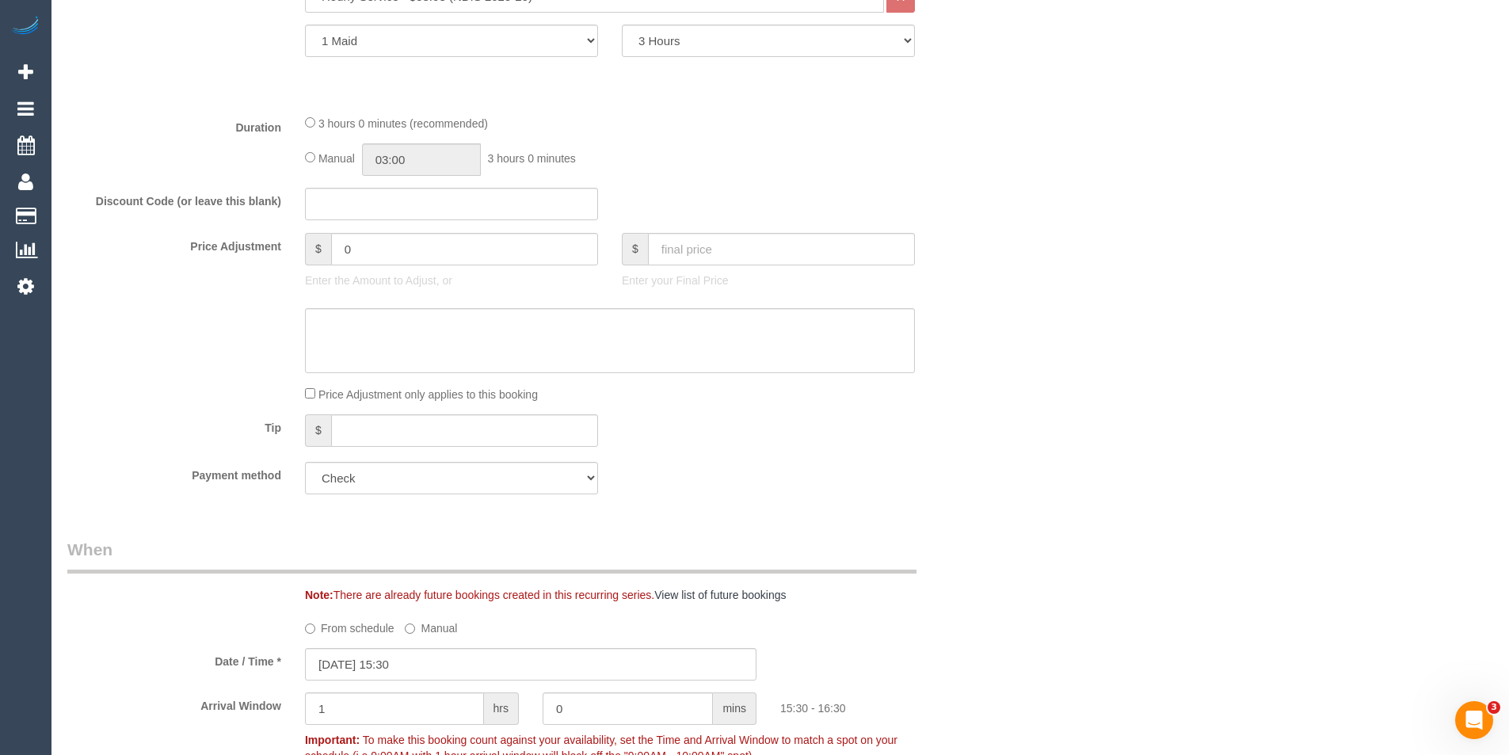
scroll to position [396, 0]
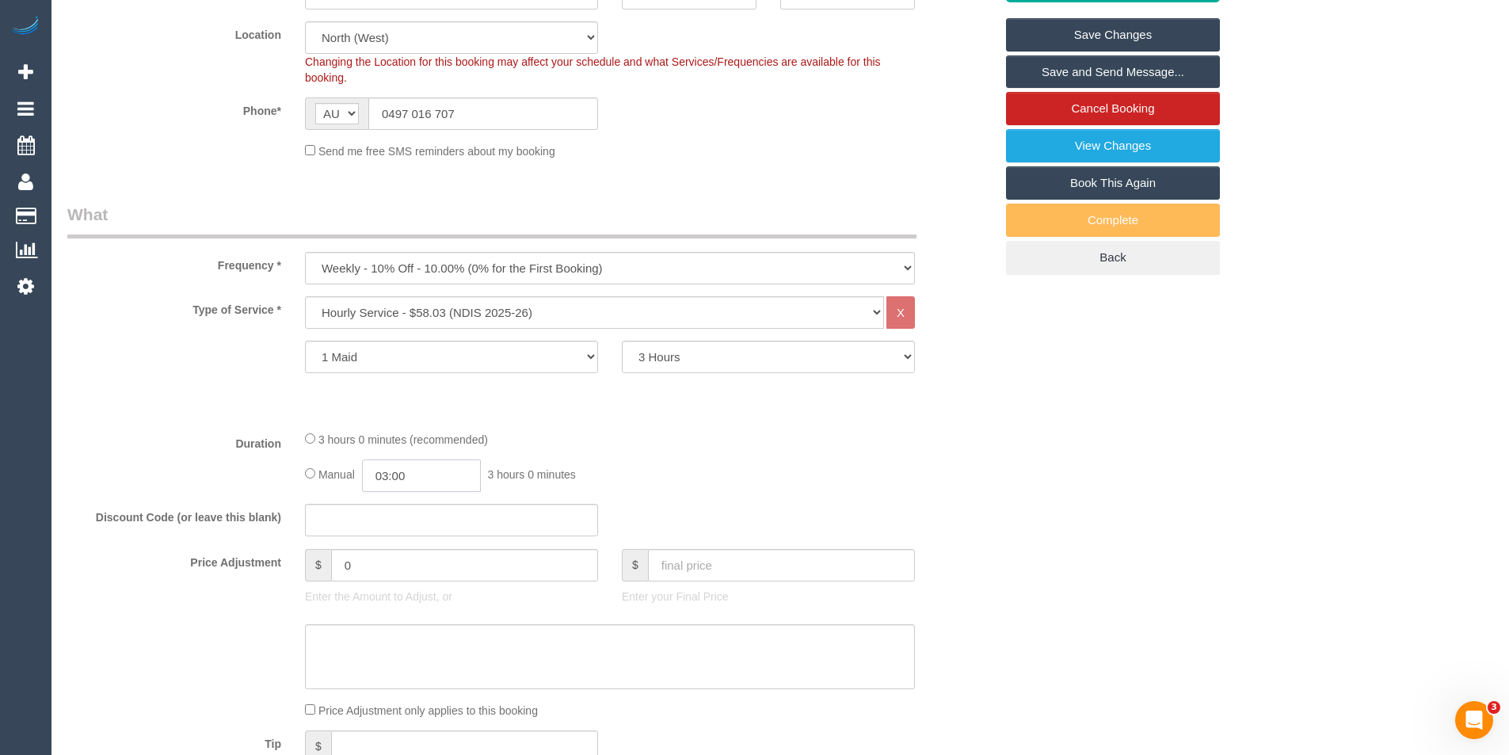
click at [403, 484] on input "03:00" at bounding box center [421, 475] width 119 height 32
type input "01:30"
click at [412, 551] on li "01:30" at bounding box center [403, 557] width 71 height 21
click at [644, 514] on div "Discount Code (or leave this blank)" at bounding box center [530, 520] width 951 height 33
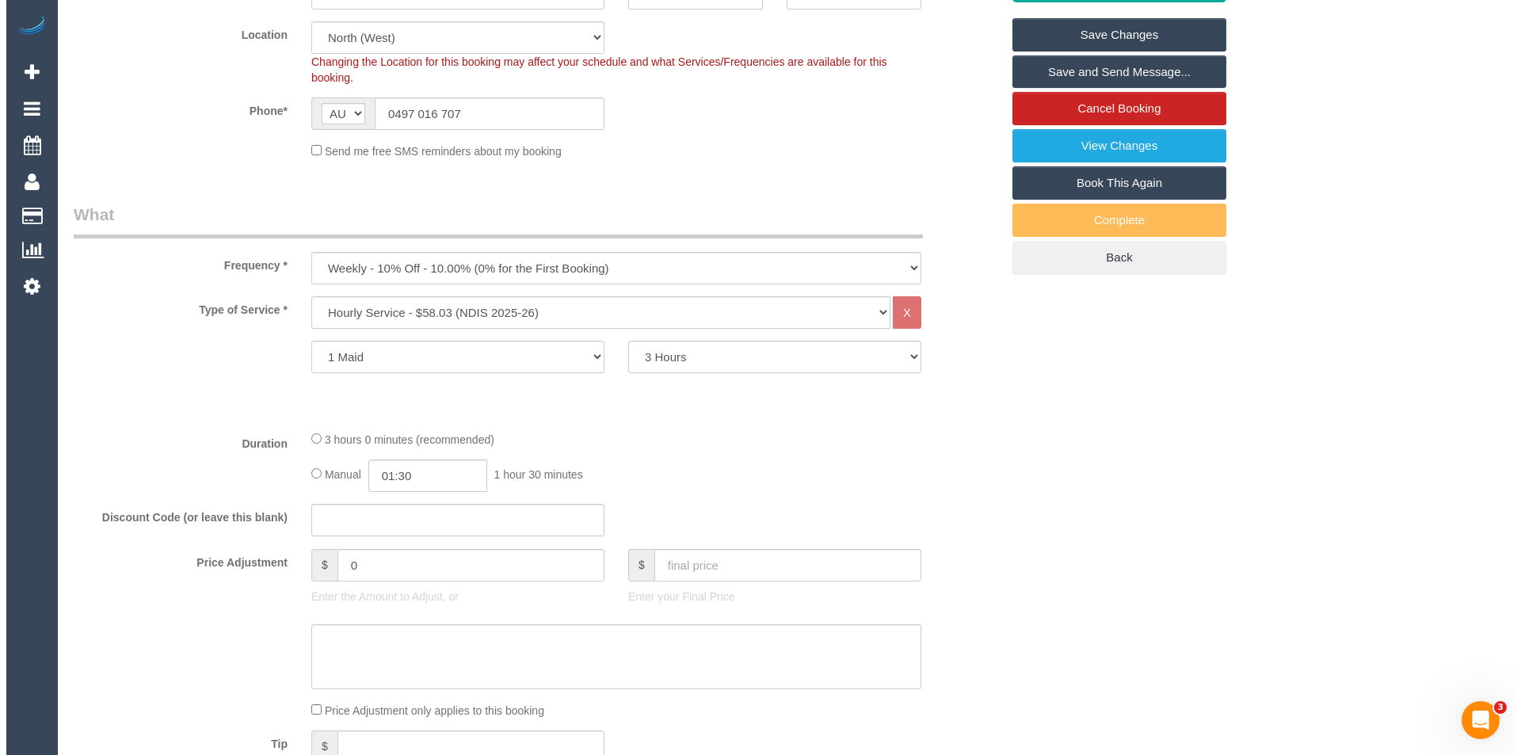
scroll to position [0, 0]
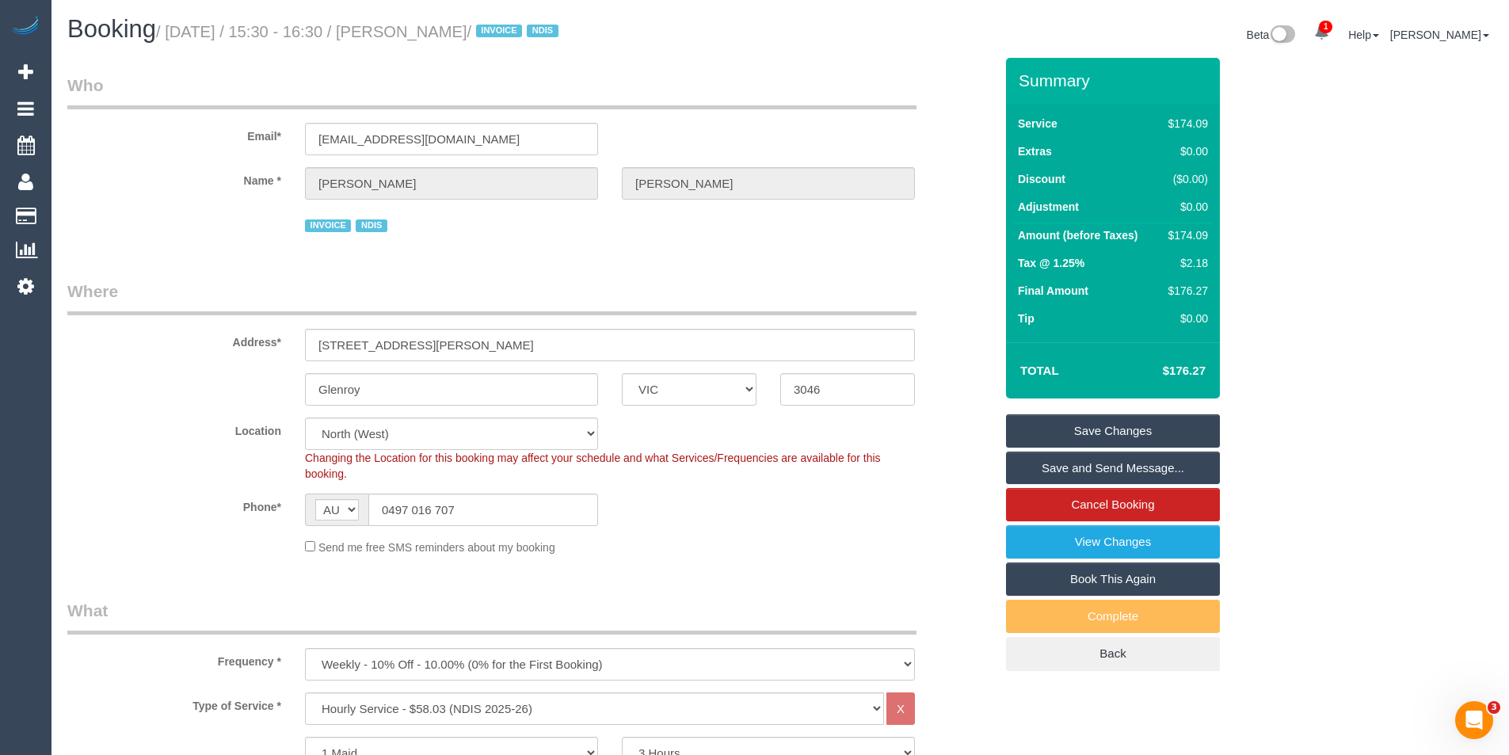
click at [1069, 475] on link "Save and Send Message..." at bounding box center [1113, 468] width 214 height 33
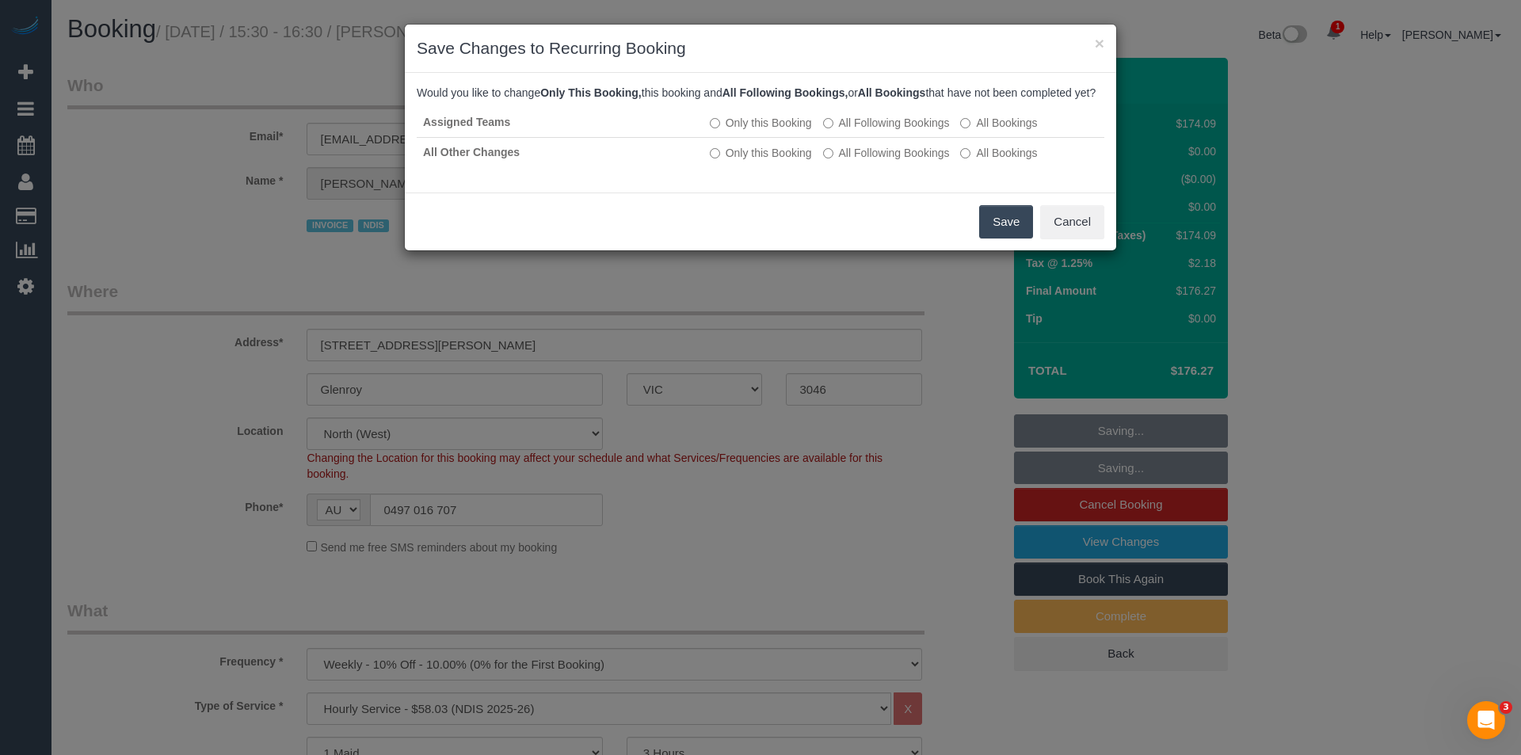
click at [989, 238] on button "Save" at bounding box center [1006, 221] width 54 height 33
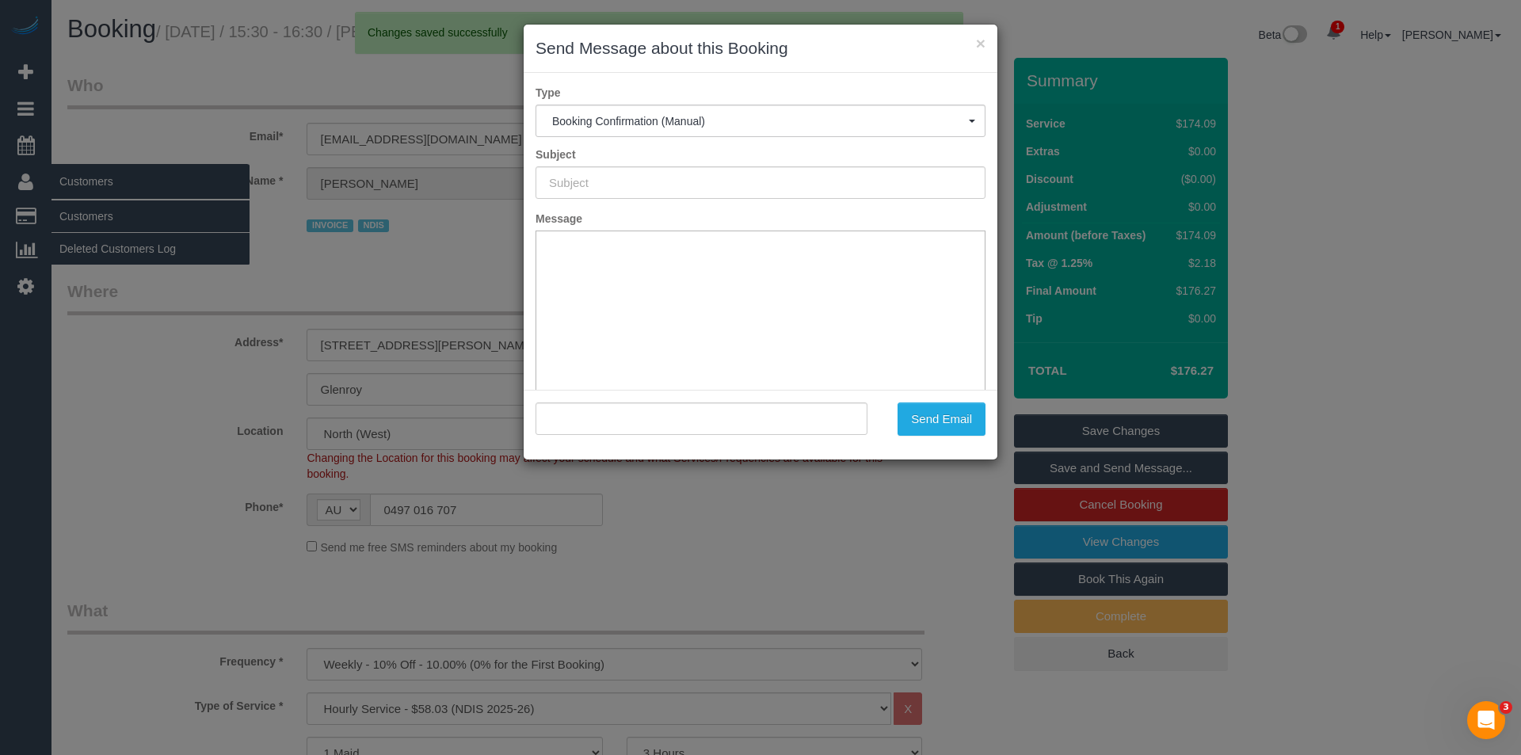
type input "Booking Confirmed"
type input ""Kathleen Higgins" <ghosttakerjewelry@outlook.com>"
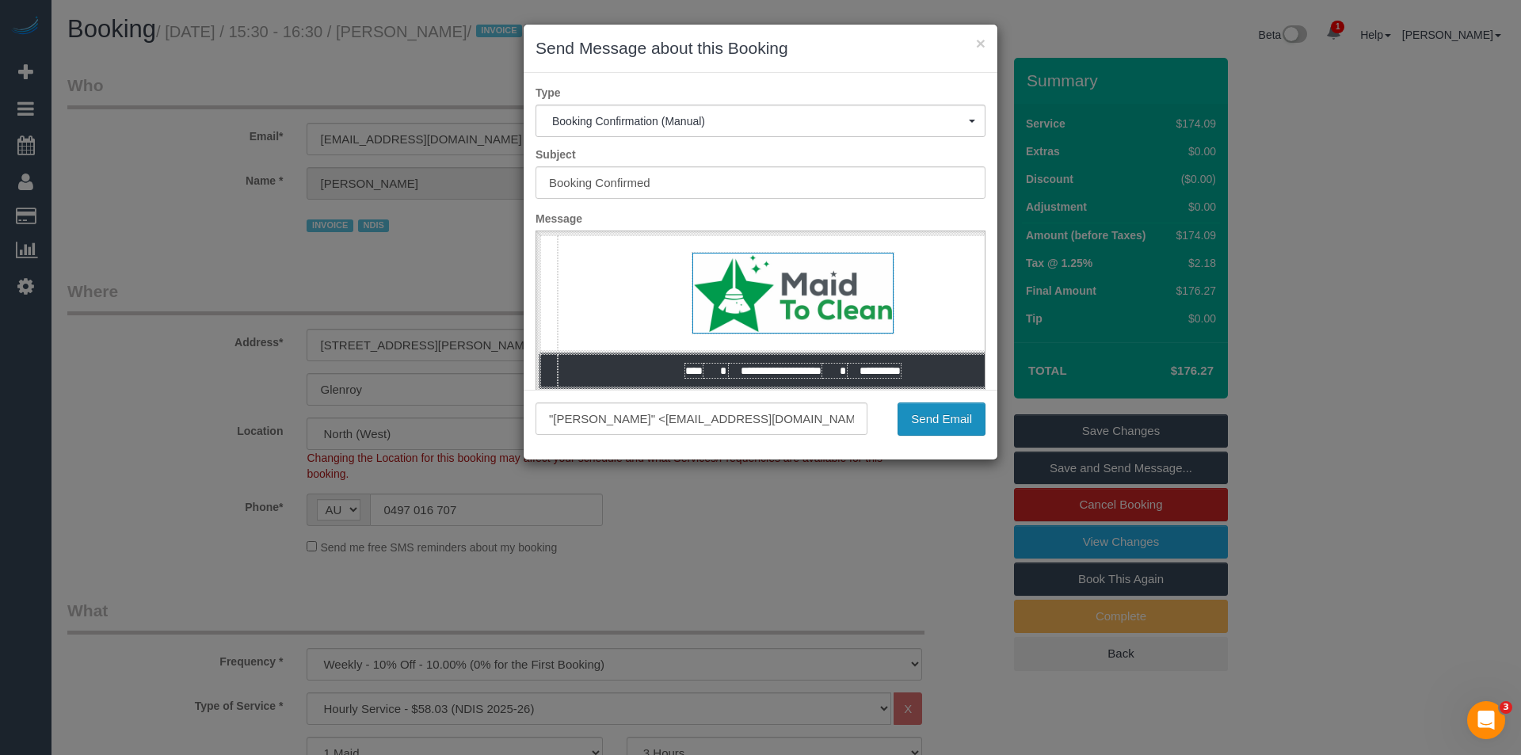
click at [969, 431] on button "Send Email" at bounding box center [942, 418] width 88 height 33
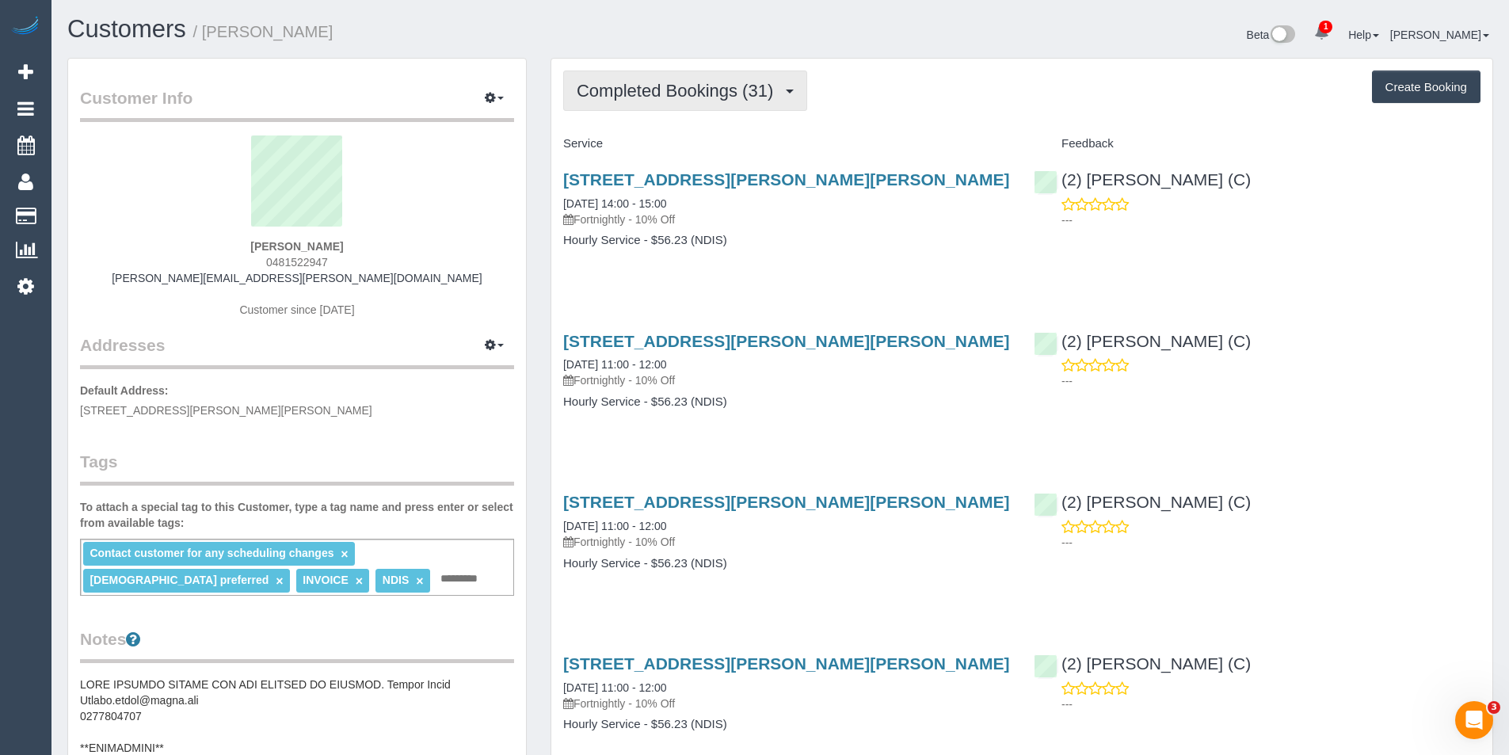
click at [722, 103] on button "Completed Bookings (31)" at bounding box center [685, 91] width 244 height 40
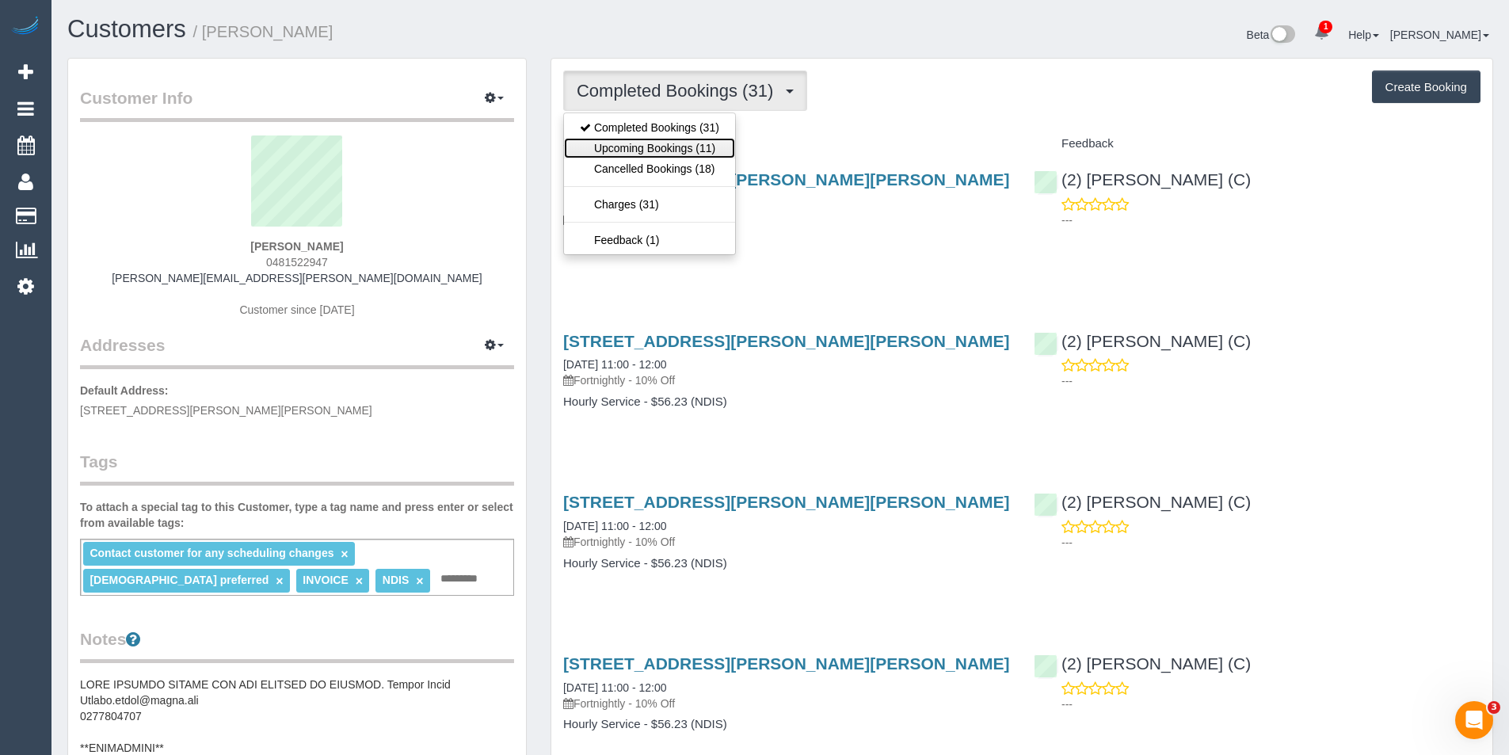
click at [713, 152] on link "Upcoming Bookings (11)" at bounding box center [649, 148] width 171 height 21
